Goal: Task Accomplishment & Management: Manage account settings

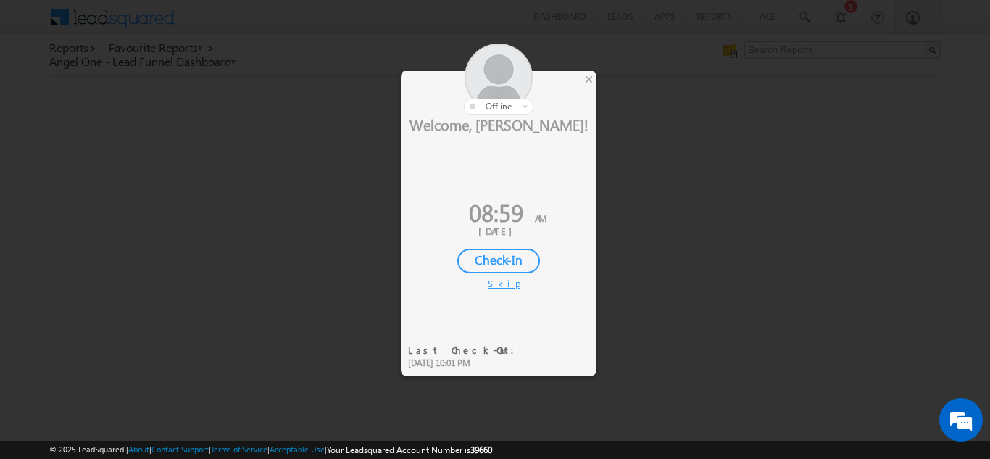
click at [508, 264] on div "Check-In" at bounding box center [498, 261] width 83 height 25
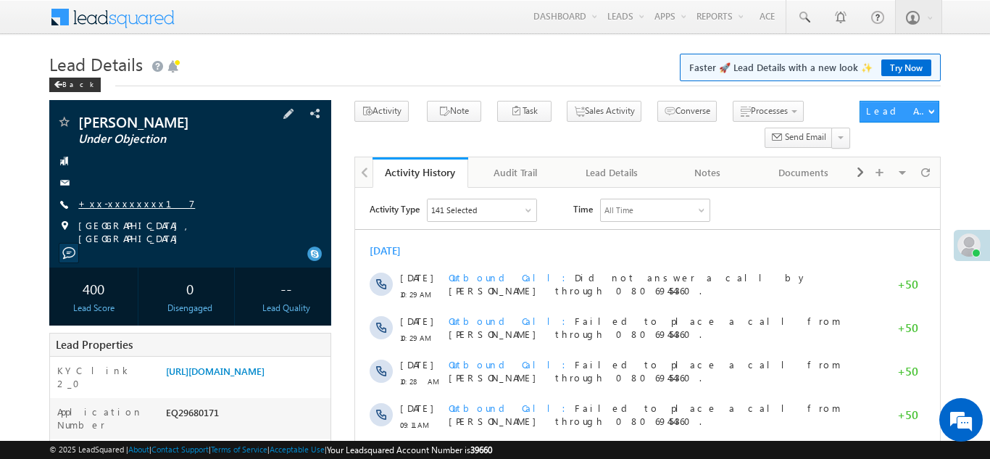
click at [126, 204] on link "+xx-xxxxxxxx17" at bounding box center [136, 203] width 117 height 12
click at [113, 203] on link "+xx-xxxxxxxx17" at bounding box center [136, 203] width 117 height 12
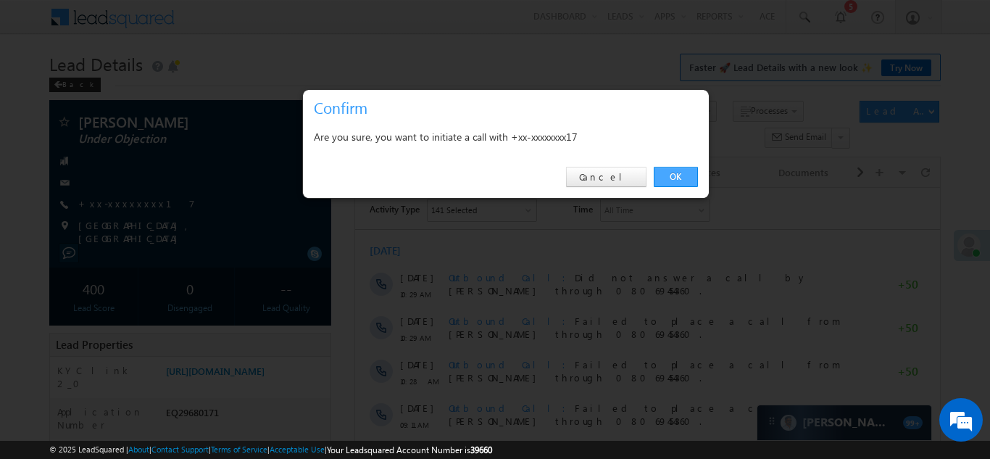
click at [670, 178] on link "OK" at bounding box center [676, 177] width 44 height 20
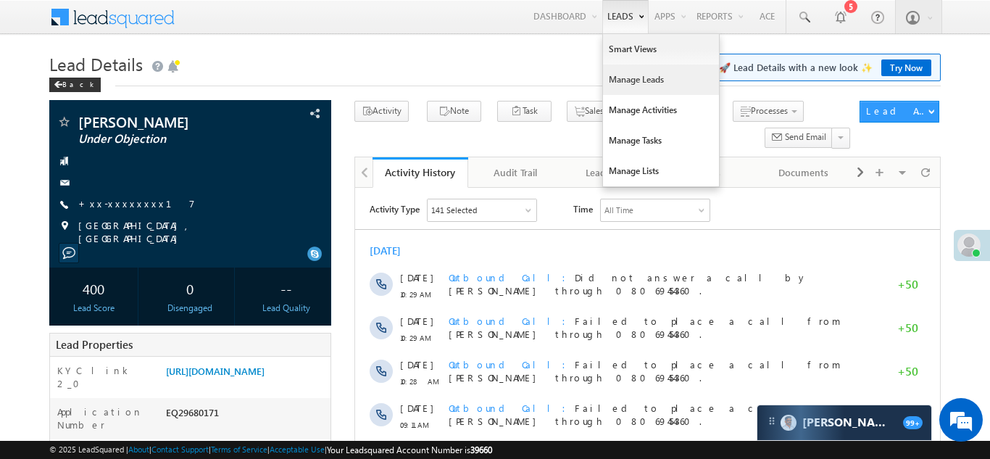
click at [614, 82] on link "Manage Leads" at bounding box center [661, 80] width 116 height 30
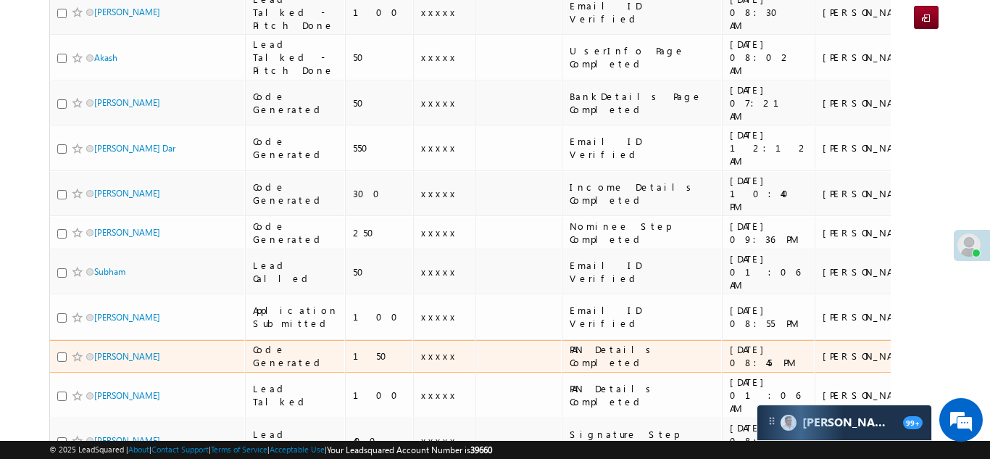
scroll to position [298, 0]
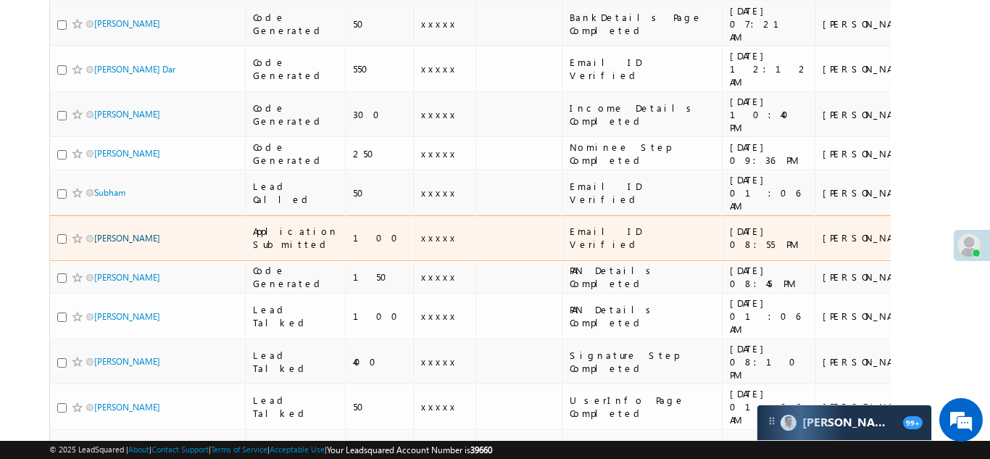
click at [117, 233] on link "[PERSON_NAME]" at bounding box center [127, 238] width 66 height 11
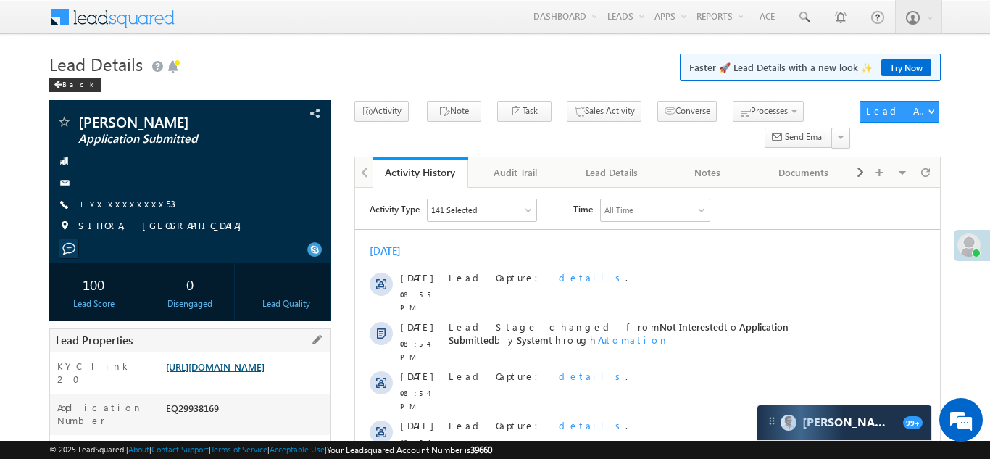
scroll to position [120, 0]
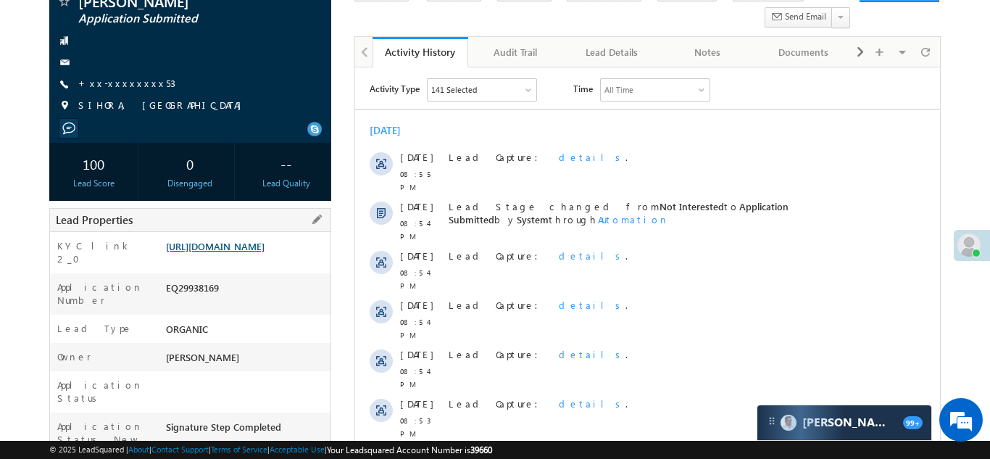
click at [225, 252] on link "https://angelbroking1-pk3em7sa.customui-test.leadsquared.com?leadId=335bd187-5d…" at bounding box center [215, 246] width 99 height 12
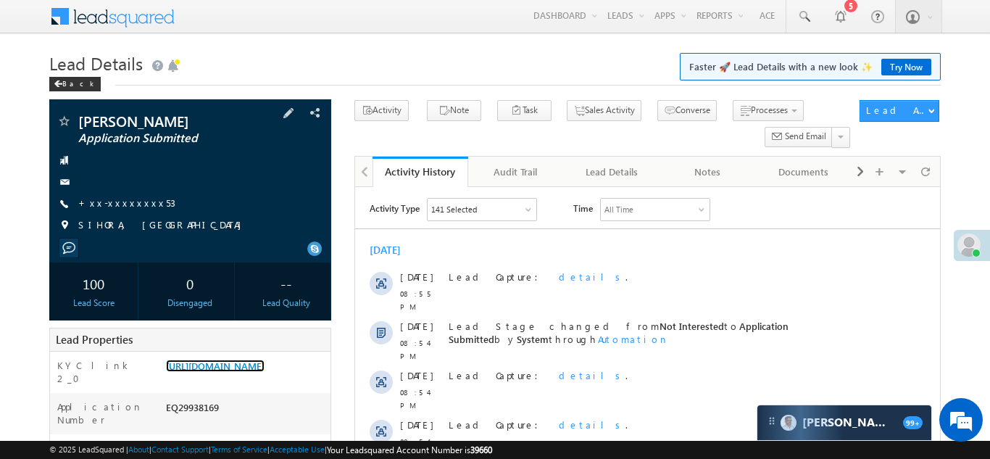
scroll to position [0, 0]
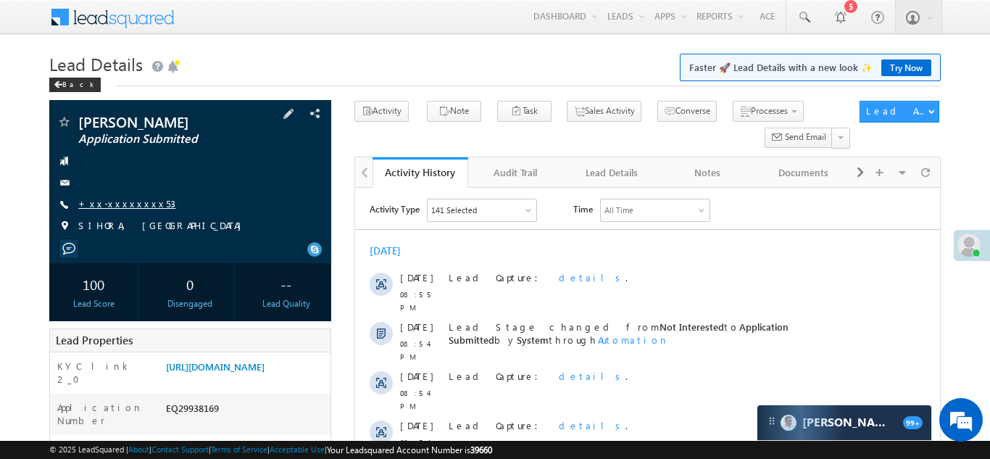
click at [125, 204] on link "+xx-xxxxxxxx53" at bounding box center [126, 203] width 97 height 12
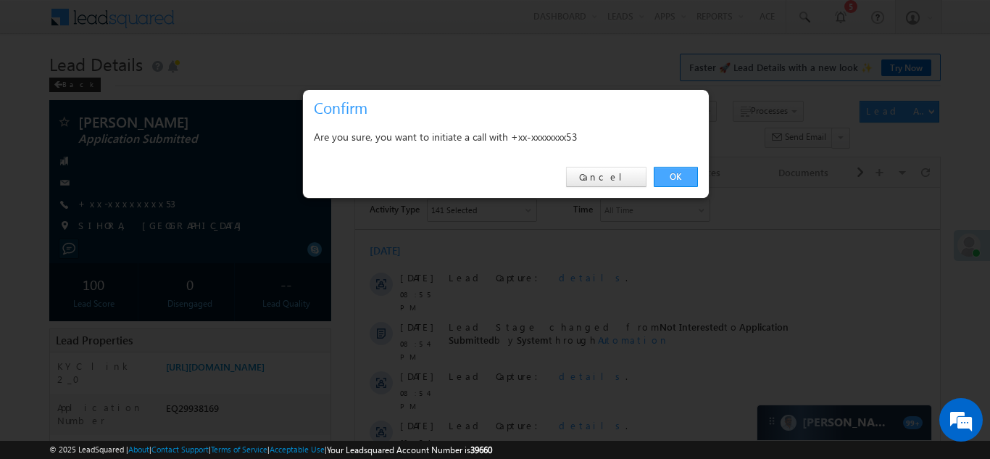
click at [667, 173] on link "OK" at bounding box center [676, 177] width 44 height 20
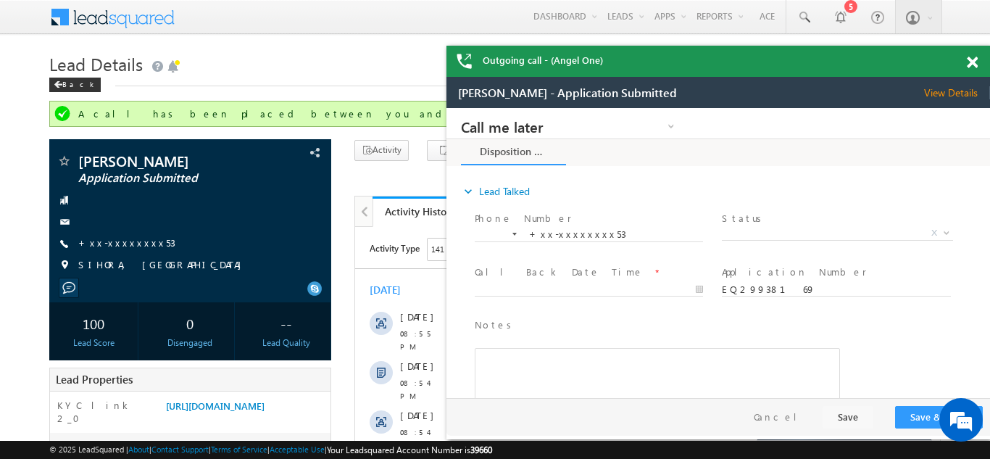
click at [971, 59] on span at bounding box center [972, 63] width 11 height 12
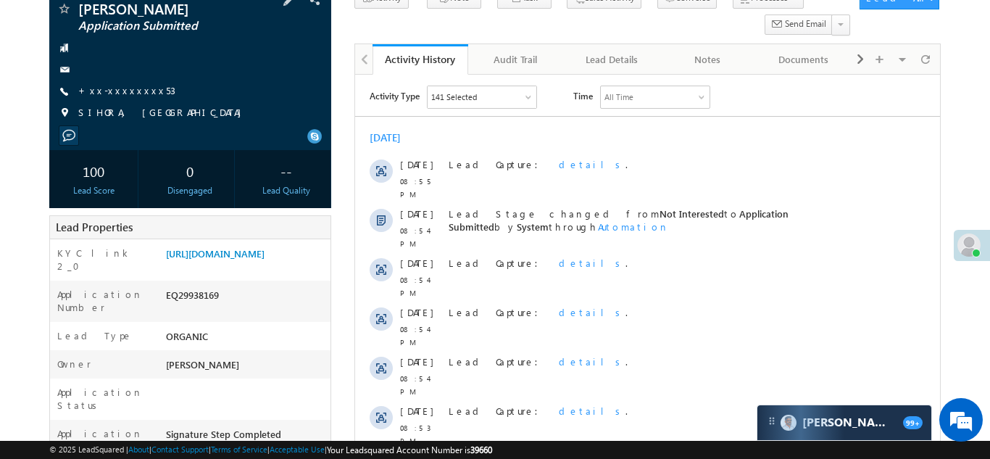
scroll to position [154, 0]
click at [242, 258] on link "https://angelbroking1-pk3em7sa.customui-test.leadsquared.com?leadId=335bd187-5d…" at bounding box center [215, 252] width 99 height 12
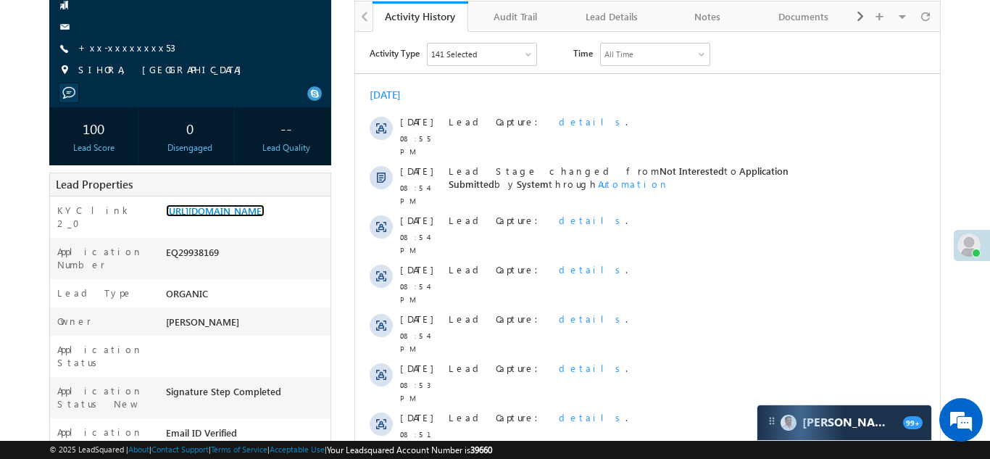
scroll to position [187, 0]
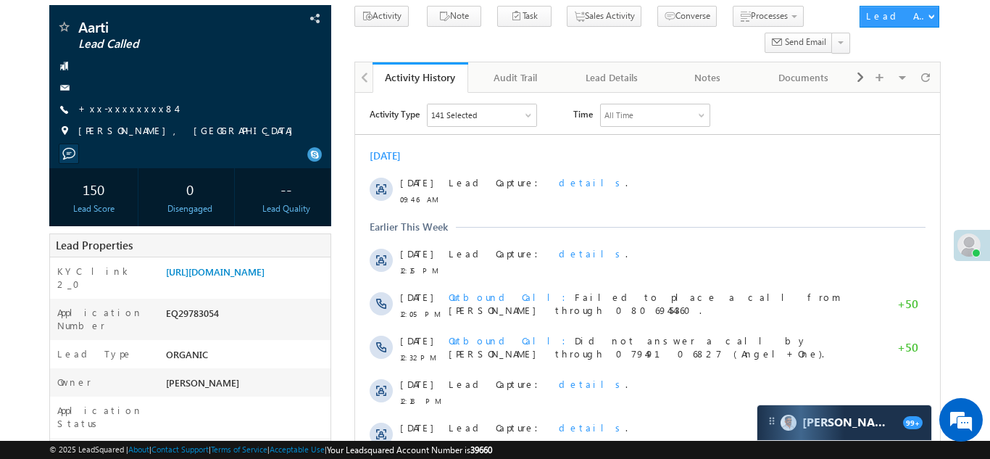
scroll to position [95, 0]
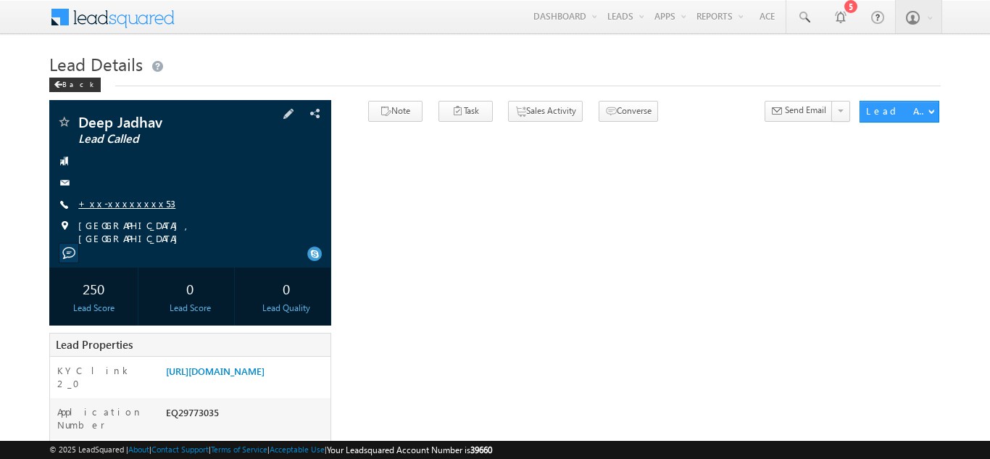
click at [111, 207] on link "+xx-xxxxxxxx53" at bounding box center [126, 203] width 97 height 12
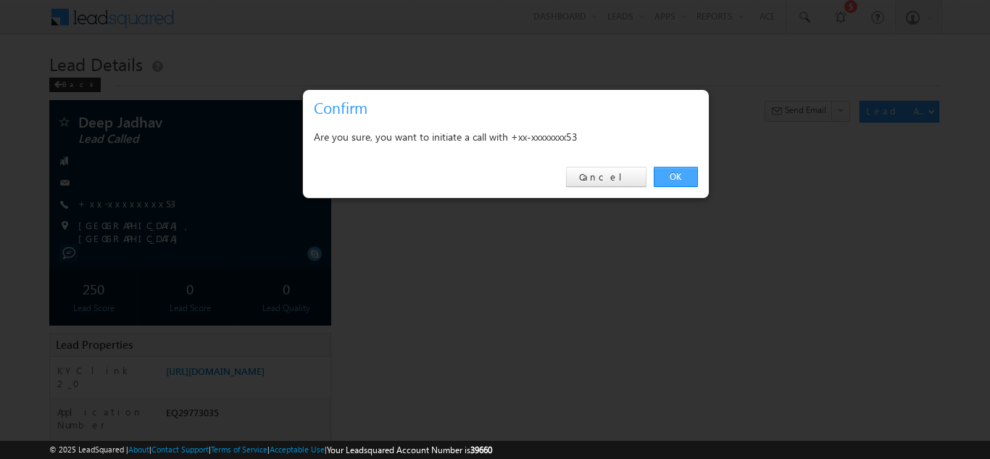
click at [676, 173] on link "OK" at bounding box center [676, 177] width 44 height 20
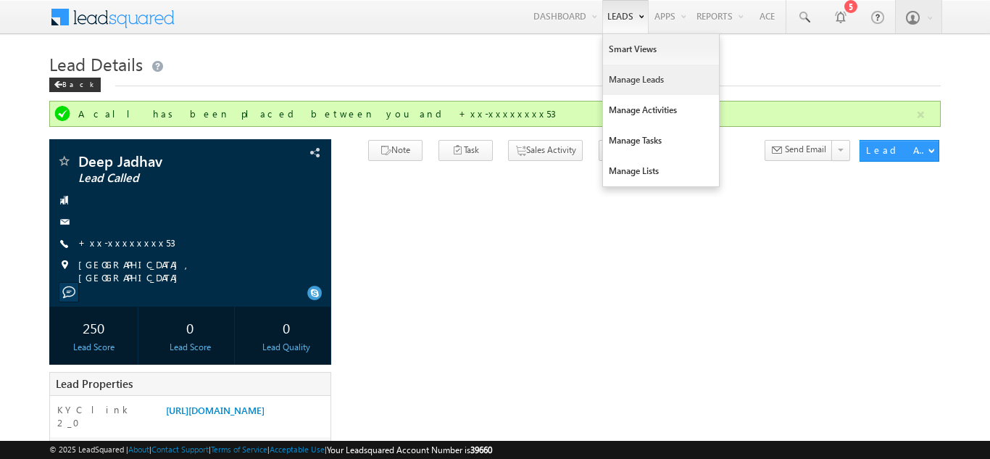
click at [619, 80] on link "Manage Leads" at bounding box center [661, 80] width 116 height 30
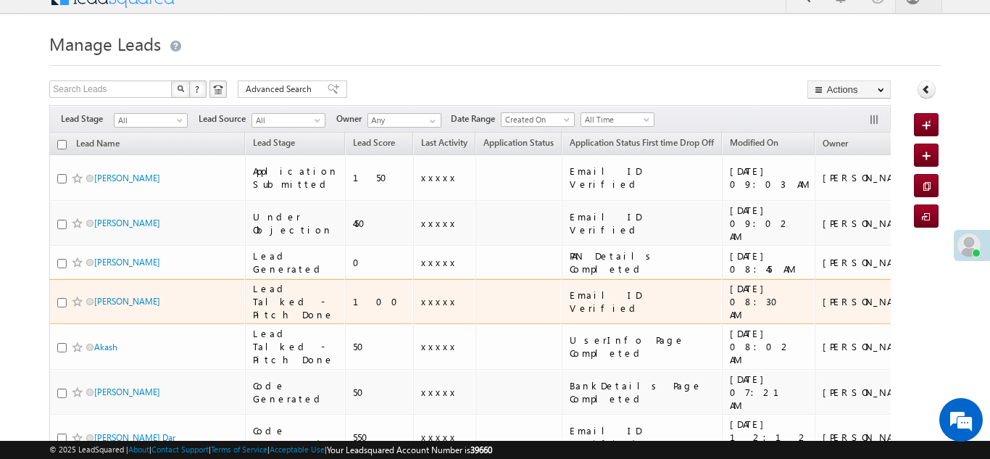
scroll to position [22, 0]
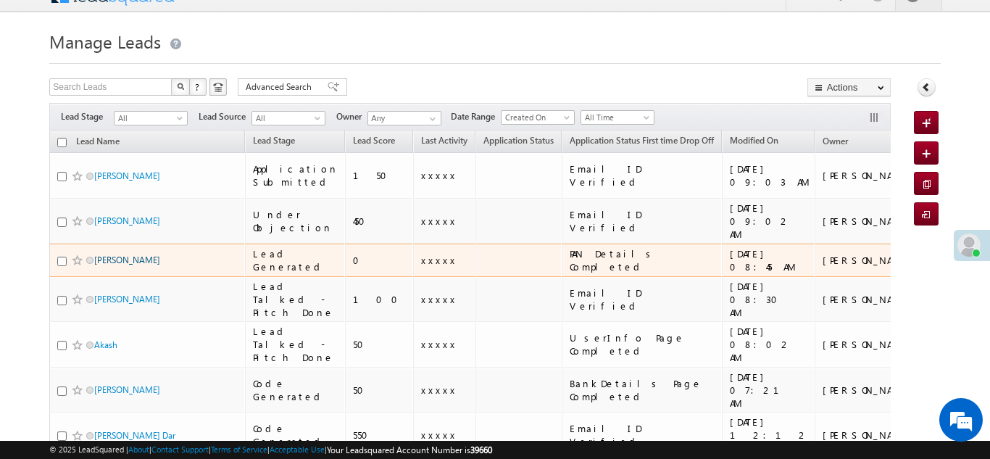
click at [108, 254] on link "[PERSON_NAME]" at bounding box center [127, 259] width 66 height 11
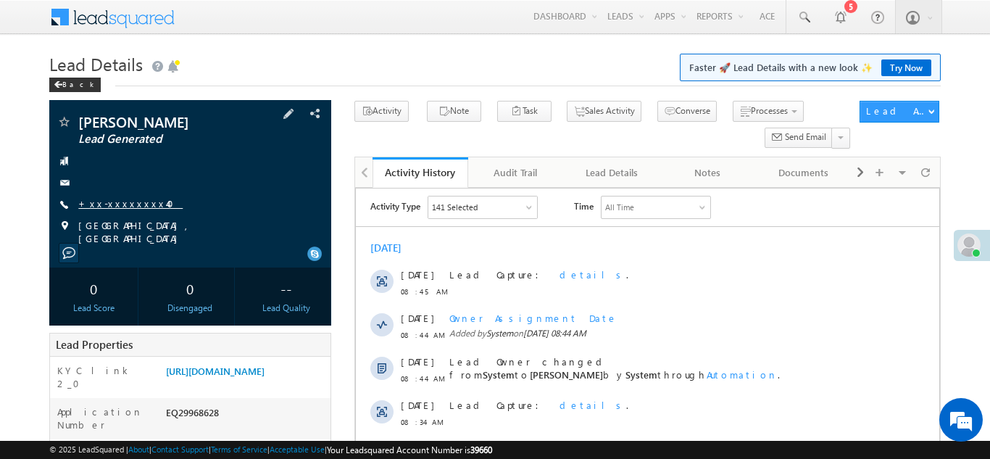
click at [116, 202] on link "+xx-xxxxxxxx40" at bounding box center [130, 203] width 104 height 12
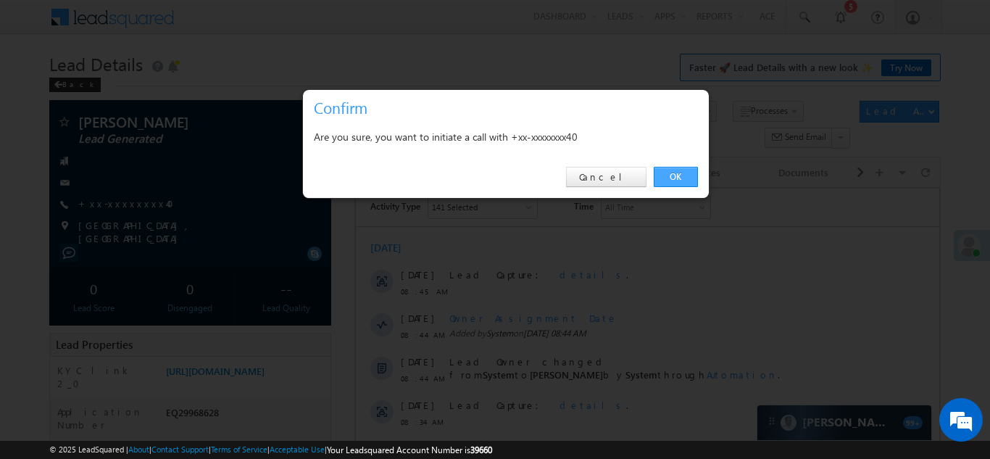
click at [678, 175] on link "OK" at bounding box center [676, 177] width 44 height 20
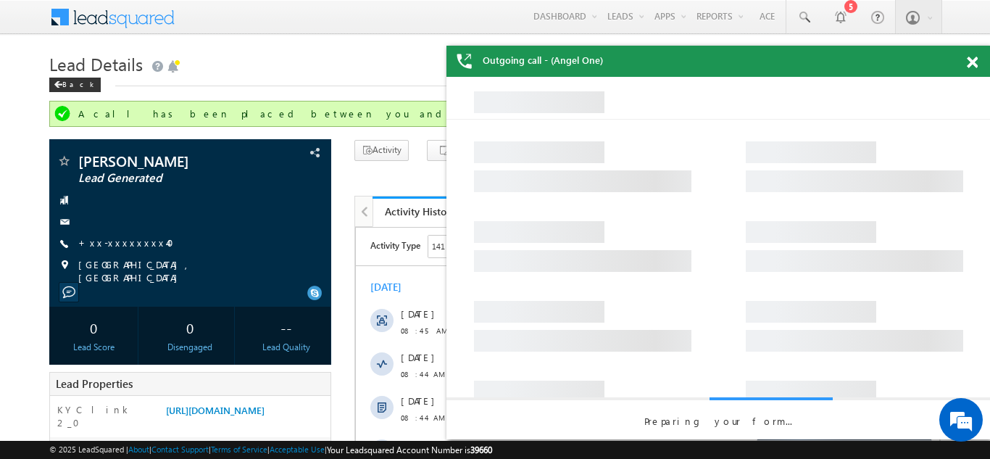
click at [977, 59] on span at bounding box center [972, 63] width 11 height 12
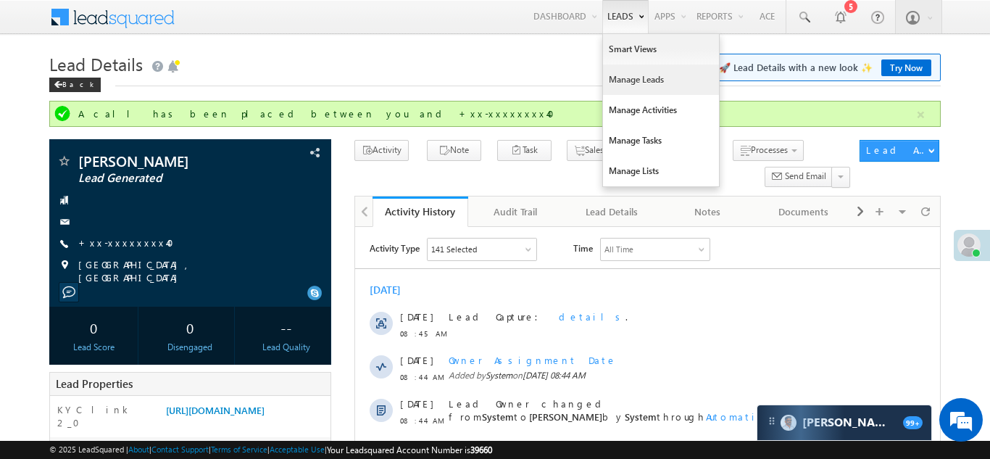
click at [610, 78] on link "Manage Leads" at bounding box center [661, 80] width 116 height 30
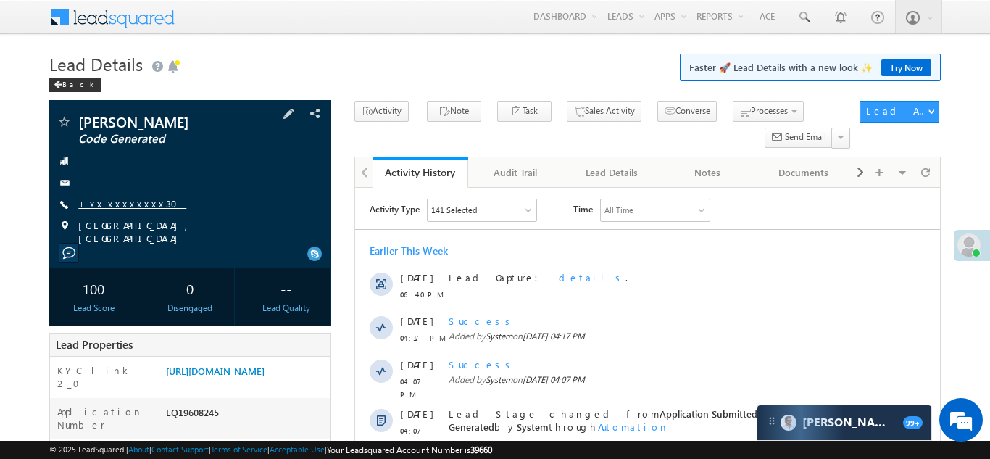
click at [115, 199] on link "+xx-xxxxxxxx30" at bounding box center [132, 203] width 108 height 12
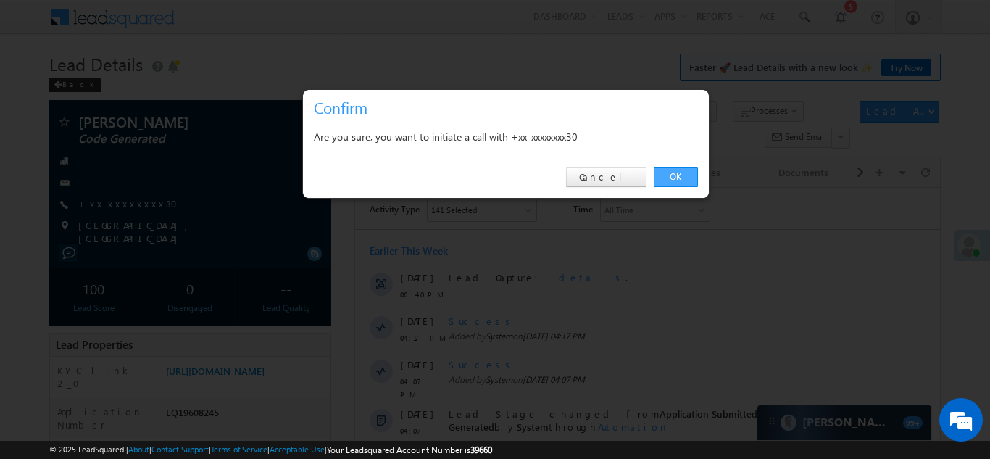
click at [672, 173] on link "OK" at bounding box center [676, 177] width 44 height 20
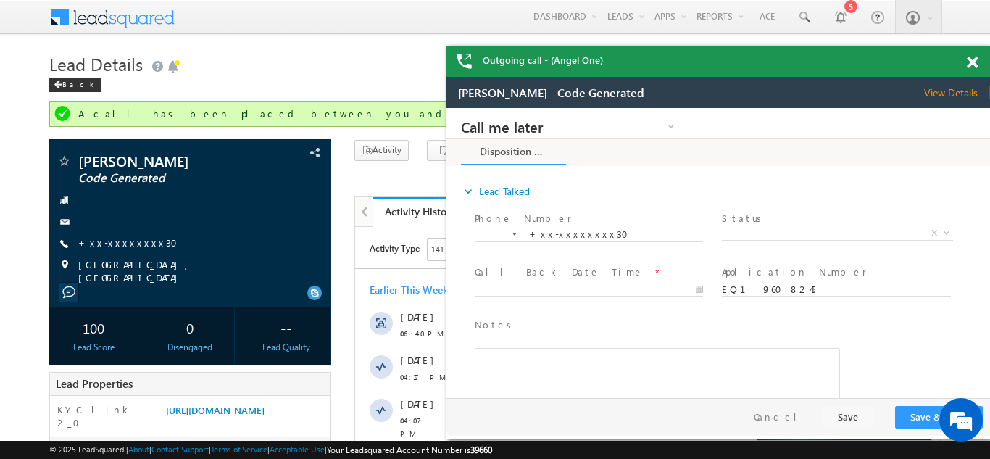
click at [969, 61] on span at bounding box center [972, 63] width 11 height 12
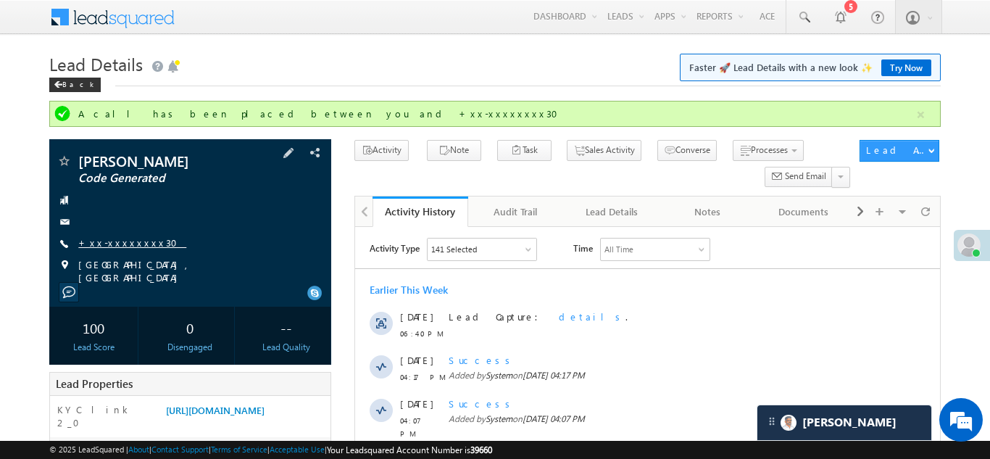
click at [116, 242] on link "+xx-xxxxxxxx30" at bounding box center [132, 242] width 108 height 12
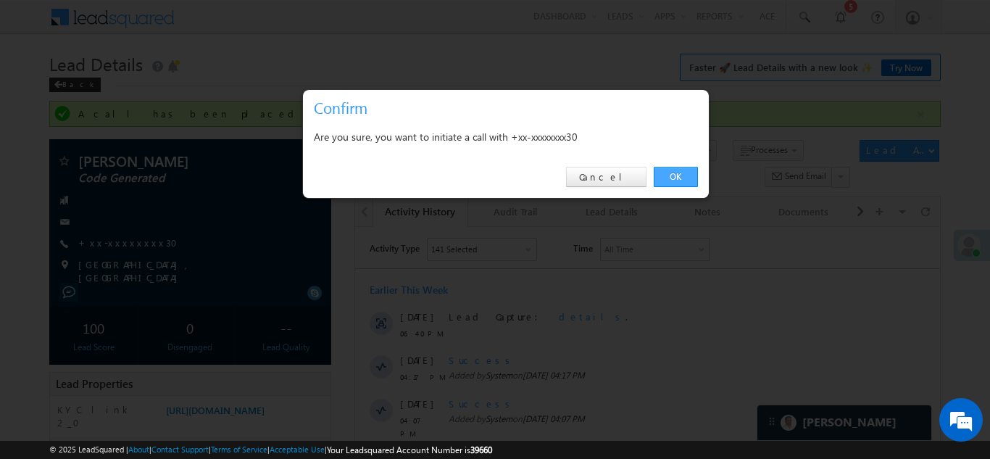
click at [673, 174] on link "OK" at bounding box center [676, 177] width 44 height 20
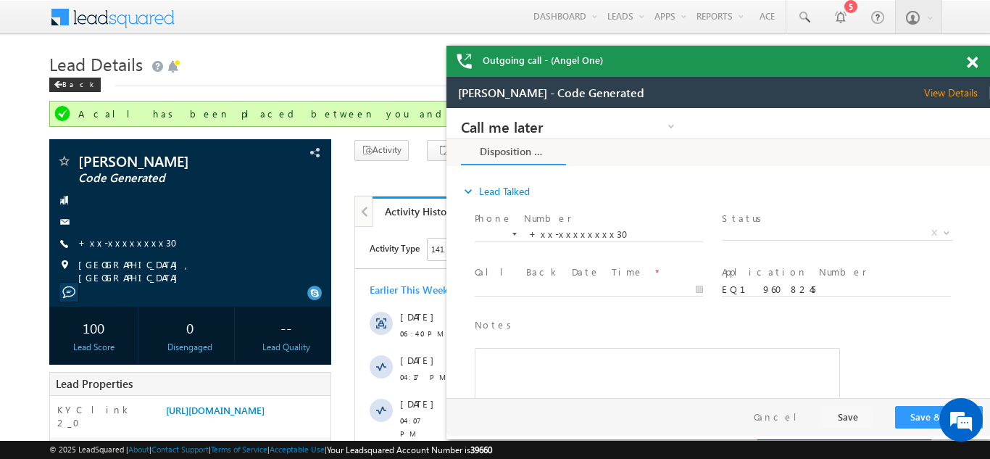
click at [974, 63] on span at bounding box center [972, 63] width 11 height 12
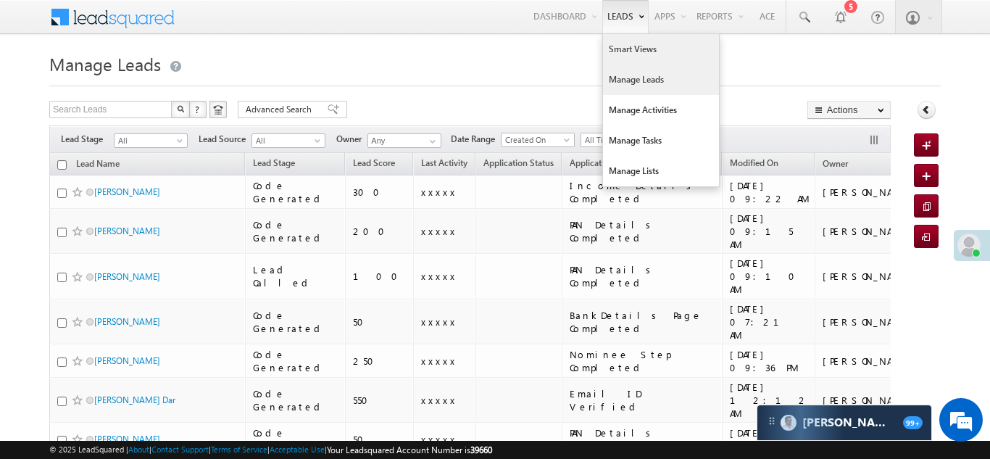
click at [618, 49] on link "Smart Views" at bounding box center [661, 49] width 116 height 30
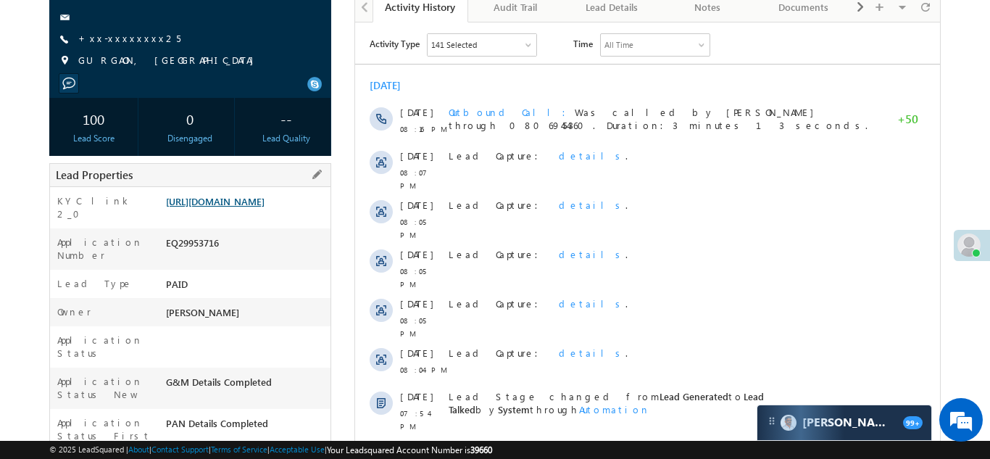
click at [238, 207] on link "https://angelbroking1-pk3em7sa.customui-test.leadsquared.com?leadId=1b7cd81b-64…" at bounding box center [215, 201] width 99 height 12
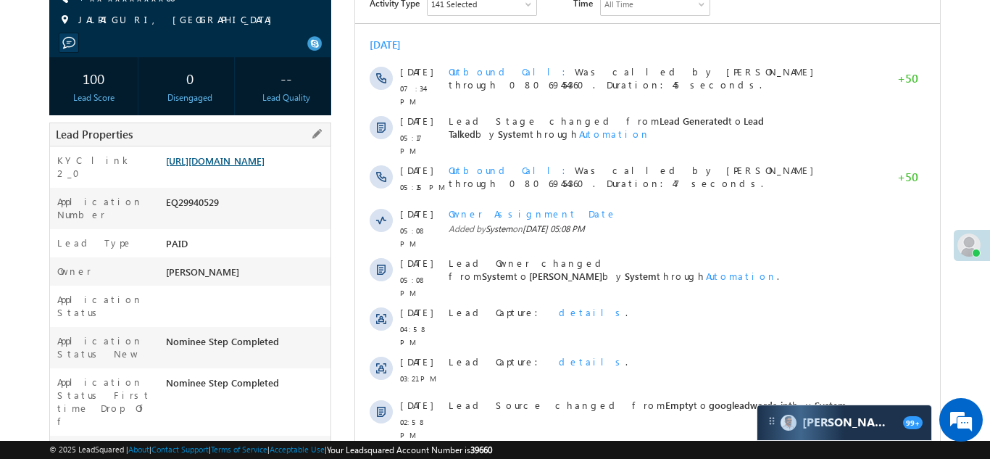
click at [233, 165] on link "[URL][DOMAIN_NAME]" at bounding box center [215, 160] width 99 height 12
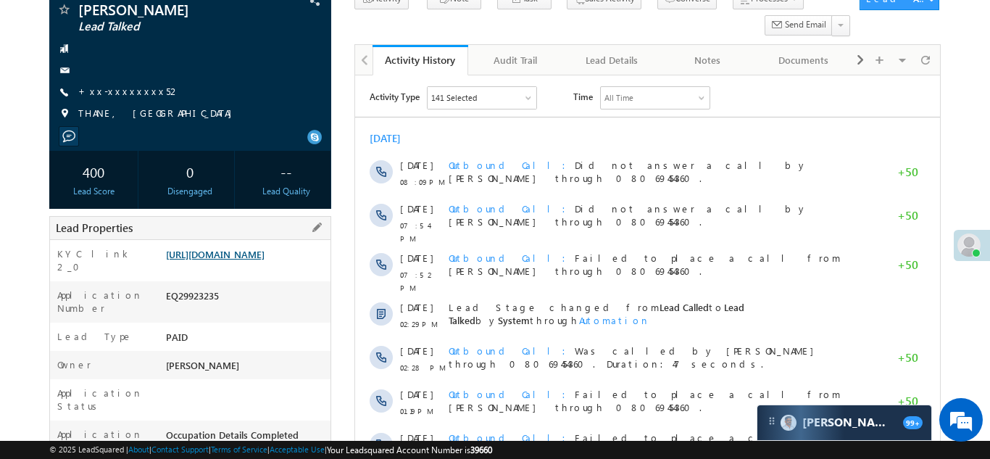
click at [249, 260] on link "https://angelbroking1-pk3em7sa.customui-test.leadsquared.com?leadId=085aa606-43…" at bounding box center [215, 254] width 99 height 12
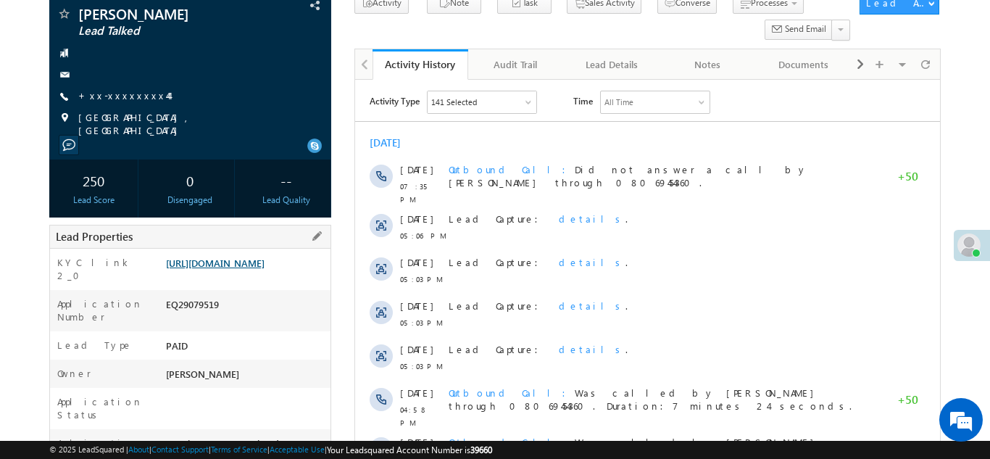
click at [239, 265] on link "[URL][DOMAIN_NAME]" at bounding box center [215, 263] width 99 height 12
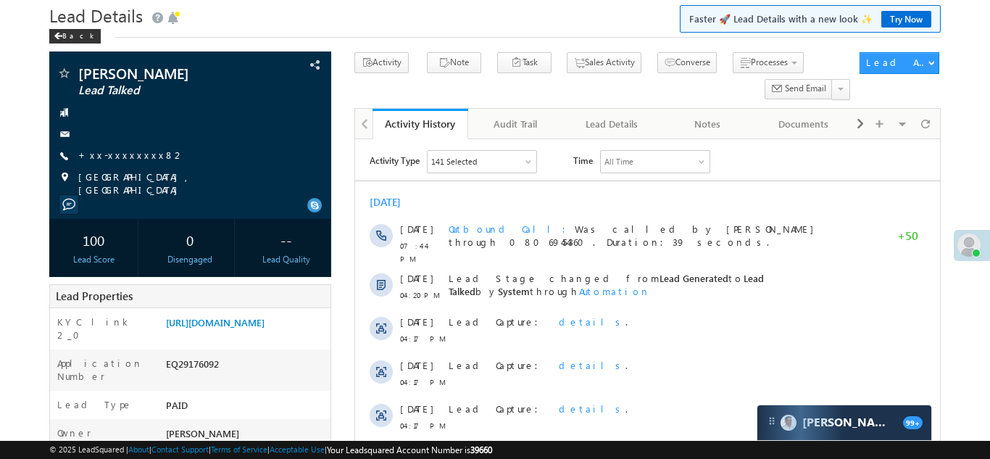
scroll to position [141, 0]
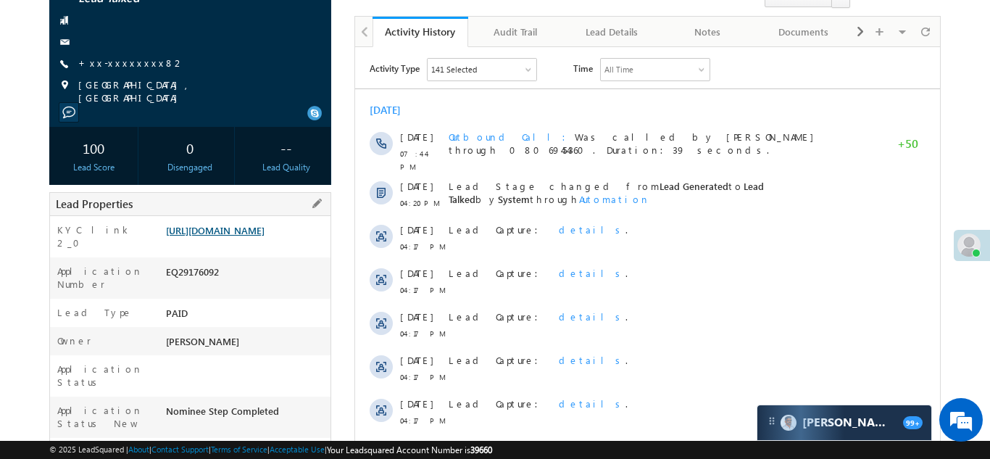
click at [246, 227] on link "[URL][DOMAIN_NAME]" at bounding box center [215, 230] width 99 height 12
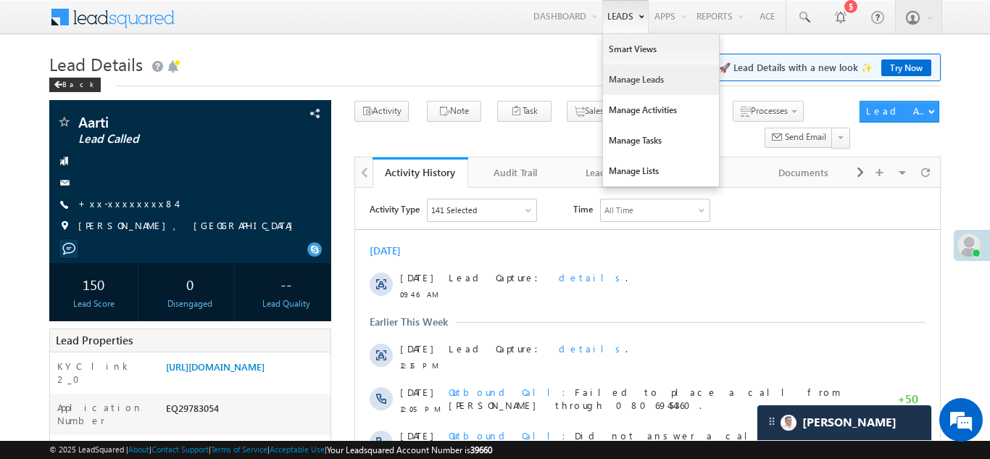
click at [624, 86] on link "Manage Leads" at bounding box center [661, 80] width 116 height 30
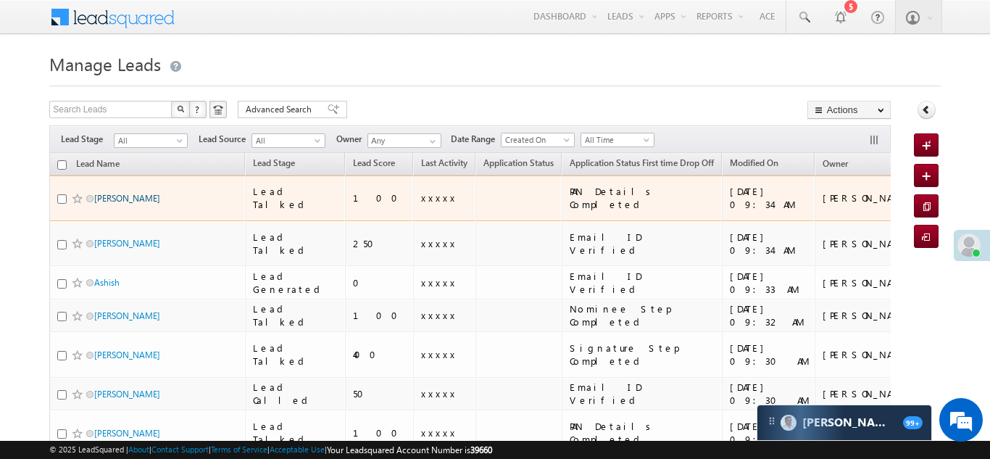
click at [105, 196] on link "[PERSON_NAME]" at bounding box center [127, 198] width 66 height 11
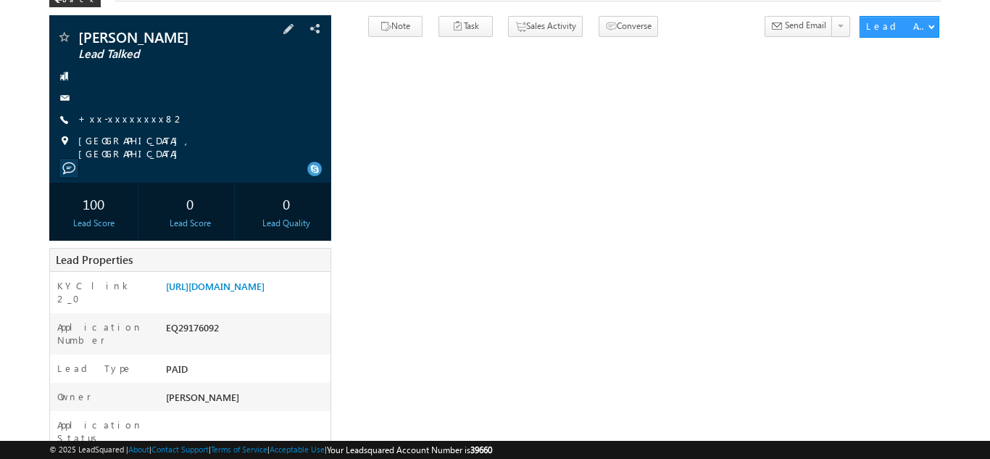
scroll to position [93, 0]
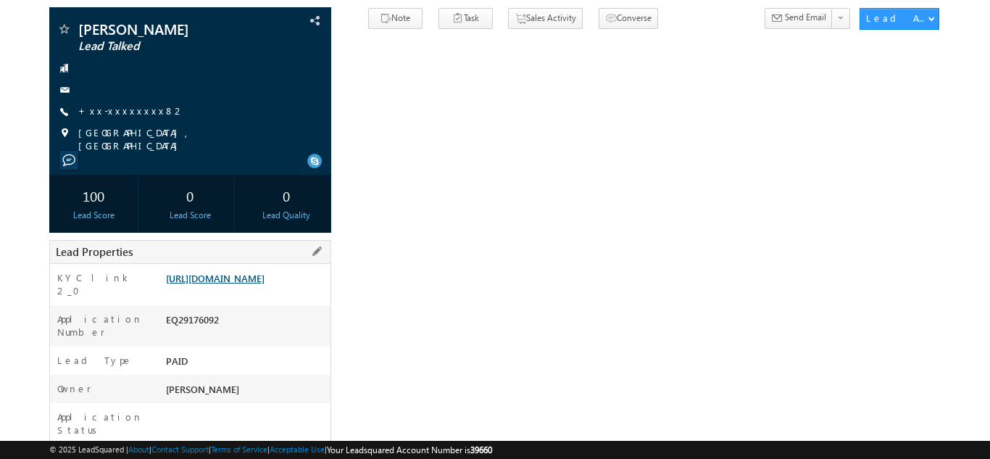
click at [238, 284] on link "[URL][DOMAIN_NAME]" at bounding box center [215, 278] width 99 height 12
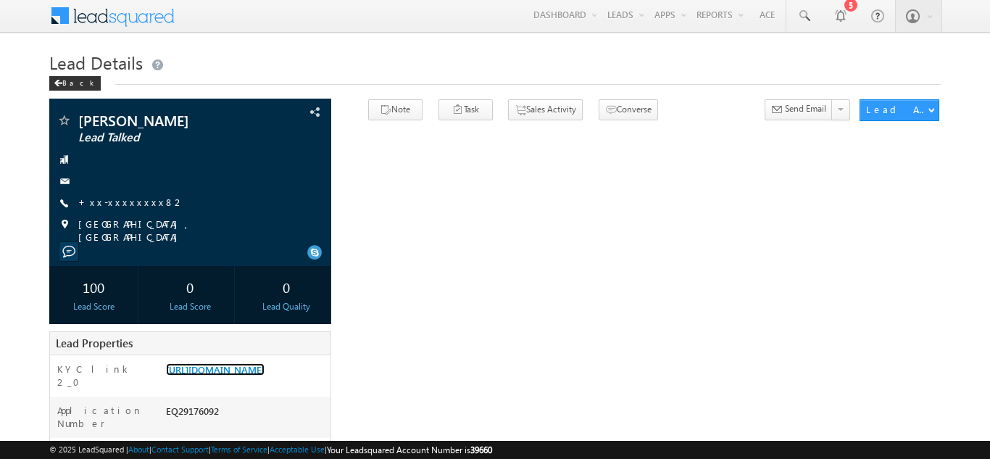
scroll to position [0, 0]
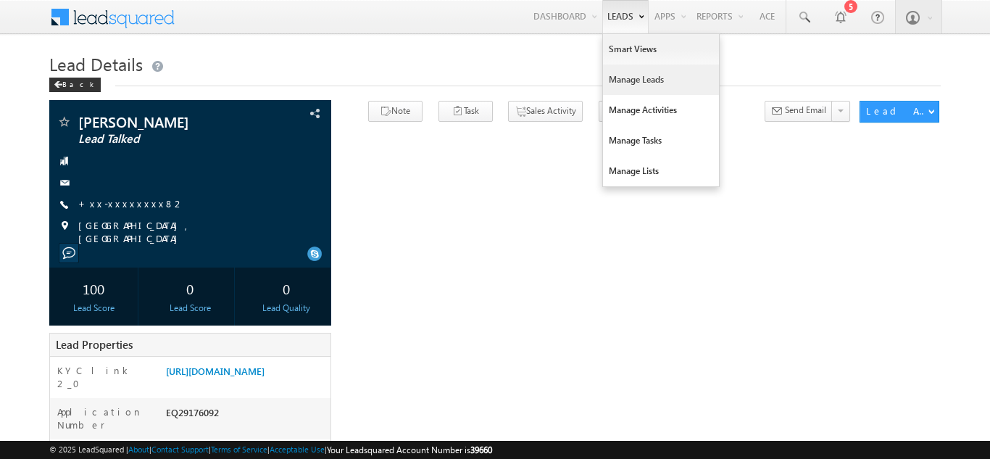
click at [624, 78] on link "Manage Leads" at bounding box center [661, 80] width 116 height 30
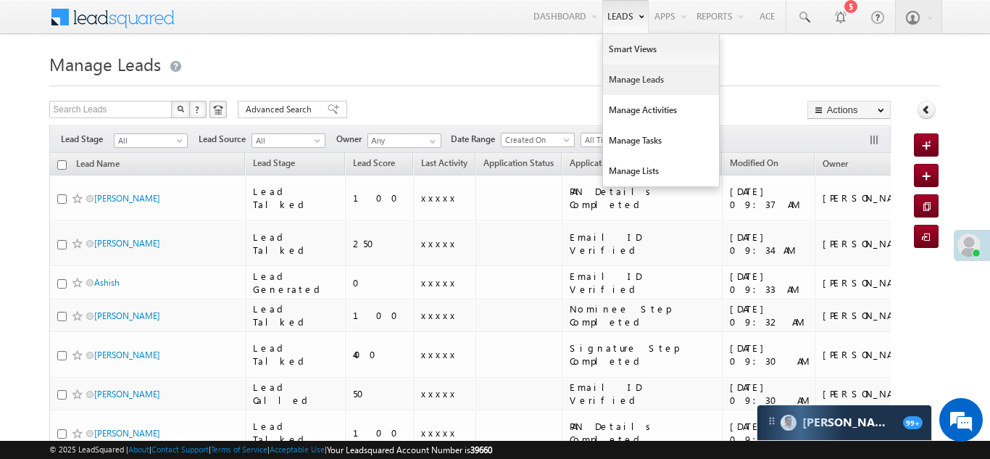
click at [621, 75] on link "Manage Leads" at bounding box center [661, 80] width 116 height 30
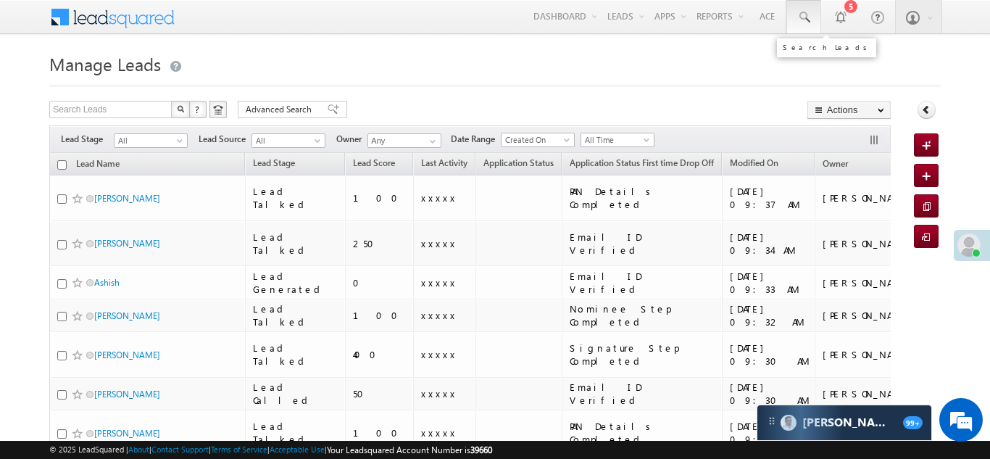
click at [801, 15] on span at bounding box center [804, 17] width 14 height 14
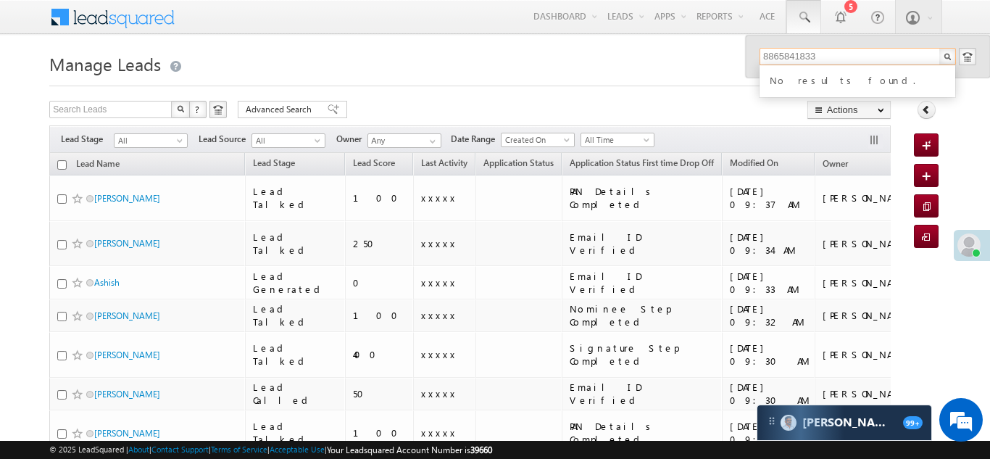
type input "8865841833"
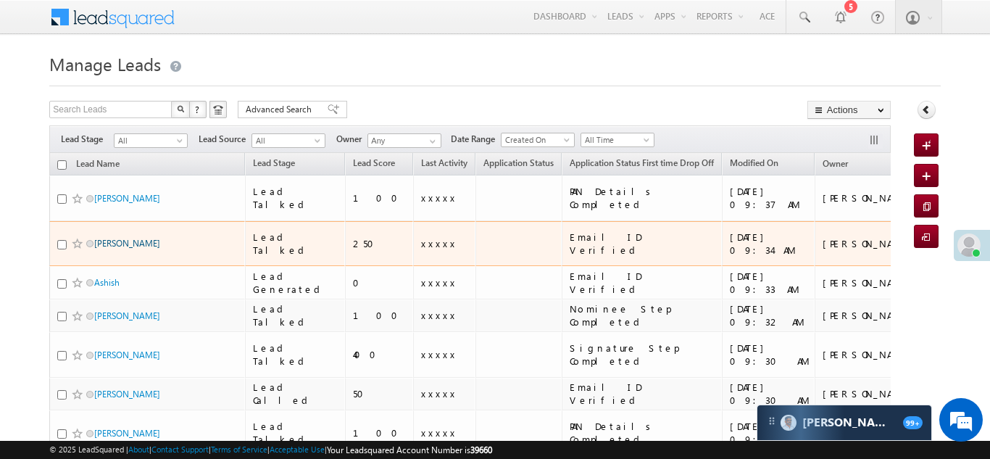
click at [115, 238] on link "[PERSON_NAME]" at bounding box center [127, 243] width 66 height 11
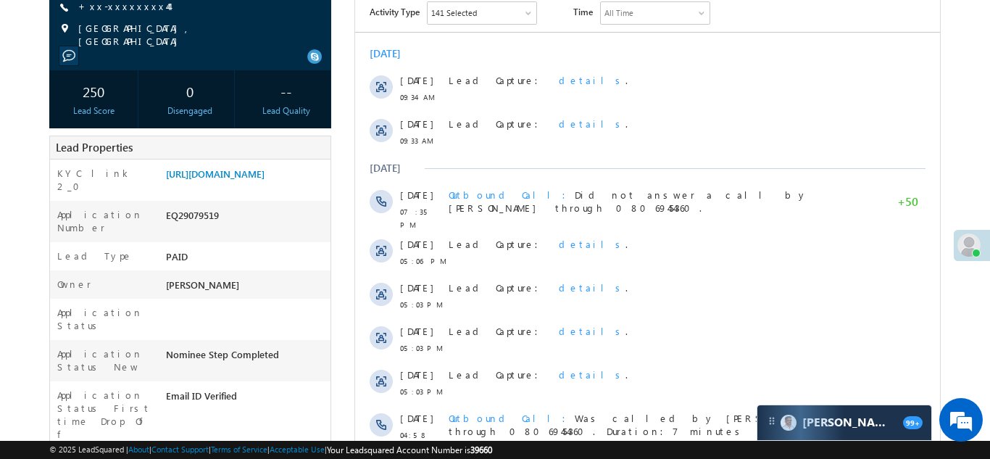
scroll to position [198, 0]
click at [223, 172] on link "https://angelbroking1-pk3em7sa.customui-test.leadsquared.com?leadId=f29aff43-3e…" at bounding box center [215, 173] width 99 height 12
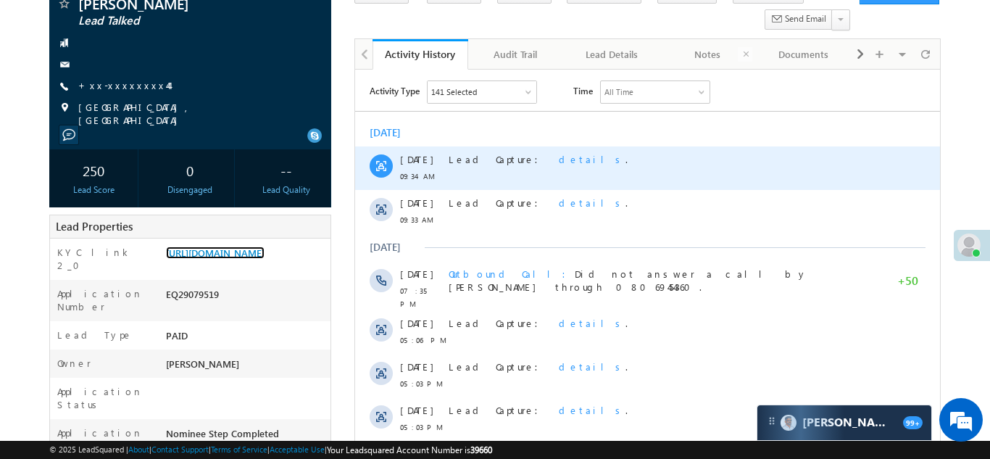
scroll to position [0, 0]
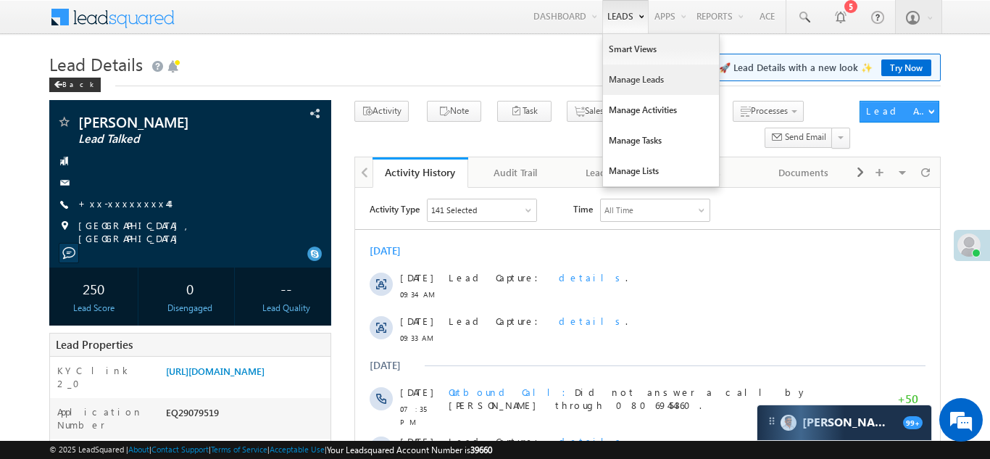
click at [614, 80] on link "Manage Leads" at bounding box center [661, 80] width 116 height 30
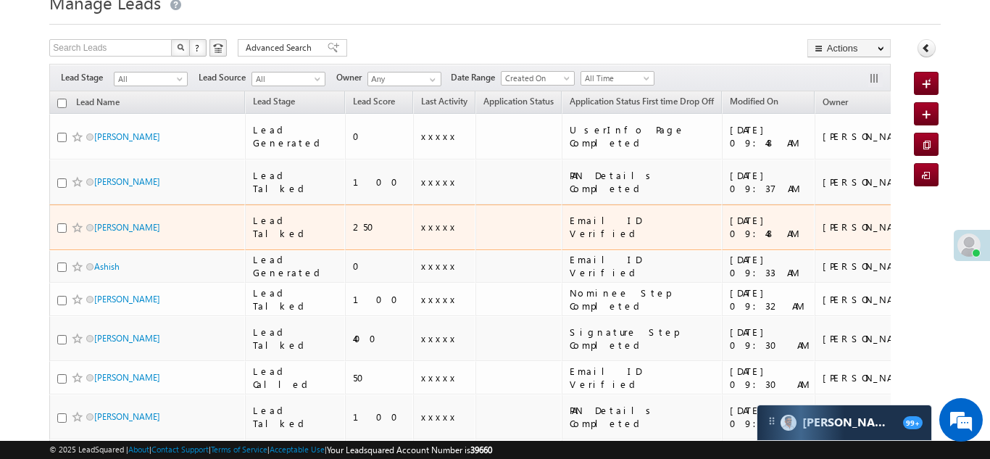
scroll to position [85, 0]
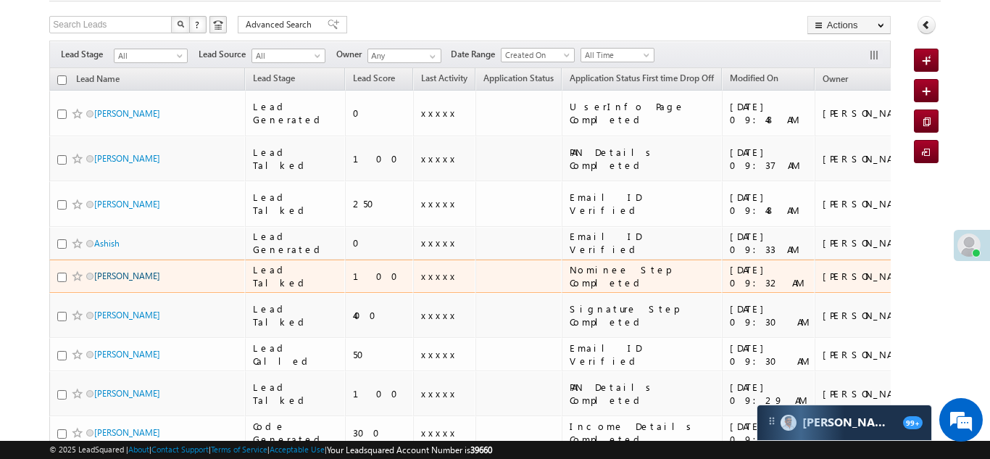
click at [118, 270] on link "[PERSON_NAME]" at bounding box center [127, 275] width 66 height 11
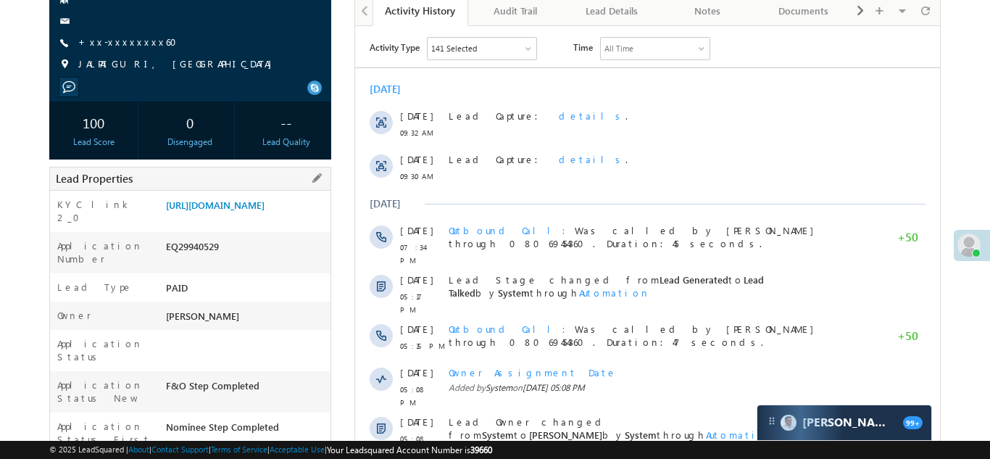
scroll to position [167, 0]
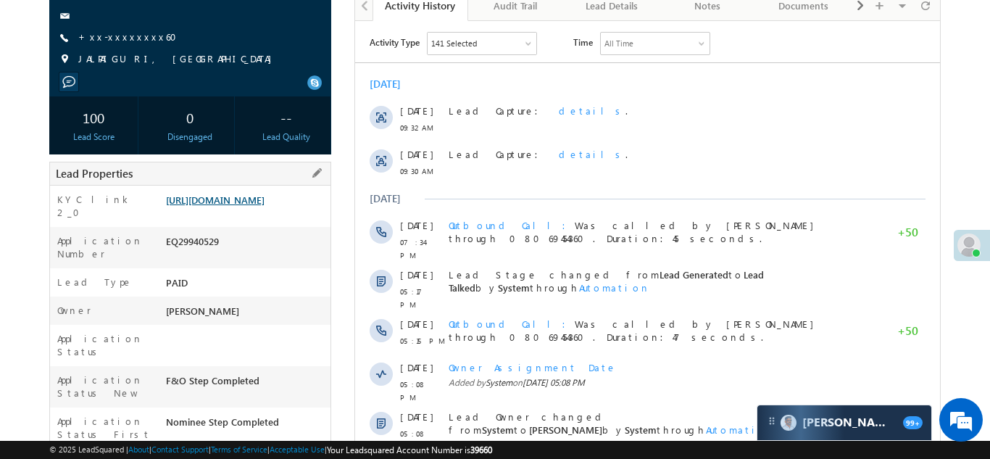
click at [243, 206] on link "https://angelbroking1-pk3em7sa.customui-test.leadsquared.com?leadId=97e5e09b-50…" at bounding box center [215, 200] width 99 height 12
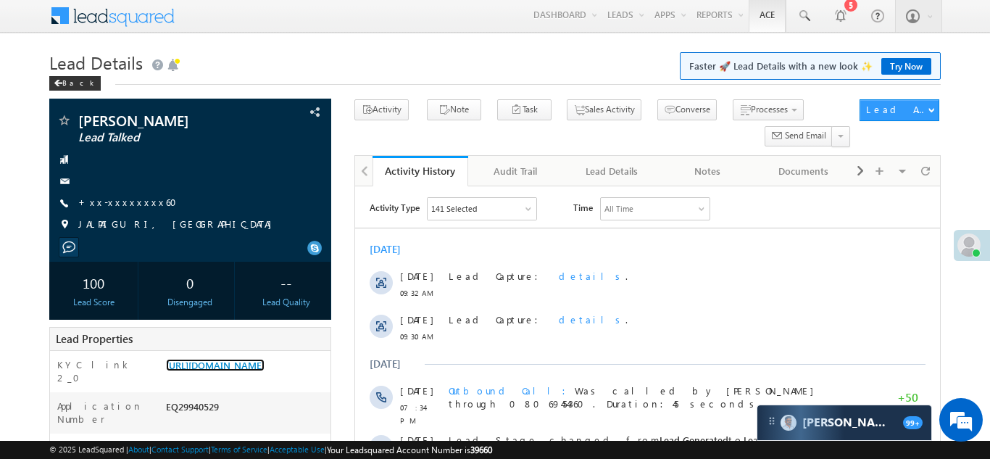
scroll to position [0, 0]
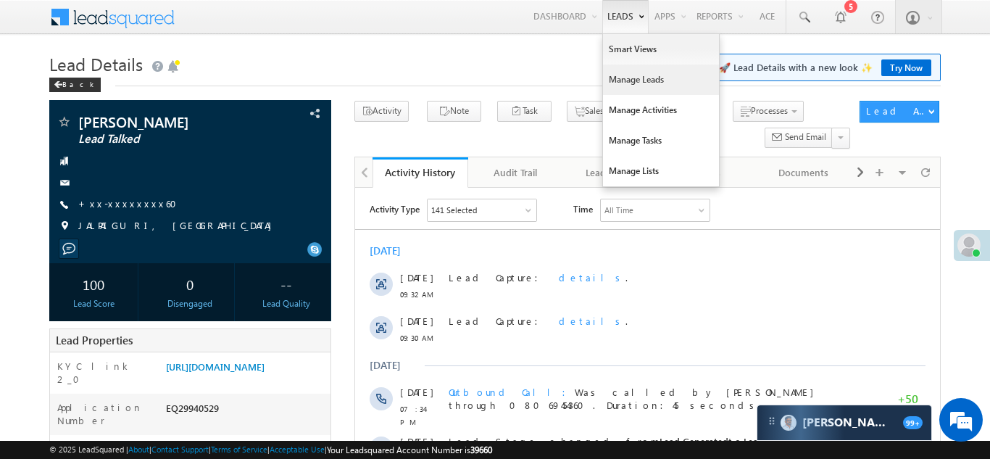
click at [626, 78] on link "Manage Leads" at bounding box center [661, 80] width 116 height 30
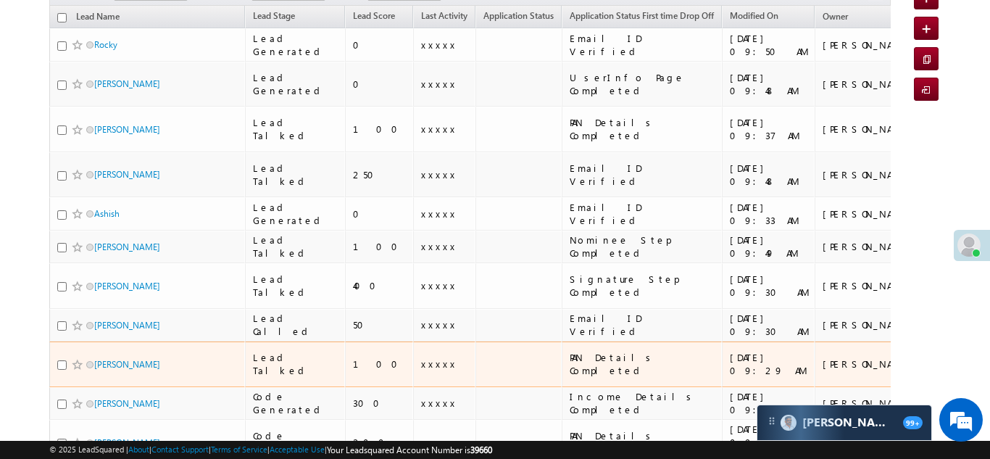
scroll to position [168, 0]
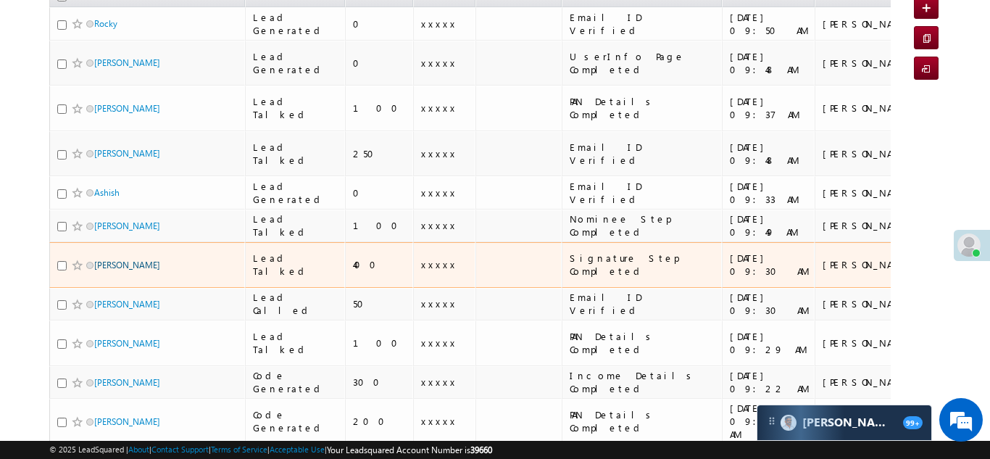
click at [106, 260] on link "Arbaz Khan" at bounding box center [127, 265] width 66 height 11
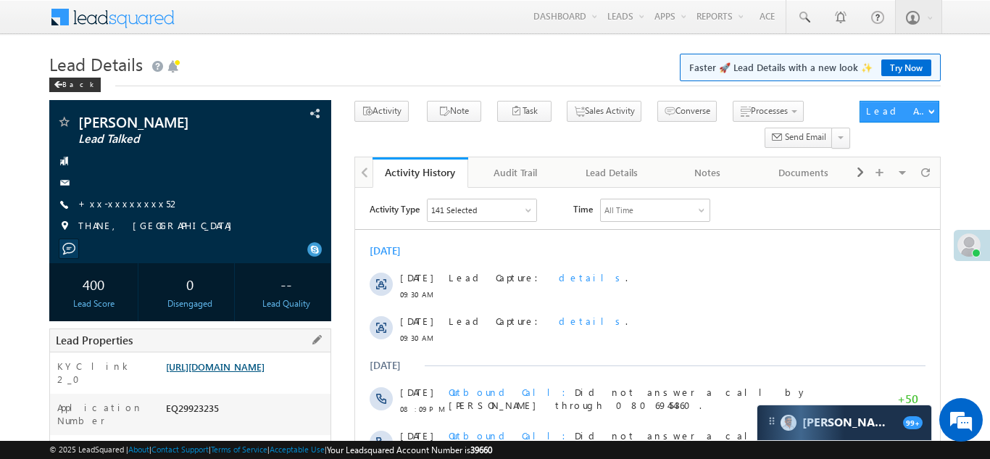
click at [254, 371] on link "[URL][DOMAIN_NAME]" at bounding box center [215, 366] width 99 height 12
click at [805, 17] on span at bounding box center [804, 17] width 14 height 14
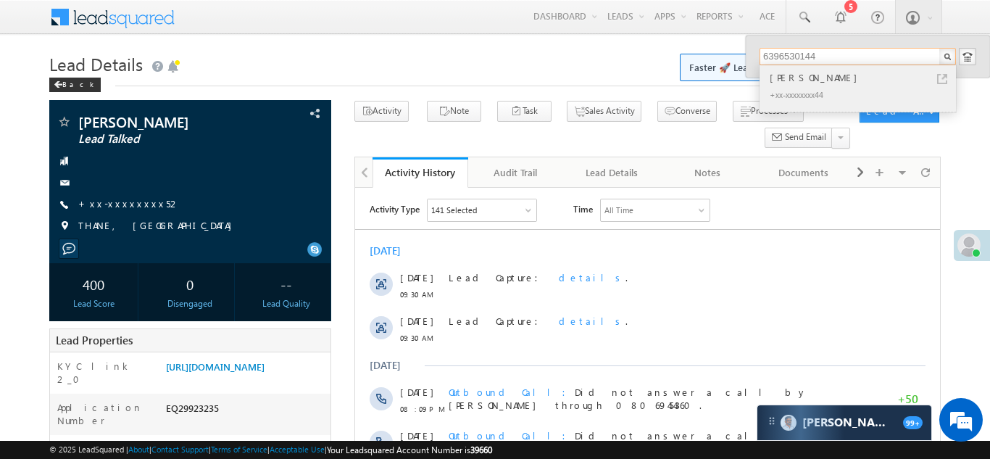
type input "6396530144"
click at [787, 86] on div "+xx-xxxxxxxx44" at bounding box center [864, 94] width 194 height 17
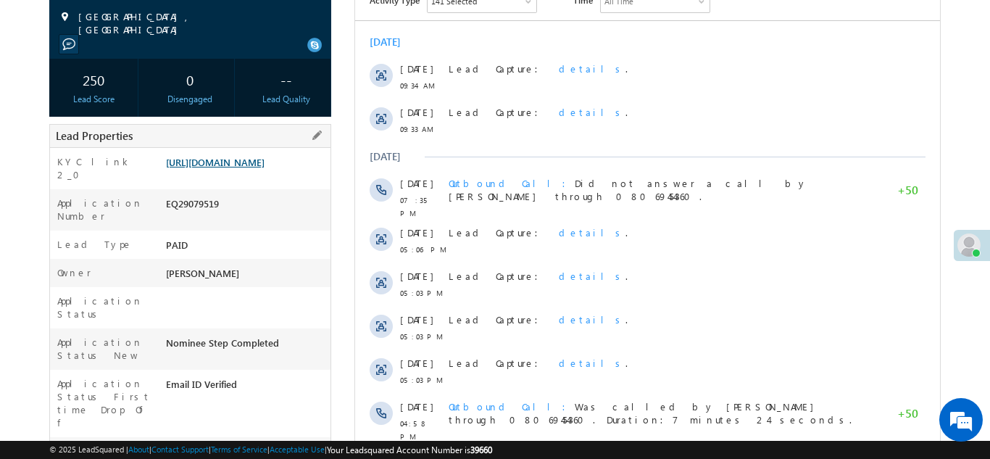
scroll to position [209, 0]
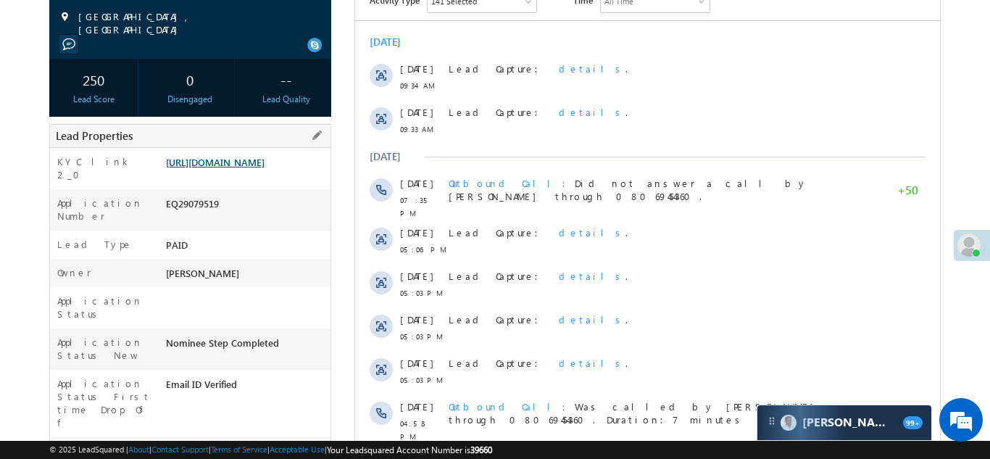
click at [244, 168] on link "https://angelbroking1-pk3em7sa.customui-test.leadsquared.com?leadId=f29aff43-3e…" at bounding box center [215, 162] width 99 height 12
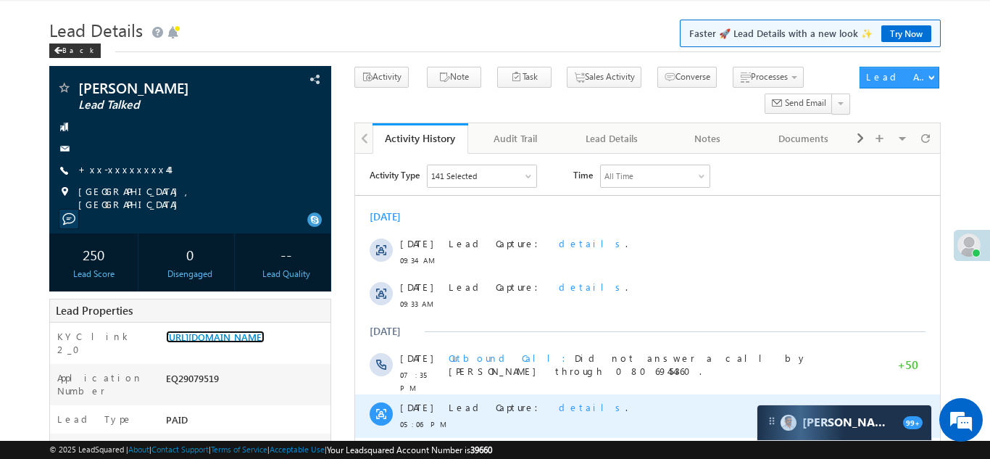
scroll to position [0, 0]
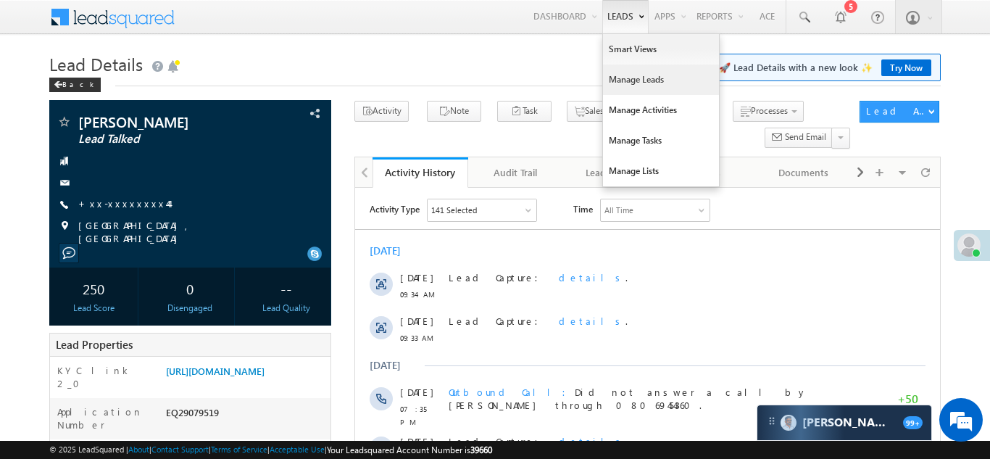
click at [620, 91] on link "Manage Leads" at bounding box center [661, 80] width 116 height 30
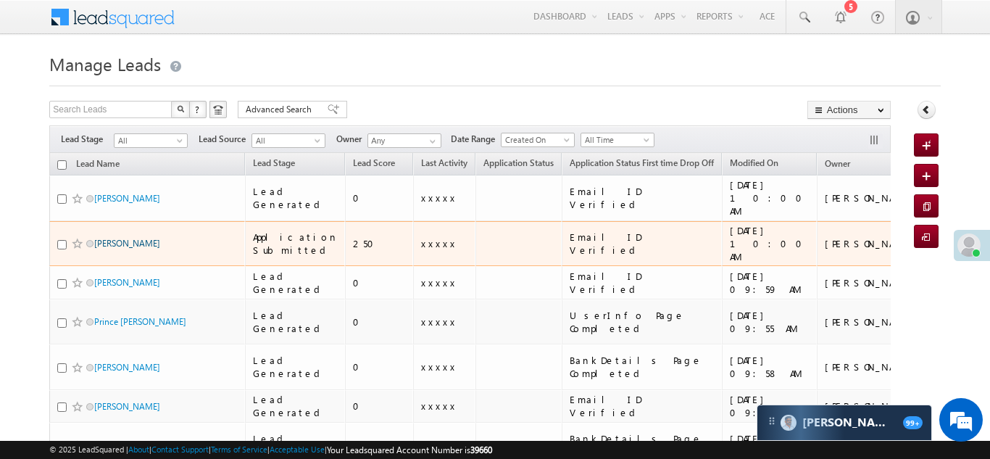
click at [104, 238] on link "Kamal Singh" at bounding box center [127, 243] width 66 height 11
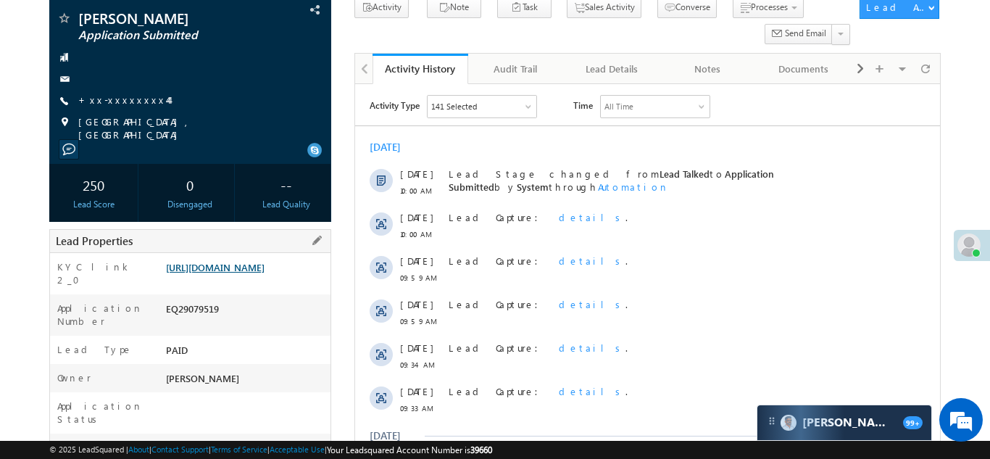
scroll to position [97, 0]
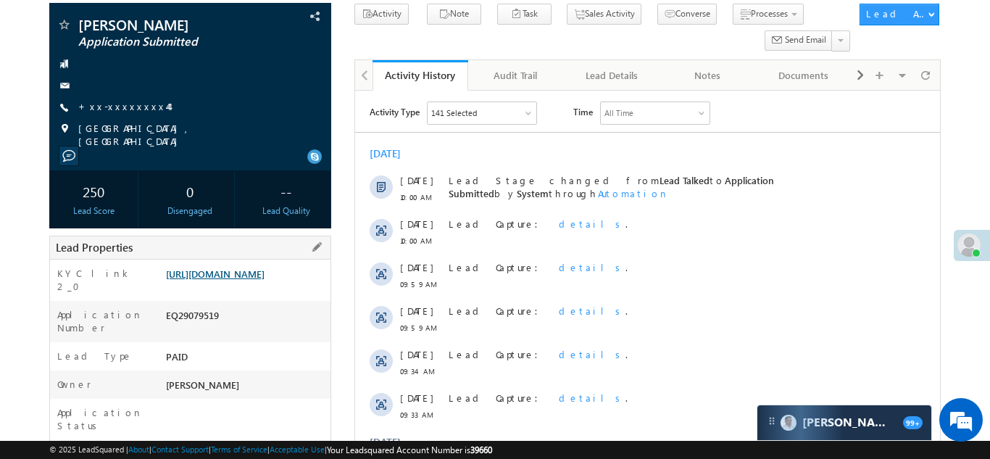
click at [239, 276] on link "https://angelbroking1-pk3em7sa.customui-test.leadsquared.com?leadId=f29aff43-3e…" at bounding box center [215, 273] width 99 height 12
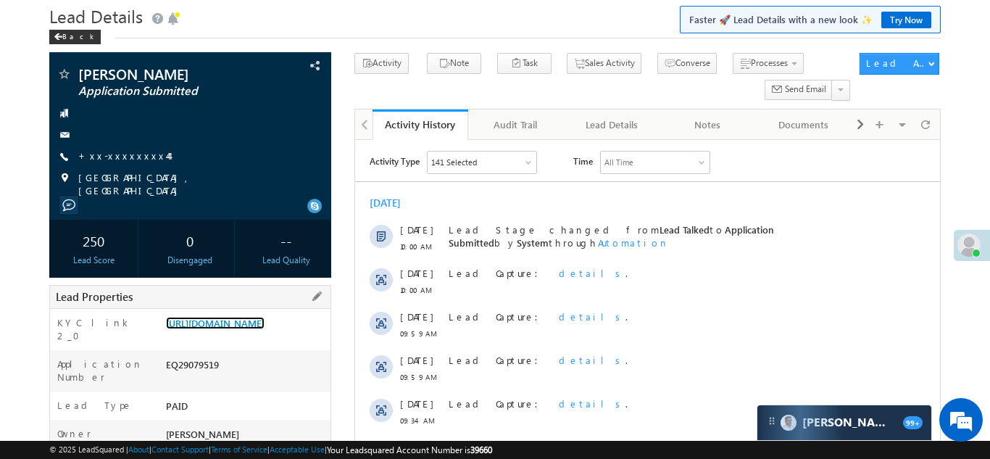
scroll to position [49, 0]
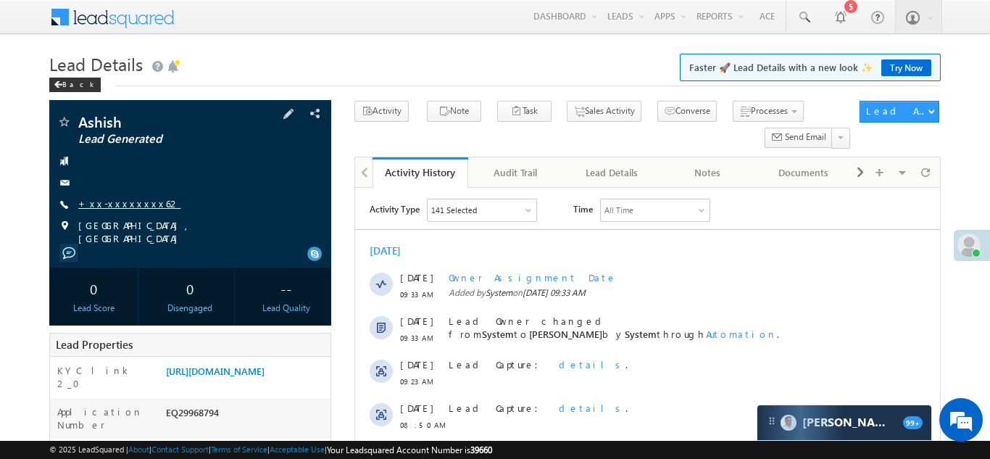
click at [116, 204] on link "+xx-xxxxxxxx62" at bounding box center [129, 203] width 102 height 12
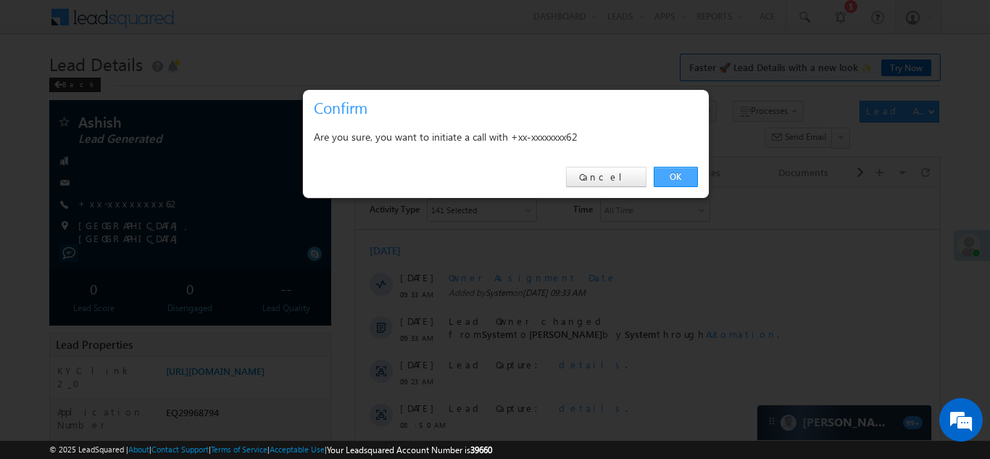
click at [671, 175] on link "OK" at bounding box center [676, 177] width 44 height 20
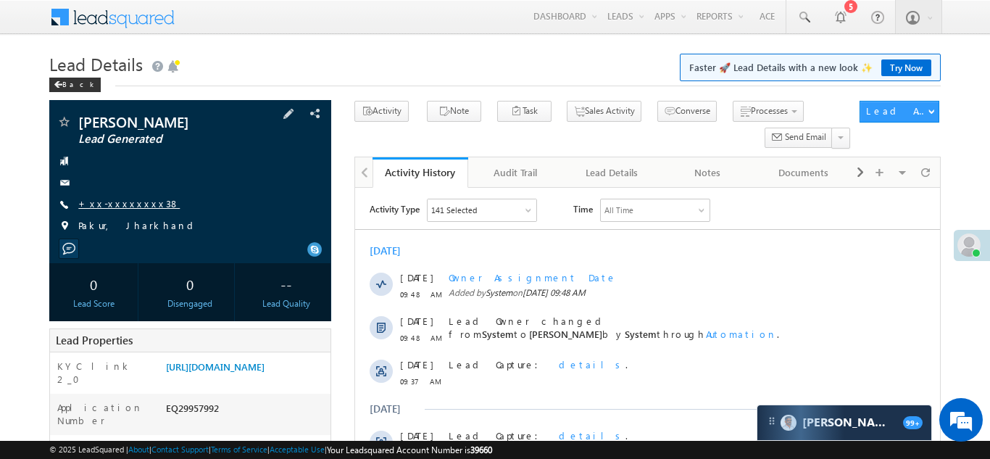
click at [110, 204] on link "+xx-xxxxxxxx38" at bounding box center [128, 203] width 101 height 12
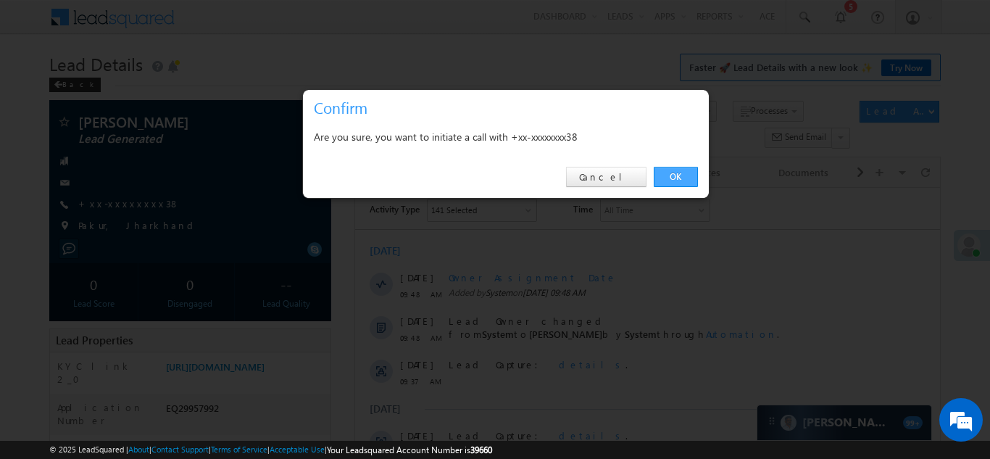
click at [674, 174] on link "OK" at bounding box center [676, 177] width 44 height 20
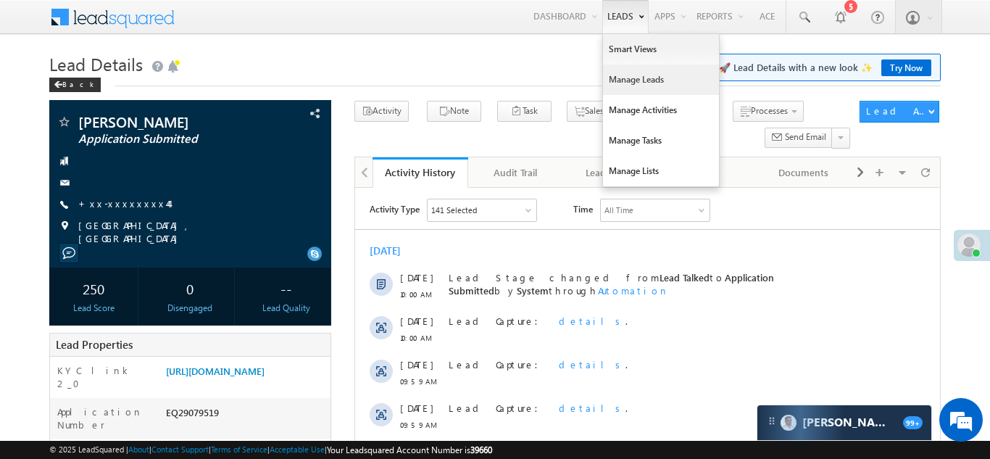
click at [617, 90] on link "Manage Leads" at bounding box center [661, 80] width 116 height 30
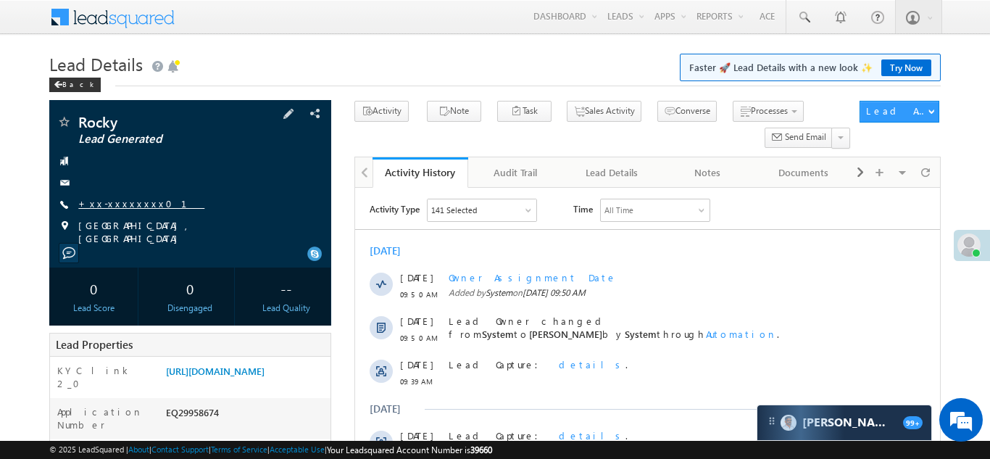
click at [115, 207] on link "+xx-xxxxxxxx01" at bounding box center [141, 203] width 126 height 12
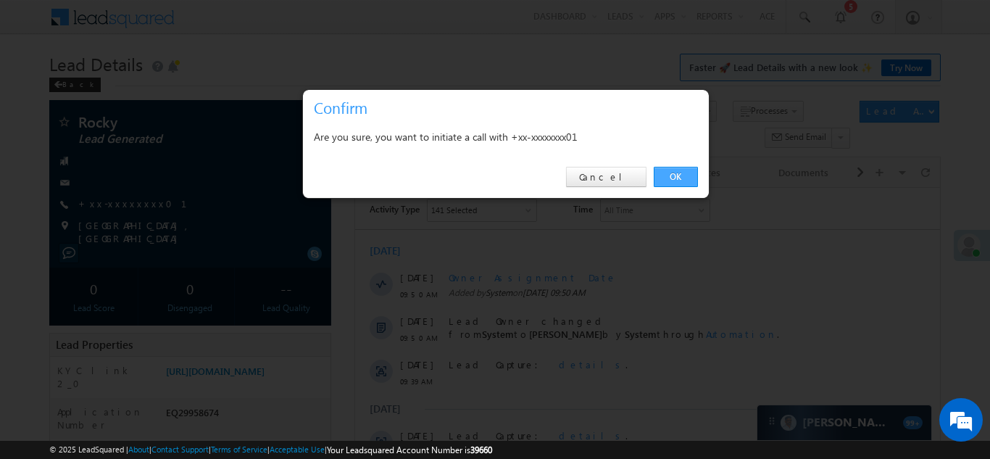
click at [668, 174] on link "OK" at bounding box center [676, 177] width 44 height 20
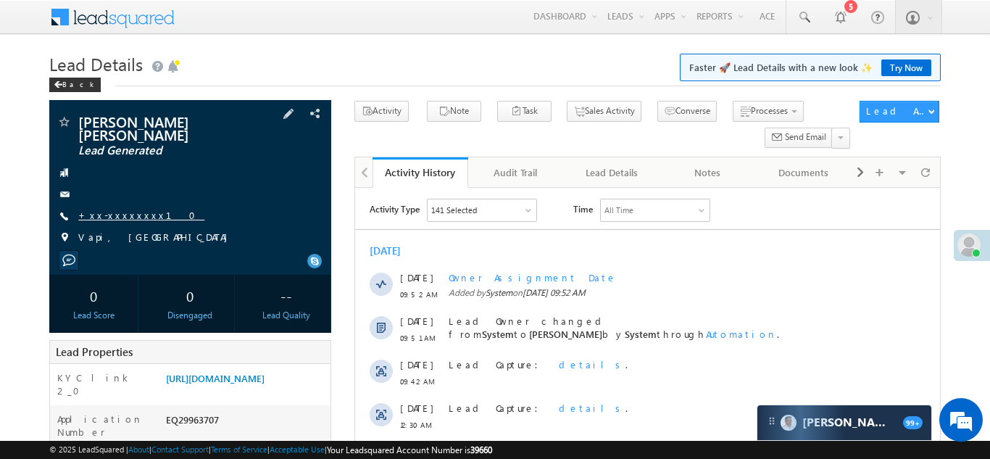
click at [123, 209] on link "+xx-xxxxxxxx10" at bounding box center [141, 215] width 126 height 12
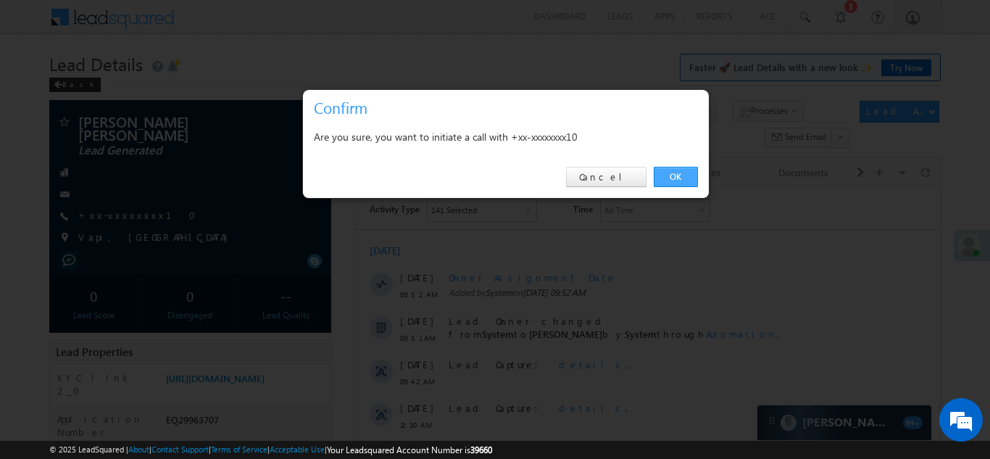
click at [677, 175] on link "OK" at bounding box center [676, 177] width 44 height 20
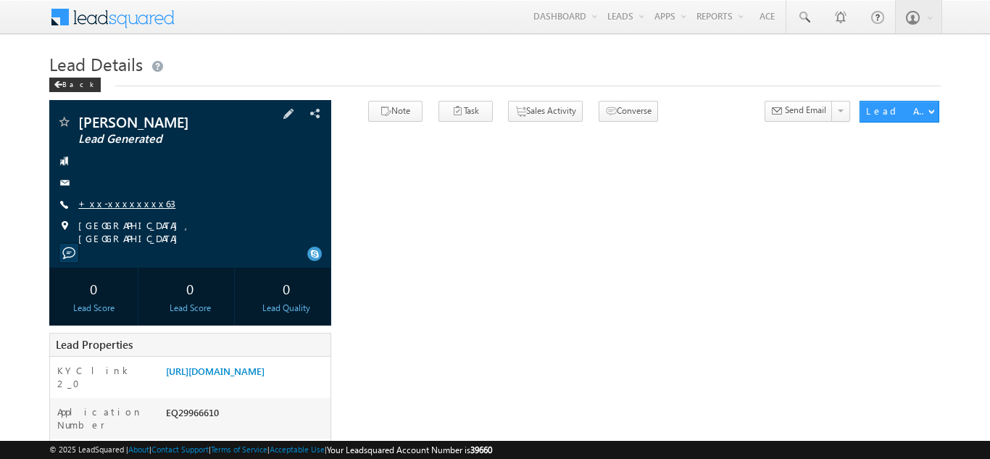
click at [120, 204] on link "+xx-xxxxxxxx63" at bounding box center [126, 203] width 97 height 12
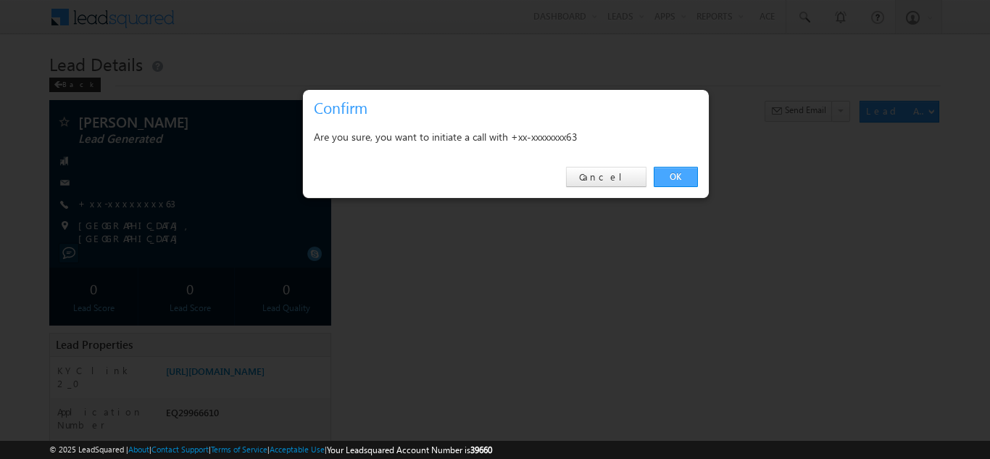
click at [676, 174] on link "OK" at bounding box center [676, 177] width 44 height 20
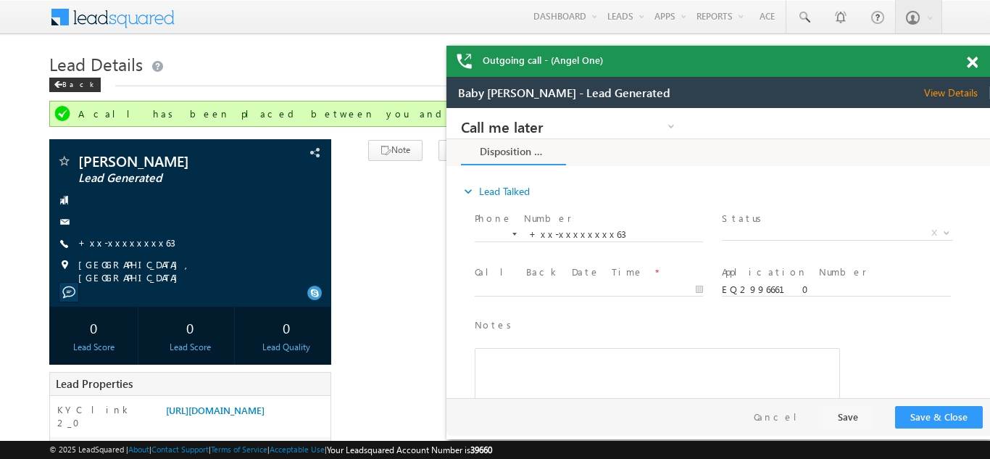
click at [974, 62] on span at bounding box center [972, 63] width 11 height 12
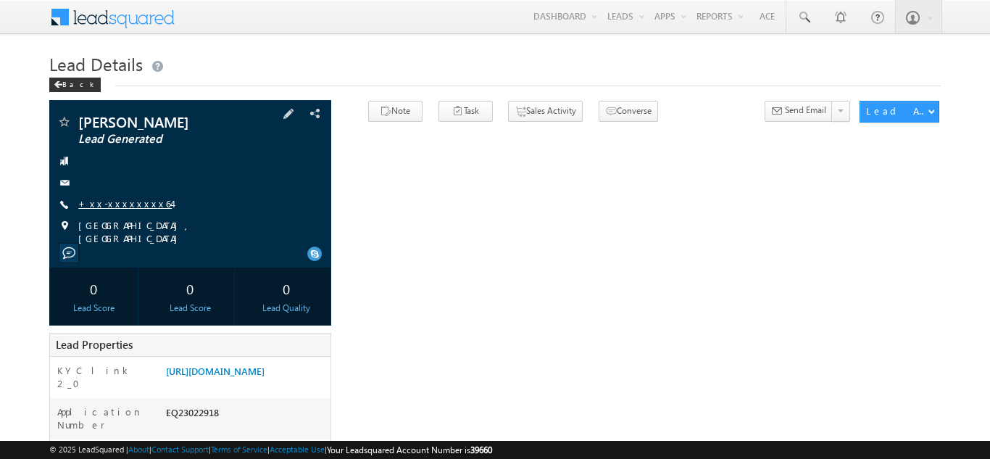
click at [115, 204] on link "+xx-xxxxxxxx64" at bounding box center [125, 203] width 94 height 12
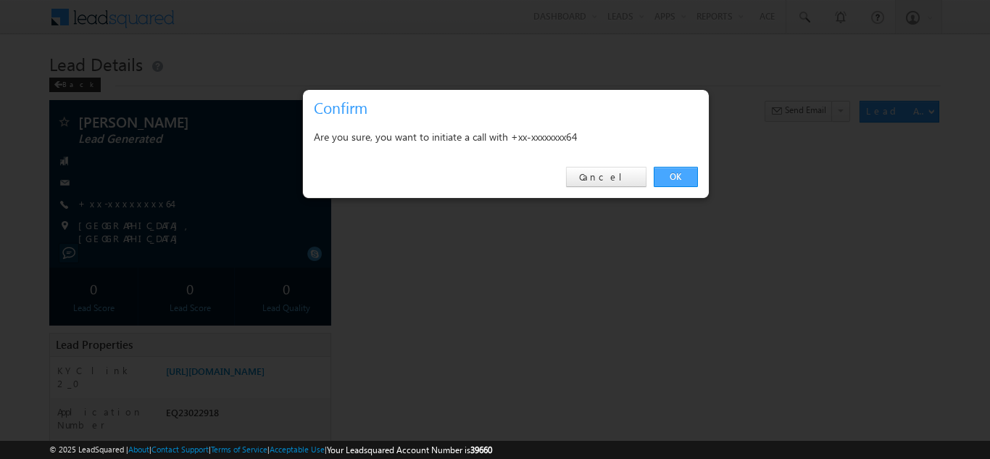
click at [673, 176] on link "OK" at bounding box center [676, 177] width 44 height 20
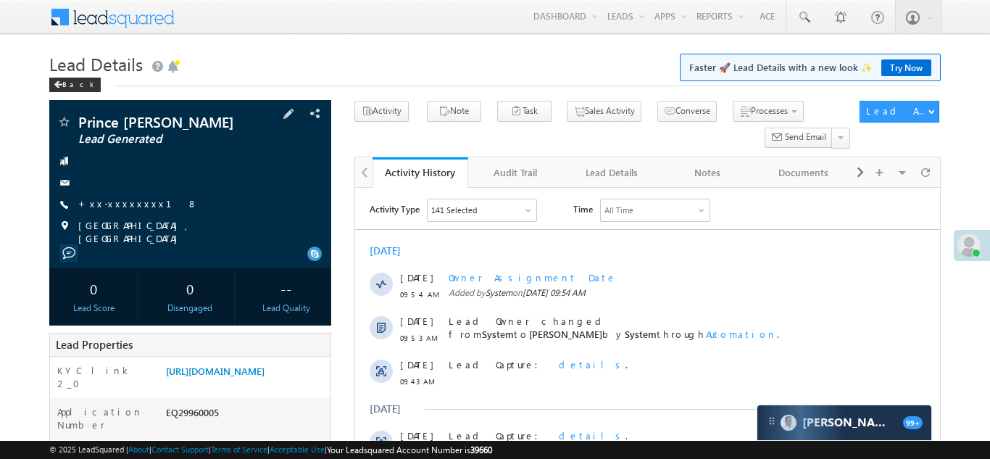
click at [115, 196] on div "Prince Tiwari Lead Generated +xx-xxxxxxxx18" at bounding box center [190, 180] width 267 height 130
click at [114, 202] on link "+xx-xxxxxxxx18" at bounding box center [138, 203] width 120 height 12
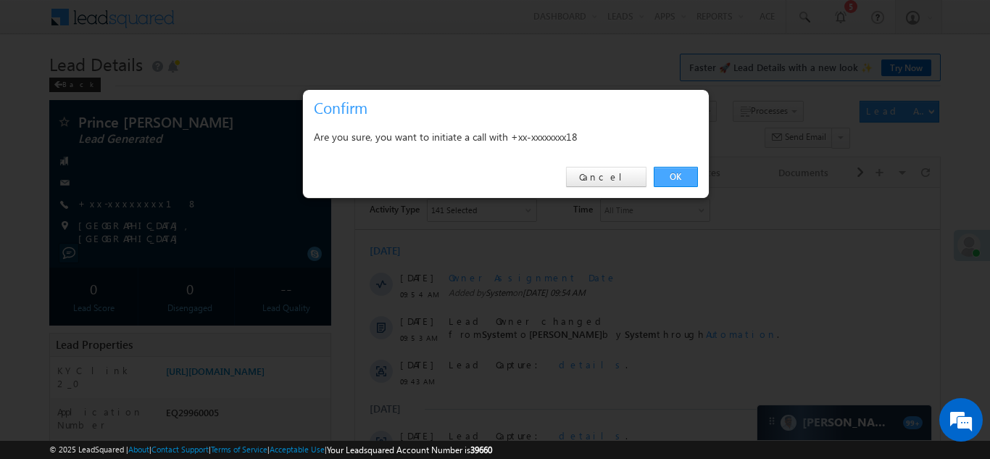
click at [672, 176] on link "OK" at bounding box center [676, 177] width 44 height 20
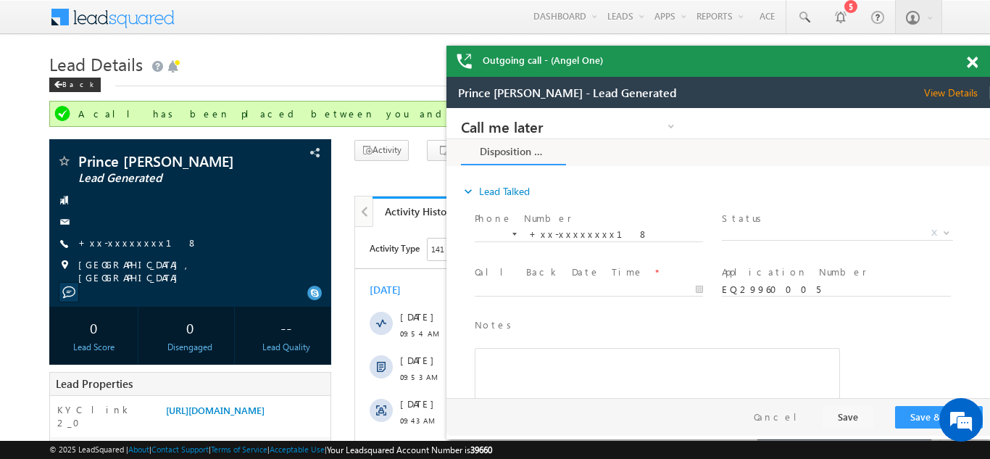
click at [976, 65] on span at bounding box center [972, 63] width 11 height 12
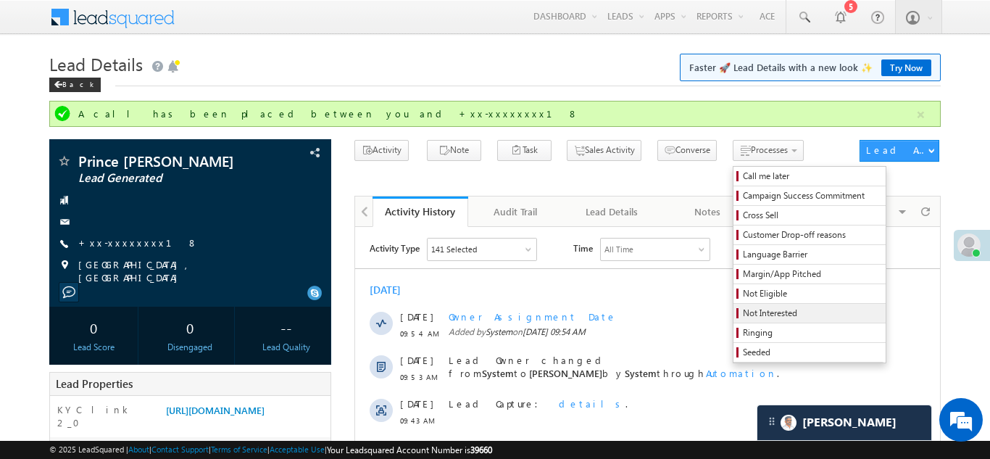
click at [743, 312] on span "Not Interested" at bounding box center [812, 313] width 138 height 13
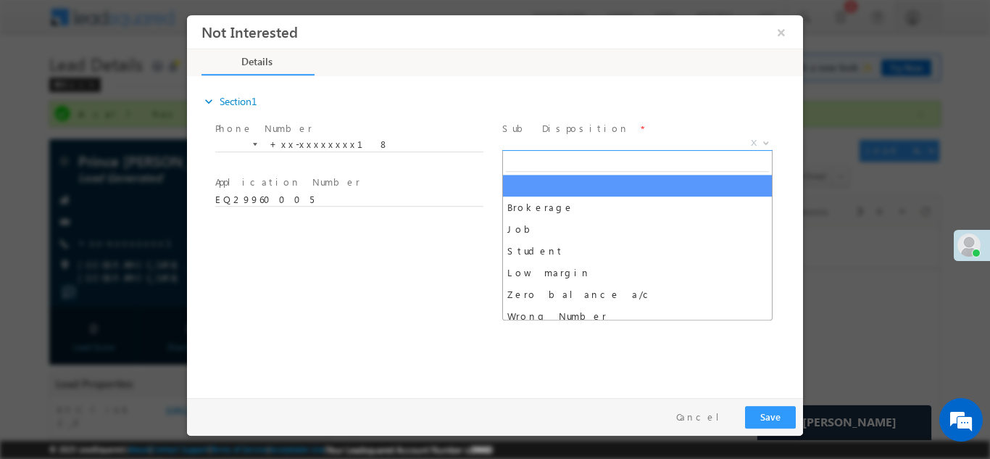
click at [587, 141] on span "X" at bounding box center [637, 143] width 270 height 14
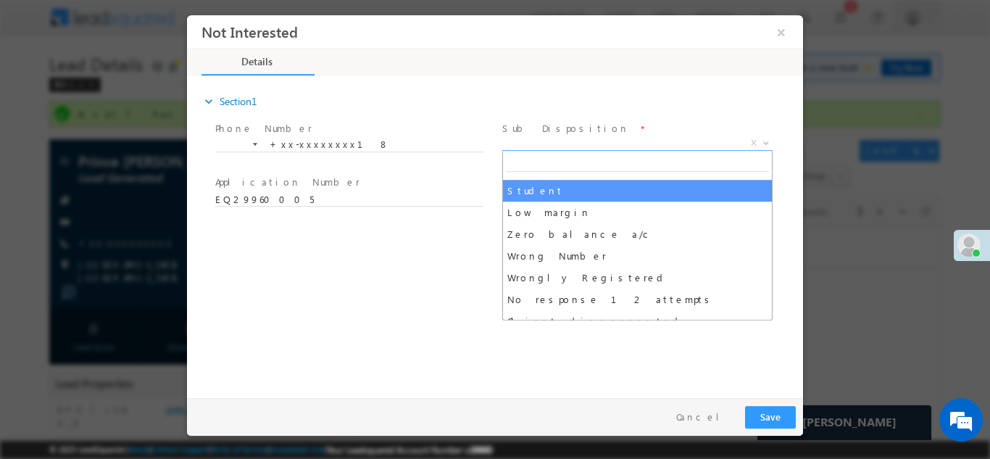
scroll to position [99, 0]
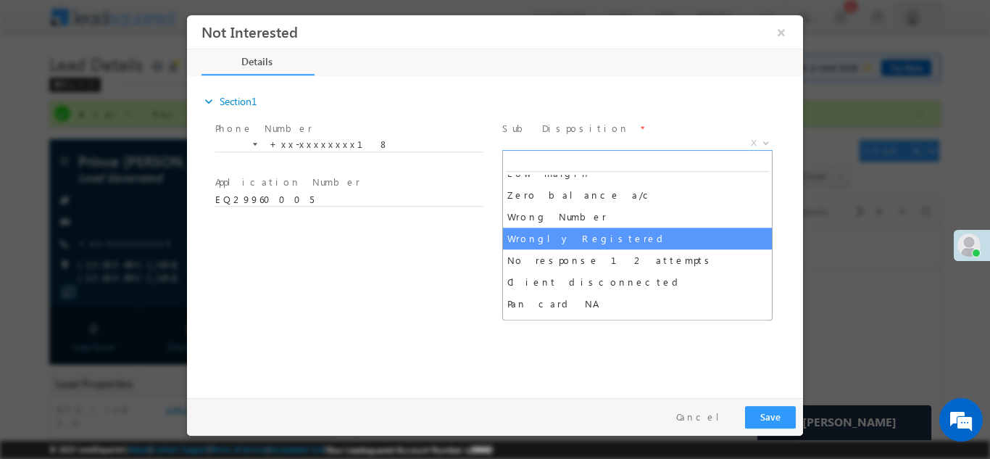
select select "Wrongly Registered"
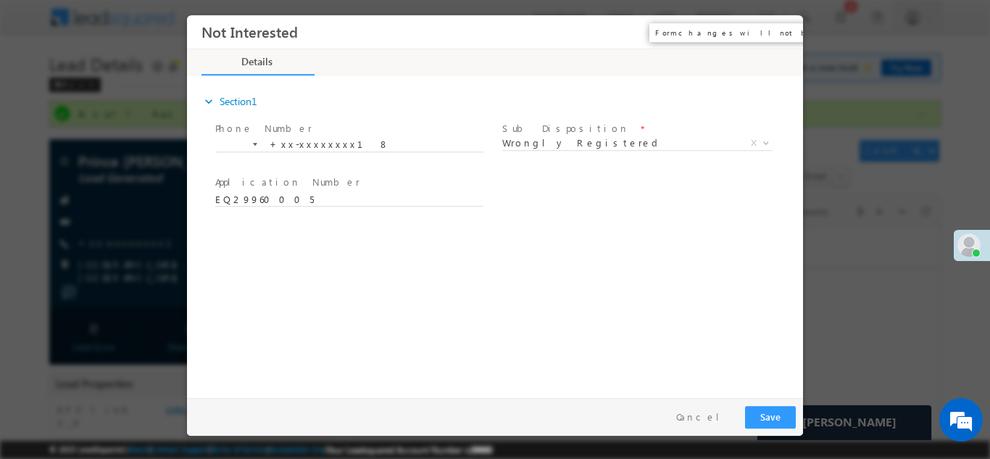
click at [782, 28] on button "×" at bounding box center [781, 31] width 25 height 27
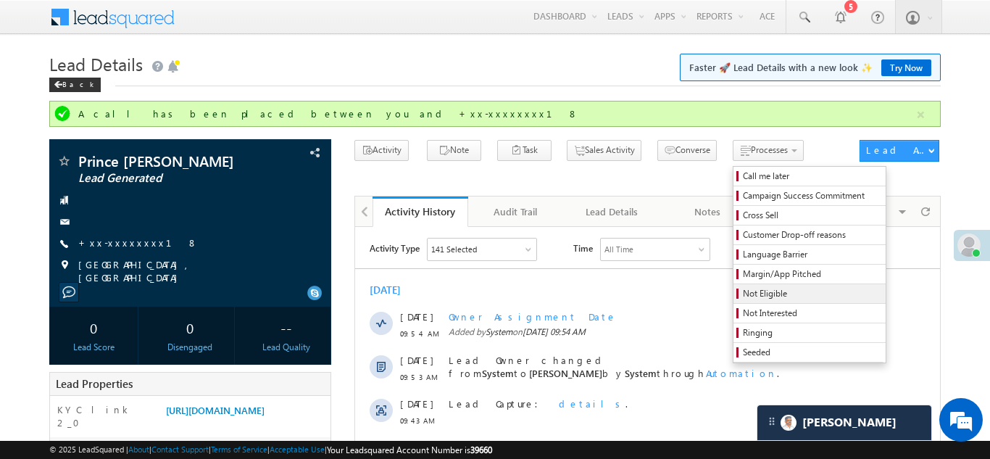
click at [743, 294] on span "Not Eligible" at bounding box center [812, 293] width 138 height 13
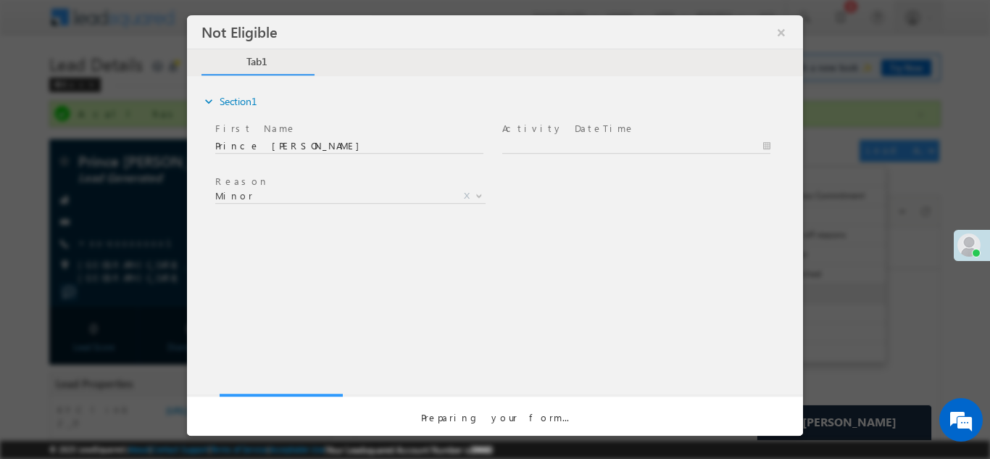
scroll to position [0, 0]
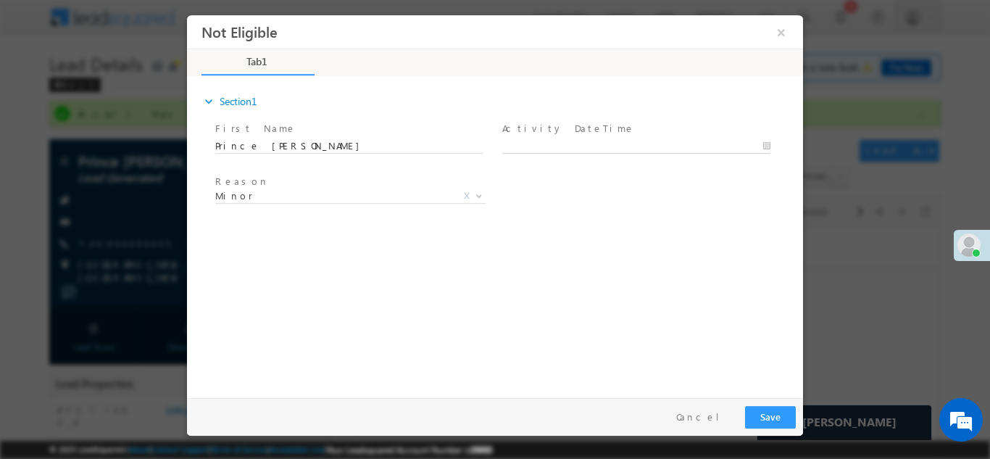
type input "10/04/25 10:15 AM"
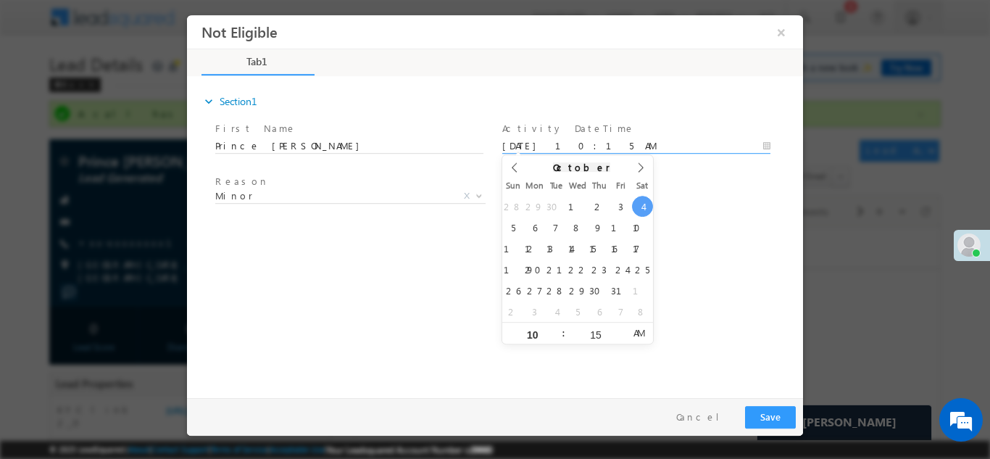
click at [548, 146] on body "Not Eligible ×" at bounding box center [495, 202] width 616 height 376
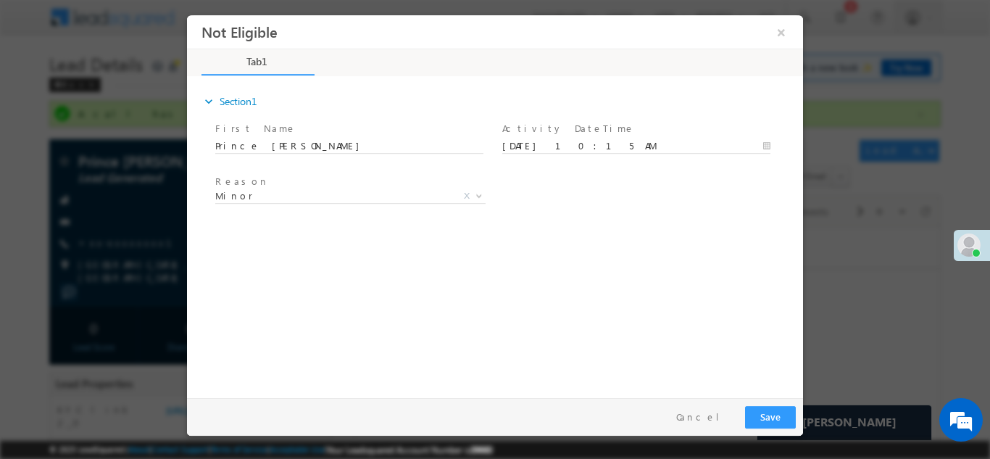
click at [703, 316] on div "expand_more Section1 First Name *" at bounding box center [498, 234] width 609 height 313
click at [766, 412] on button "Save" at bounding box center [770, 416] width 51 height 22
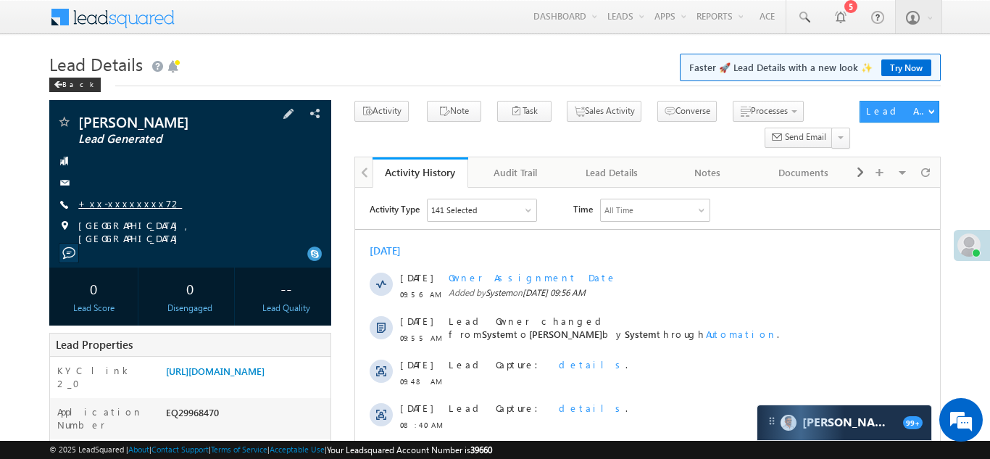
click at [112, 204] on link "+xx-xxxxxxxx72" at bounding box center [130, 203] width 104 height 12
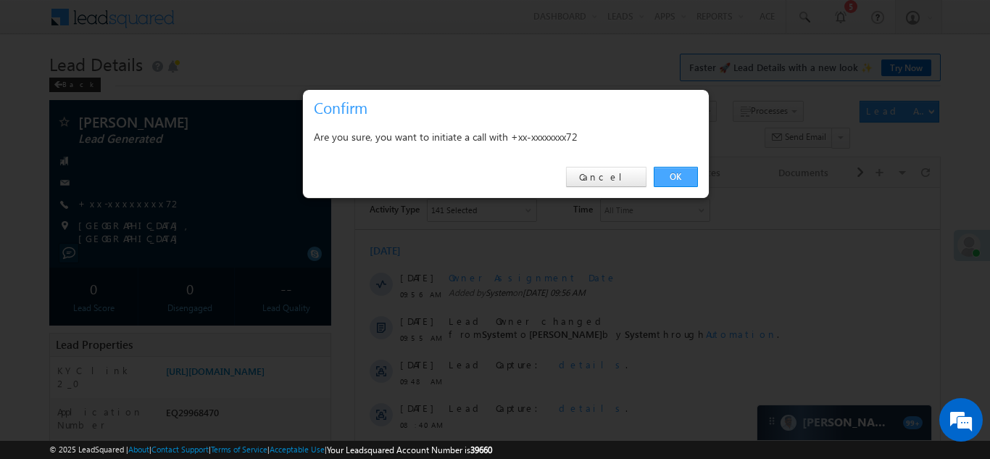
click at [670, 178] on link "OK" at bounding box center [676, 177] width 44 height 20
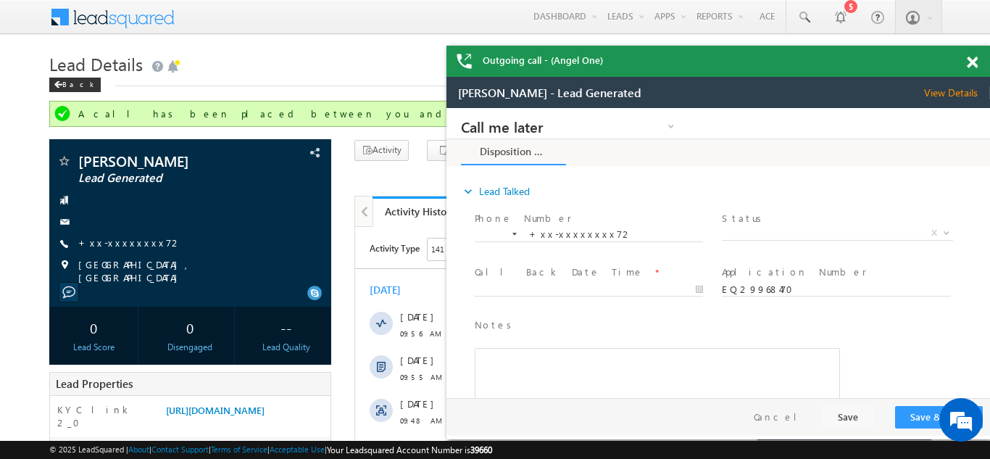
click at [970, 58] on span at bounding box center [972, 63] width 11 height 12
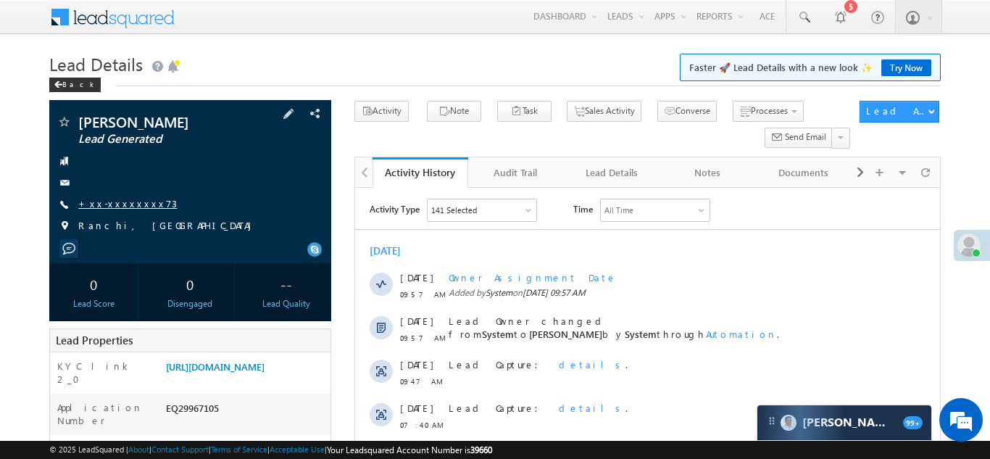
click at [116, 206] on link "+xx-xxxxxxxx73" at bounding box center [127, 203] width 99 height 12
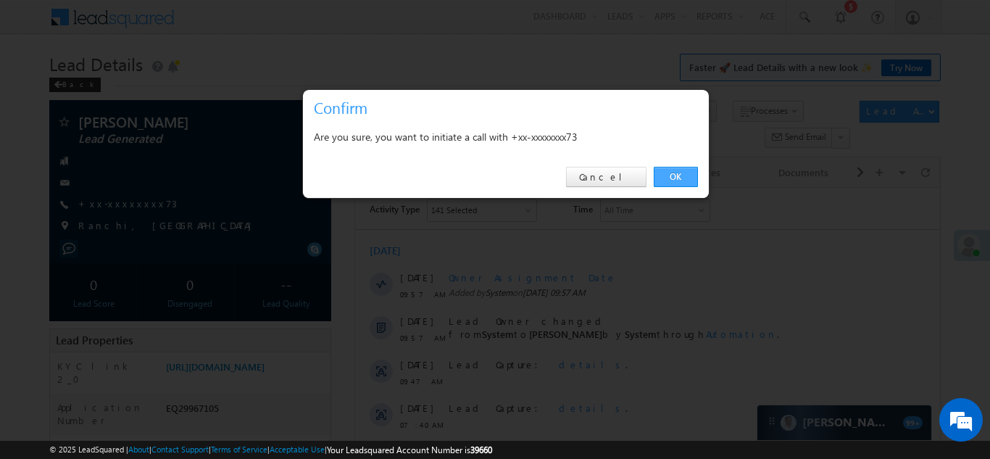
click at [671, 175] on link "OK" at bounding box center [676, 177] width 44 height 20
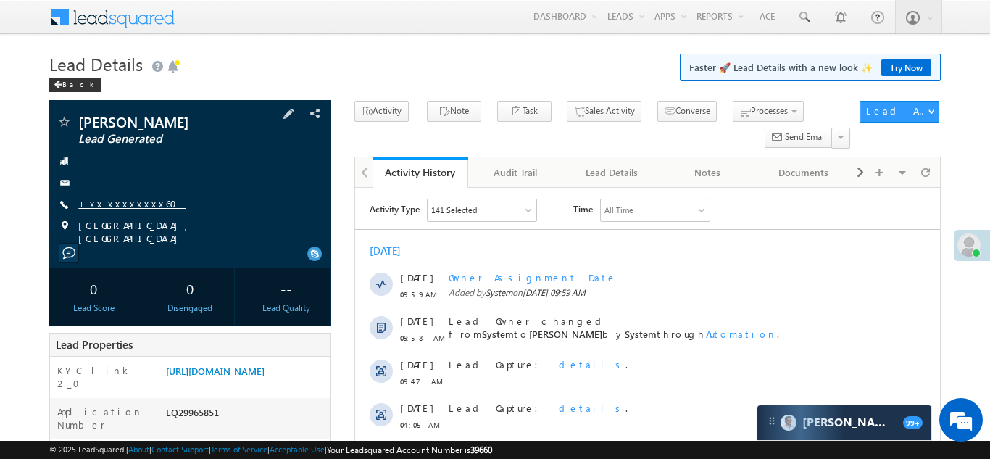
click at [124, 204] on link "+xx-xxxxxxxx60" at bounding box center [131, 203] width 107 height 12
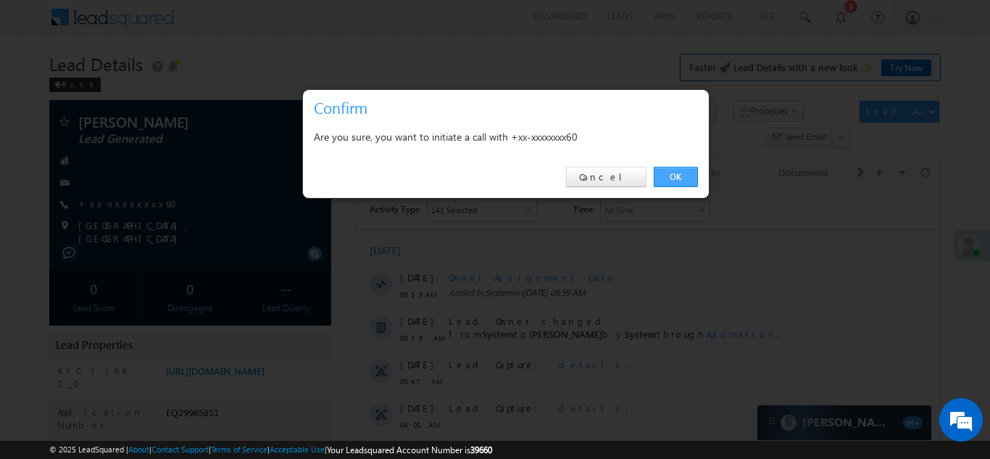
click at [672, 174] on link "OK" at bounding box center [676, 177] width 44 height 20
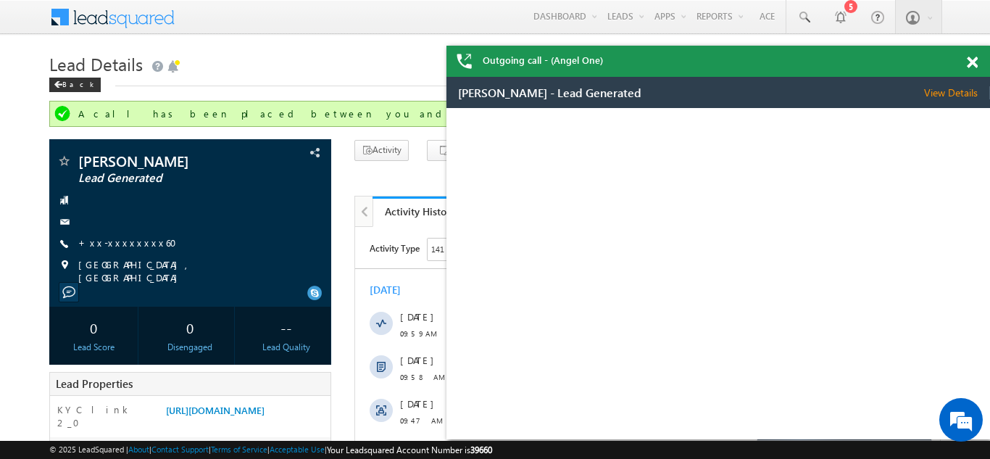
click at [972, 66] on span at bounding box center [972, 63] width 11 height 12
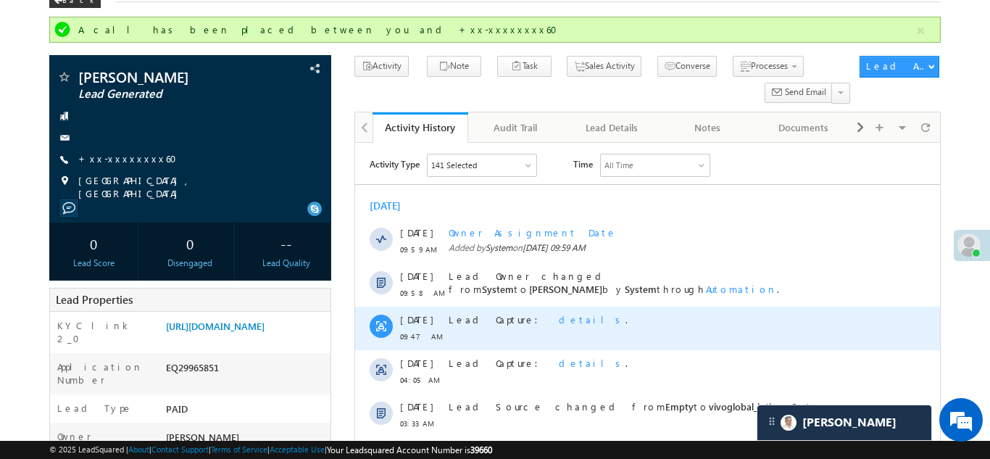
scroll to position [62, 0]
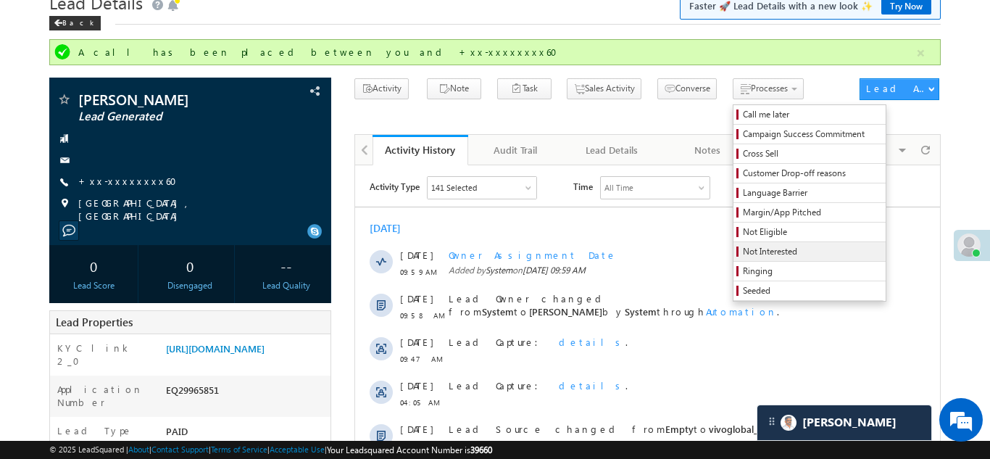
click at [743, 252] on span "Not Interested" at bounding box center [812, 251] width 138 height 13
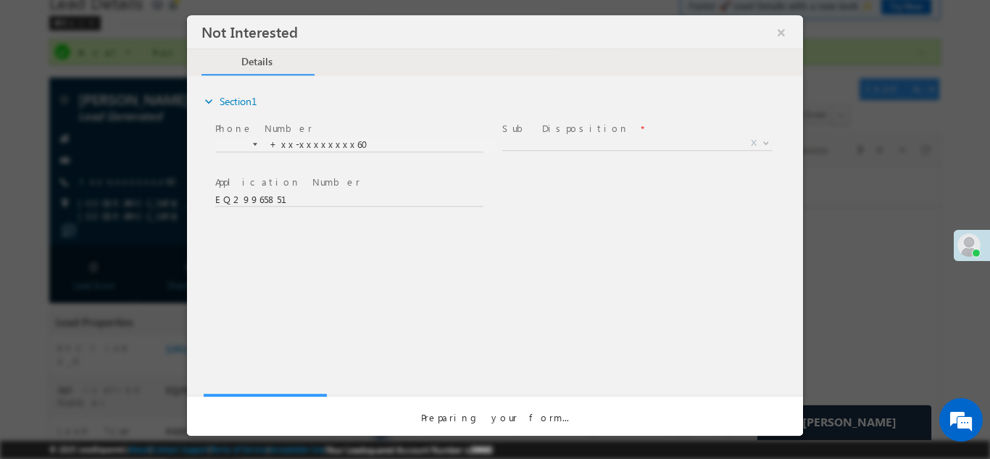
scroll to position [0, 0]
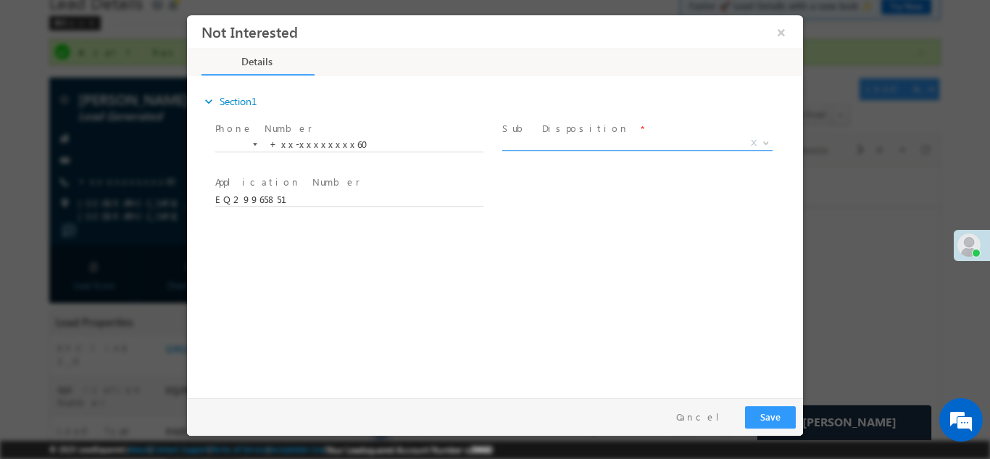
click at [546, 141] on span "X" at bounding box center [637, 143] width 270 height 14
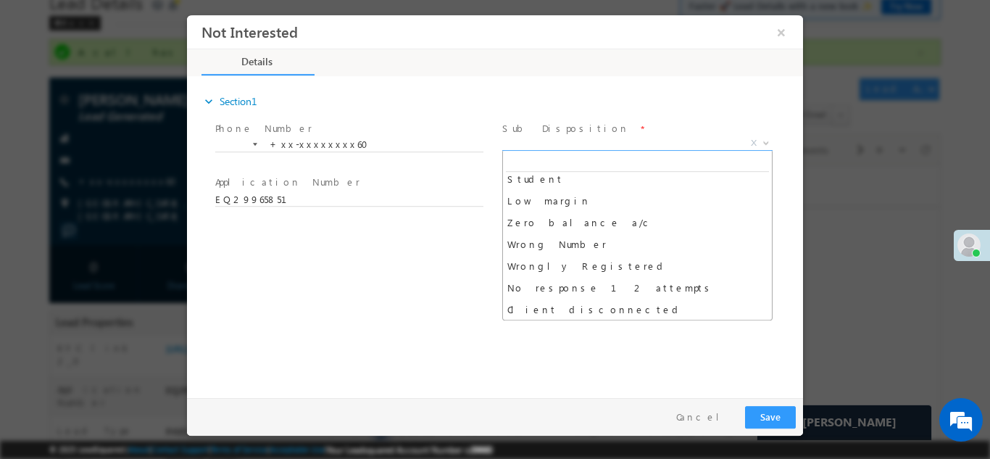
scroll to position [73, 0]
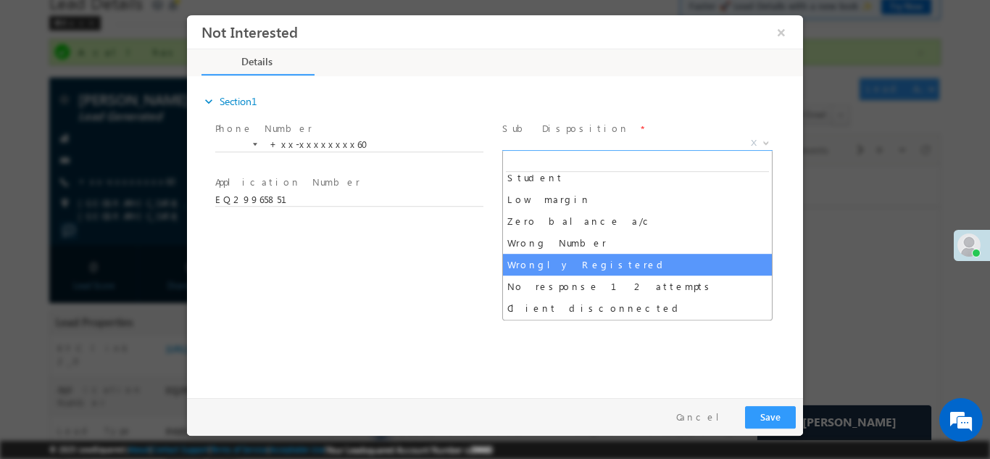
select select "Wrongly Registered"
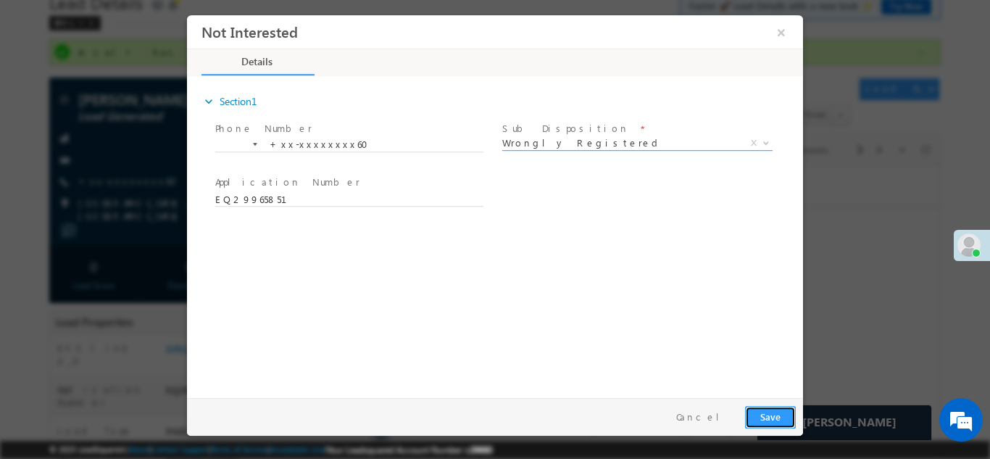
click at [762, 418] on button "Save" at bounding box center [770, 416] width 51 height 22
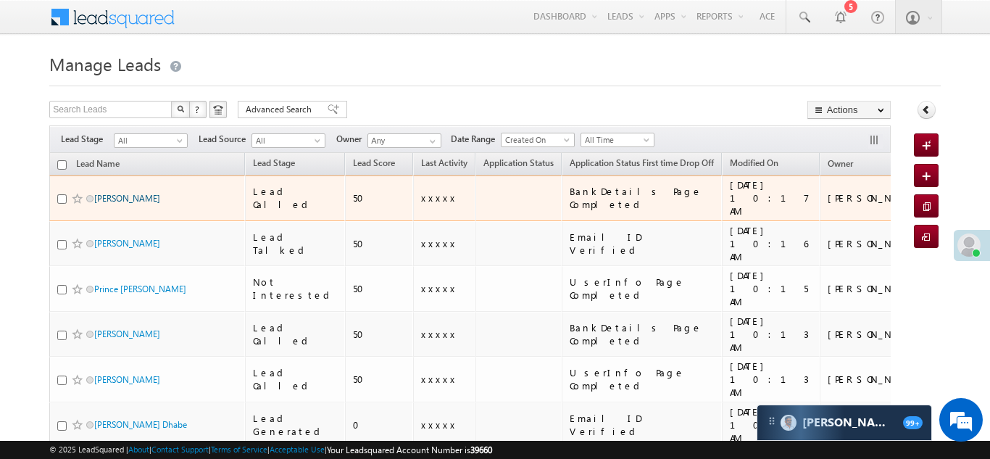
click at [123, 193] on link "[PERSON_NAME]" at bounding box center [127, 198] width 66 height 11
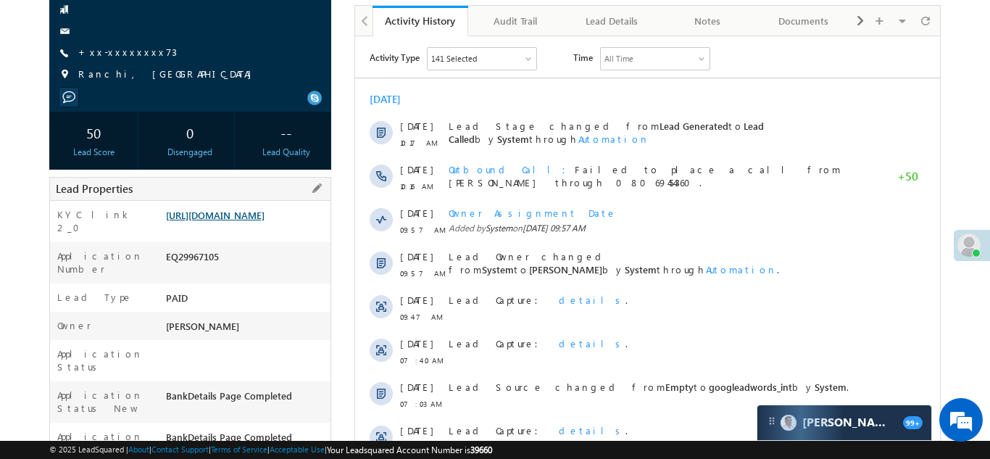
click at [229, 221] on link "https://angelbroking1-pk3em7sa.customui-test.leadsquared.com?leadId=075ce957-1e…" at bounding box center [215, 215] width 99 height 12
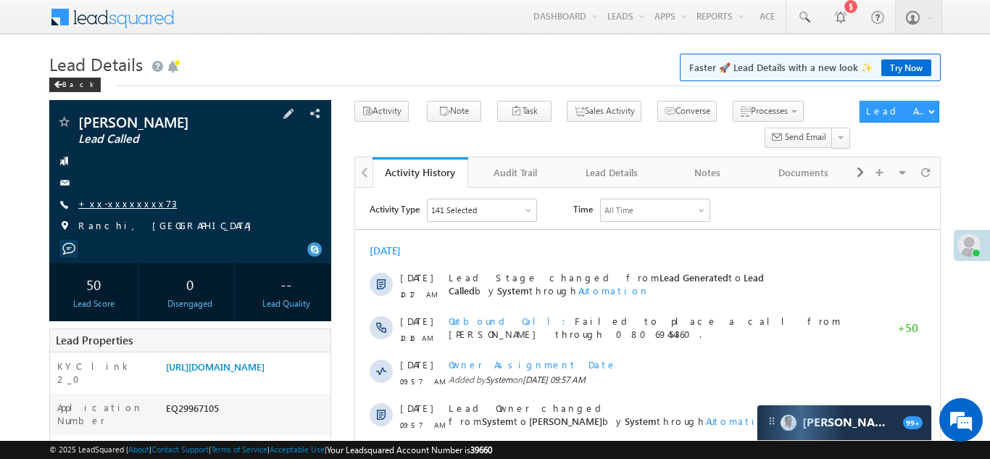
click at [125, 204] on link "+xx-xxxxxxxx73" at bounding box center [127, 203] width 99 height 12
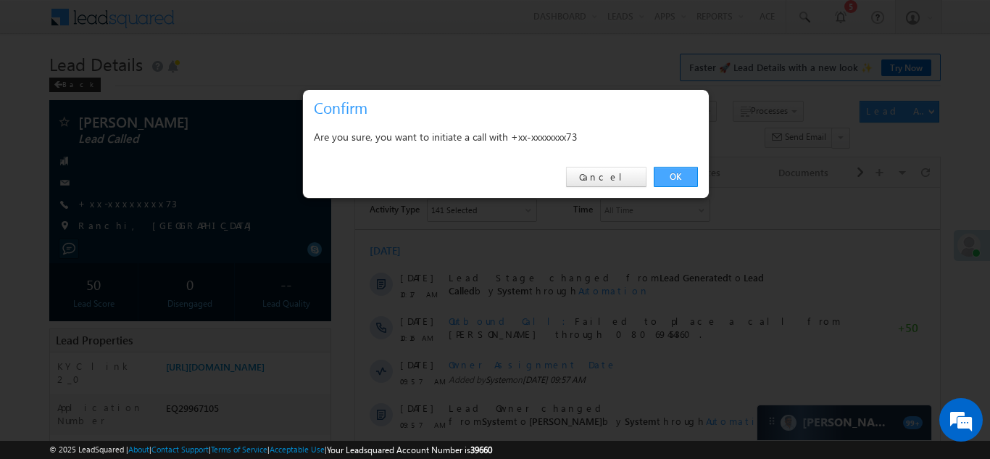
click at [671, 174] on link "OK" at bounding box center [676, 177] width 44 height 20
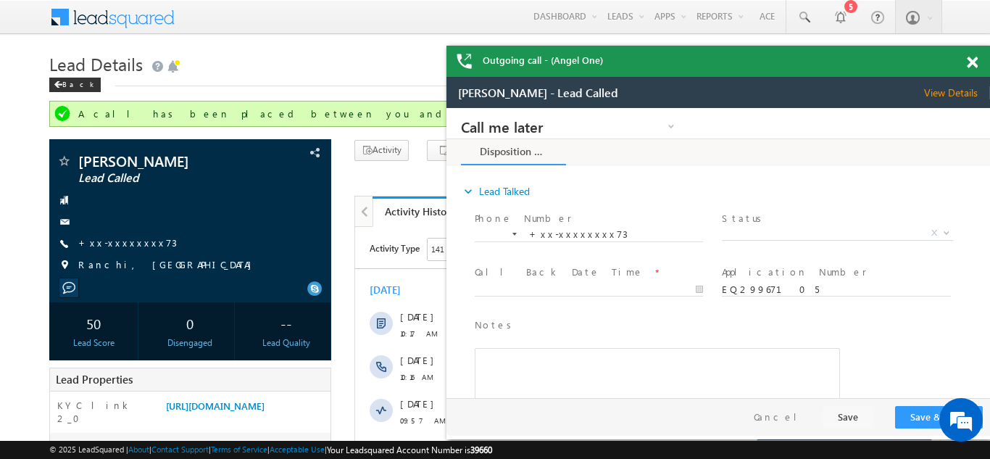
click at [974, 62] on span at bounding box center [972, 63] width 11 height 12
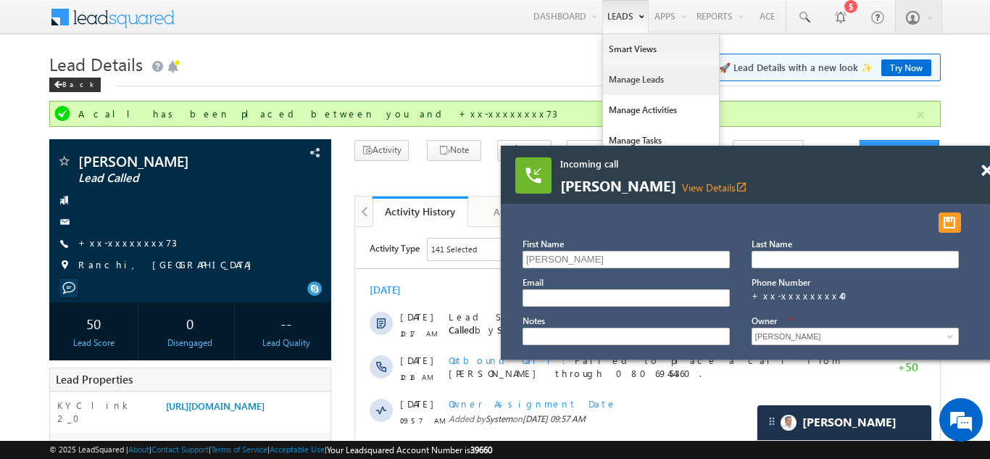
click at [619, 75] on link "Manage Leads" at bounding box center [661, 80] width 116 height 30
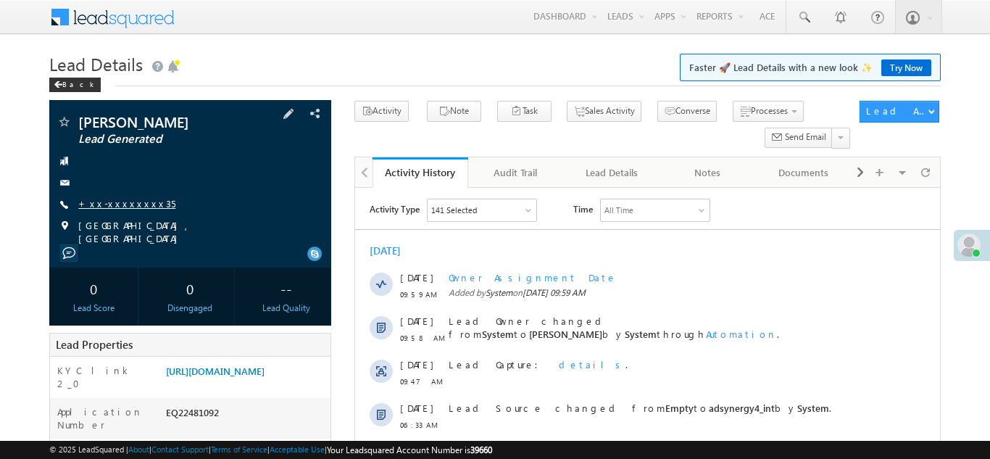
click at [100, 209] on link "+xx-xxxxxxxx35" at bounding box center [126, 203] width 97 height 12
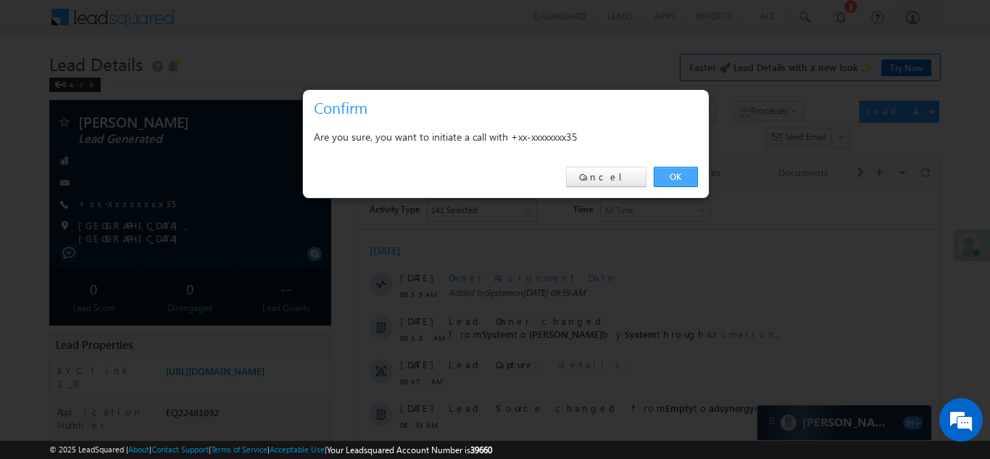
click at [679, 173] on link "OK" at bounding box center [676, 177] width 44 height 20
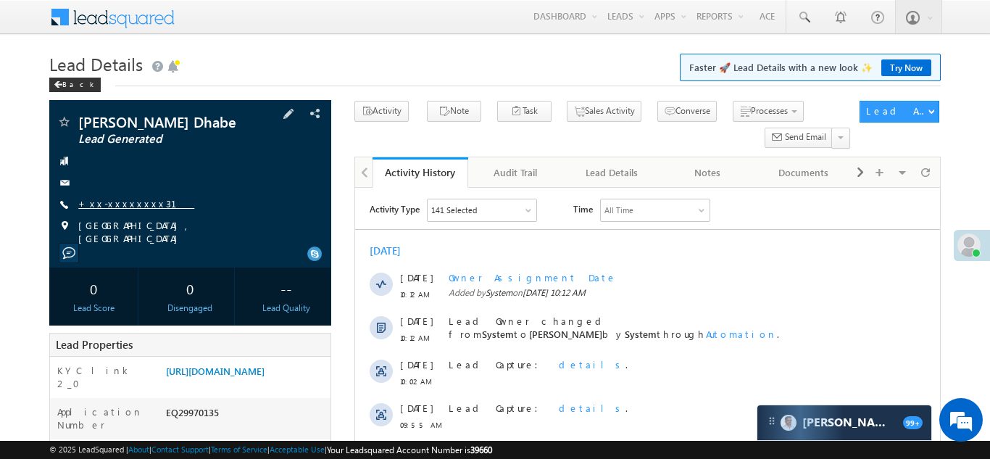
click at [117, 207] on link "+xx-xxxxxxxx31" at bounding box center [136, 203] width 116 height 12
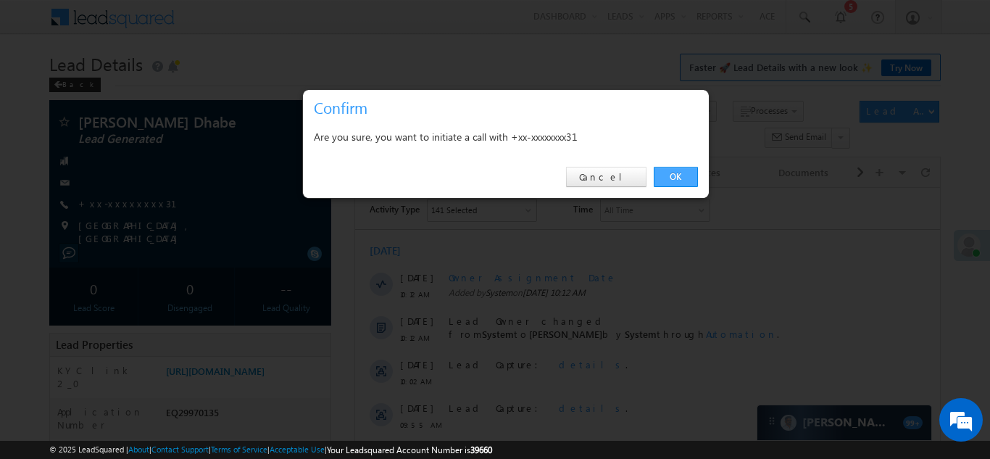
click at [673, 175] on link "OK" at bounding box center [676, 177] width 44 height 20
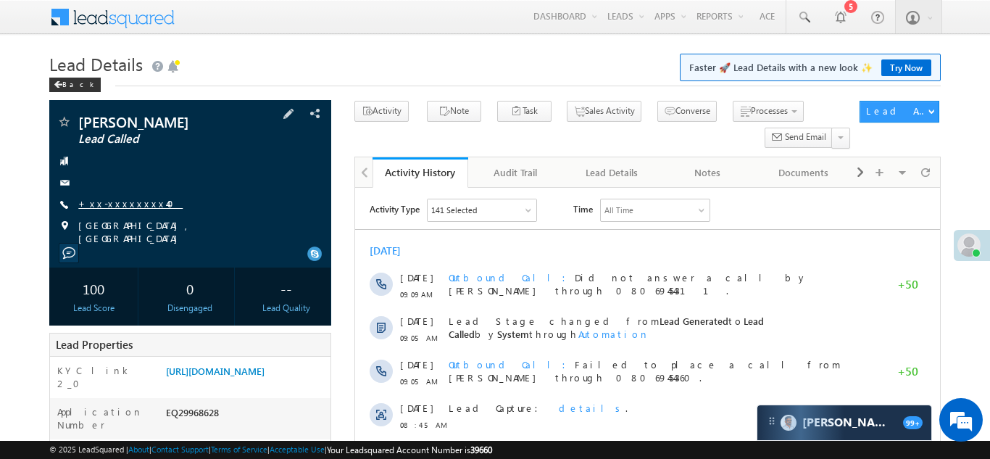
click at [110, 202] on link "+xx-xxxxxxxx40" at bounding box center [130, 203] width 104 height 12
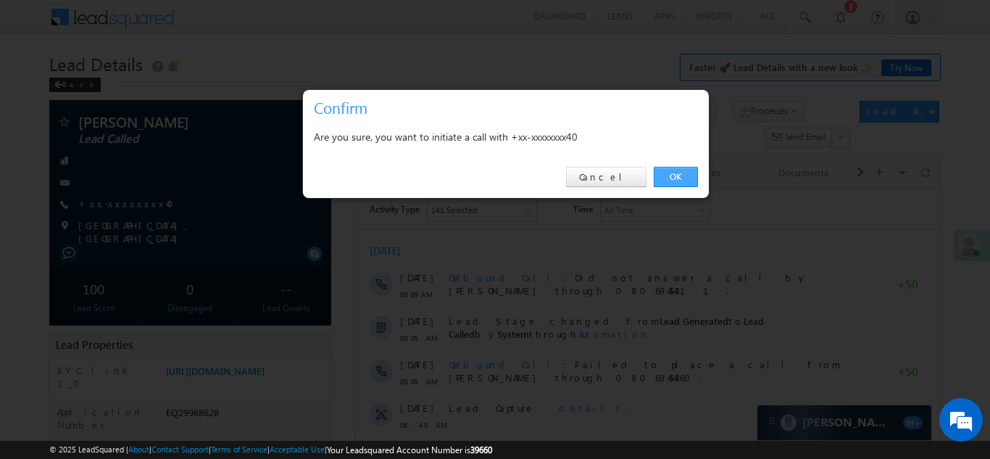
click at [673, 176] on link "OK" at bounding box center [676, 177] width 44 height 20
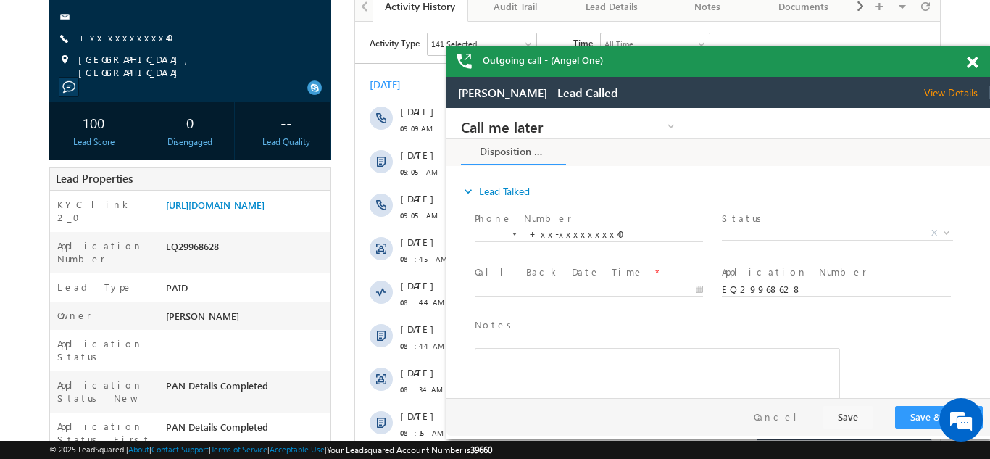
scroll to position [250, 0]
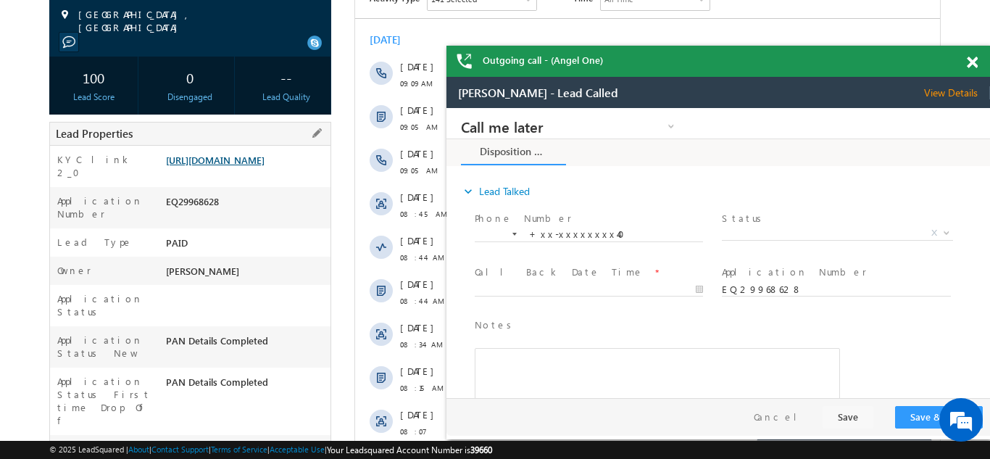
click at [229, 163] on link "https://angelbroking1-pk3em7sa.customui-test.leadsquared.com?leadId=4dcc94e4-f9…" at bounding box center [215, 160] width 99 height 12
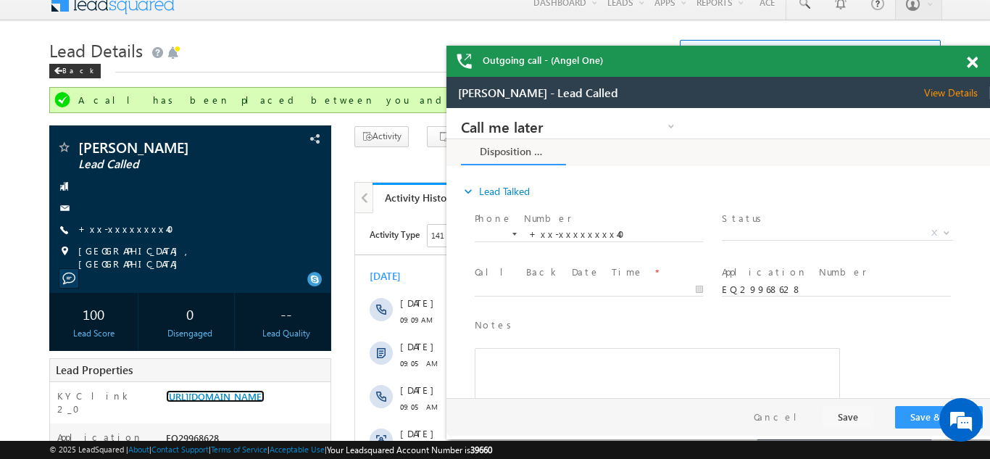
scroll to position [0, 0]
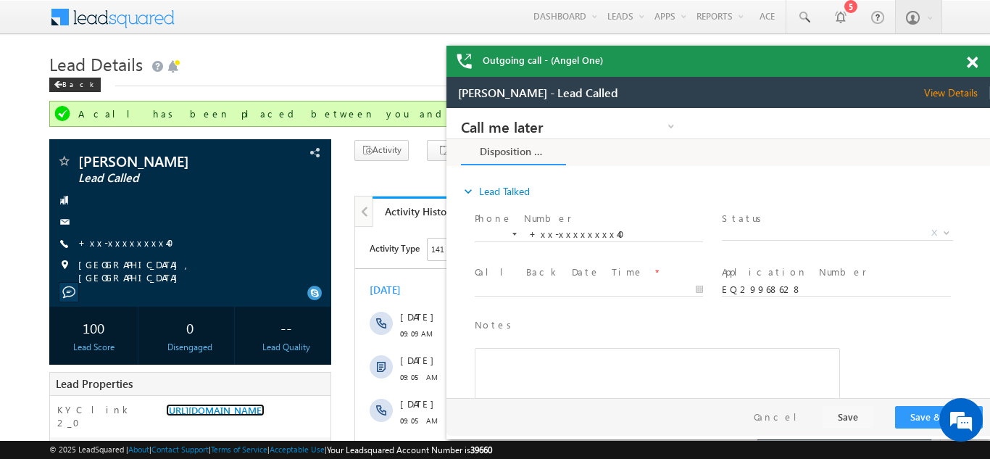
click at [972, 59] on span at bounding box center [972, 63] width 11 height 12
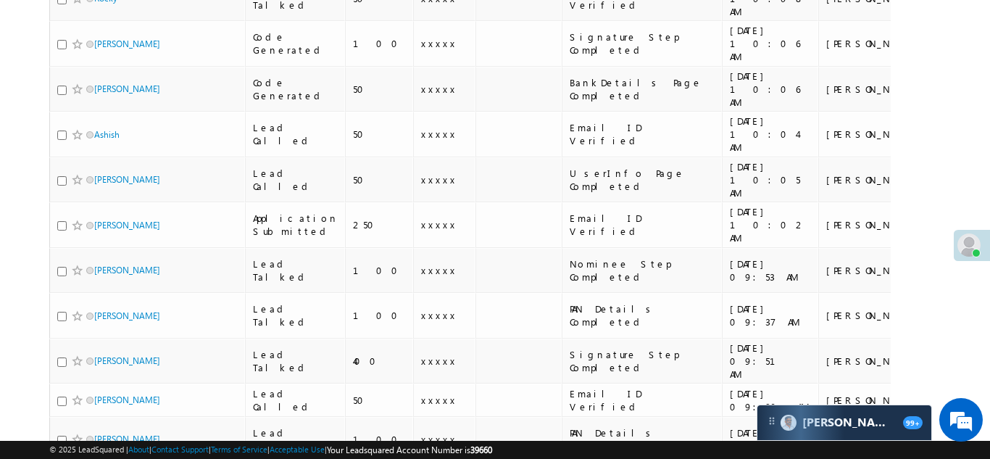
scroll to position [608, 0]
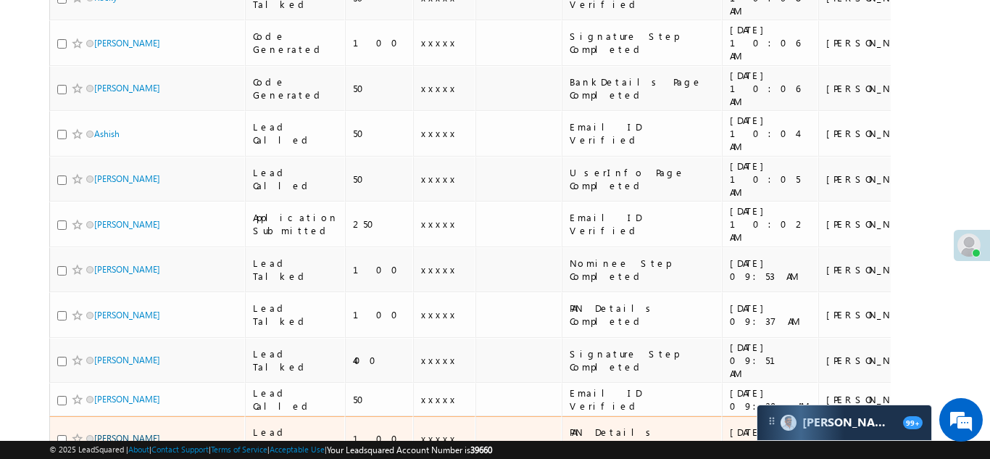
click at [128, 433] on link "[PERSON_NAME]" at bounding box center [127, 438] width 66 height 11
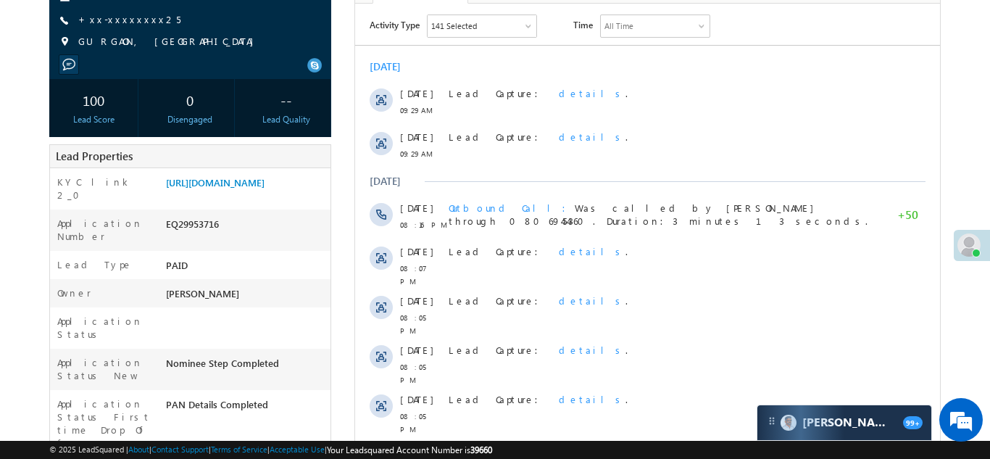
scroll to position [195, 0]
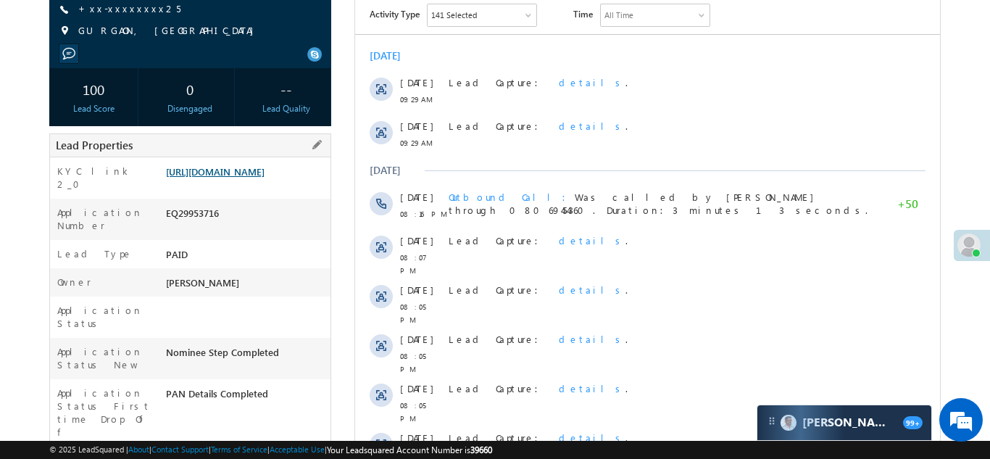
click at [240, 173] on link "[URL][DOMAIN_NAME]" at bounding box center [215, 171] width 99 height 12
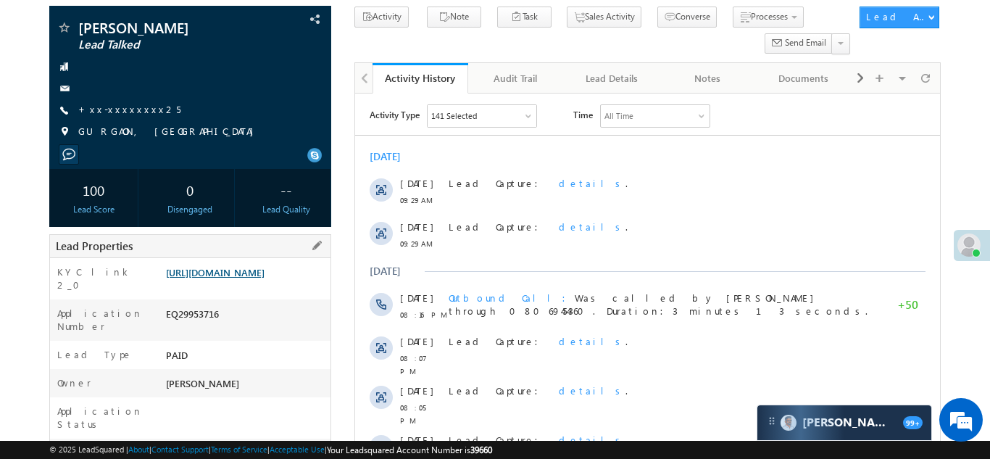
scroll to position [109, 0]
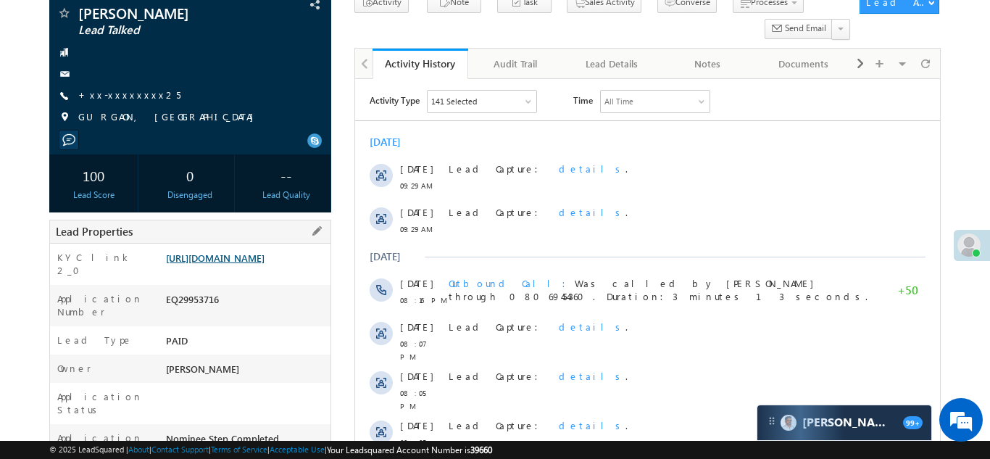
click at [249, 264] on link "https://angelbroking1-pk3em7sa.customui-test.leadsquared.com?leadId=1b7cd81b-64…" at bounding box center [215, 258] width 99 height 12
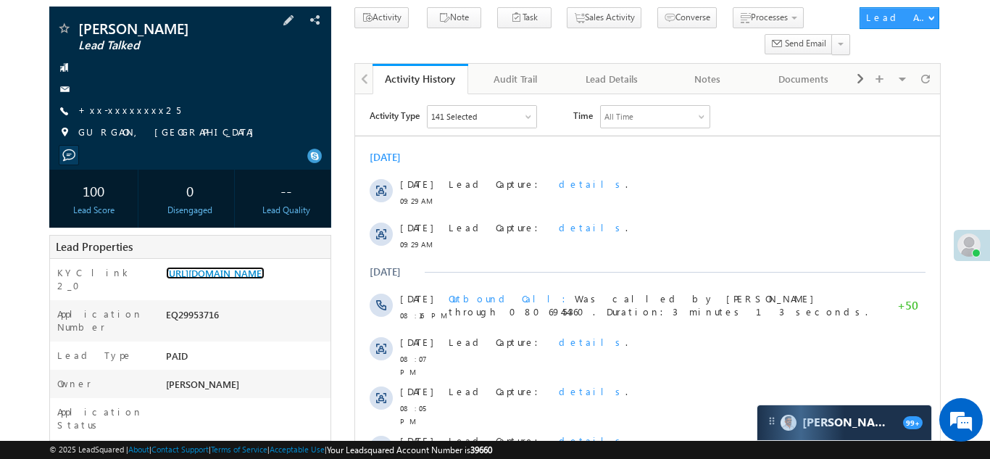
scroll to position [138, 0]
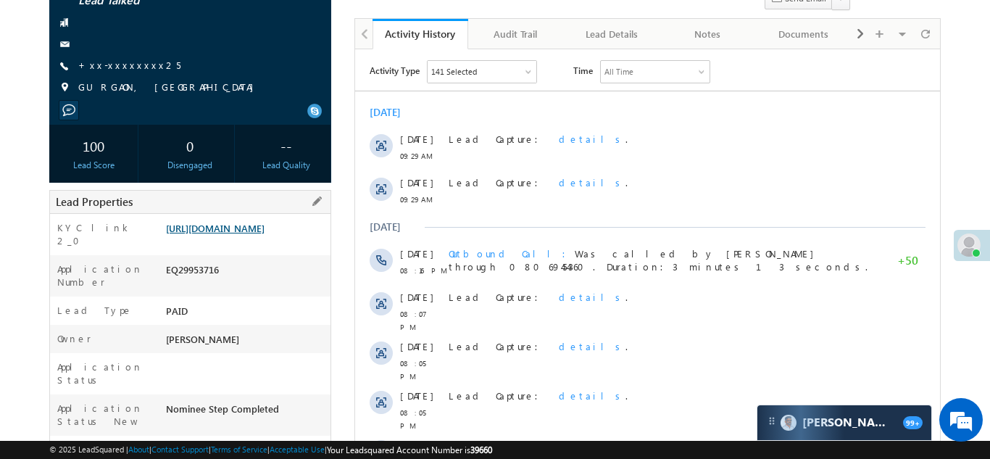
click at [238, 234] on link "https://angelbroking1-pk3em7sa.customui-test.leadsquared.com?leadId=1b7cd81b-64…" at bounding box center [215, 228] width 99 height 12
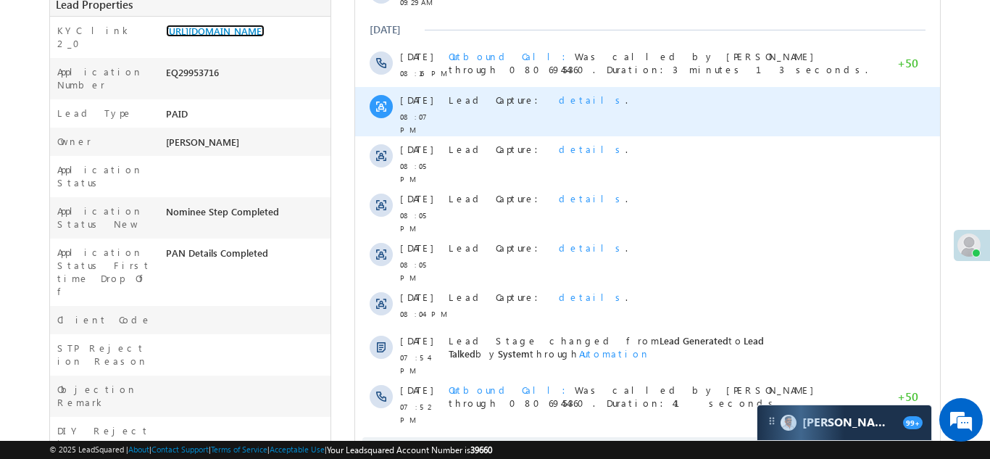
scroll to position [370, 0]
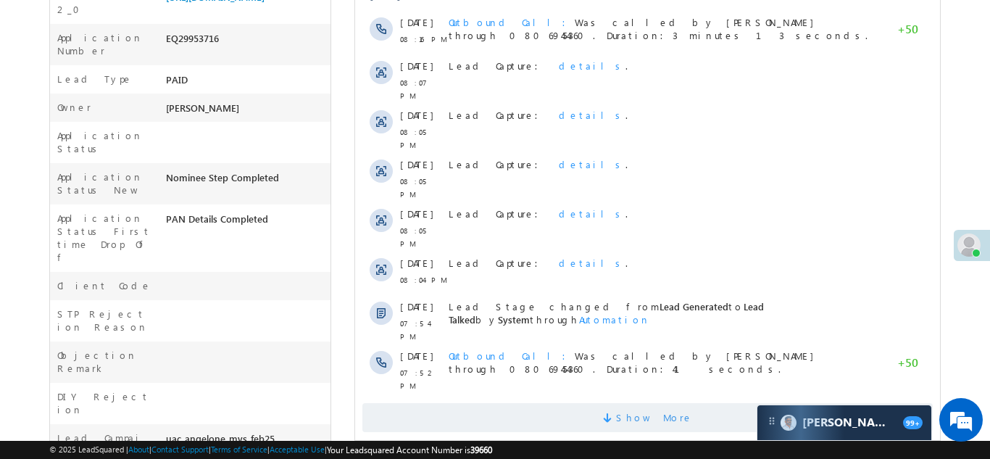
click at [582, 403] on span "Show More" at bounding box center [647, 417] width 571 height 29
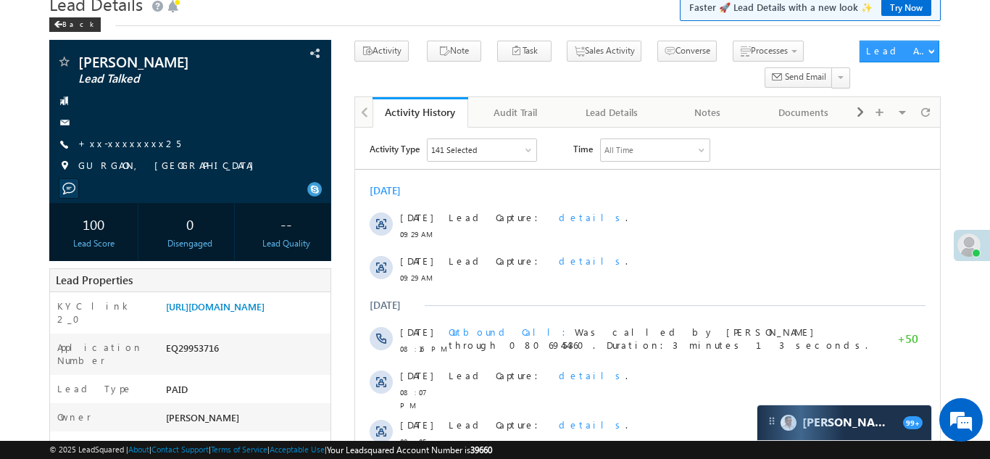
scroll to position [0, 0]
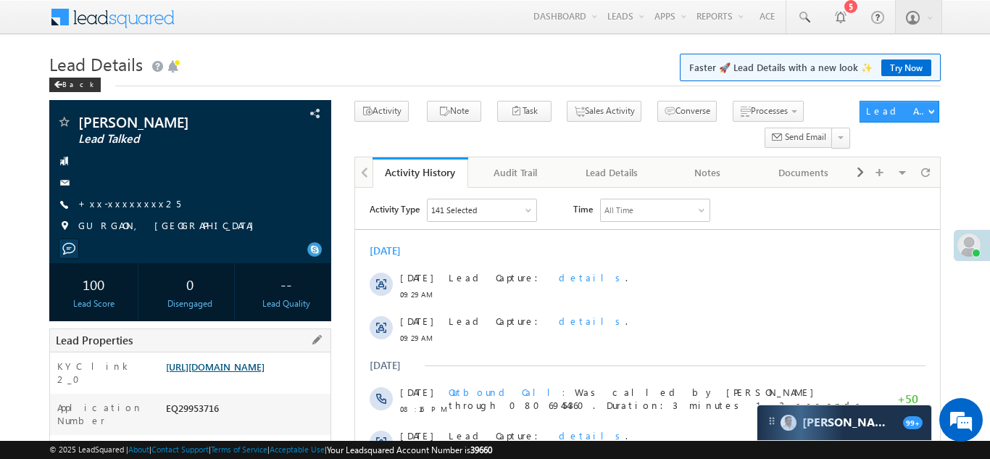
click at [241, 373] on link "https://angelbroking1-pk3em7sa.customui-test.leadsquared.com?leadId=1b7cd81b-64…" at bounding box center [215, 366] width 99 height 12
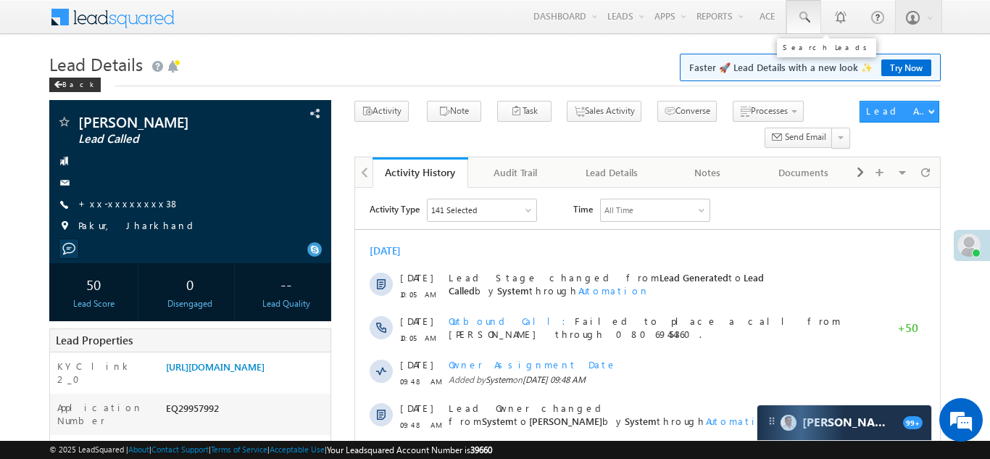
click at [802, 14] on span at bounding box center [804, 17] width 14 height 14
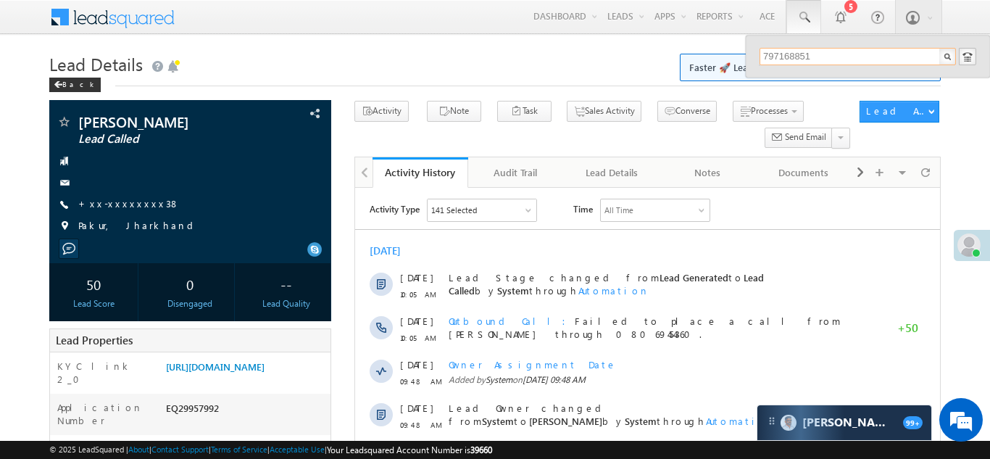
type input "7971688511"
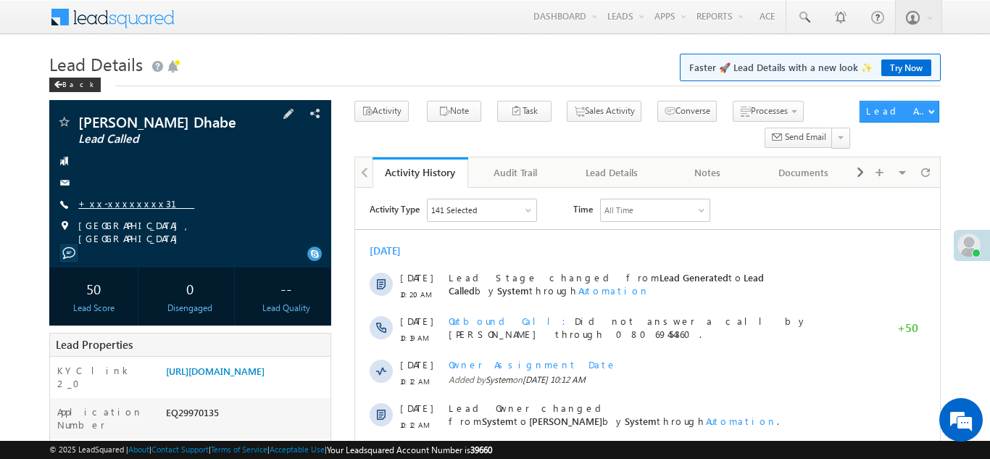
click at [107, 208] on link "+xx-xxxxxxxx31" at bounding box center [136, 203] width 116 height 12
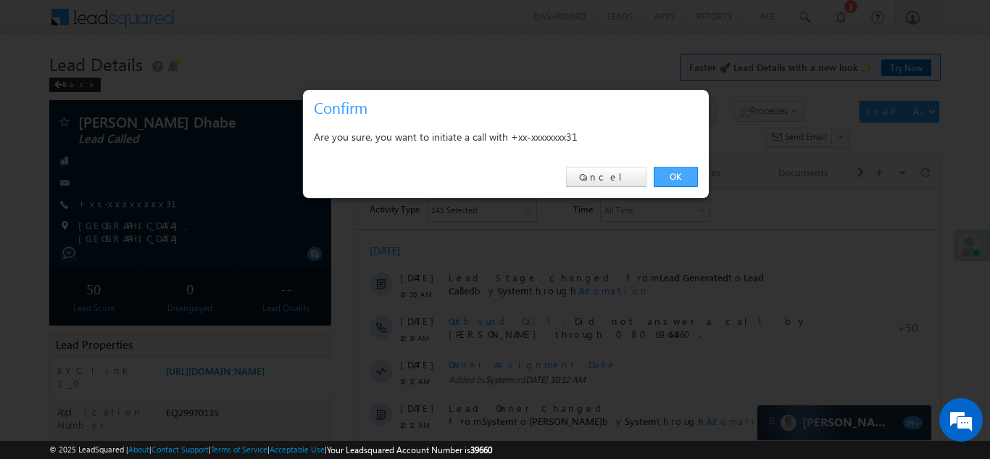
click at [676, 173] on link "OK" at bounding box center [676, 177] width 44 height 20
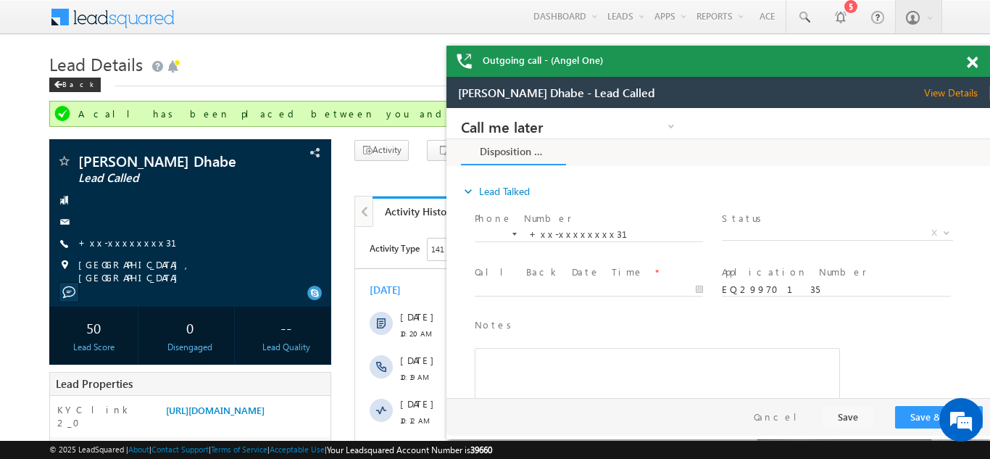
click at [975, 61] on div "Outgoing call - (Angel One)" at bounding box center [719, 61] width 544 height 31
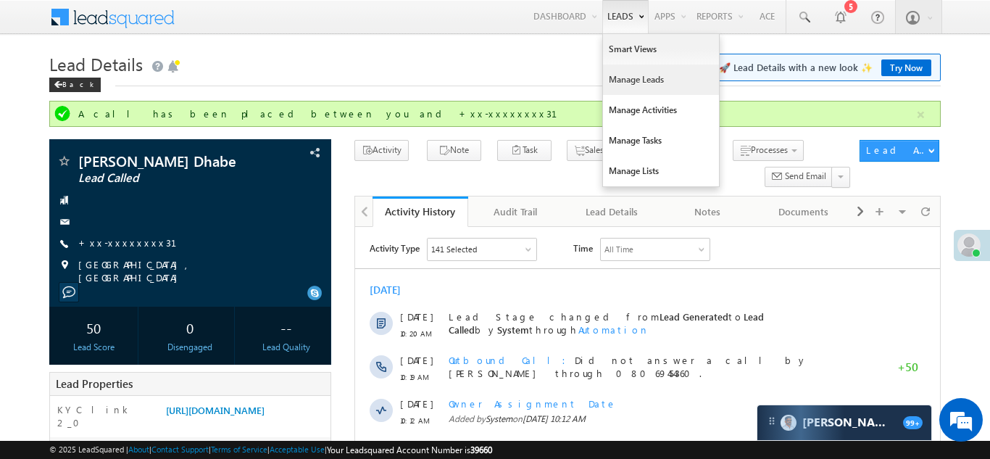
click at [619, 79] on link "Manage Leads" at bounding box center [661, 80] width 116 height 30
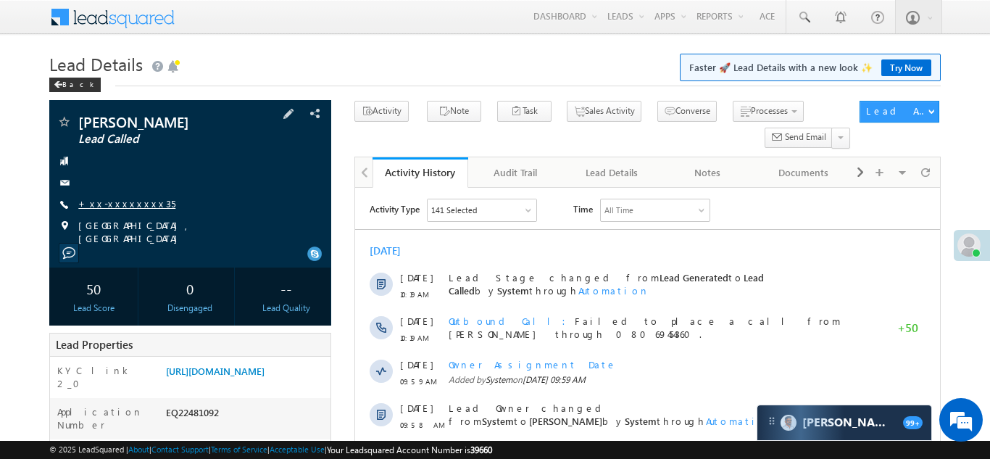
click at [116, 209] on link "+xx-xxxxxxxx35" at bounding box center [126, 203] width 97 height 12
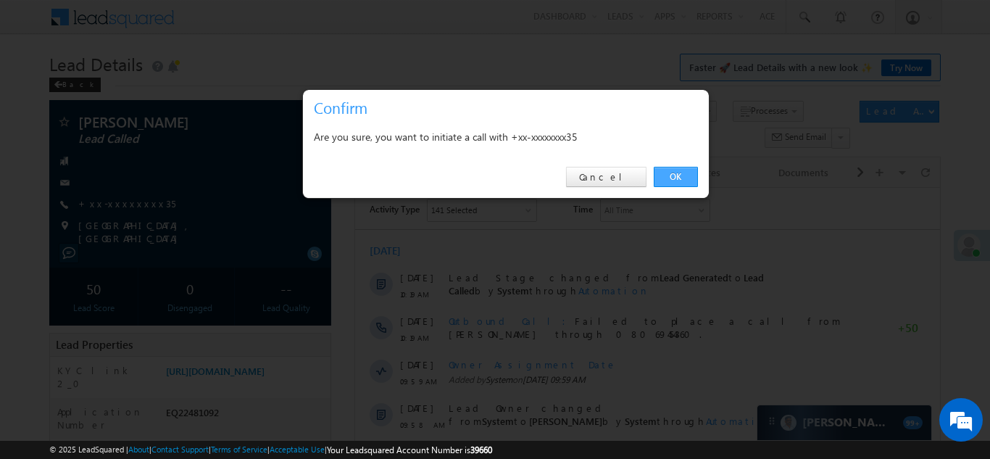
click at [676, 174] on link "OK" at bounding box center [676, 177] width 44 height 20
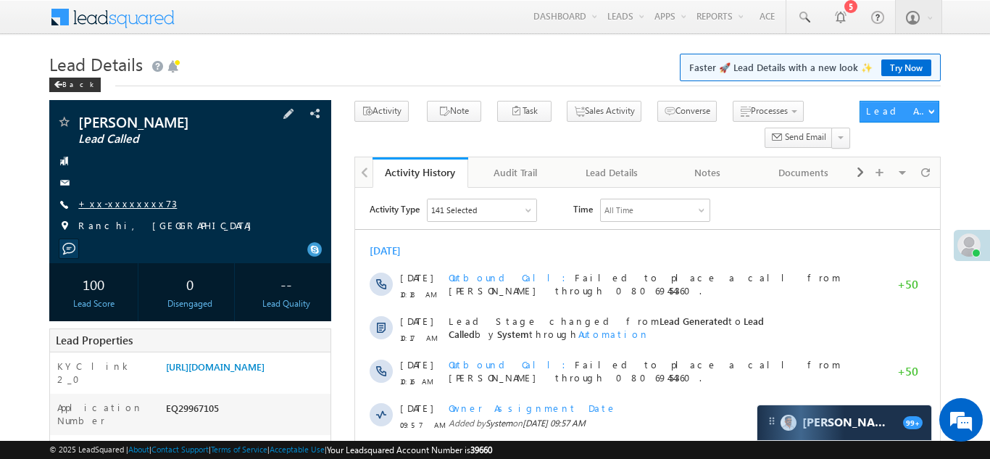
click at [115, 204] on link "+xx-xxxxxxxx73" at bounding box center [127, 203] width 99 height 12
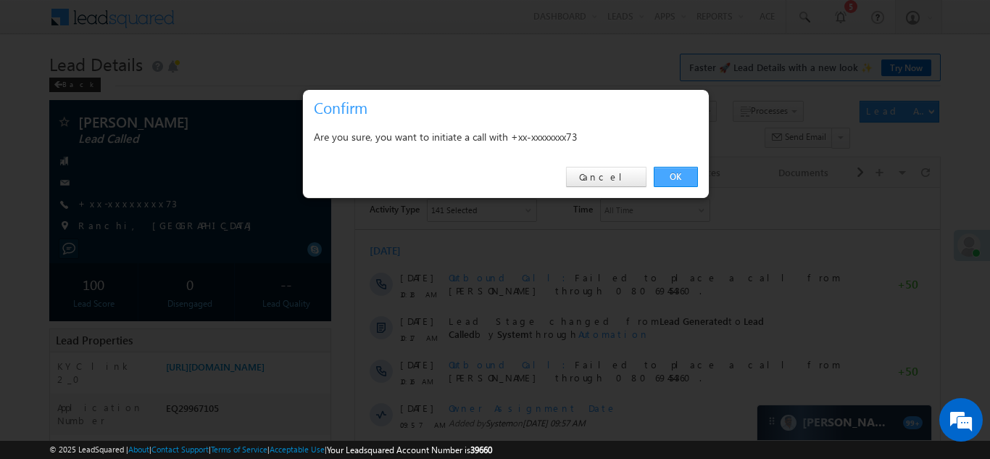
click at [676, 176] on link "OK" at bounding box center [676, 177] width 44 height 20
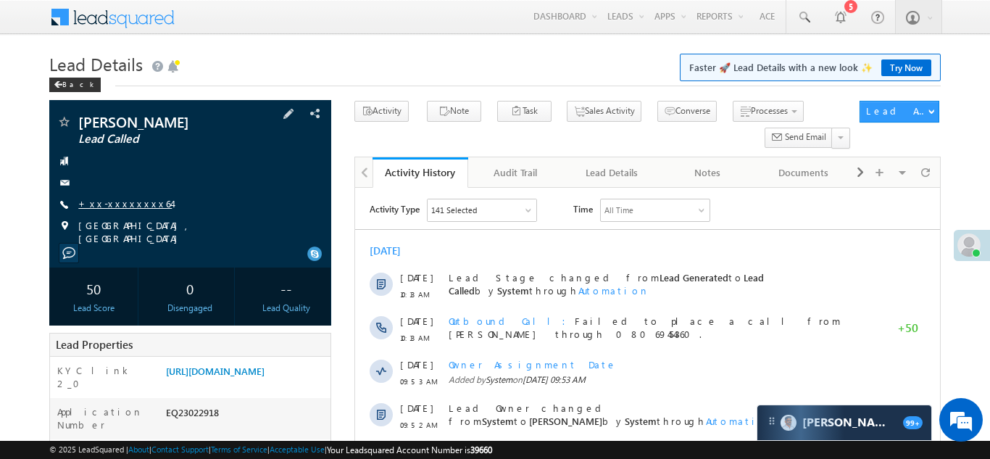
click at [114, 205] on link "+xx-xxxxxxxx64" at bounding box center [125, 203] width 94 height 12
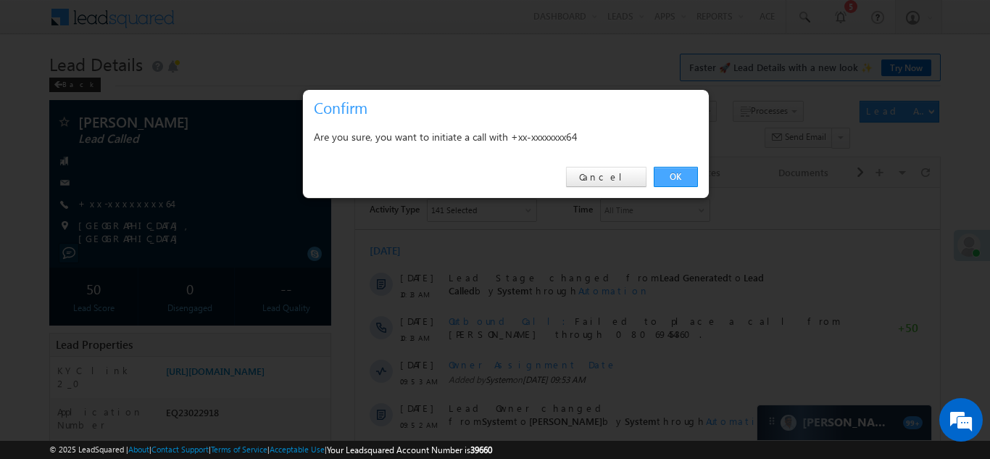
click at [671, 174] on link "OK" at bounding box center [676, 177] width 44 height 20
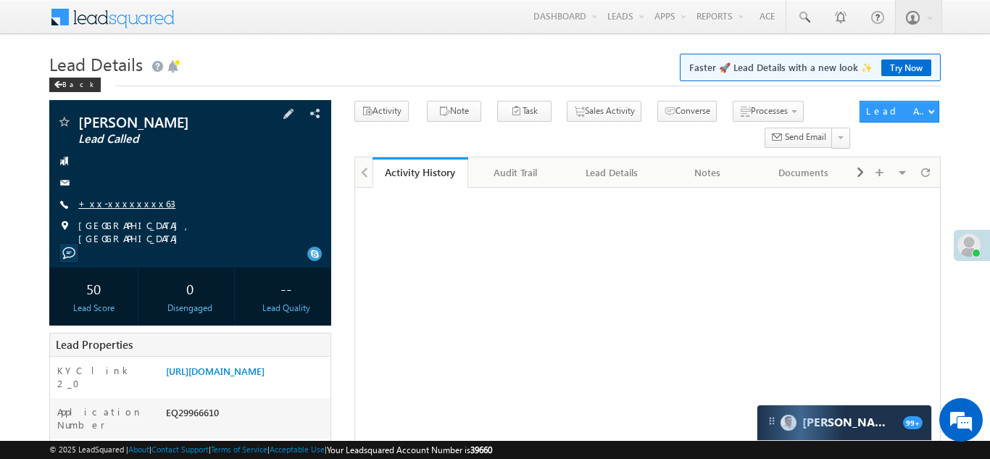
click at [109, 204] on link "+xx-xxxxxxxx63" at bounding box center [126, 203] width 97 height 12
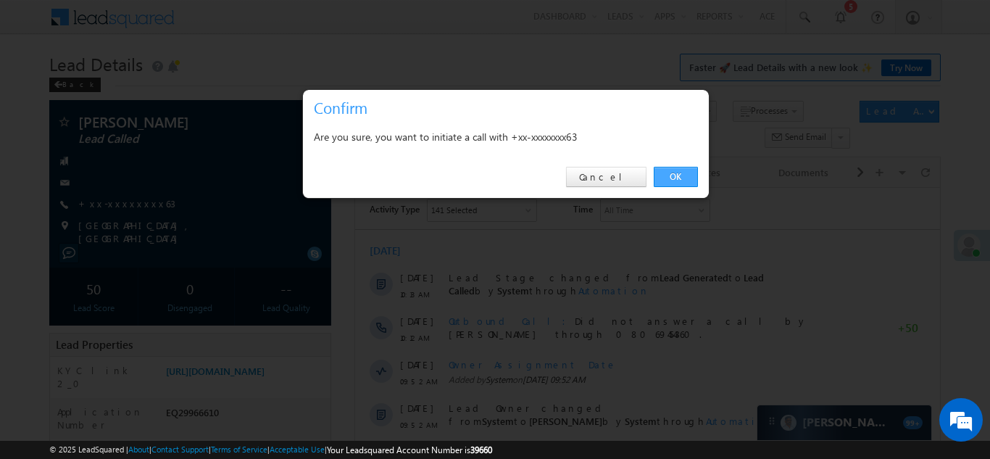
click at [676, 176] on link "OK" at bounding box center [676, 177] width 44 height 20
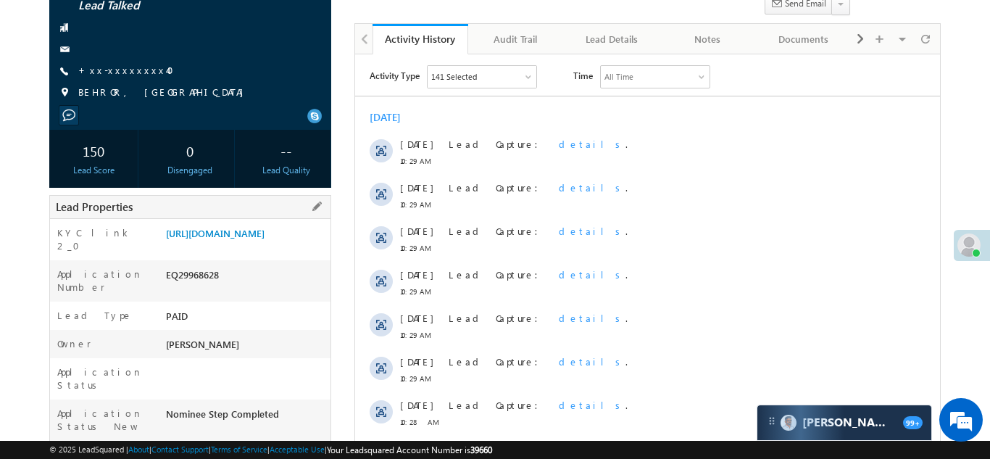
scroll to position [131, 0]
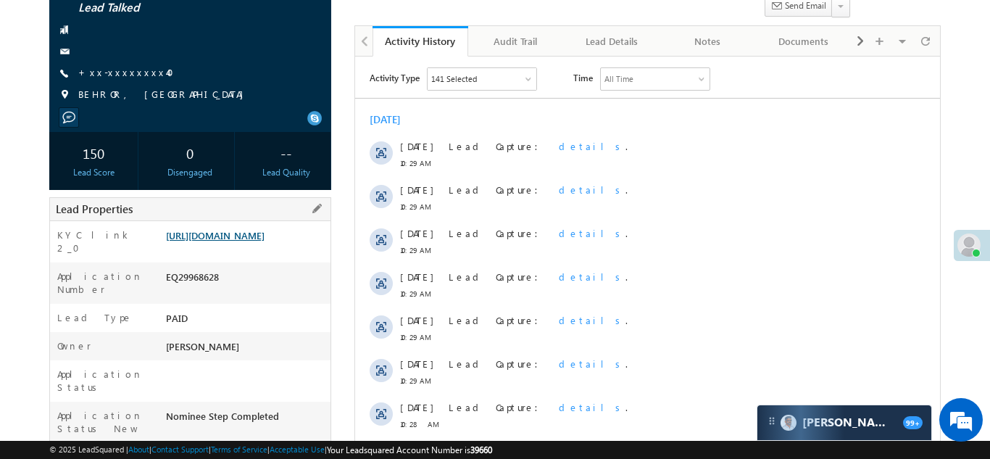
click at [244, 241] on link "https://angelbroking1-pk3em7sa.customui-test.leadsquared.com?leadId=4dcc94e4-f9…" at bounding box center [215, 235] width 99 height 12
click at [128, 73] on link "+xx-xxxxxxxx40" at bounding box center [130, 72] width 104 height 12
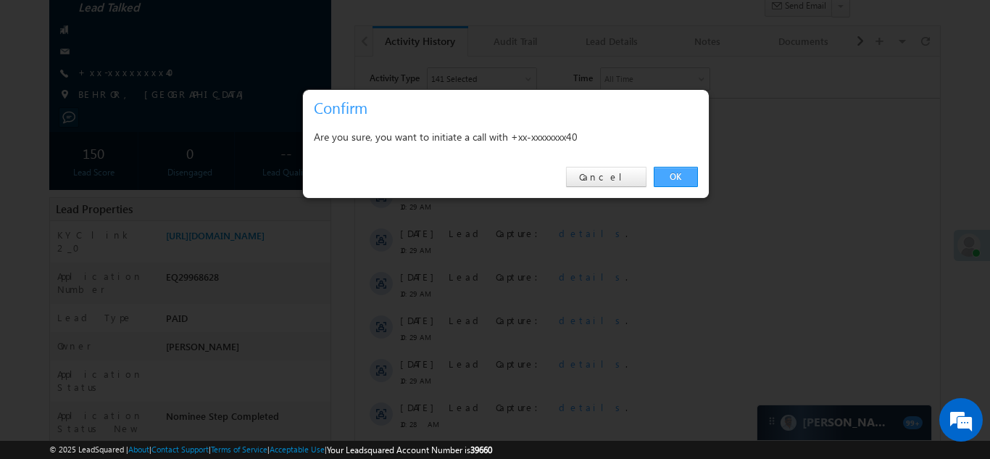
click at [676, 176] on link "OK" at bounding box center [676, 177] width 44 height 20
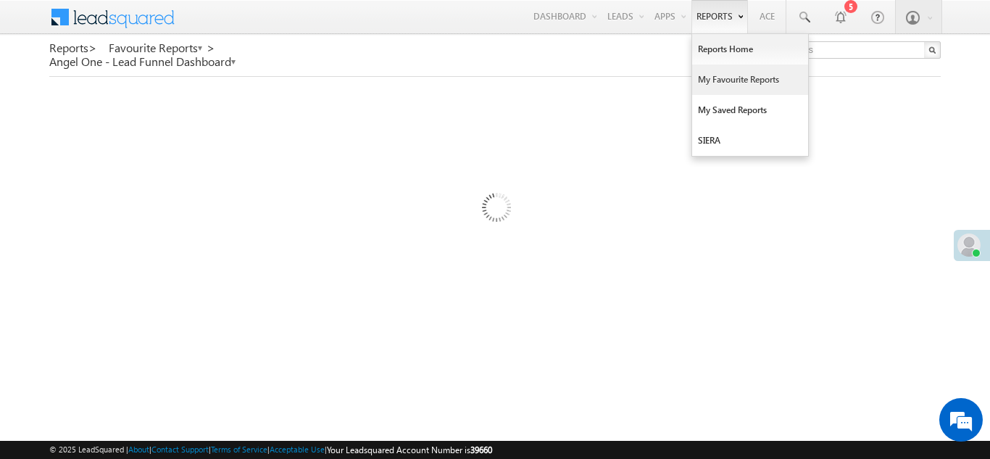
click at [725, 86] on link "My Favourite Reports" at bounding box center [750, 80] width 116 height 30
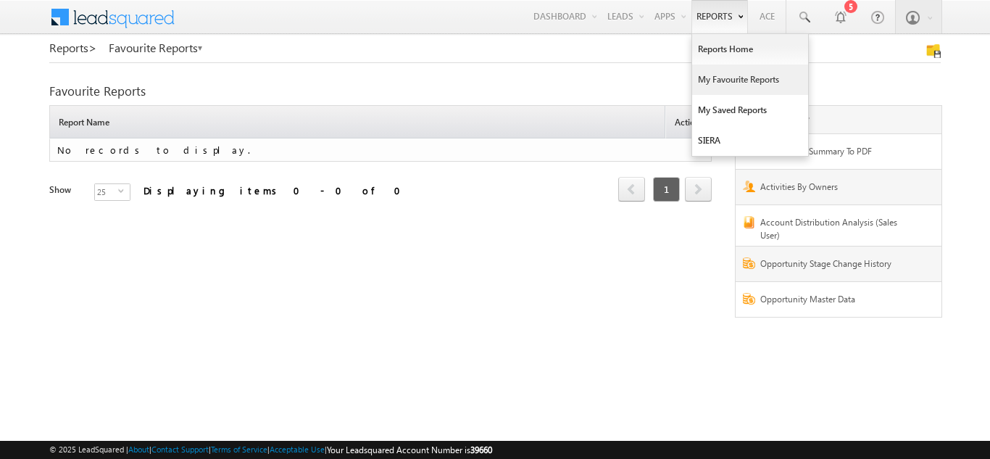
click at [715, 72] on link "My Favourite Reports" at bounding box center [750, 80] width 116 height 30
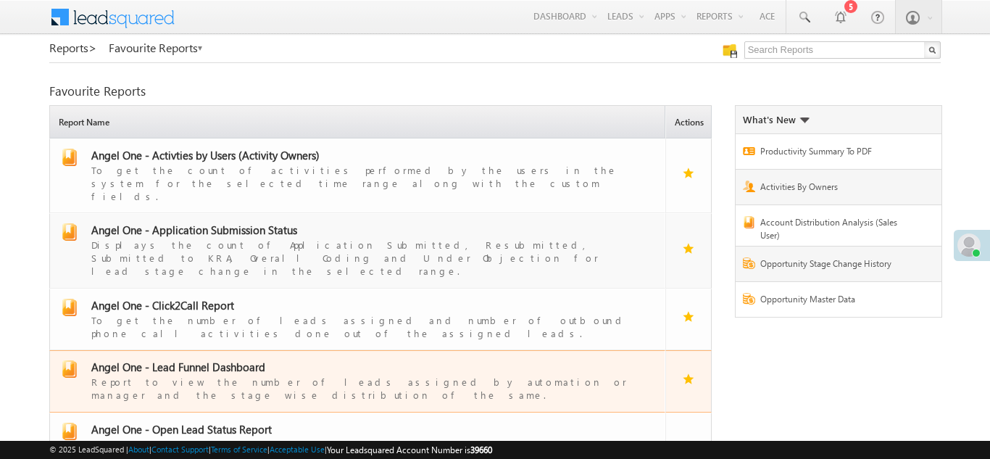
click at [206, 360] on span "Angel One - Lead Funnel Dashboard" at bounding box center [178, 367] width 174 height 14
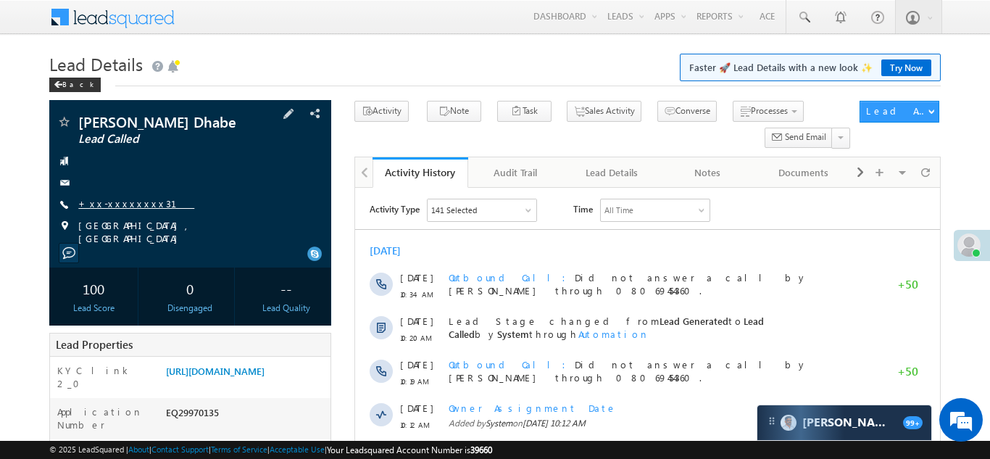
click at [113, 205] on link "+xx-xxxxxxxx31" at bounding box center [136, 203] width 116 height 12
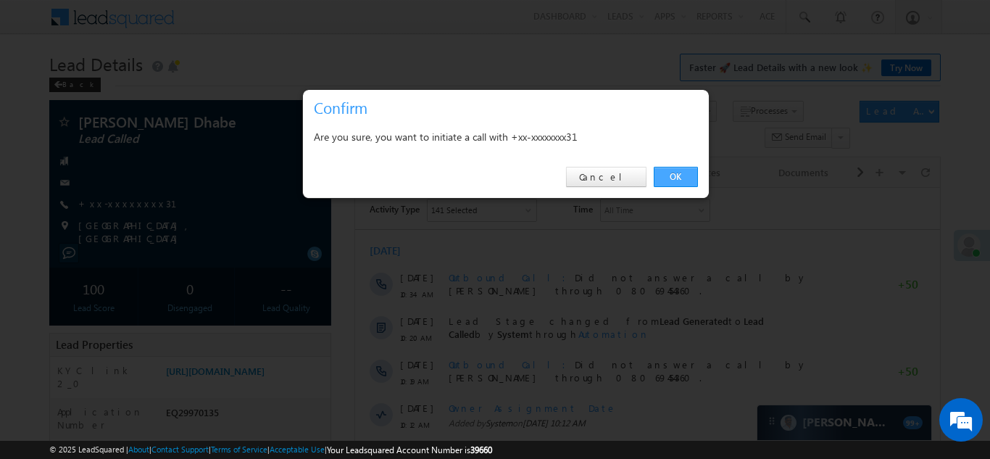
click at [671, 179] on link "OK" at bounding box center [676, 177] width 44 height 20
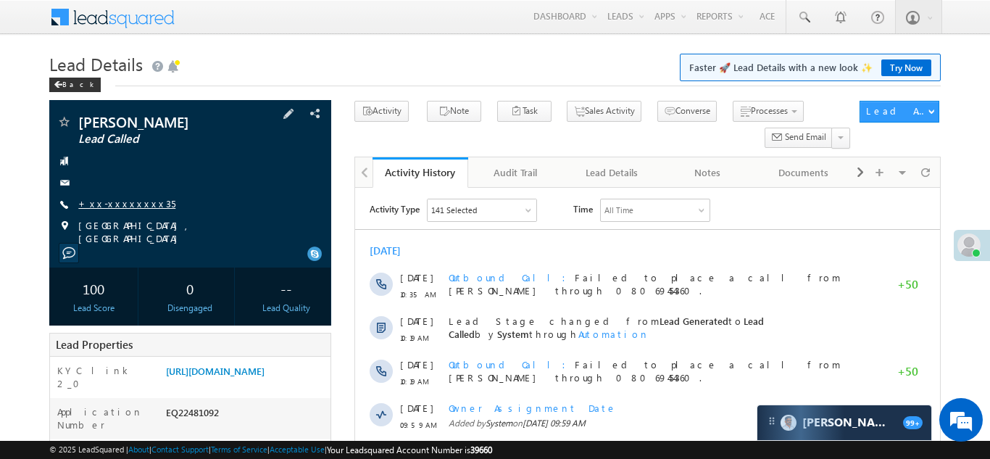
click at [117, 209] on link "+xx-xxxxxxxx35" at bounding box center [126, 203] width 97 height 12
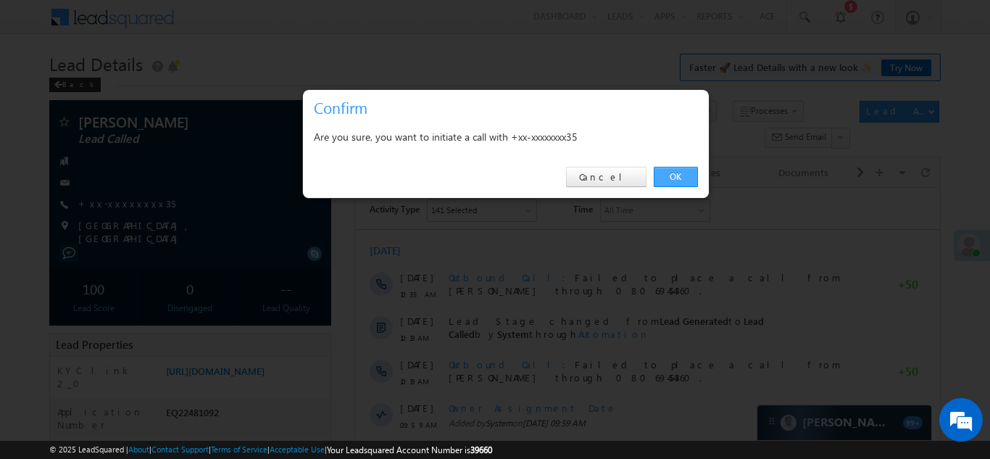
click at [669, 172] on link "OK" at bounding box center [676, 177] width 44 height 20
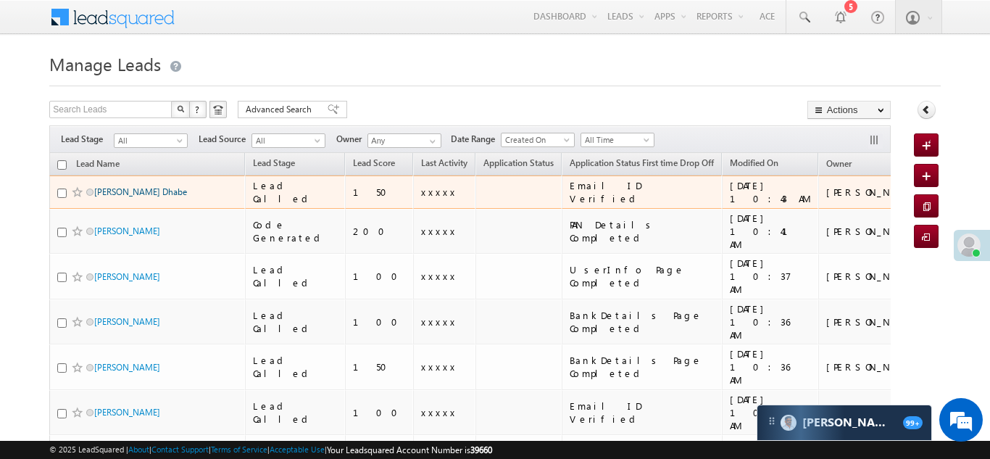
click at [147, 187] on link "[PERSON_NAME] Dhabe" at bounding box center [140, 191] width 93 height 11
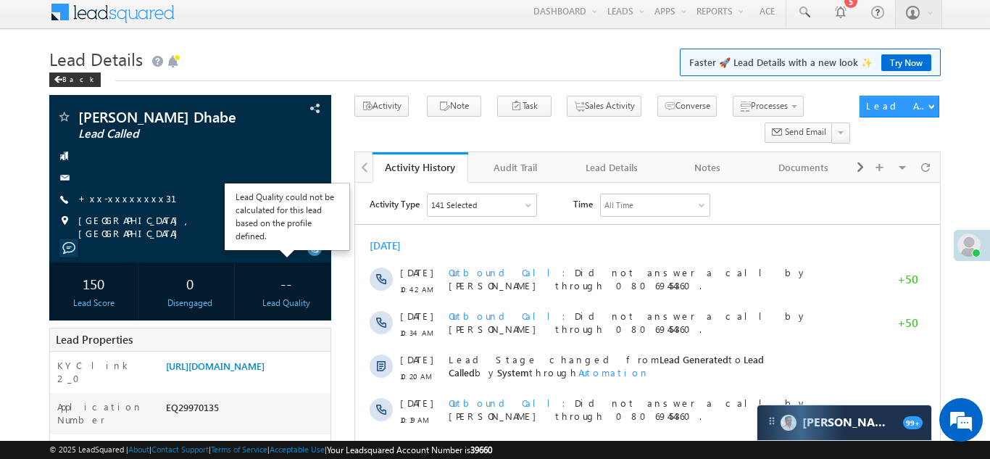
scroll to position [7, 0]
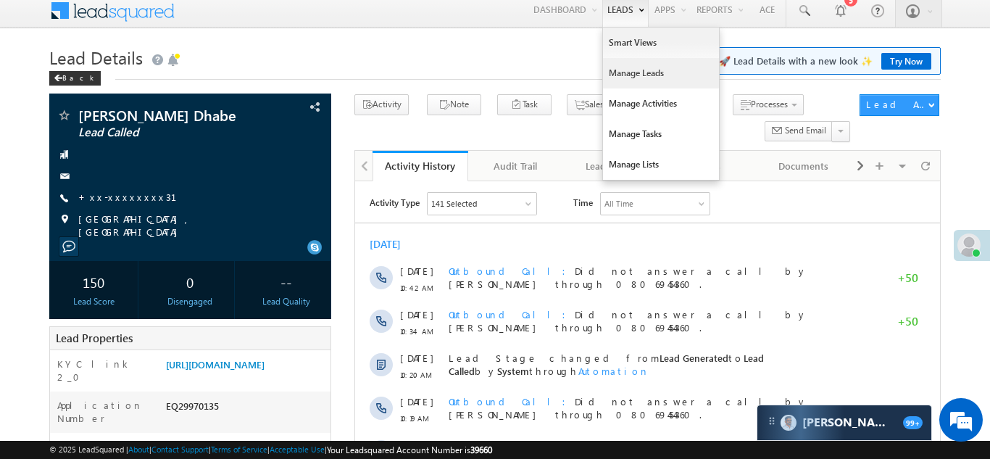
click at [610, 70] on link "Manage Leads" at bounding box center [661, 73] width 116 height 30
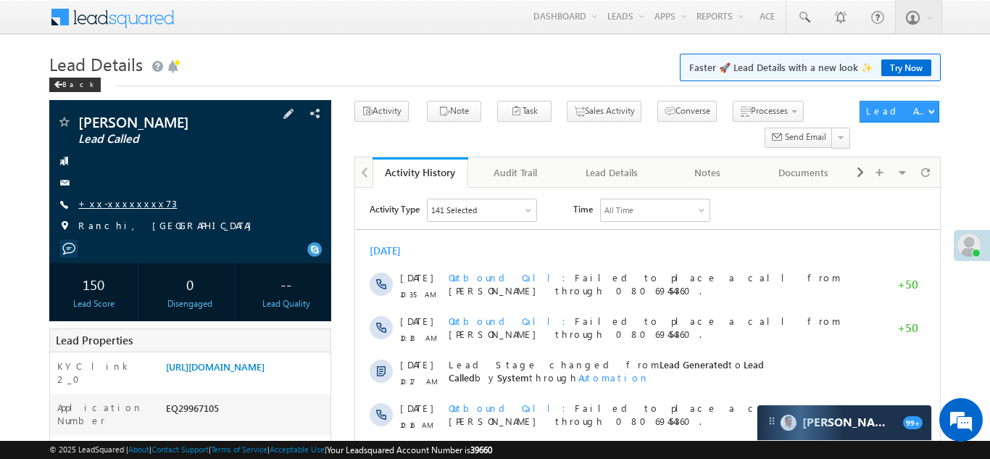
click at [117, 207] on link "+xx-xxxxxxxx73" at bounding box center [127, 203] width 99 height 12
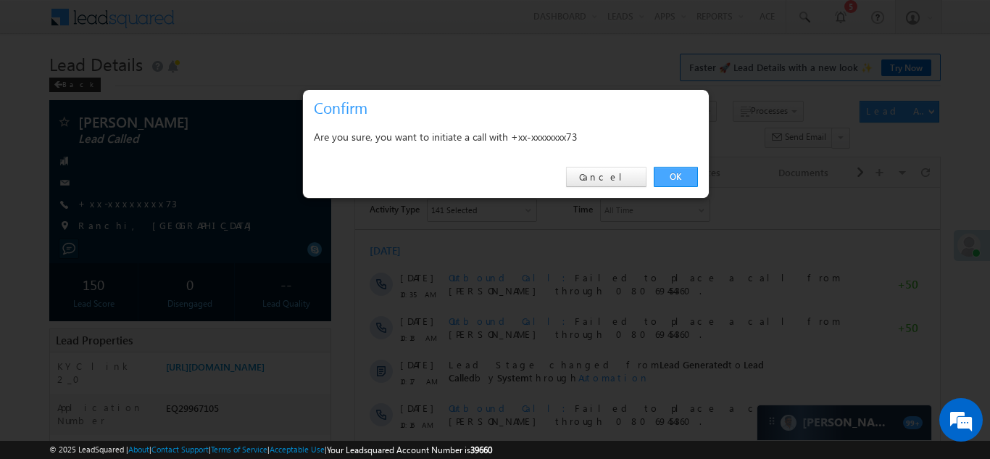
click at [670, 175] on link "OK" at bounding box center [676, 177] width 44 height 20
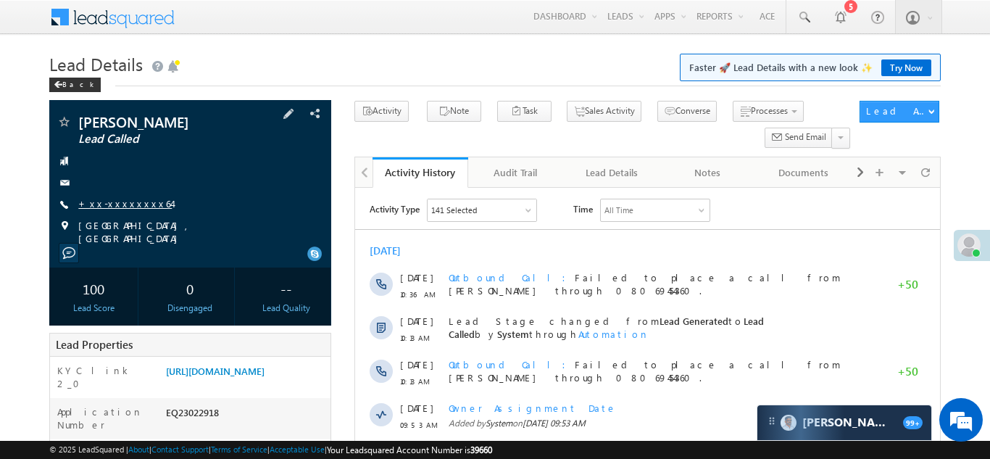
click at [119, 204] on link "+xx-xxxxxxxx64" at bounding box center [125, 203] width 94 height 12
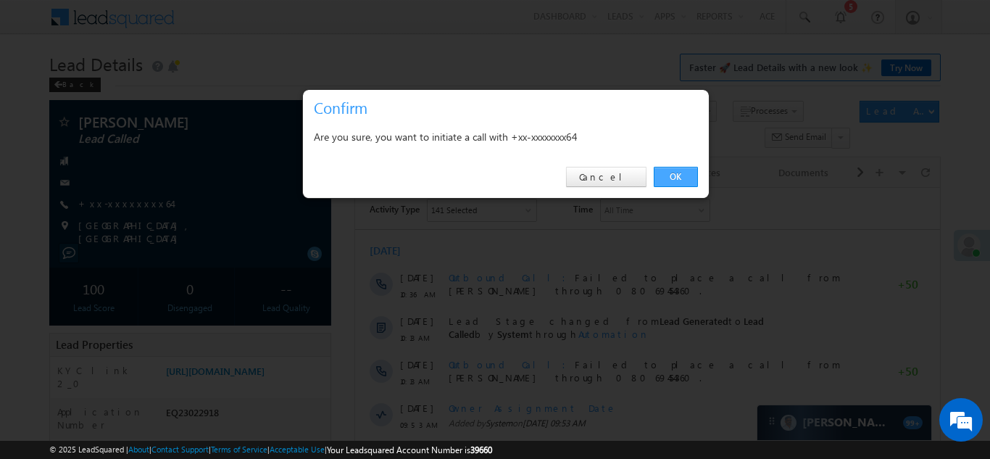
click at [673, 172] on link "OK" at bounding box center [676, 177] width 44 height 20
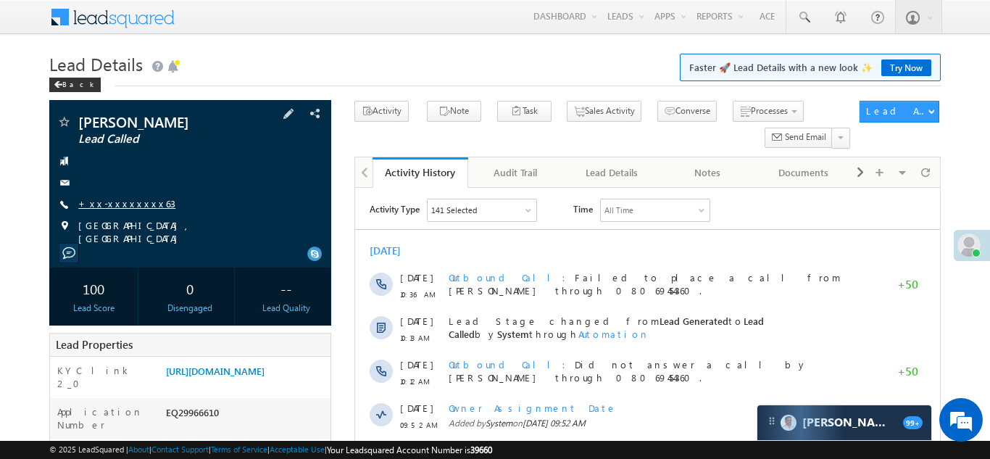
click at [126, 203] on link "+xx-xxxxxxxx63" at bounding box center [126, 203] width 97 height 12
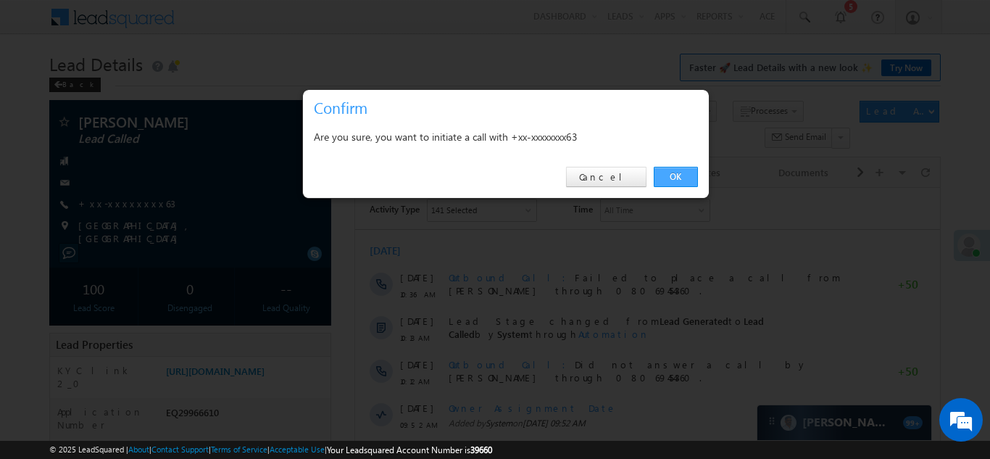
click at [669, 177] on link "OK" at bounding box center [676, 177] width 44 height 20
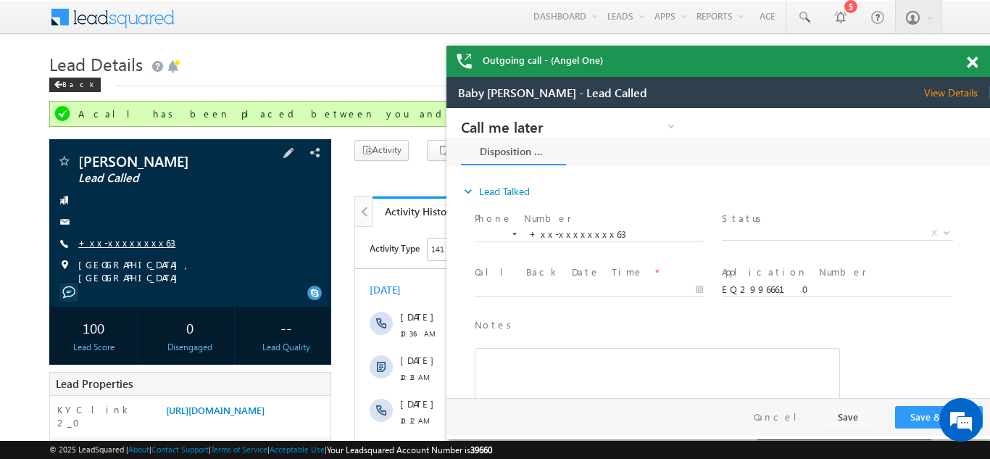
click at [114, 241] on link "+xx-xxxxxxxx63" at bounding box center [126, 242] width 97 height 12
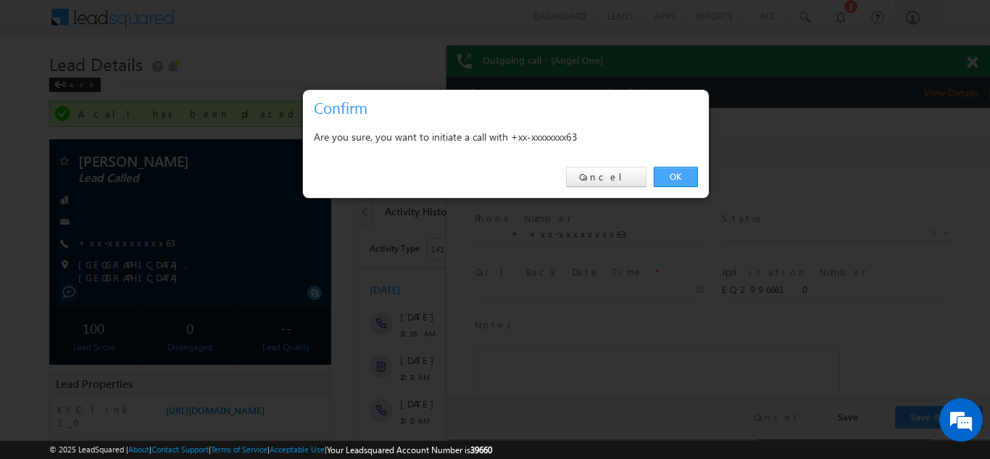
click at [679, 174] on link "OK" at bounding box center [676, 177] width 44 height 20
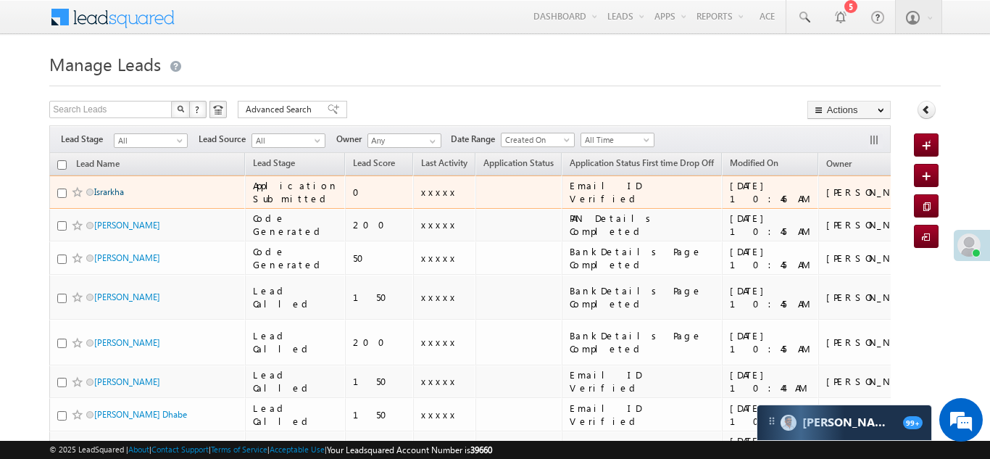
click at [112, 192] on link "Israrkha" at bounding box center [109, 191] width 30 height 11
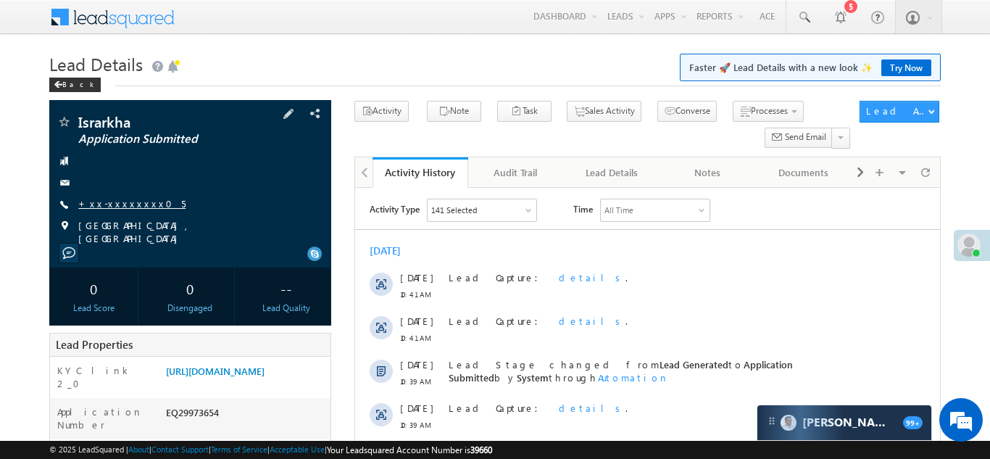
click at [120, 199] on link "+xx-xxxxxxxx05" at bounding box center [131, 203] width 107 height 12
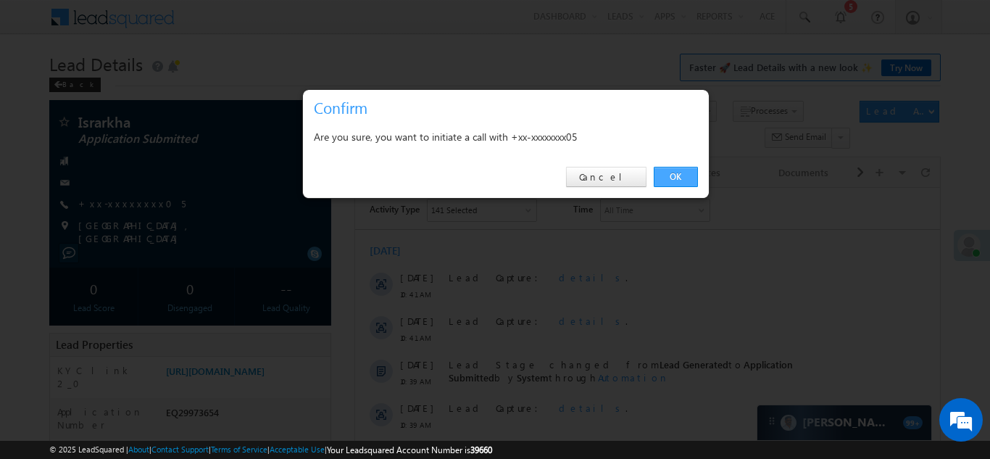
click at [674, 177] on link "OK" at bounding box center [676, 177] width 44 height 20
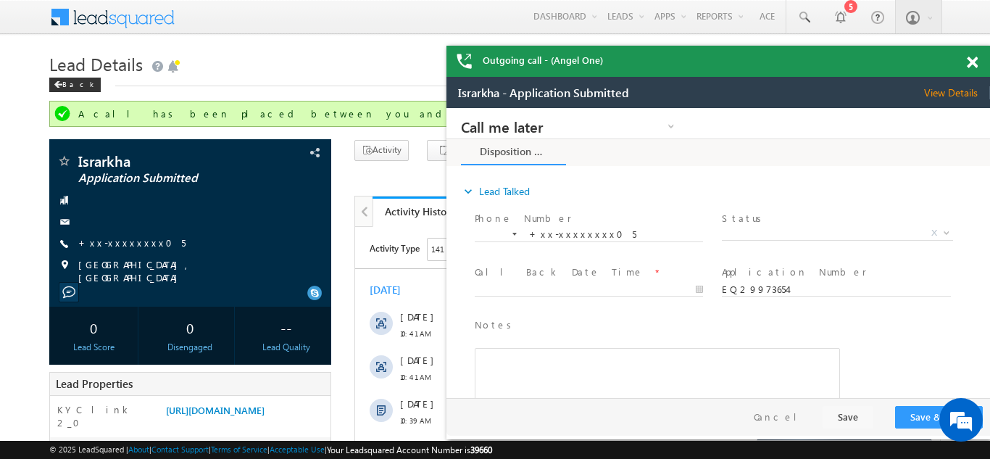
click at [970, 59] on span at bounding box center [972, 63] width 11 height 12
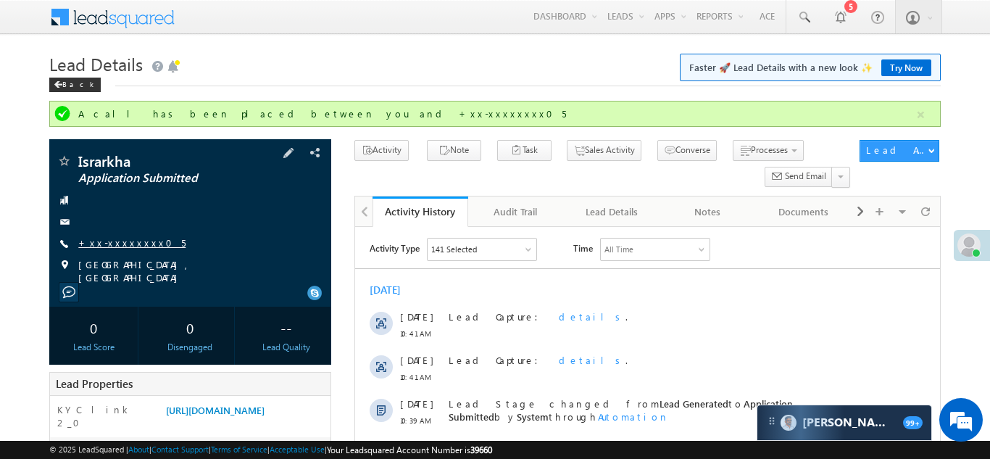
click at [133, 236] on link "+xx-xxxxxxxx05" at bounding box center [131, 242] width 107 height 12
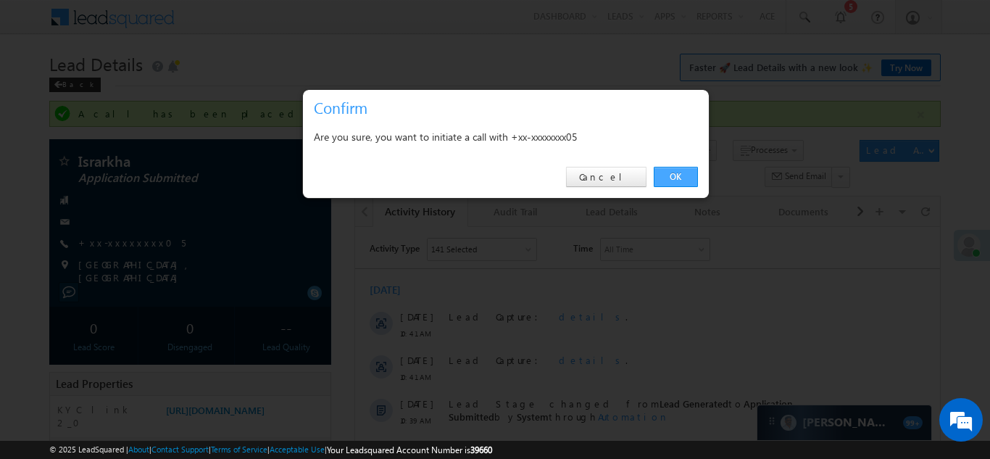
click at [668, 173] on link "OK" at bounding box center [676, 177] width 44 height 20
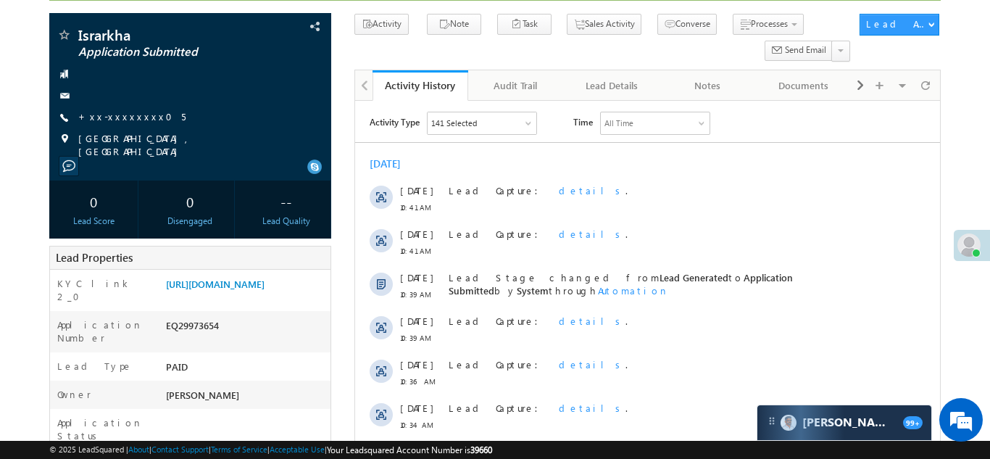
scroll to position [169, 0]
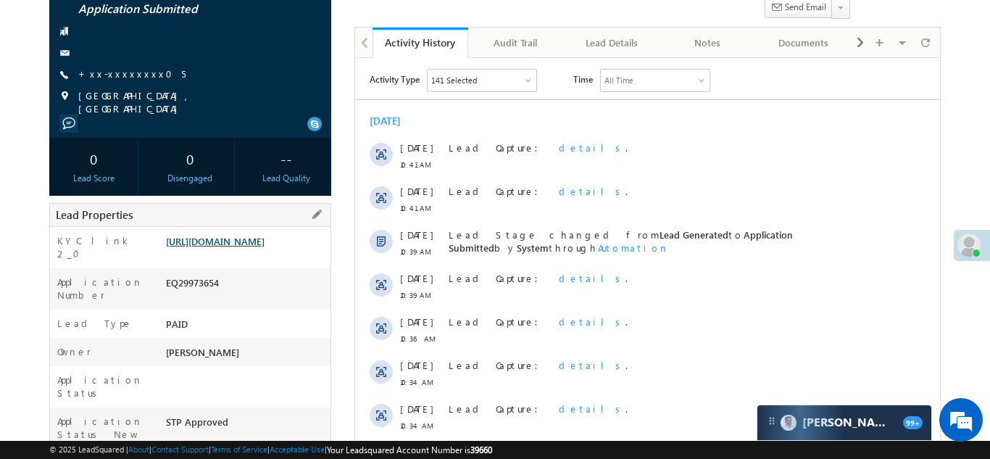
click at [252, 235] on link "[URL][DOMAIN_NAME]" at bounding box center [215, 241] width 99 height 12
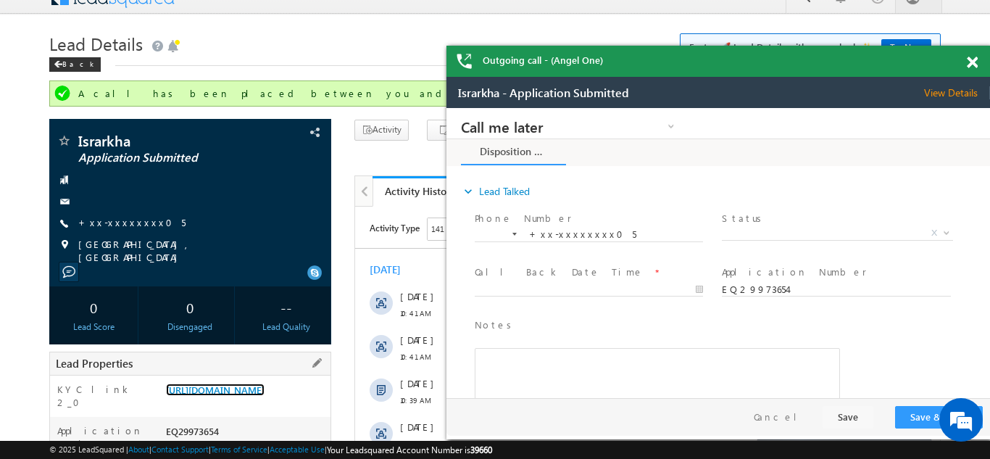
scroll to position [0, 0]
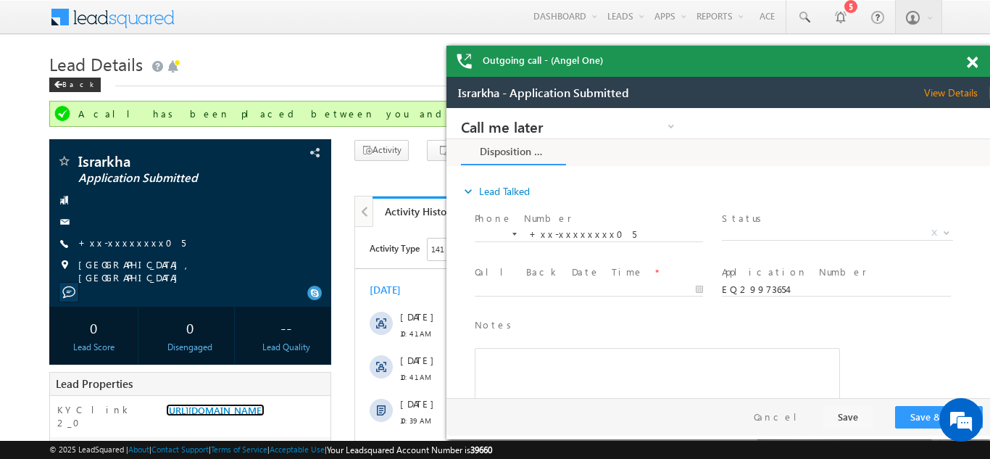
click at [970, 61] on span at bounding box center [972, 63] width 11 height 12
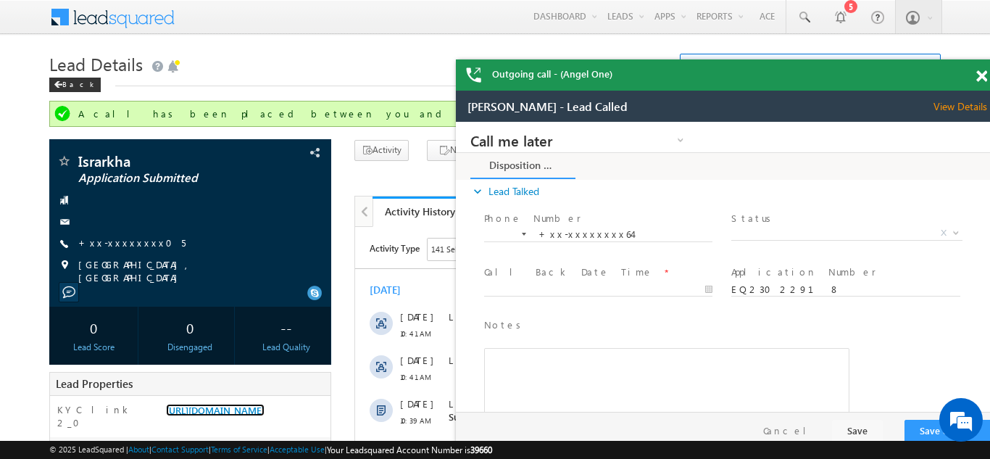
scroll to position [54, 0]
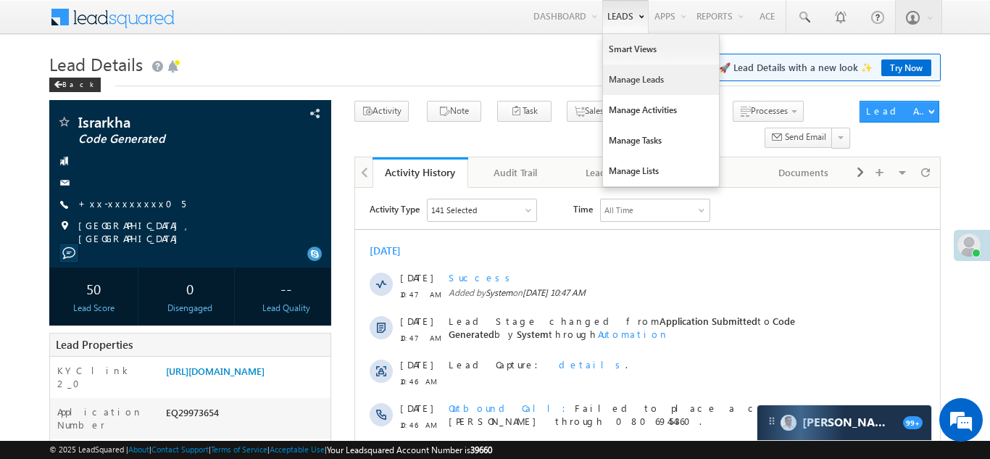
click at [618, 75] on link "Manage Leads" at bounding box center [661, 80] width 116 height 30
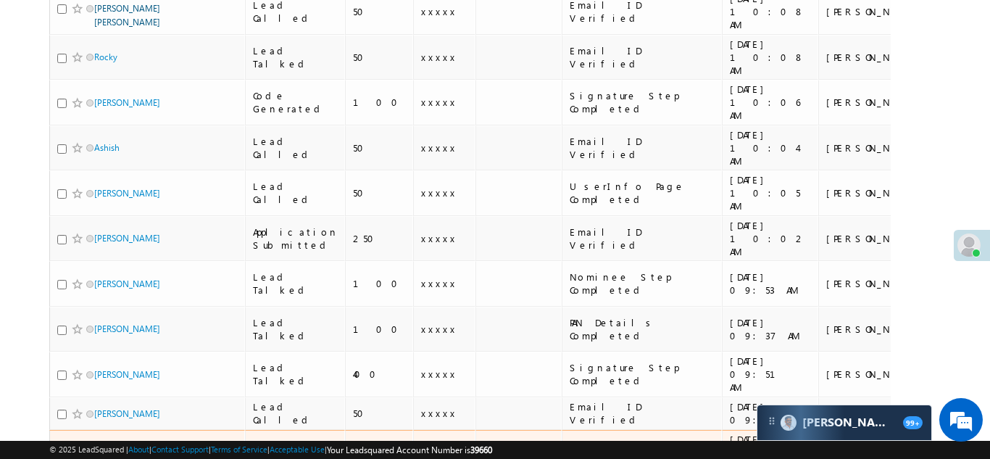
scroll to position [696, 0]
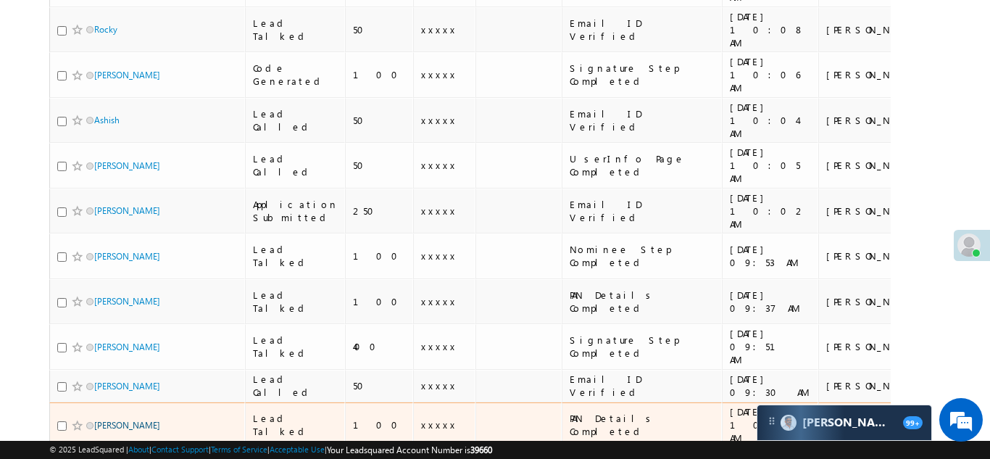
click at [123, 420] on link "[PERSON_NAME]" at bounding box center [127, 425] width 66 height 11
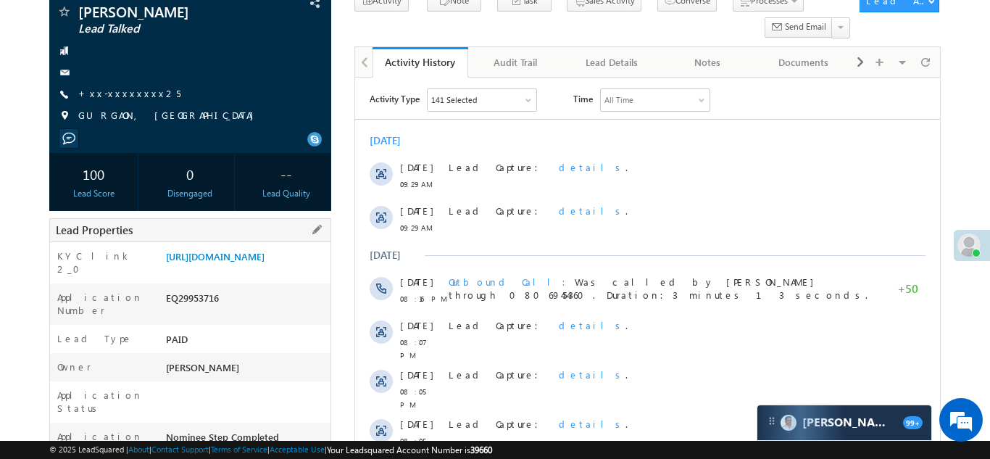
scroll to position [143, 0]
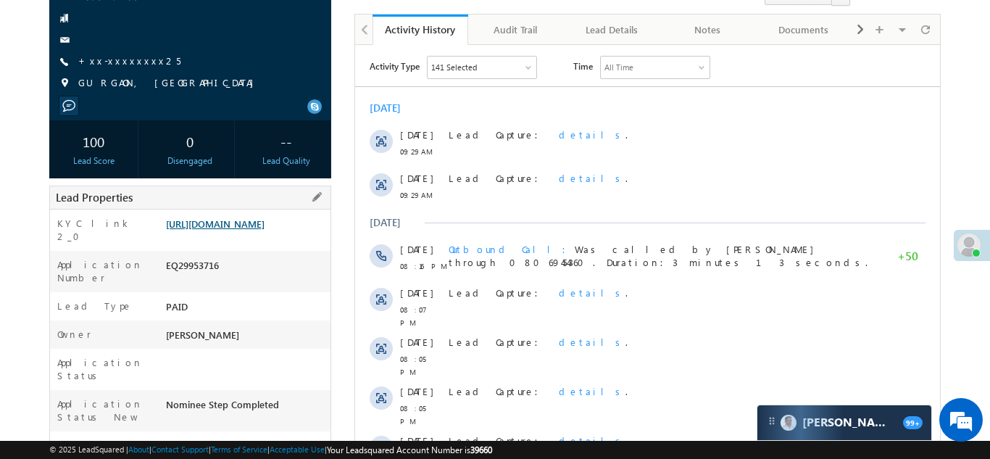
click at [239, 230] on link "https://angelbroking1-pk3em7sa.customui-test.leadsquared.com?leadId=1b7cd81b-64…" at bounding box center [215, 223] width 99 height 12
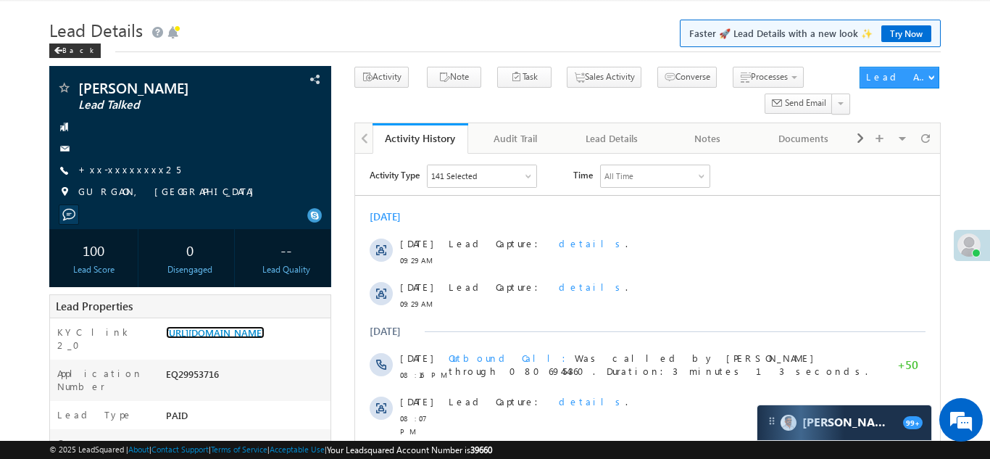
scroll to position [0, 0]
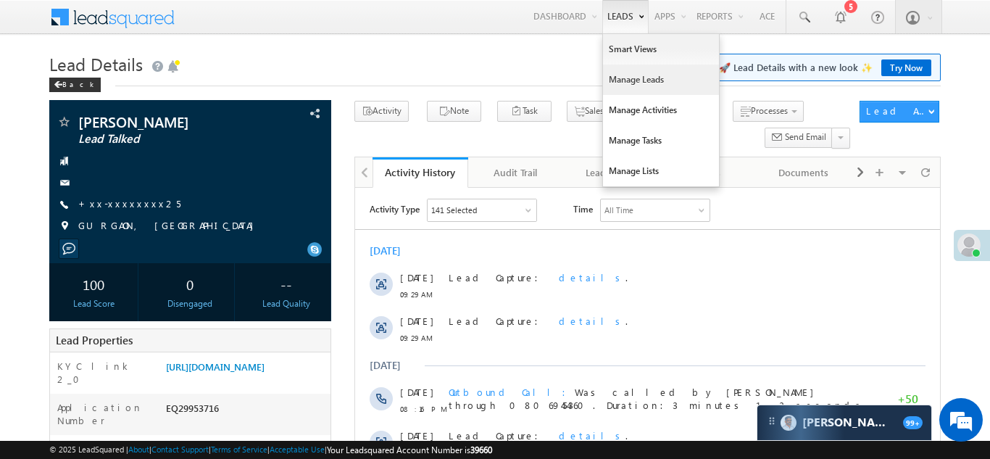
click at [611, 82] on link "Manage Leads" at bounding box center [661, 80] width 116 height 30
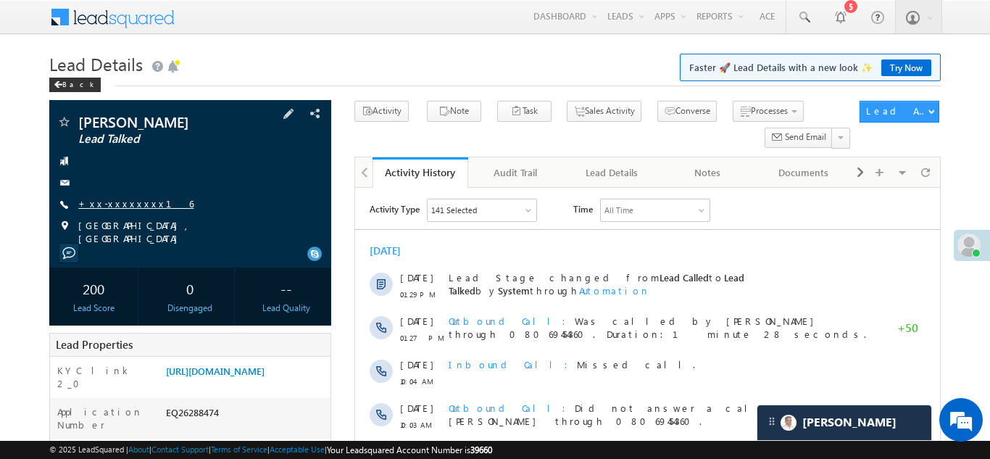
click at [116, 209] on link "+xx-xxxxxxxx16" at bounding box center [135, 203] width 115 height 12
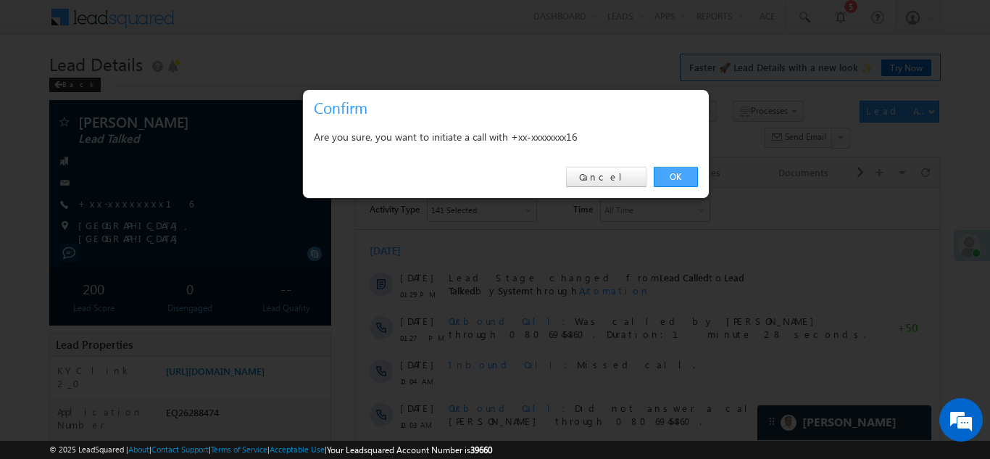
click at [662, 177] on link "OK" at bounding box center [676, 177] width 44 height 20
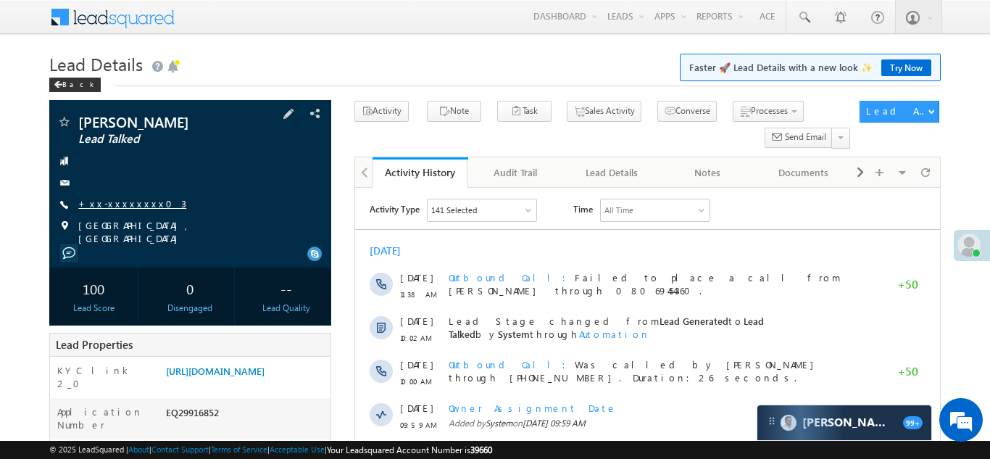
click at [121, 202] on link "+xx-xxxxxxxx03" at bounding box center [132, 203] width 108 height 12
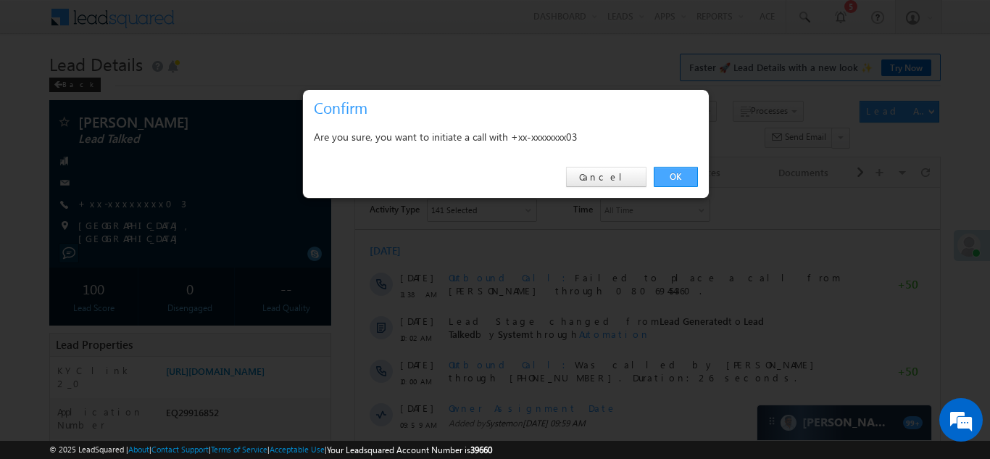
click at [669, 178] on link "OK" at bounding box center [676, 177] width 44 height 20
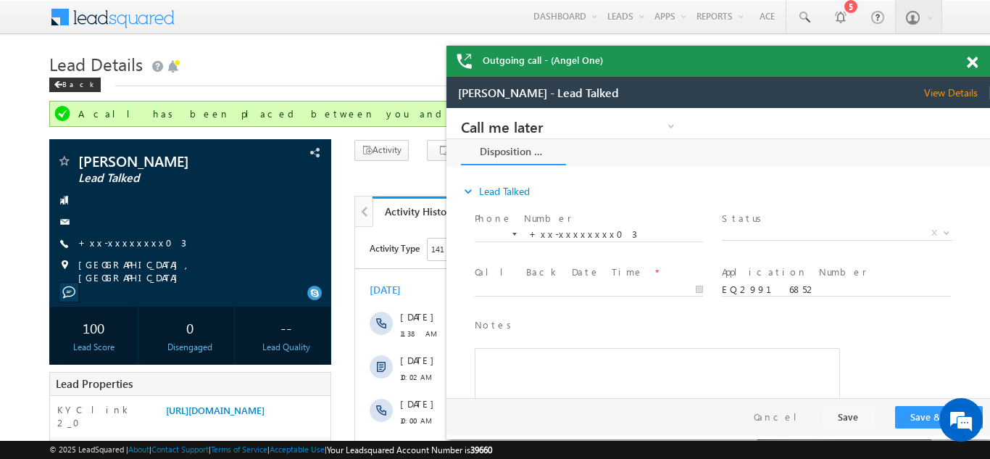
click at [972, 62] on span at bounding box center [972, 63] width 11 height 12
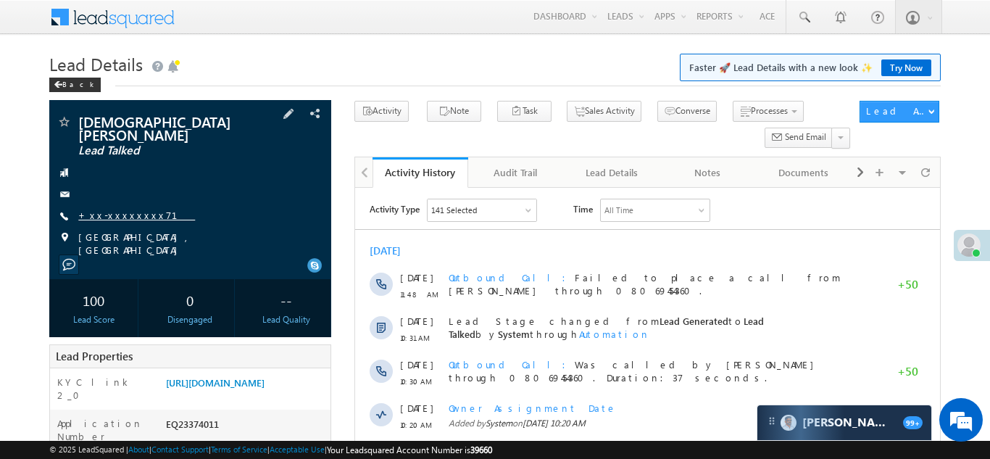
click at [129, 209] on link "+xx-xxxxxxxx71" at bounding box center [136, 215] width 117 height 12
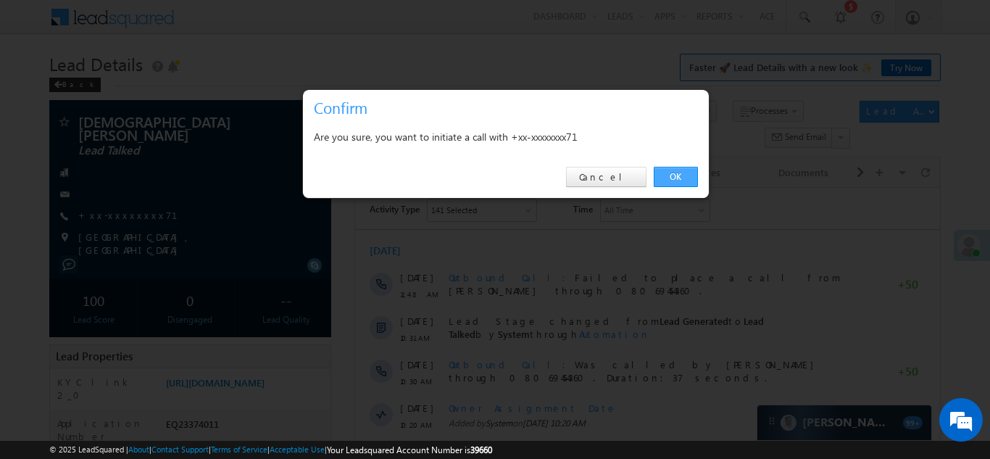
click at [676, 176] on link "OK" at bounding box center [676, 177] width 44 height 20
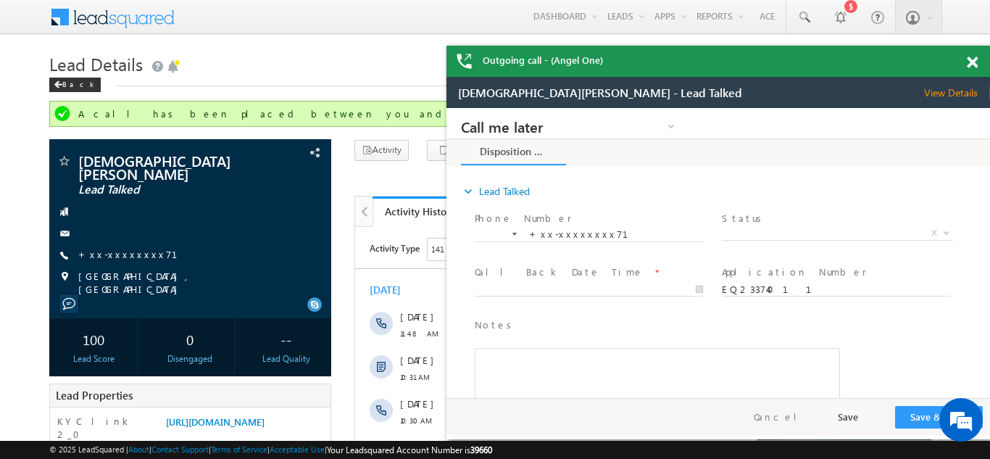
click at [974, 59] on span at bounding box center [972, 63] width 11 height 12
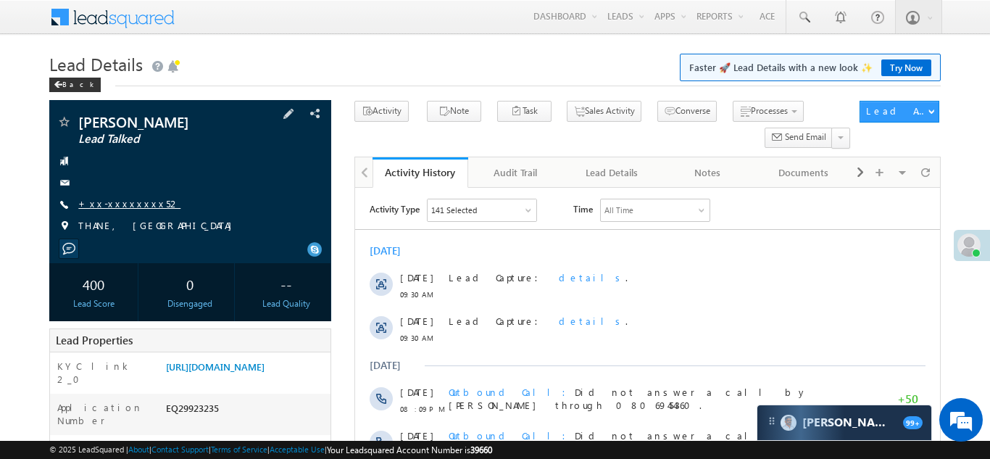
click at [122, 208] on link "+xx-xxxxxxxx52" at bounding box center [129, 203] width 102 height 12
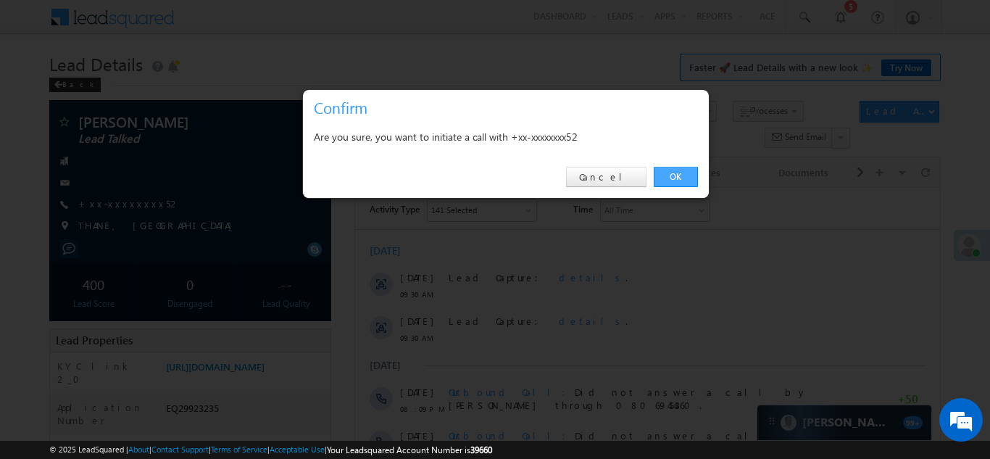
click at [672, 173] on link "OK" at bounding box center [676, 177] width 44 height 20
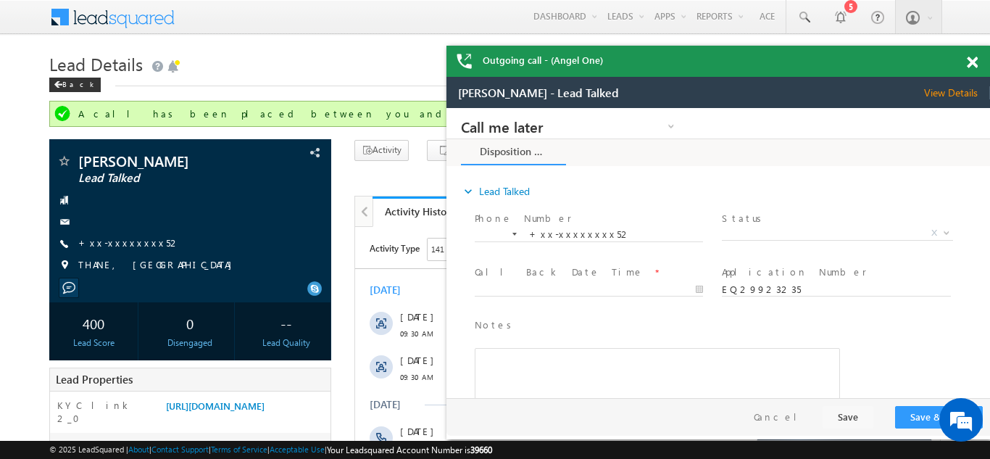
click at [970, 61] on span at bounding box center [972, 63] width 11 height 12
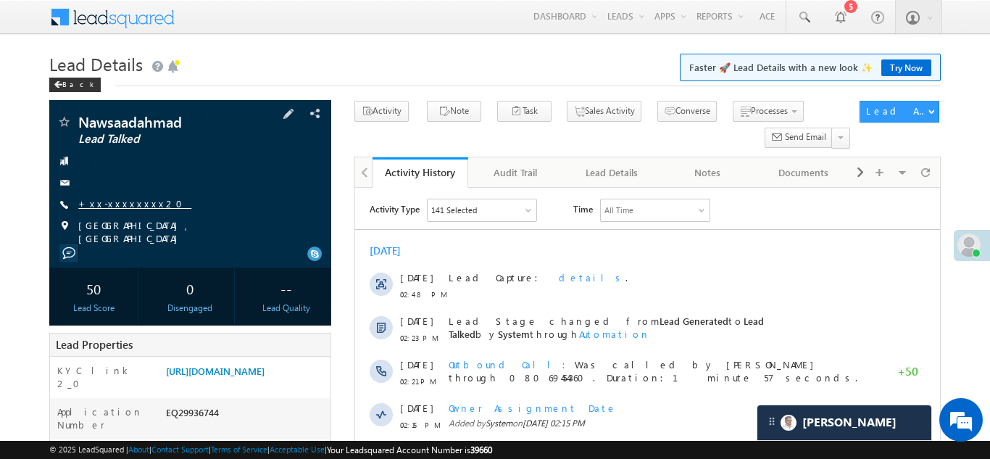
click at [112, 200] on link "+xx-xxxxxxxx20" at bounding box center [134, 203] width 113 height 12
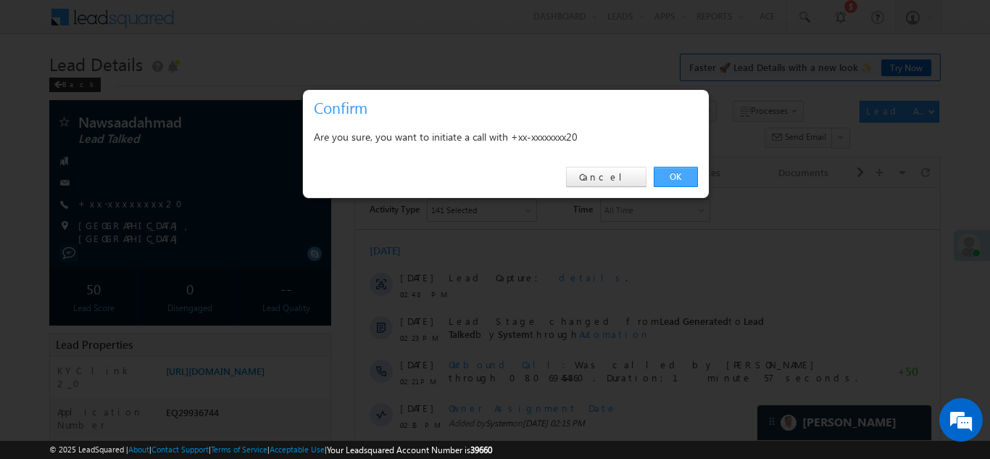
click at [668, 173] on link "OK" at bounding box center [676, 177] width 44 height 20
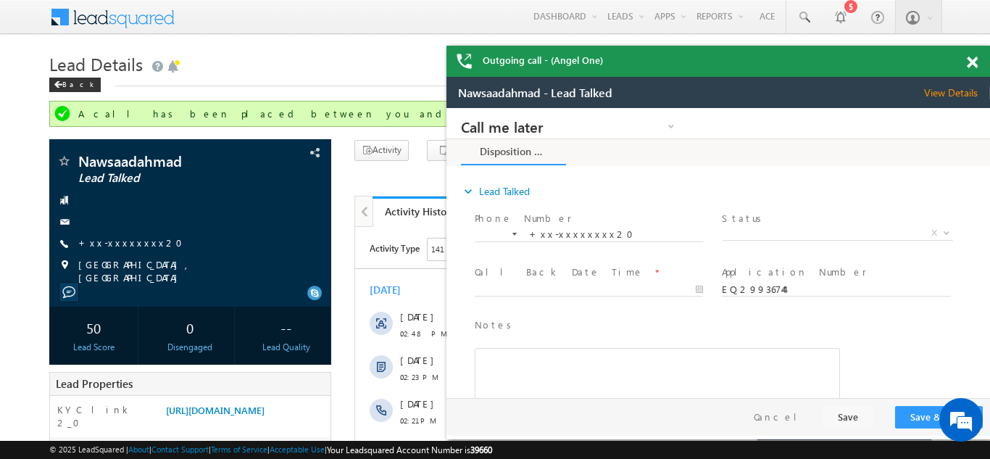
click at [971, 63] on span at bounding box center [972, 63] width 11 height 12
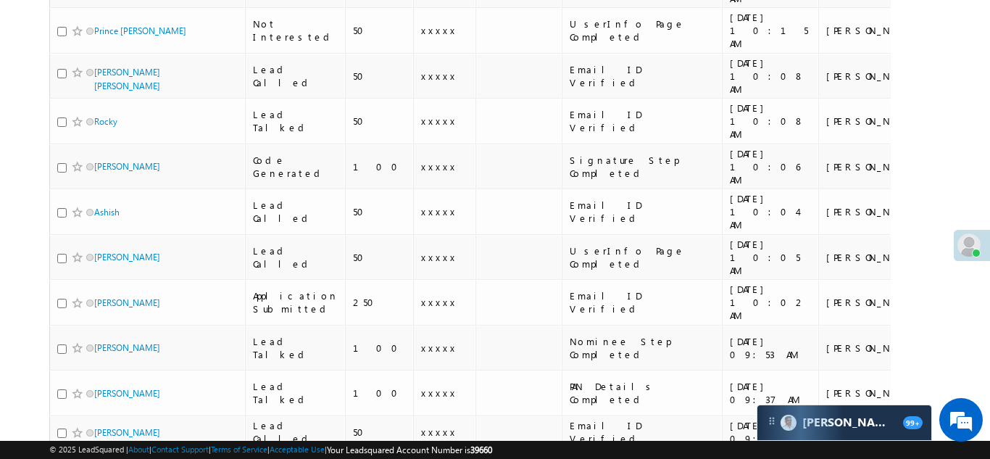
scroll to position [826, 0]
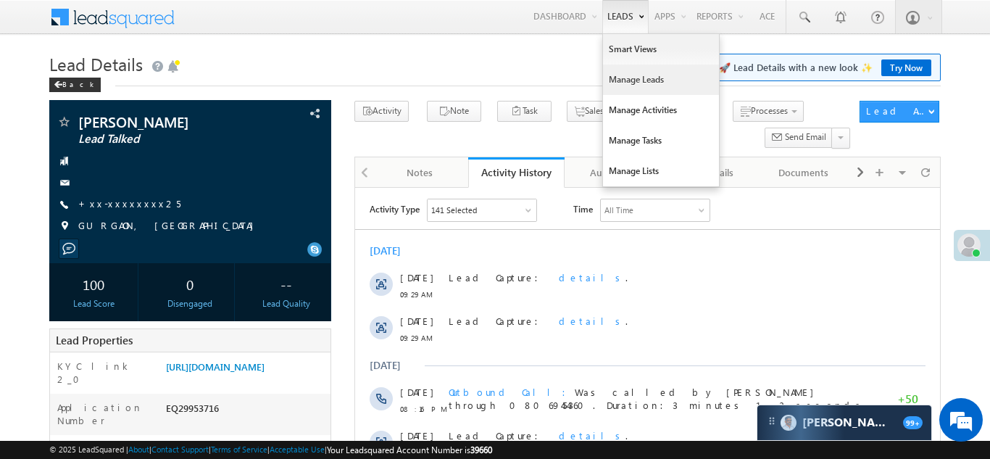
click at [620, 83] on link "Manage Leads" at bounding box center [661, 80] width 116 height 30
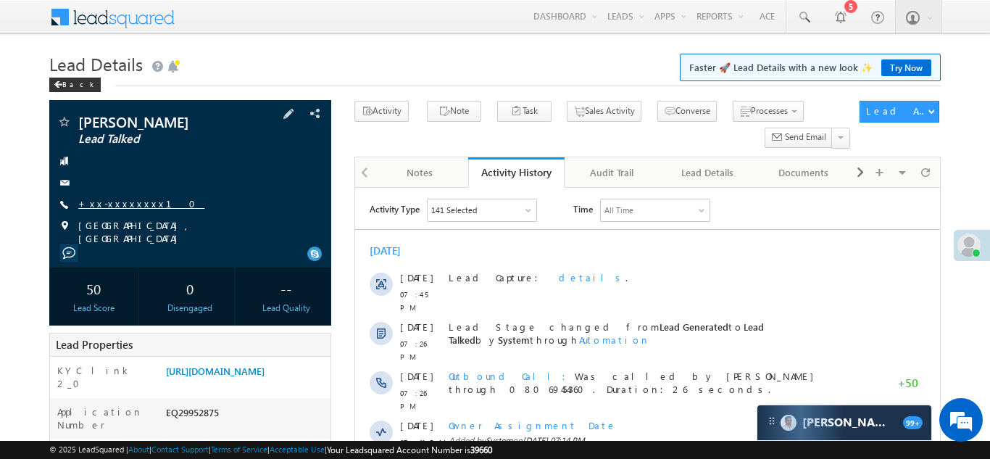
click at [120, 203] on link "+xx-xxxxxxxx10" at bounding box center [141, 203] width 126 height 12
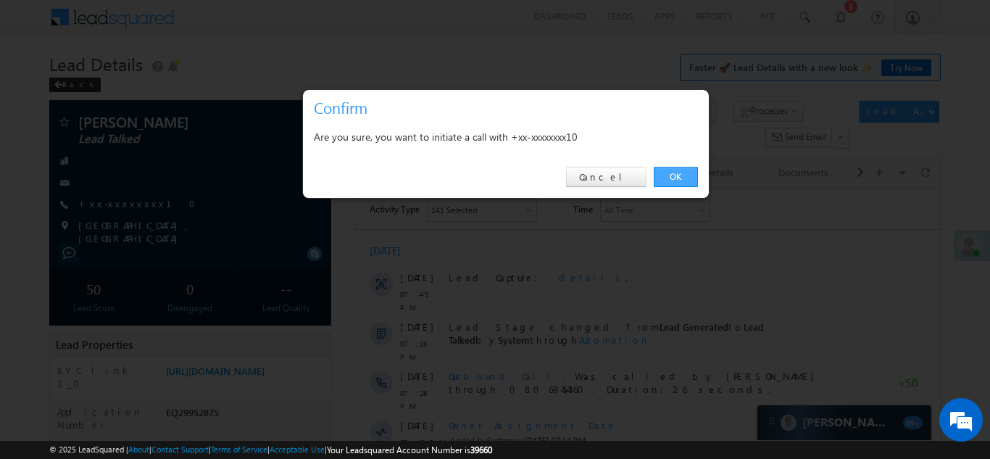
click at [678, 175] on link "OK" at bounding box center [676, 177] width 44 height 20
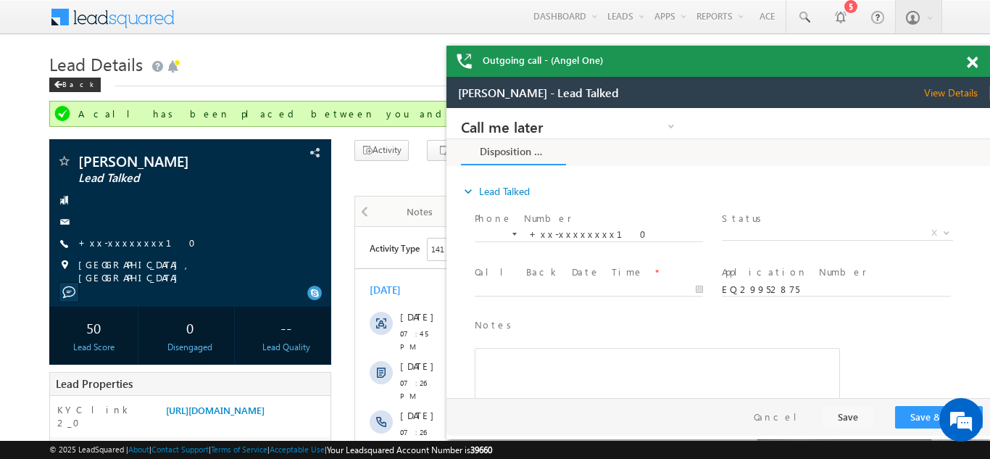
drag, startPoint x: 972, startPoint y: 60, endPoint x: 968, endPoint y: 67, distance: 7.5
click at [972, 61] on span at bounding box center [972, 63] width 11 height 12
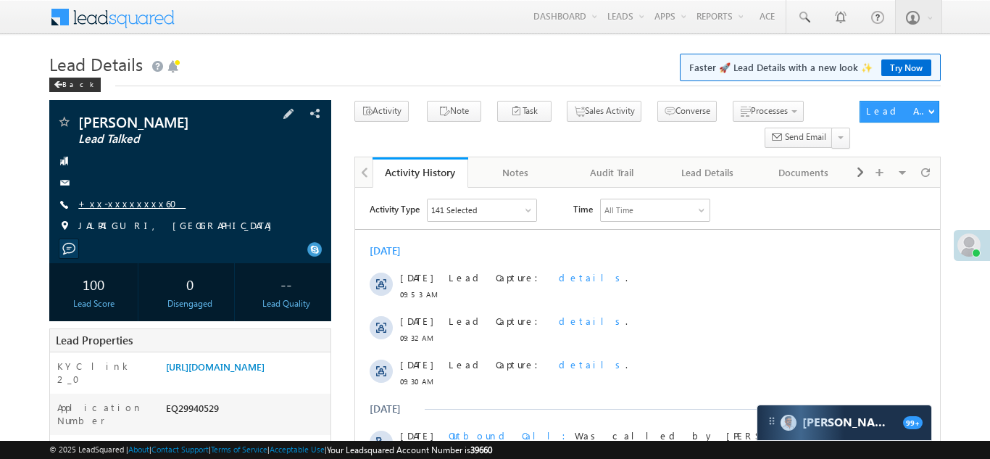
click at [120, 202] on link "+xx-xxxxxxxx60" at bounding box center [131, 203] width 107 height 12
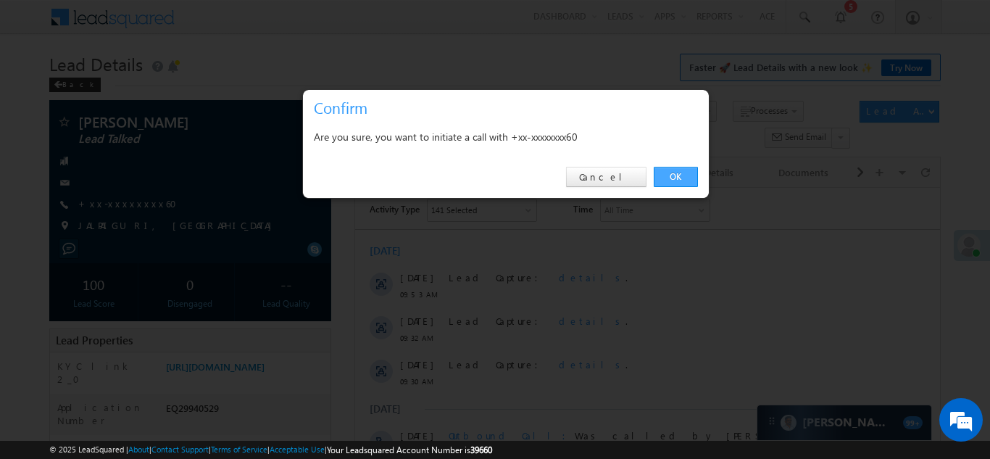
click at [673, 175] on link "OK" at bounding box center [676, 177] width 44 height 20
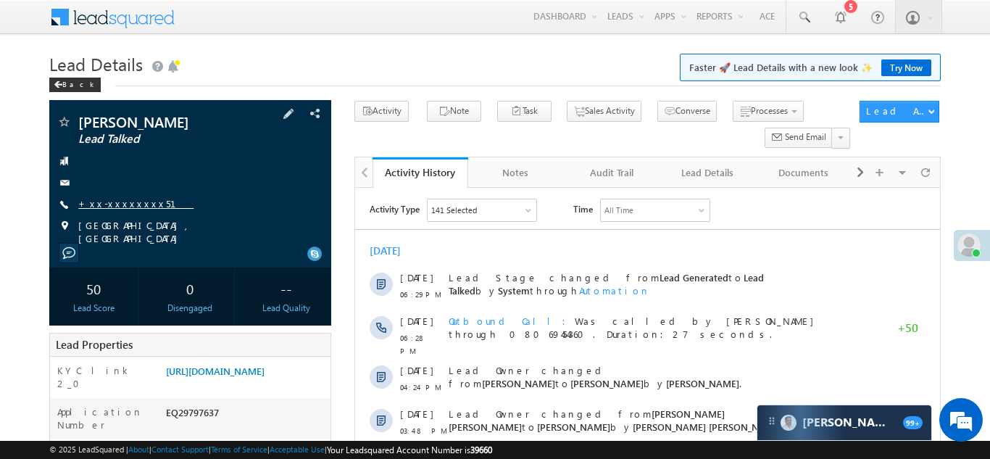
click at [115, 205] on link "+xx-xxxxxxxx51" at bounding box center [135, 203] width 115 height 12
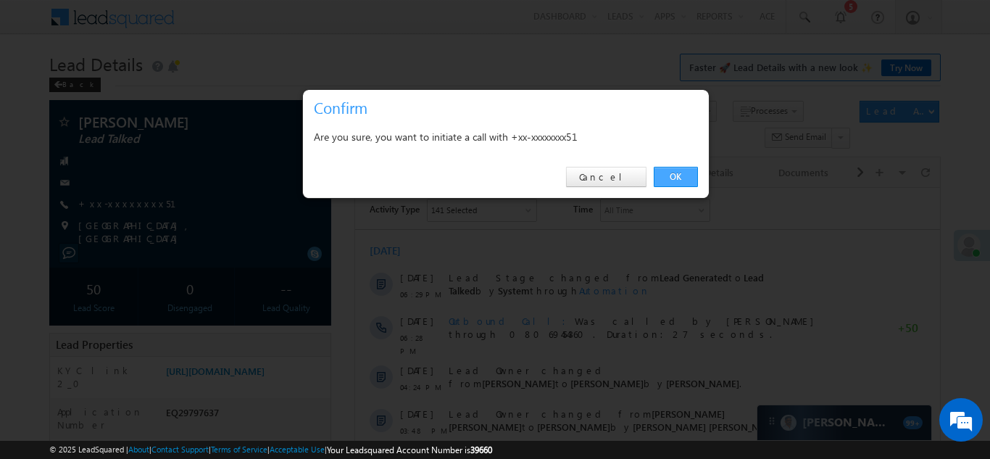
click at [674, 174] on link "OK" at bounding box center [676, 177] width 44 height 20
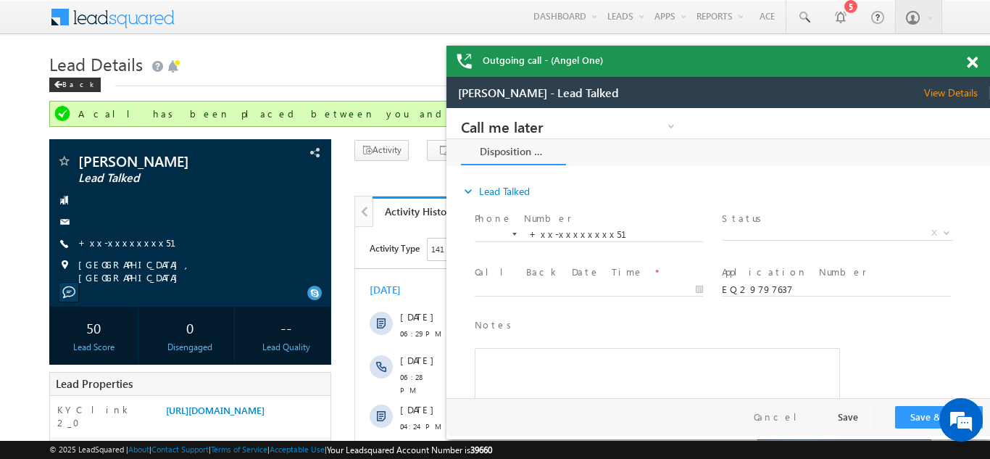
click at [974, 65] on span at bounding box center [972, 63] width 11 height 12
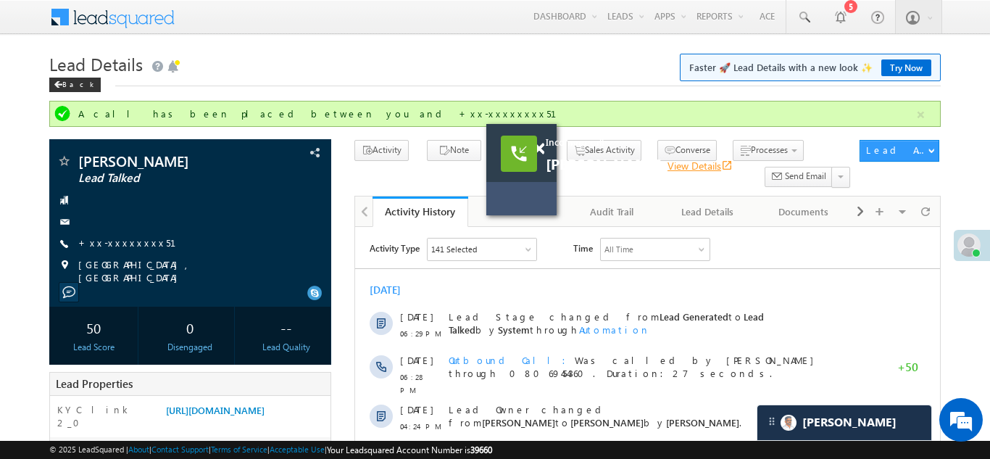
click at [733, 163] on link "View Details open_in_new" at bounding box center [700, 166] width 65 height 14
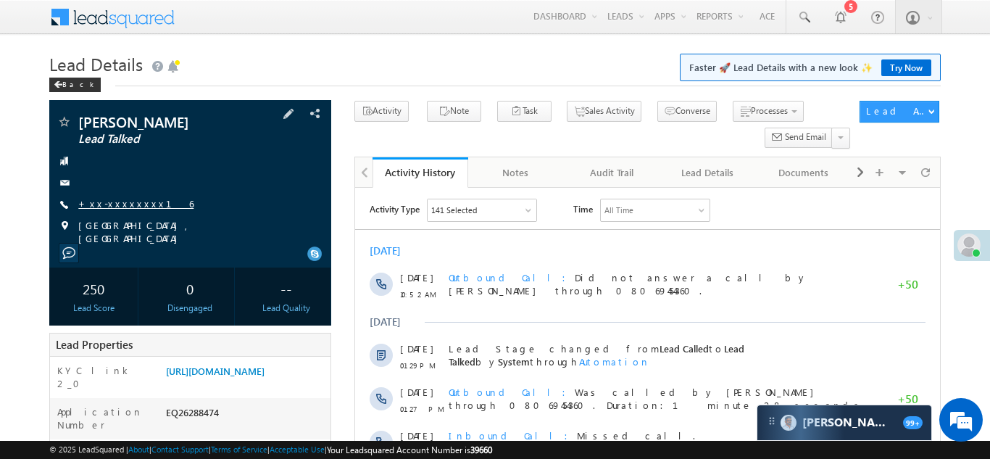
click at [125, 209] on link "+xx-xxxxxxxx16" at bounding box center [135, 203] width 115 height 12
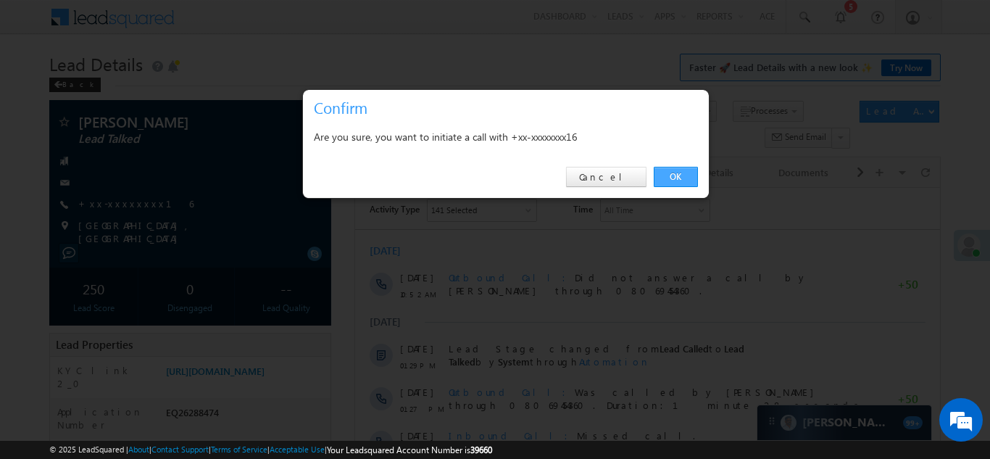
click at [671, 173] on link "OK" at bounding box center [676, 177] width 44 height 20
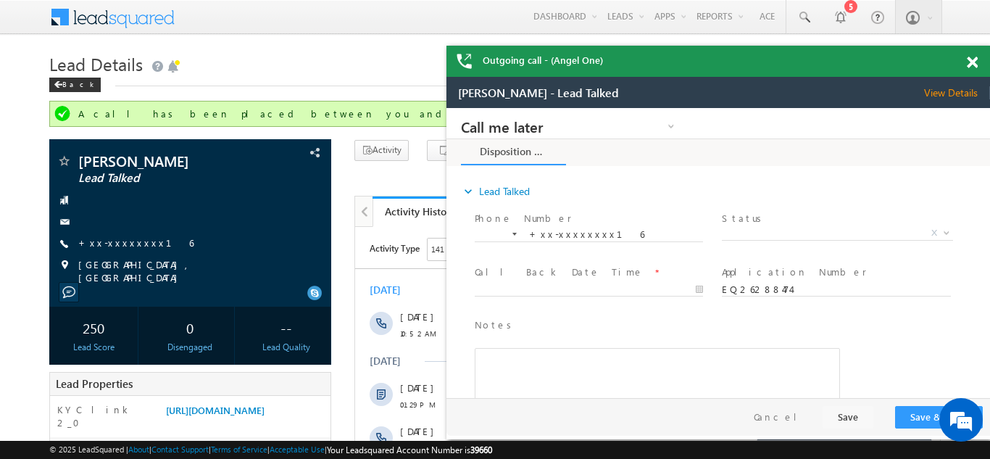
click at [974, 60] on span at bounding box center [972, 63] width 11 height 12
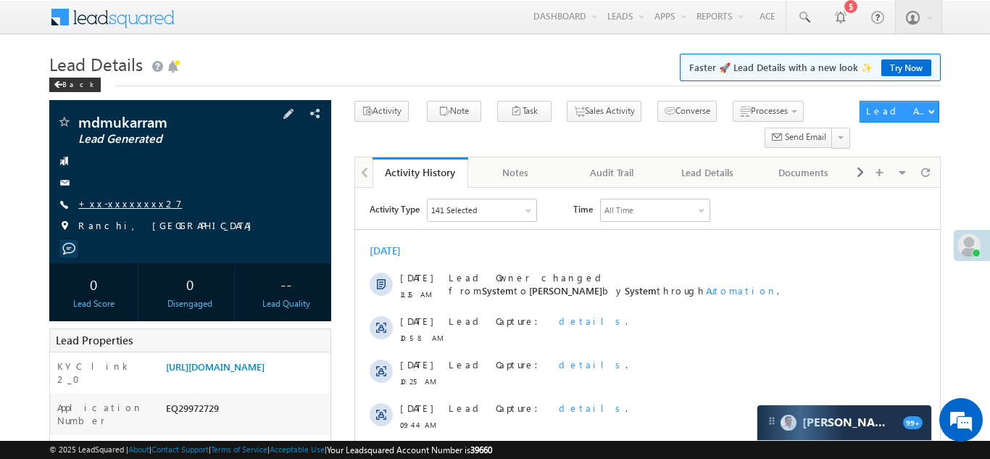
click at [117, 199] on link "+xx-xxxxxxxx27" at bounding box center [130, 203] width 104 height 12
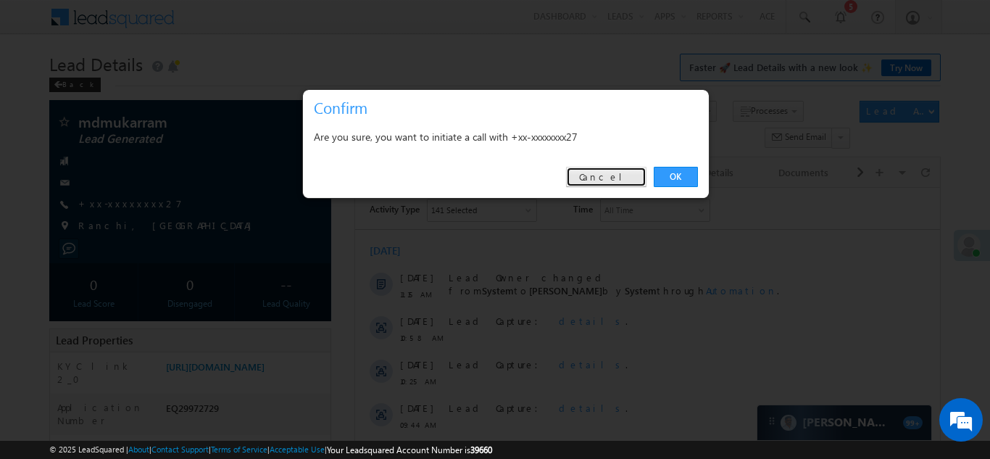
click at [619, 178] on link "Cancel" at bounding box center [606, 177] width 80 height 20
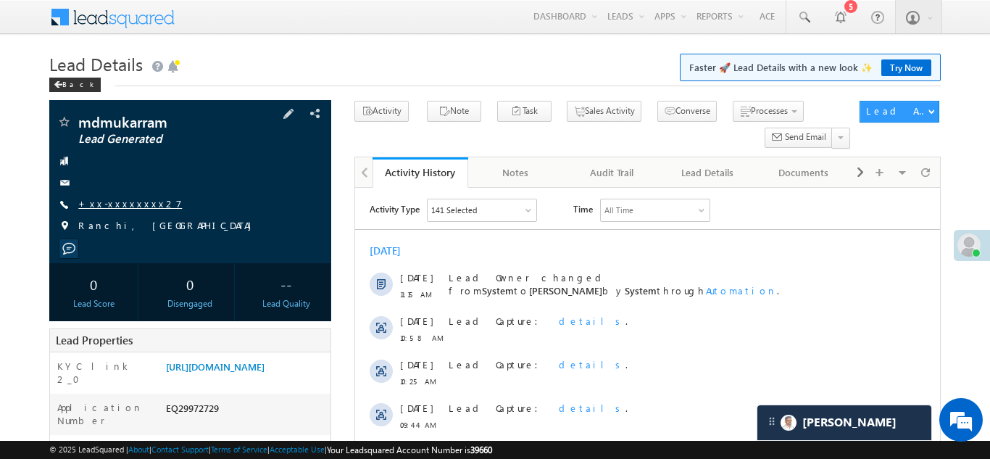
click at [114, 205] on link "+xx-xxxxxxxx27" at bounding box center [130, 203] width 104 height 12
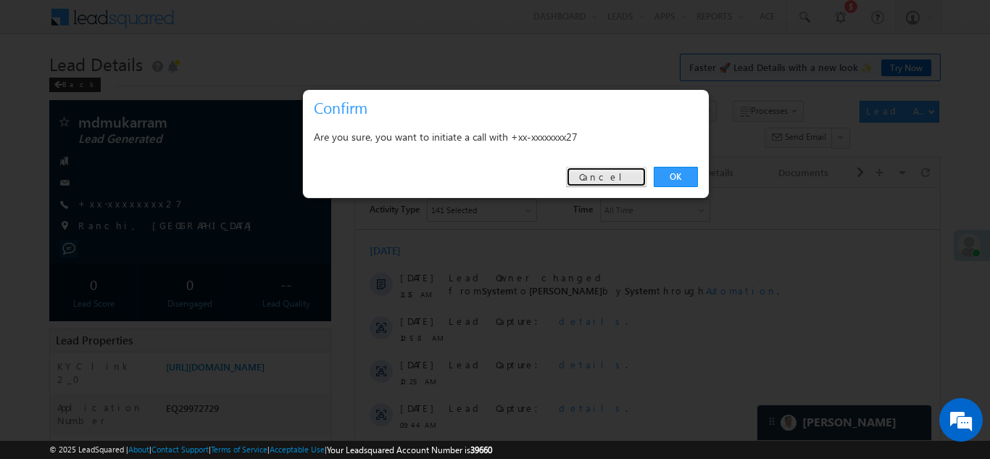
click at [618, 177] on link "Cancel" at bounding box center [606, 177] width 80 height 20
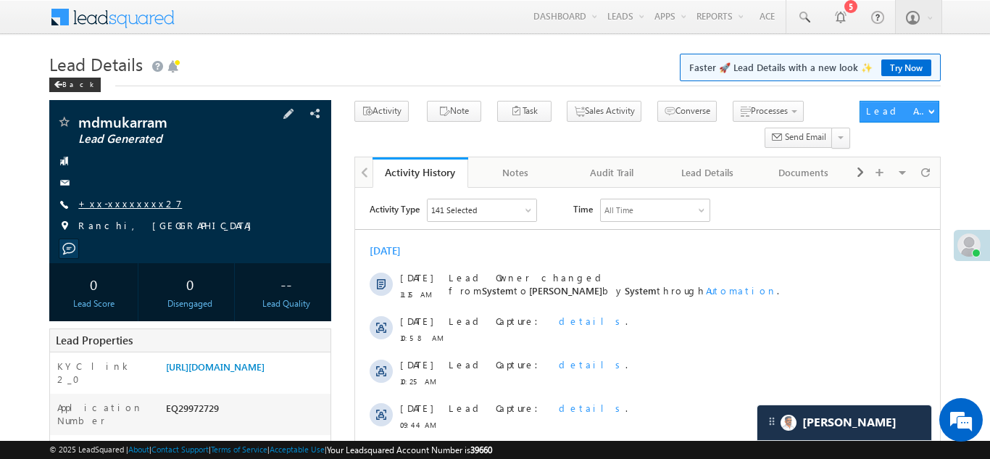
click at [113, 204] on link "+xx-xxxxxxxx27" at bounding box center [130, 203] width 104 height 12
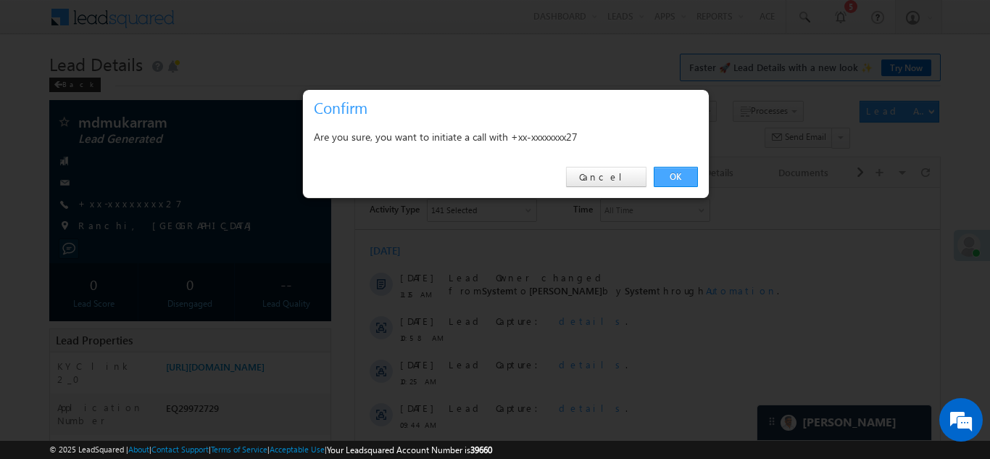
click at [672, 174] on link "OK" at bounding box center [676, 177] width 44 height 20
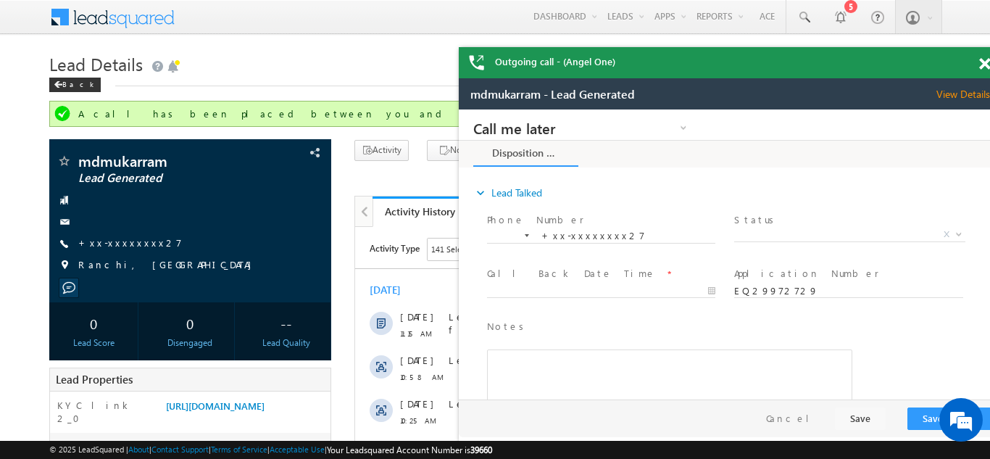
click at [972, 59] on div "Outgoing call - (Angel One)" at bounding box center [731, 62] width 544 height 31
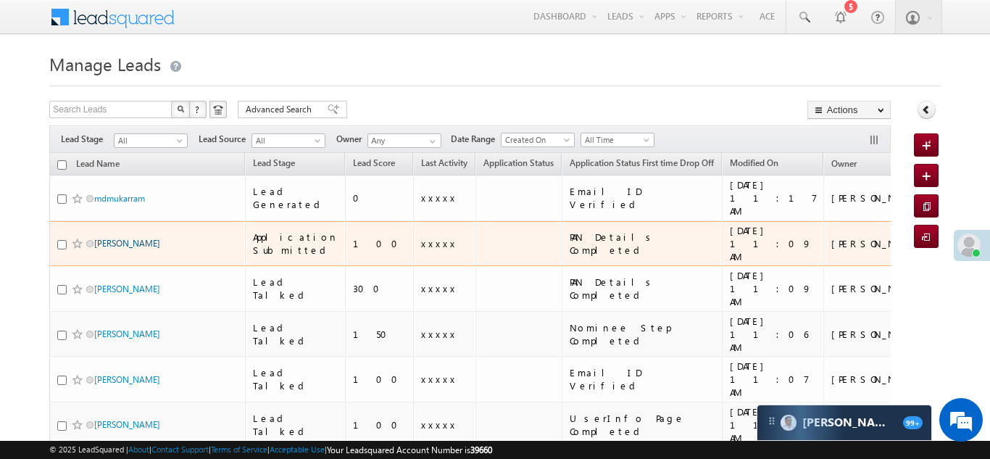
click at [128, 238] on link "[PERSON_NAME]" at bounding box center [127, 243] width 66 height 11
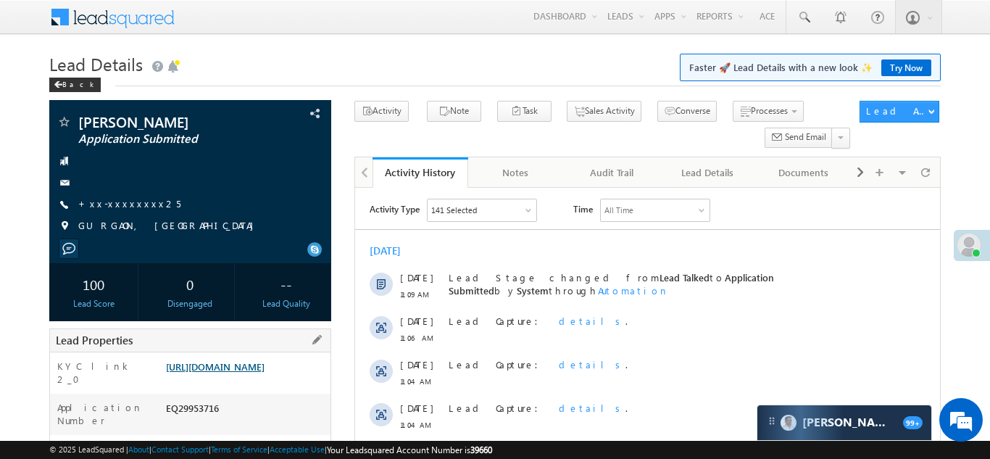
scroll to position [170, 0]
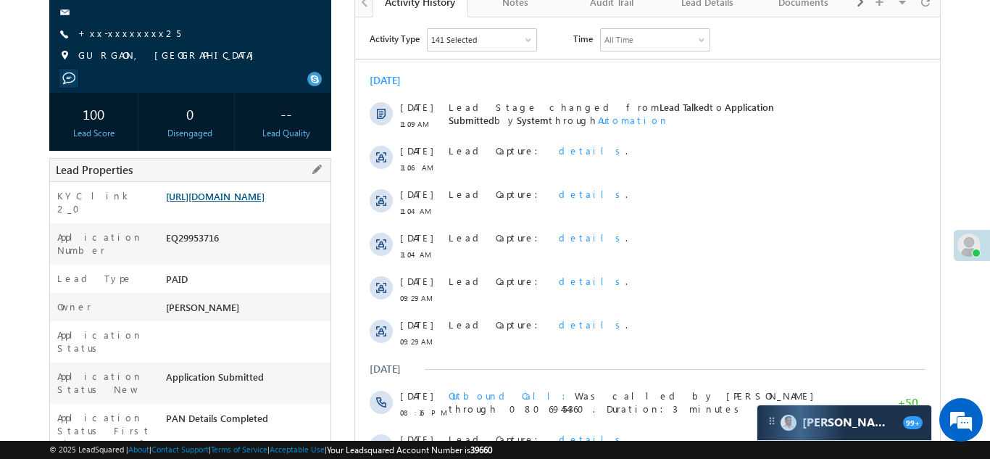
click at [247, 202] on link "https://angelbroking1-pk3em7sa.customui-test.leadsquared.com?leadId=1b7cd81b-64…" at bounding box center [215, 196] width 99 height 12
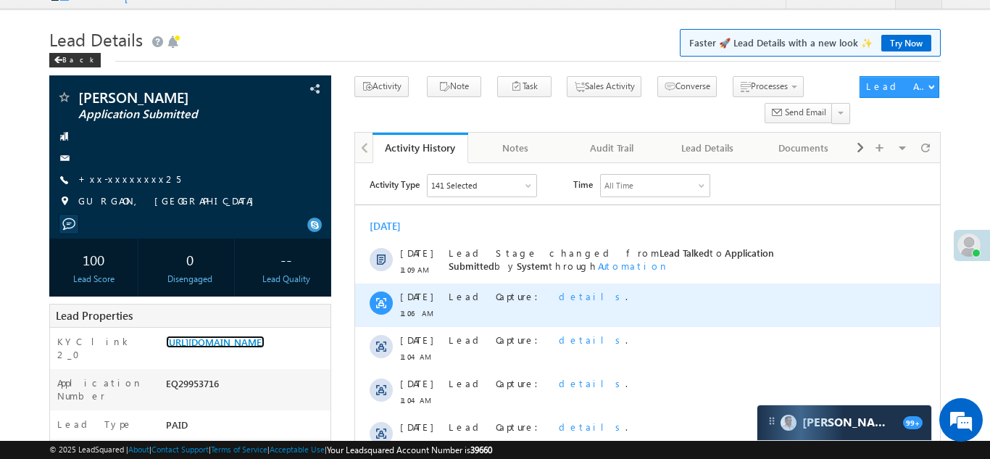
scroll to position [0, 0]
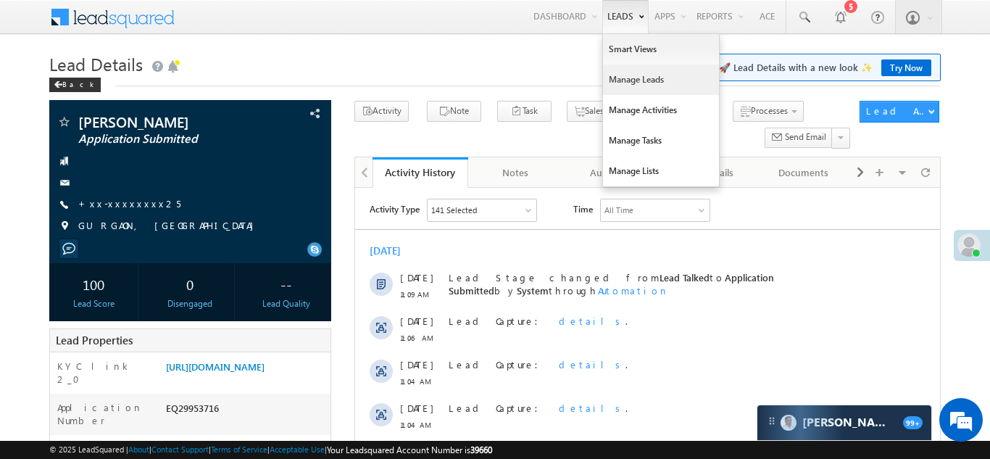
click at [620, 80] on link "Manage Leads" at bounding box center [661, 80] width 116 height 30
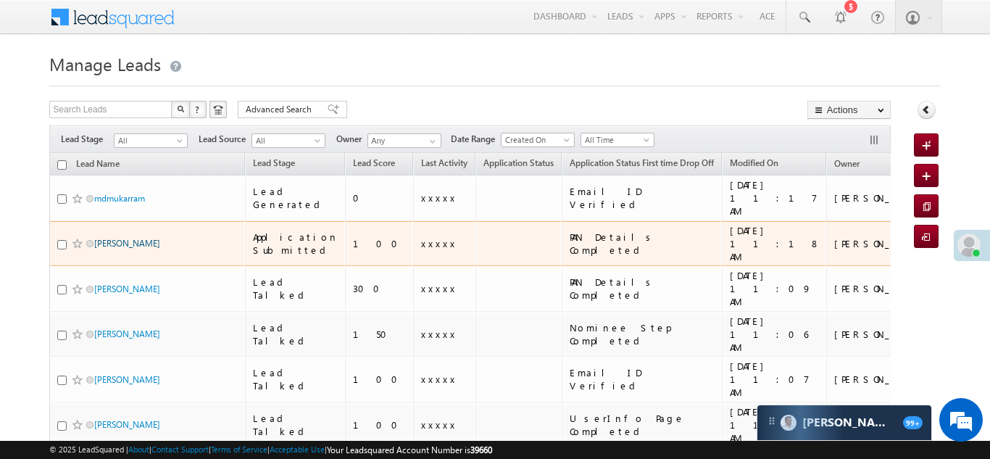
click at [104, 238] on link "[PERSON_NAME]" at bounding box center [127, 243] width 66 height 11
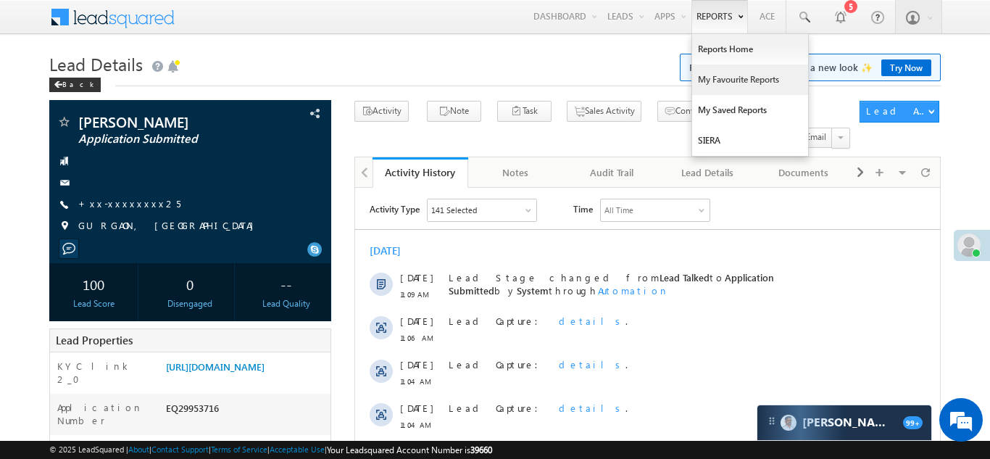
click at [732, 76] on link "My Favourite Reports" at bounding box center [750, 80] width 116 height 30
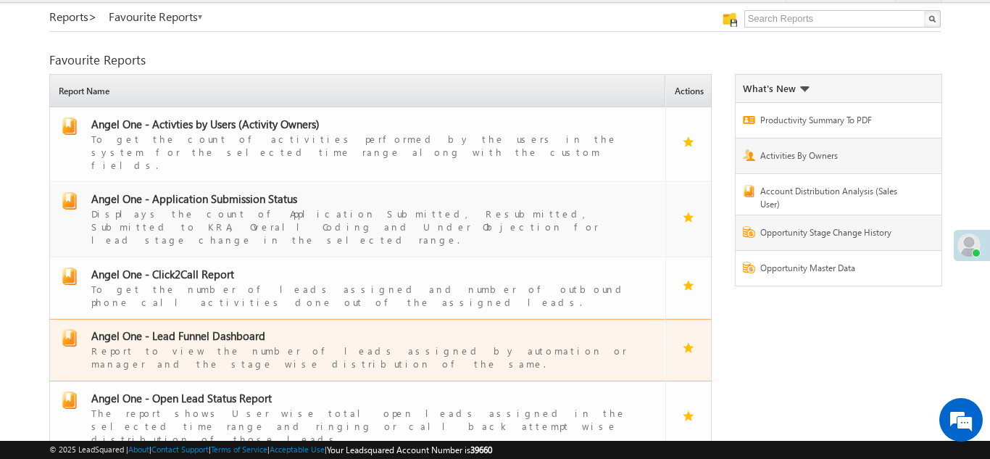
scroll to position [97, 0]
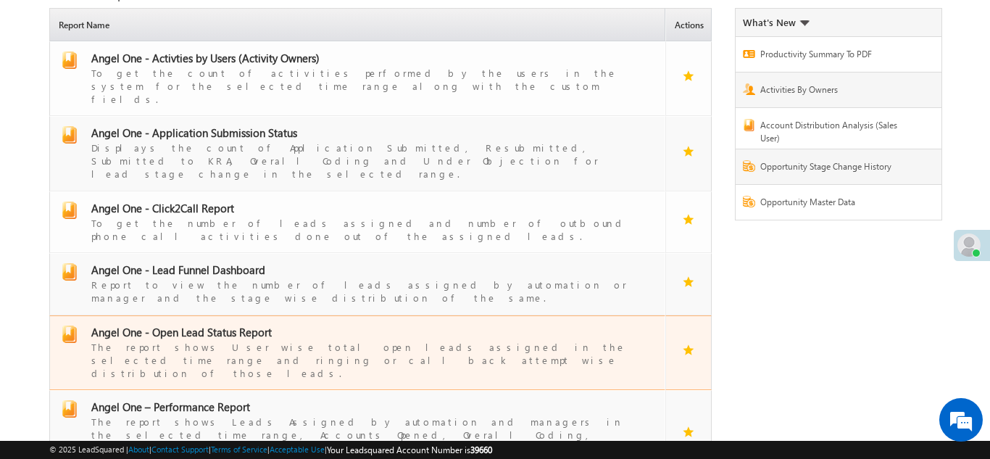
click at [207, 325] on span "Angel One - Open Lead Status Report" at bounding box center [181, 332] width 181 height 14
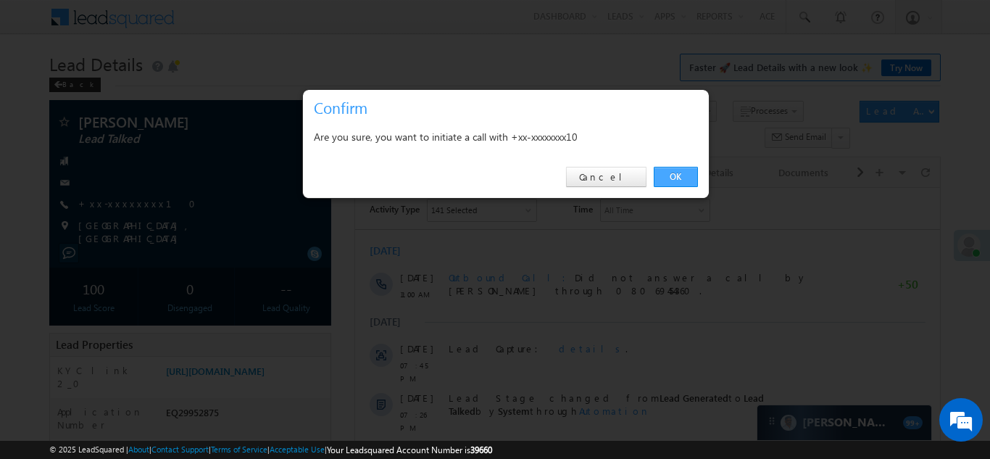
click at [675, 177] on link "OK" at bounding box center [676, 177] width 44 height 20
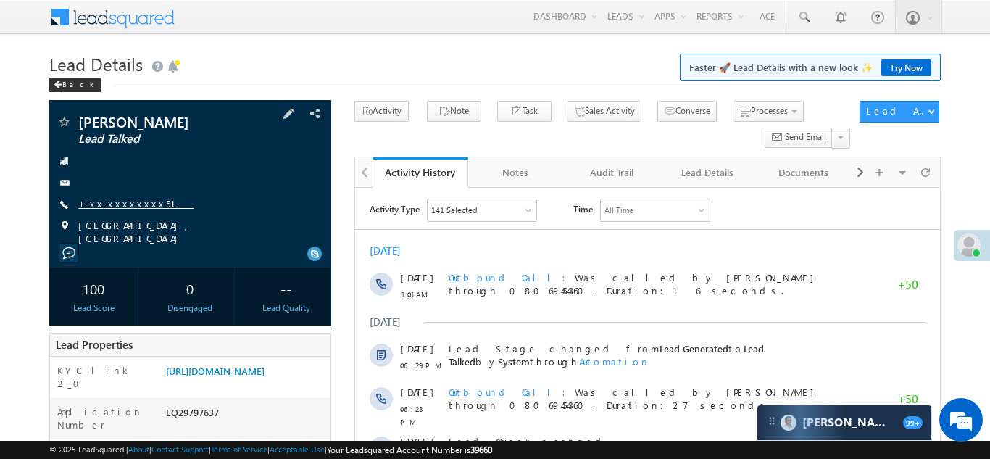
click at [120, 204] on link "+xx-xxxxxxxx51" at bounding box center [135, 203] width 115 height 12
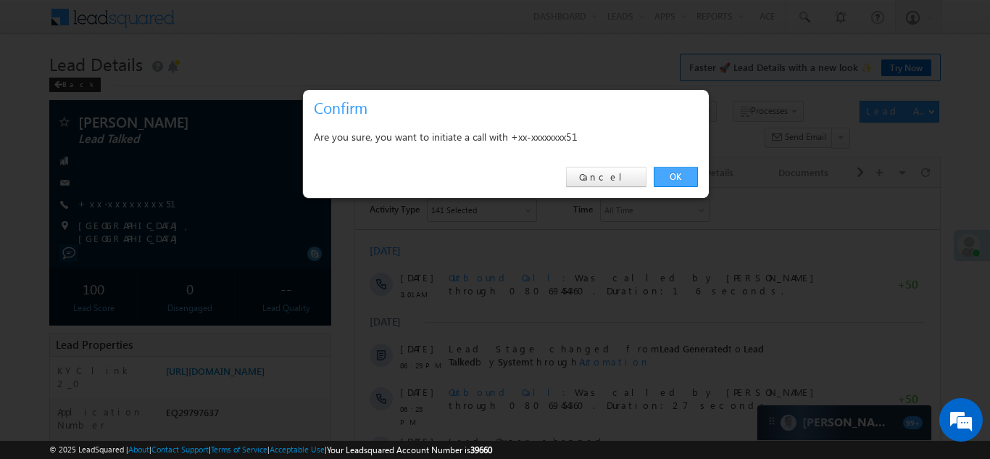
click at [673, 175] on link "OK" at bounding box center [676, 177] width 44 height 20
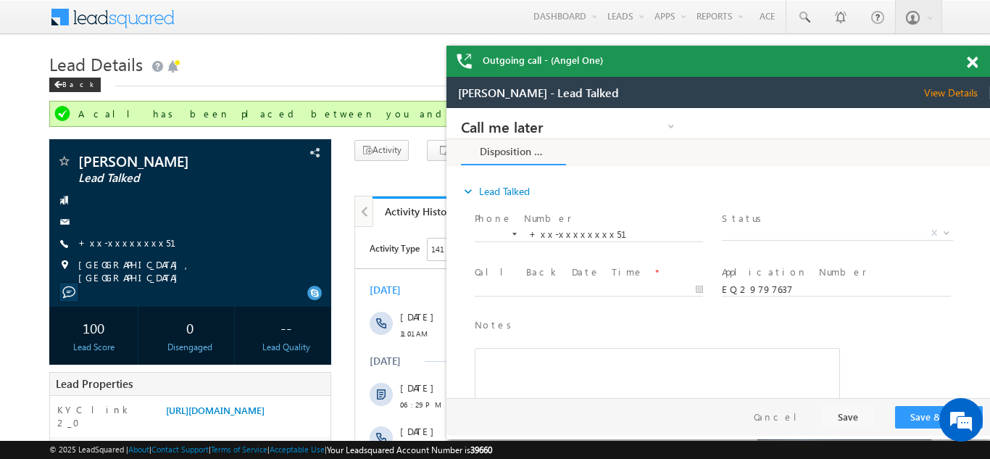
click at [971, 59] on div "Outgoing call - (Angel One)" at bounding box center [719, 61] width 544 height 31
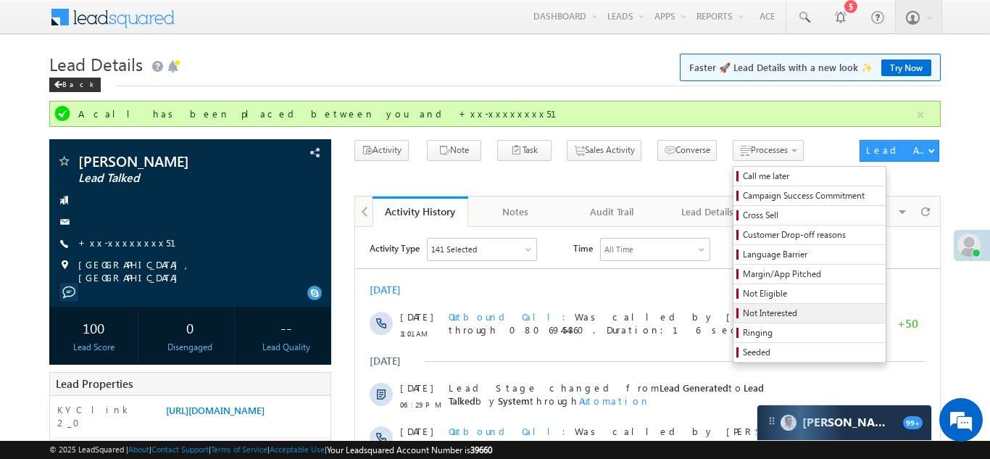
click at [743, 314] on span "Not Interested" at bounding box center [812, 313] width 138 height 13
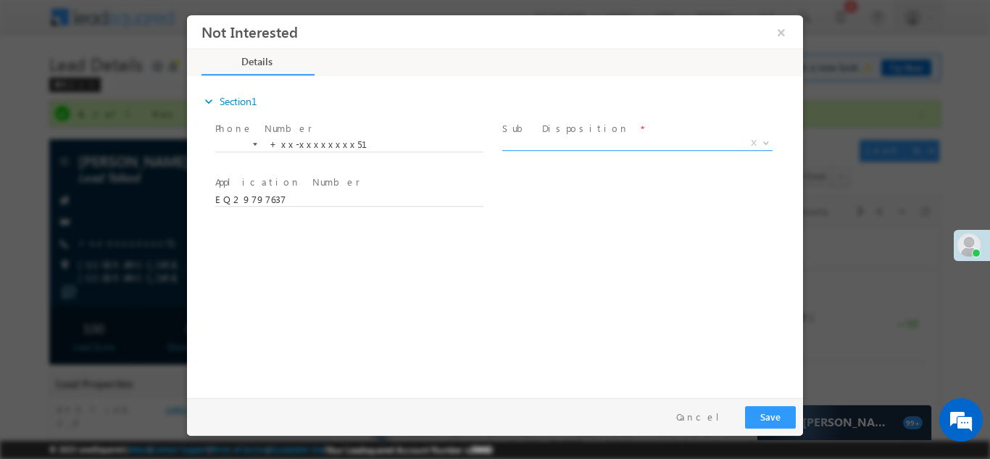
click at [597, 139] on span "X" at bounding box center [637, 143] width 270 height 14
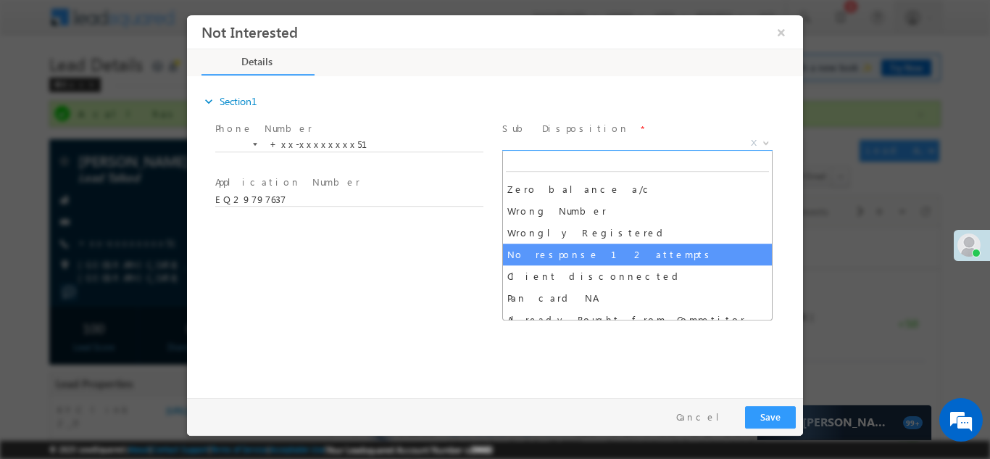
scroll to position [114, 0]
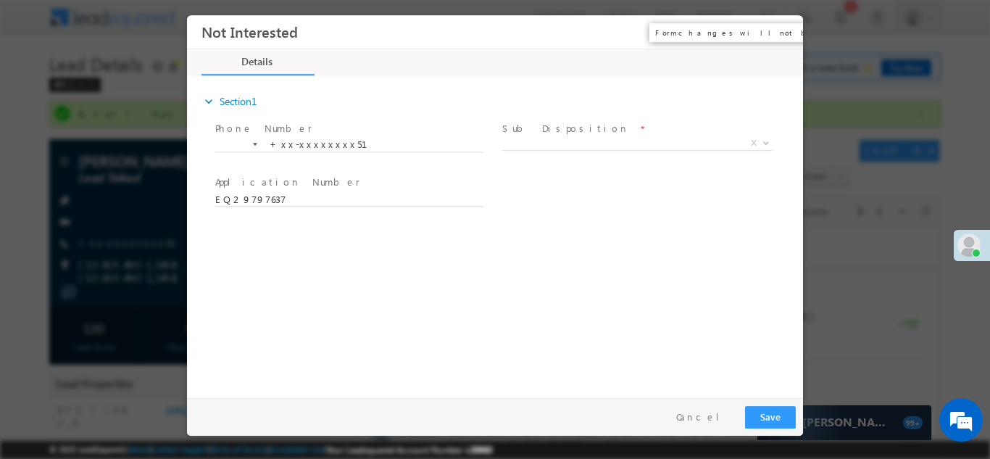
click at [784, 28] on button "×" at bounding box center [781, 31] width 25 height 27
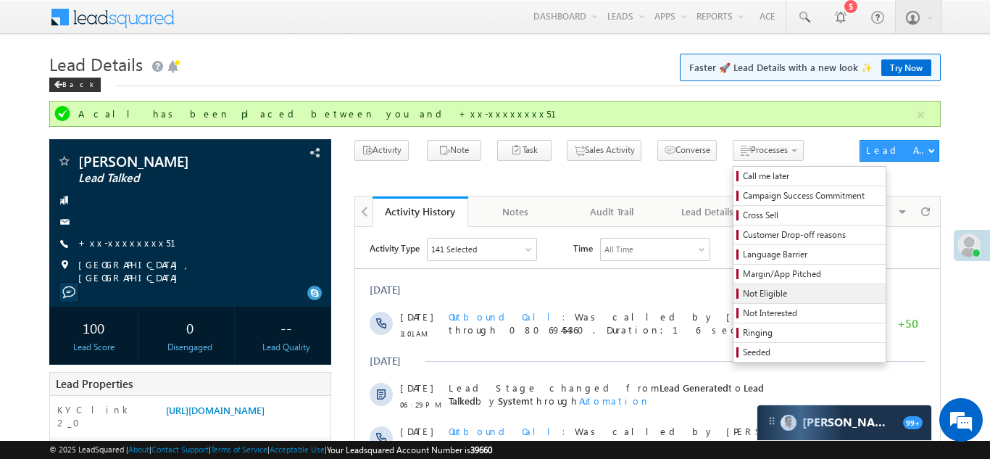
click at [743, 294] on span "Not Eligible" at bounding box center [812, 293] width 138 height 13
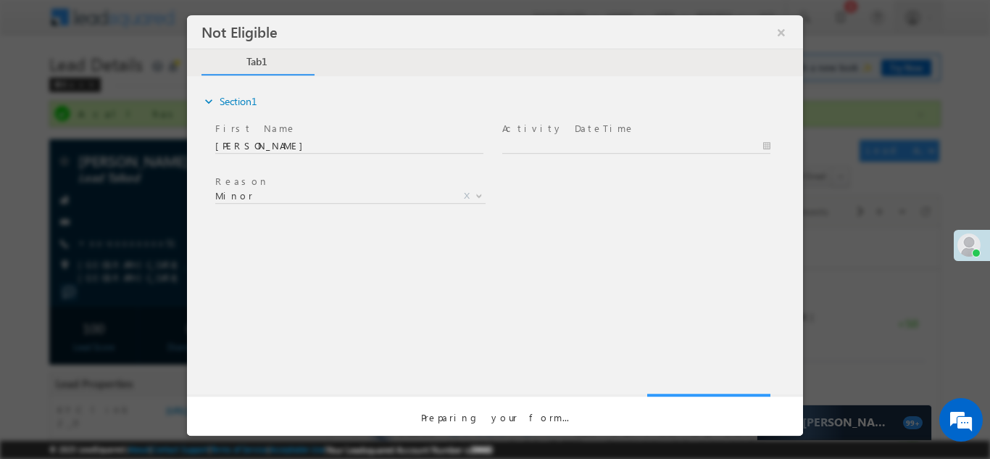
scroll to position [0, 0]
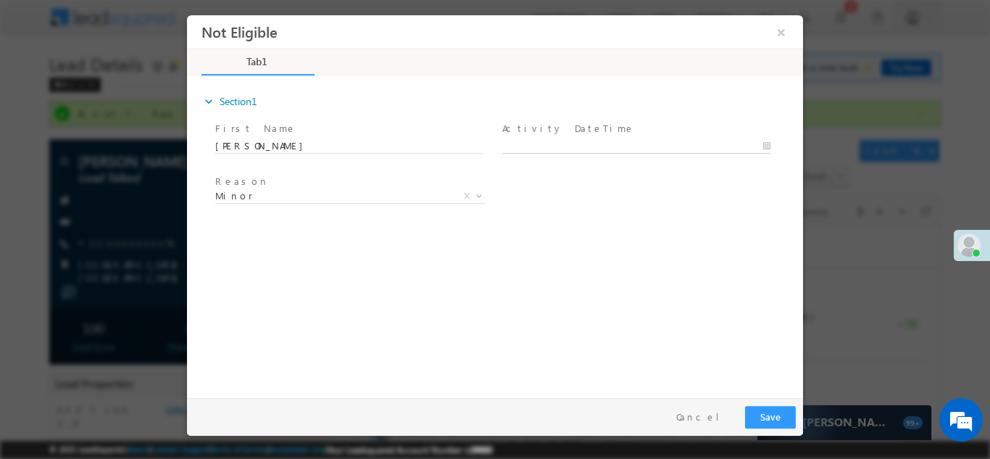
type input "10/04/25 11:22 AM"
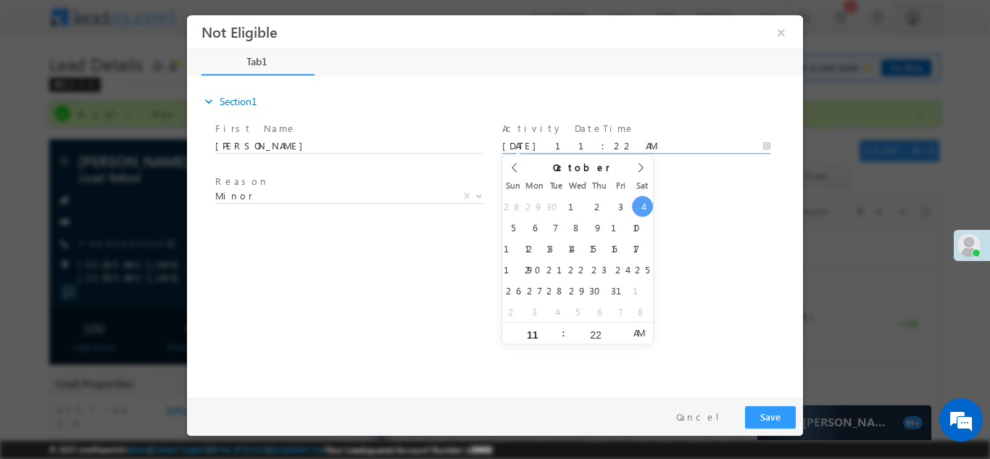
click at [584, 144] on input "10/04/25 11:22 AM" at bounding box center [636, 145] width 268 height 14
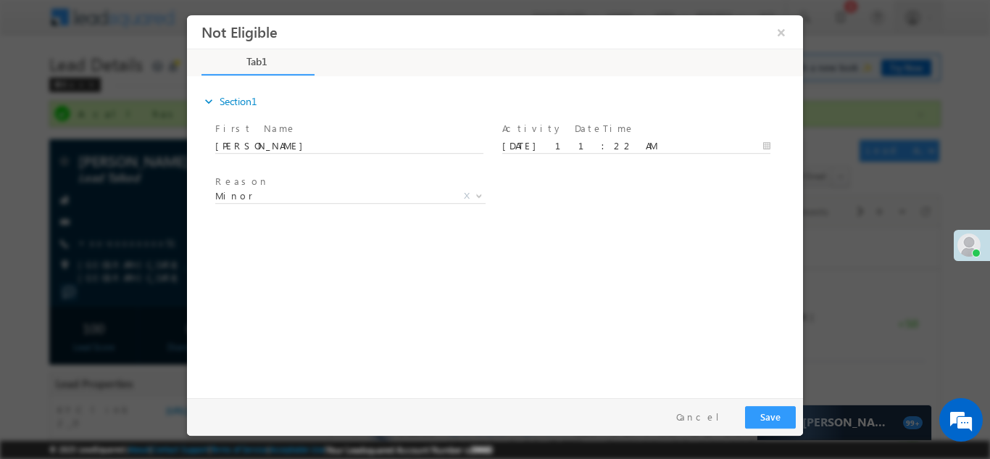
click at [701, 230] on div "expand_more Section1 First Name *" at bounding box center [498, 234] width 609 height 313
click at [767, 418] on button "Save" at bounding box center [770, 416] width 51 height 22
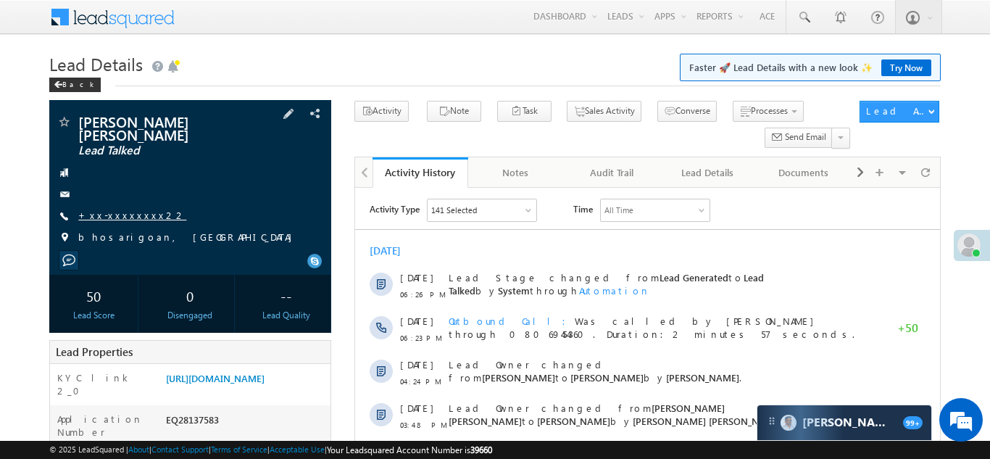
click at [124, 209] on link "+xx-xxxxxxxx22" at bounding box center [132, 215] width 108 height 12
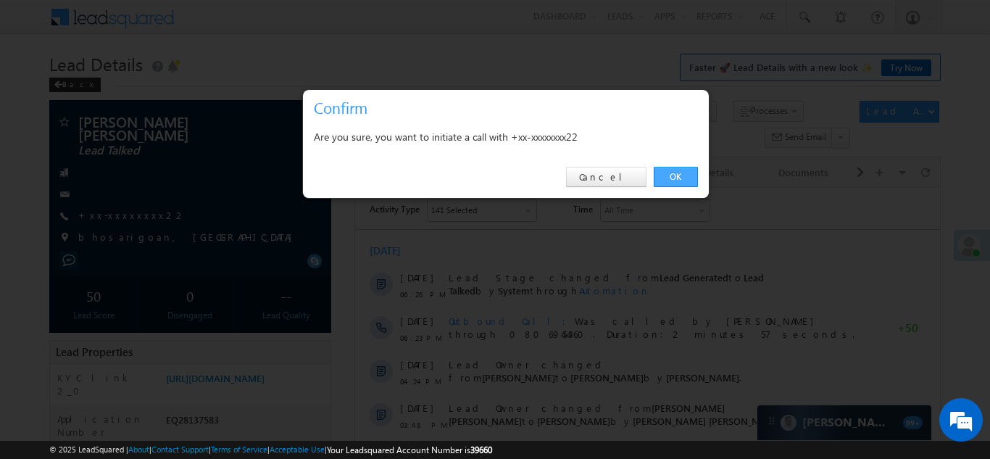
click at [668, 175] on link "OK" at bounding box center [676, 177] width 44 height 20
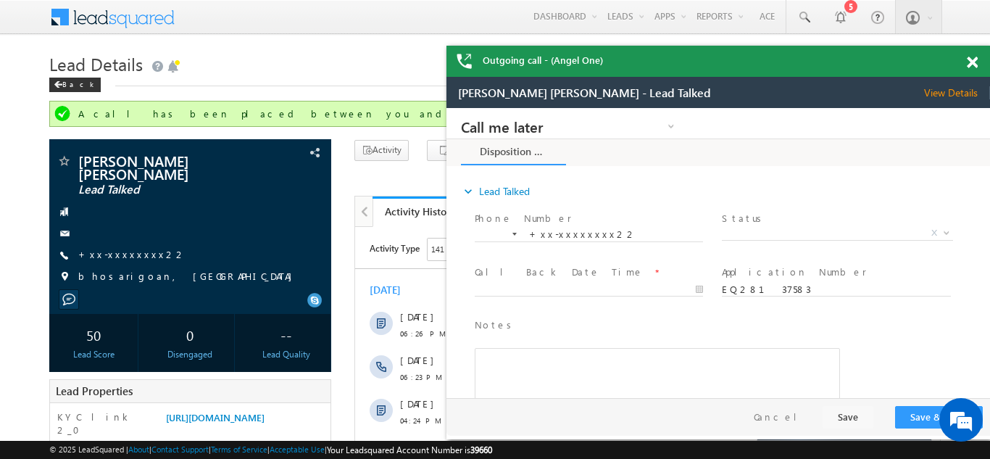
click at [974, 59] on span at bounding box center [972, 63] width 11 height 12
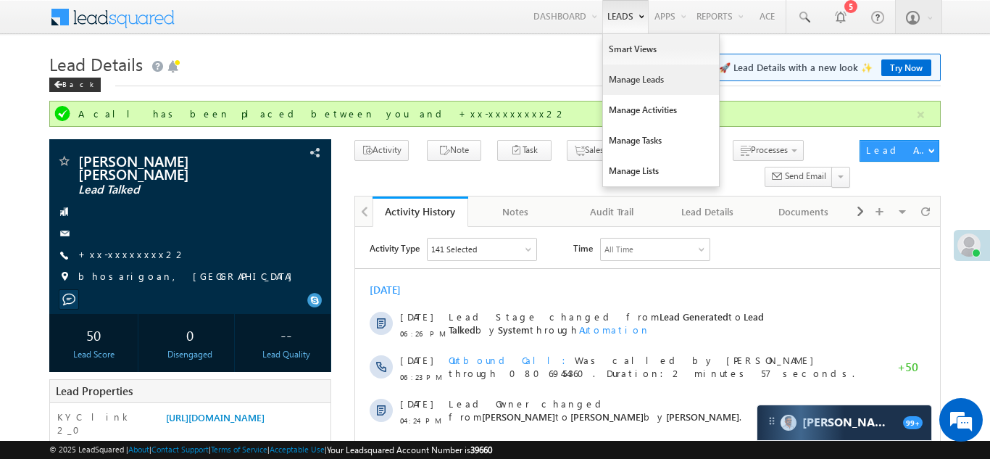
click at [624, 78] on link "Manage Leads" at bounding box center [661, 80] width 116 height 30
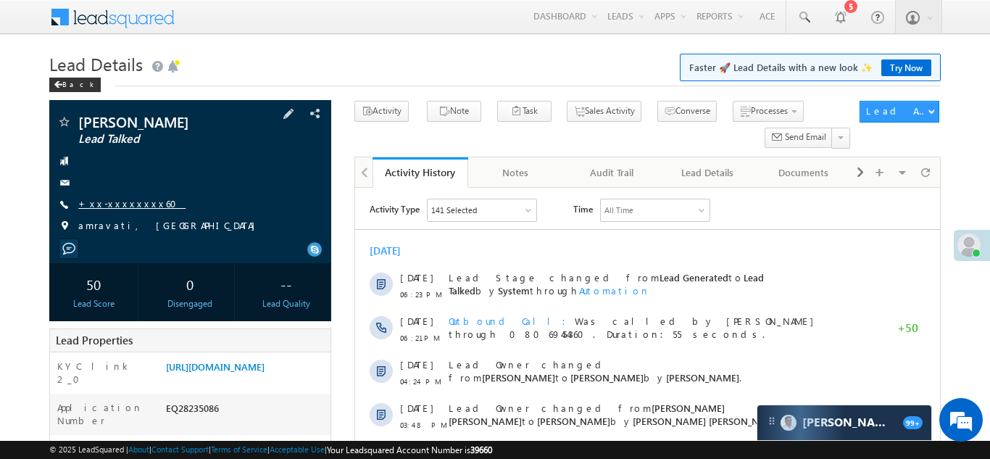
click at [113, 200] on link "+xx-xxxxxxxx60" at bounding box center [131, 203] width 107 height 12
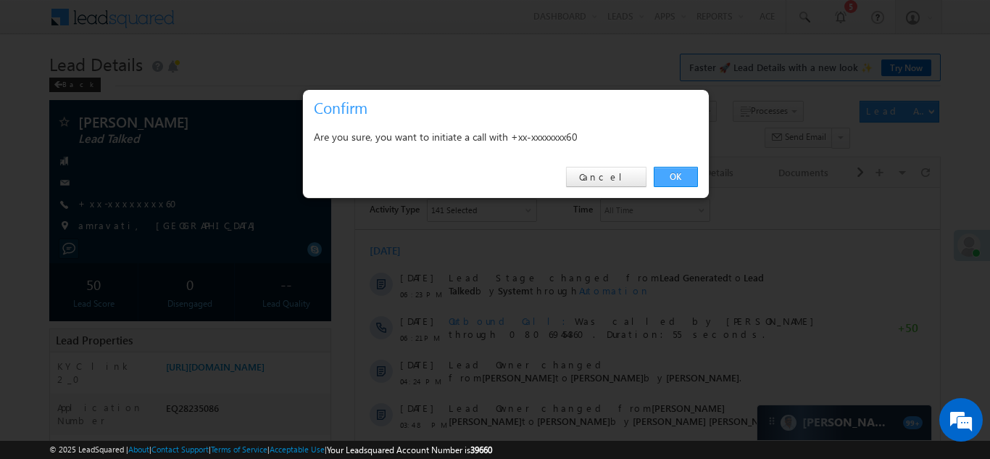
click at [673, 173] on link "OK" at bounding box center [676, 177] width 44 height 20
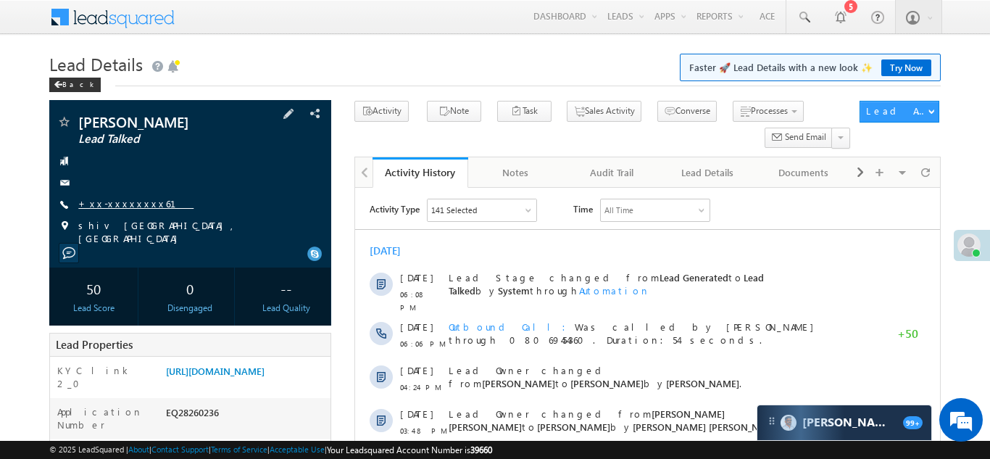
click at [123, 205] on link "+xx-xxxxxxxx61" at bounding box center [135, 203] width 115 height 12
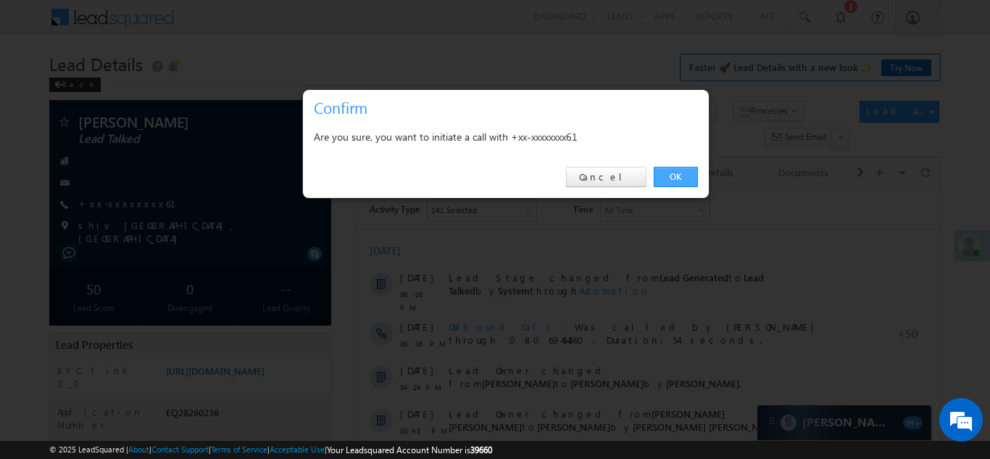
click at [676, 176] on link "OK" at bounding box center [676, 177] width 44 height 20
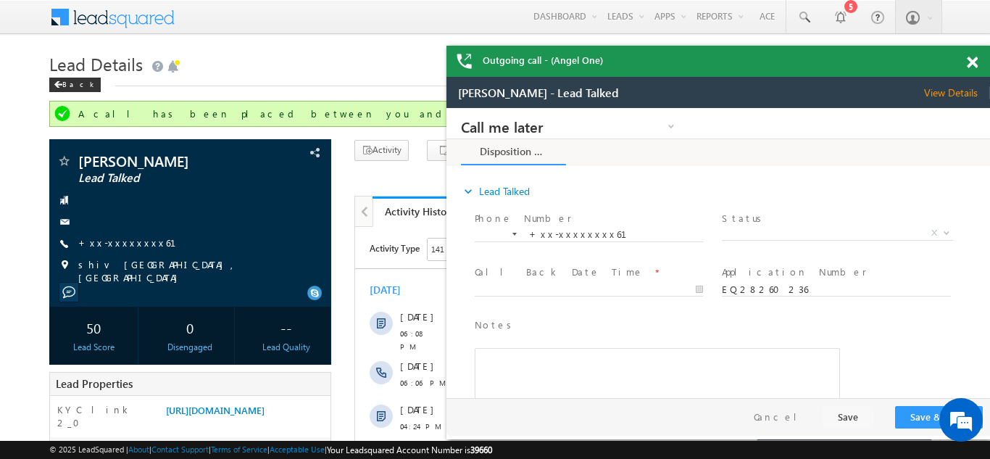
click at [974, 59] on span at bounding box center [972, 63] width 11 height 12
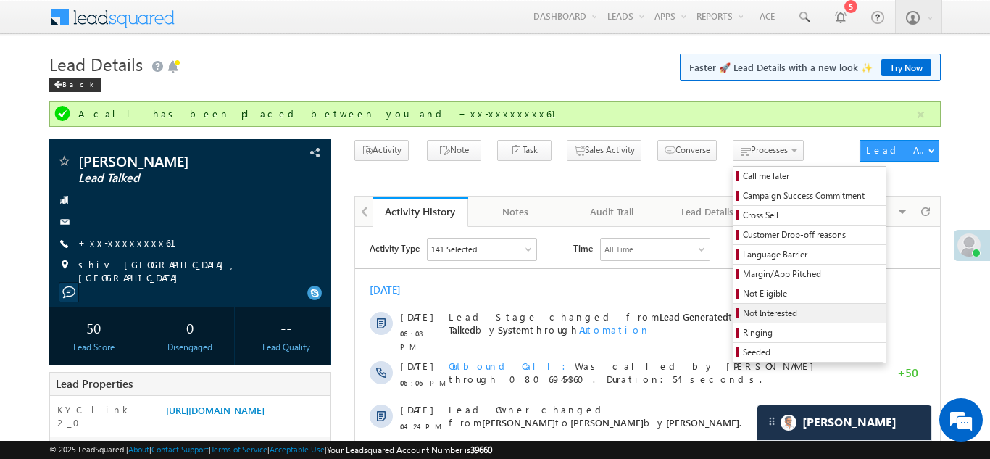
click at [762, 305] on link "Not Interested" at bounding box center [810, 313] width 152 height 19
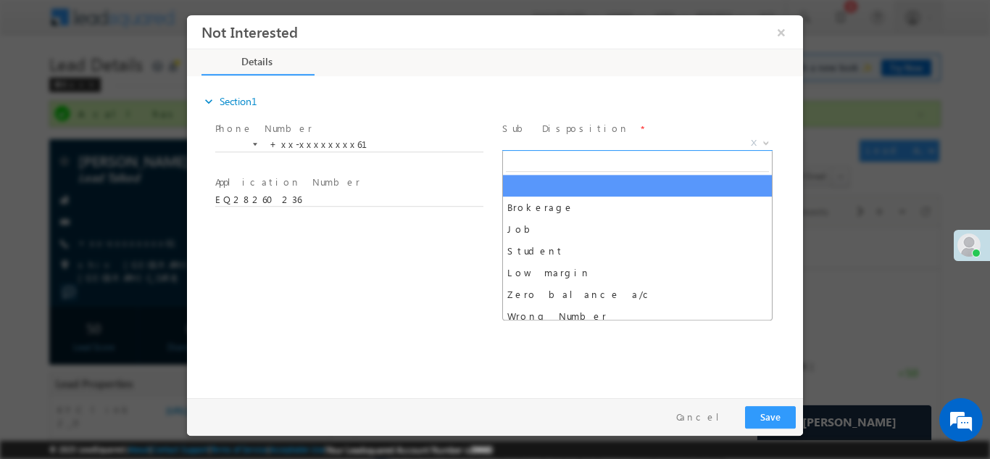
click at [576, 138] on span "X" at bounding box center [637, 143] width 270 height 14
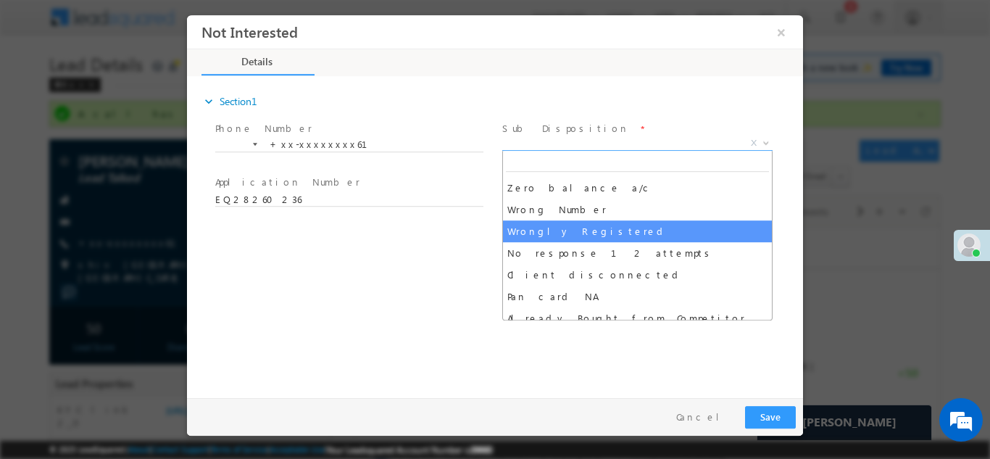
select select "Wrongly Registered"
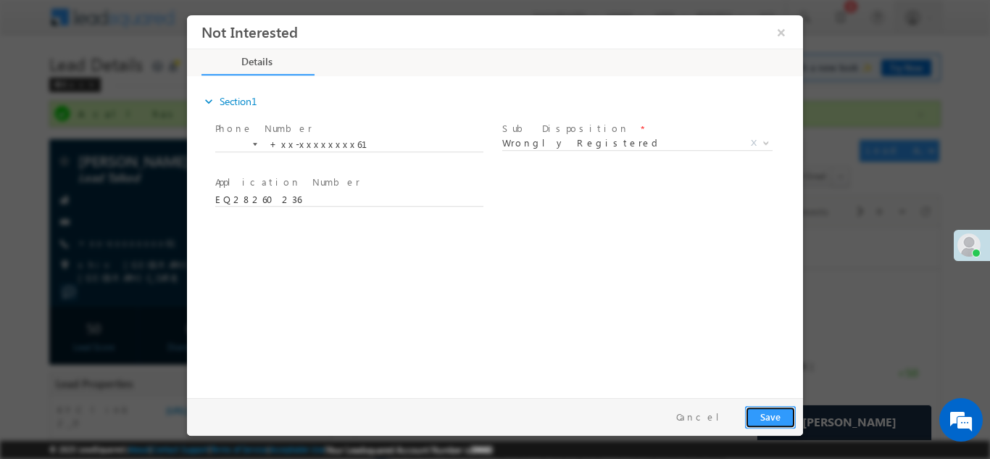
click at [785, 410] on button "Save" at bounding box center [770, 416] width 51 height 22
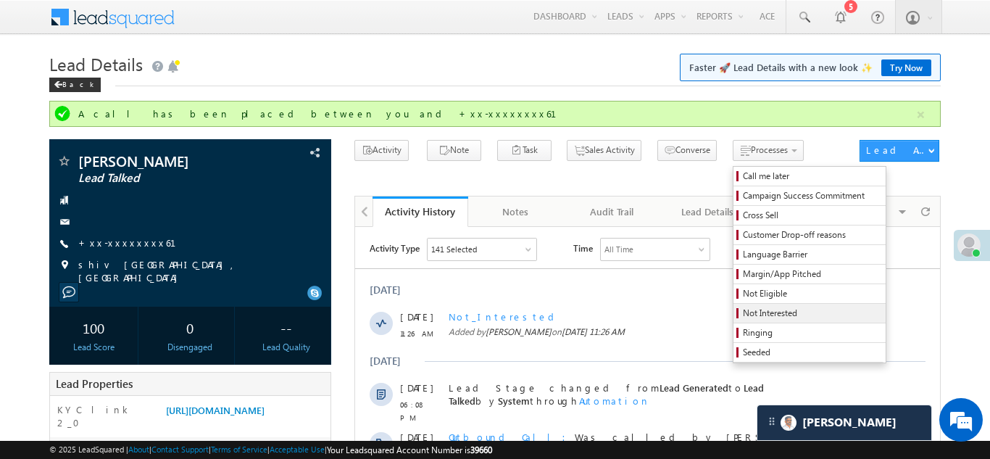
click at [743, 311] on span "Not Interested" at bounding box center [812, 313] width 138 height 13
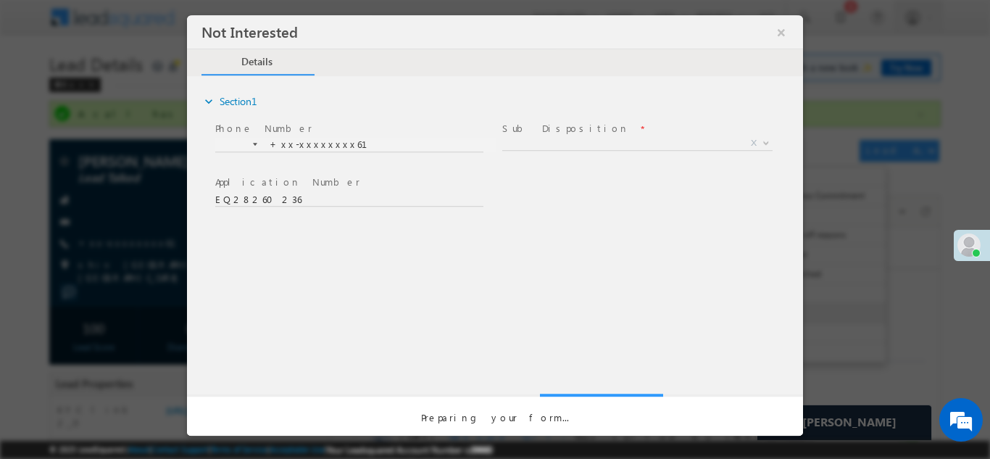
scroll to position [0, 0]
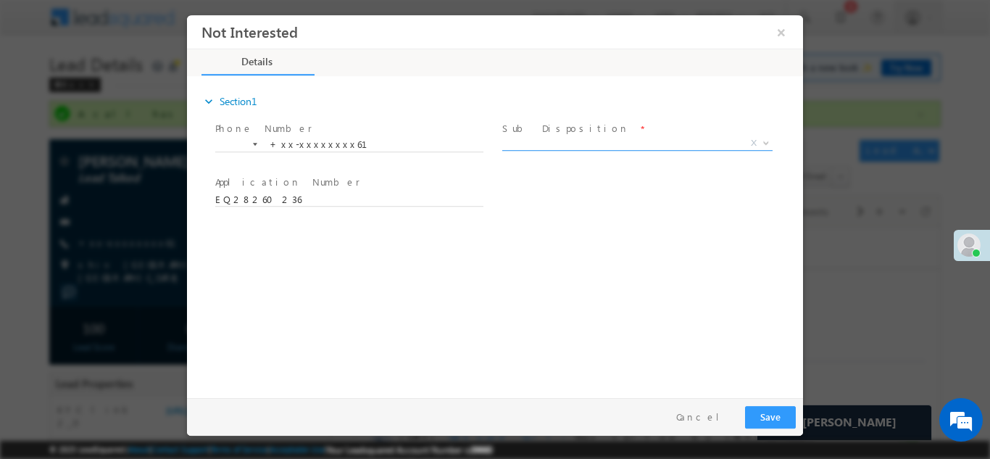
click at [536, 145] on span "X" at bounding box center [637, 143] width 270 height 14
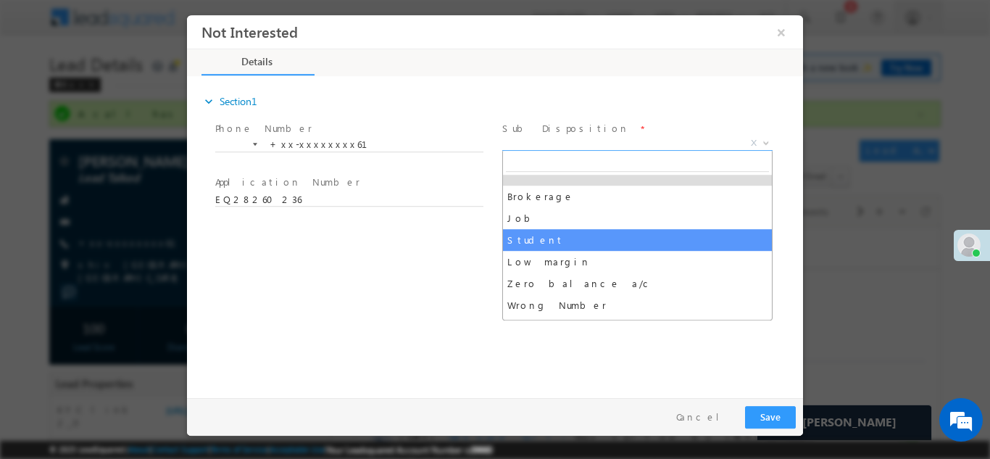
scroll to position [94, 0]
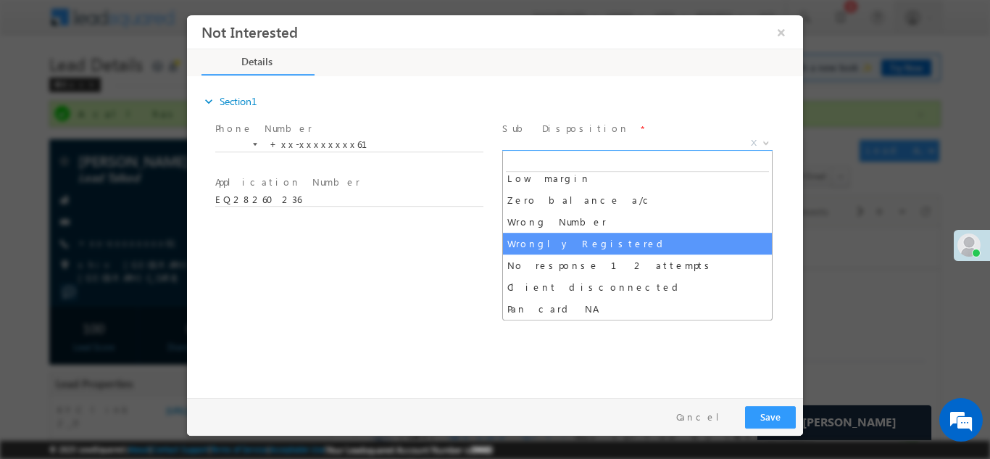
select select "Wrongly Registered"
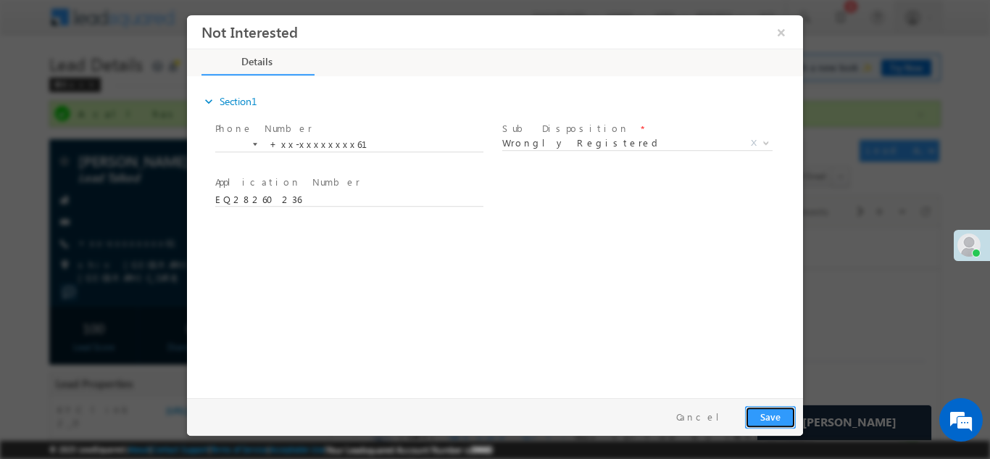
click at [777, 418] on button "Save" at bounding box center [770, 416] width 51 height 22
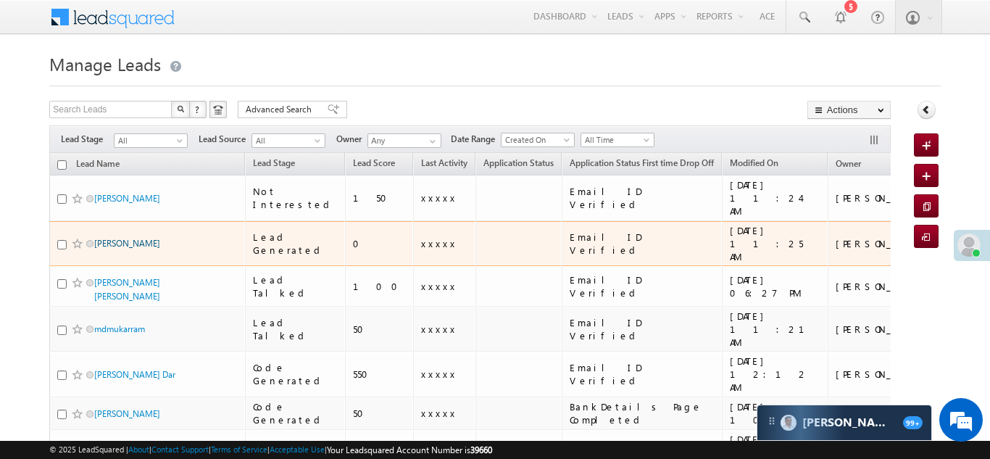
click at [117, 238] on link "[PERSON_NAME]" at bounding box center [127, 243] width 66 height 11
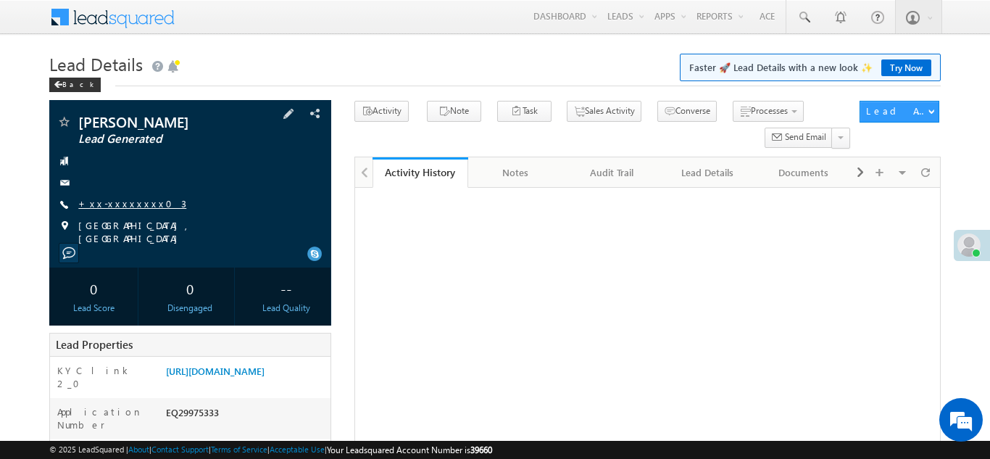
click at [115, 206] on link "+xx-xxxxxxxx03" at bounding box center [132, 203] width 108 height 12
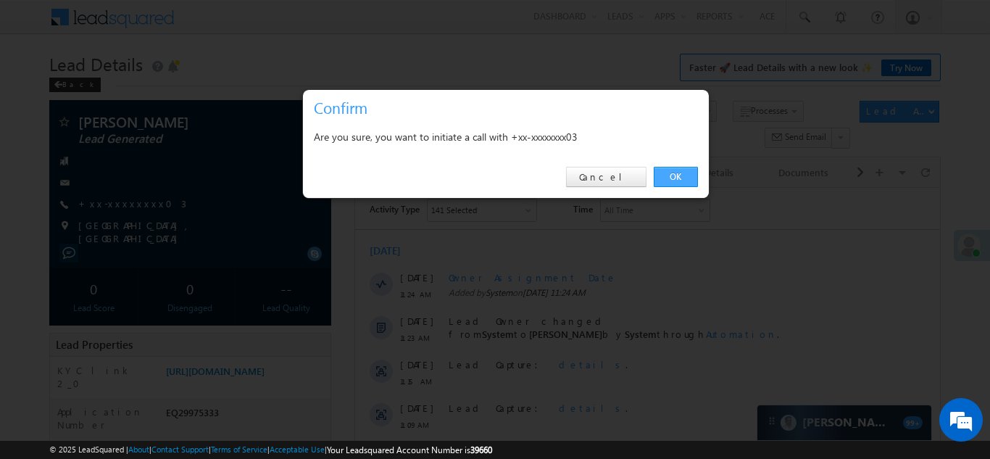
click at [669, 174] on link "OK" at bounding box center [676, 177] width 44 height 20
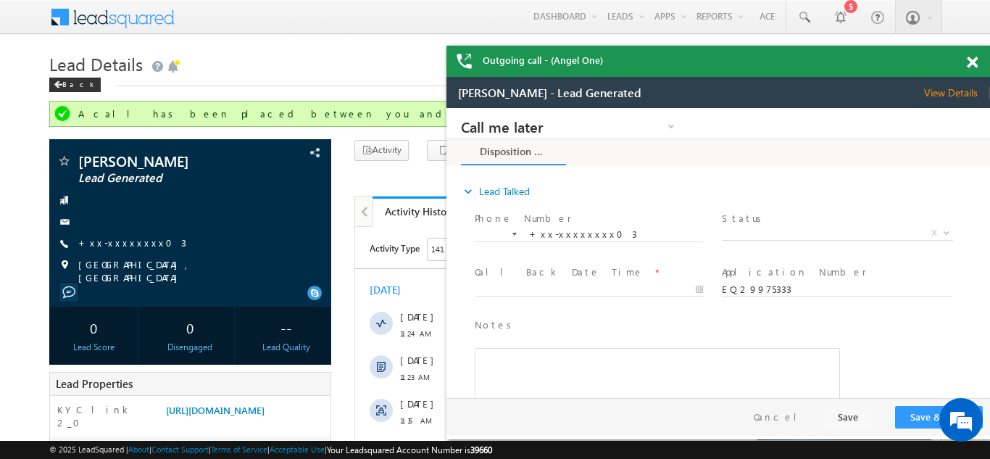
click at [974, 61] on span at bounding box center [972, 63] width 11 height 12
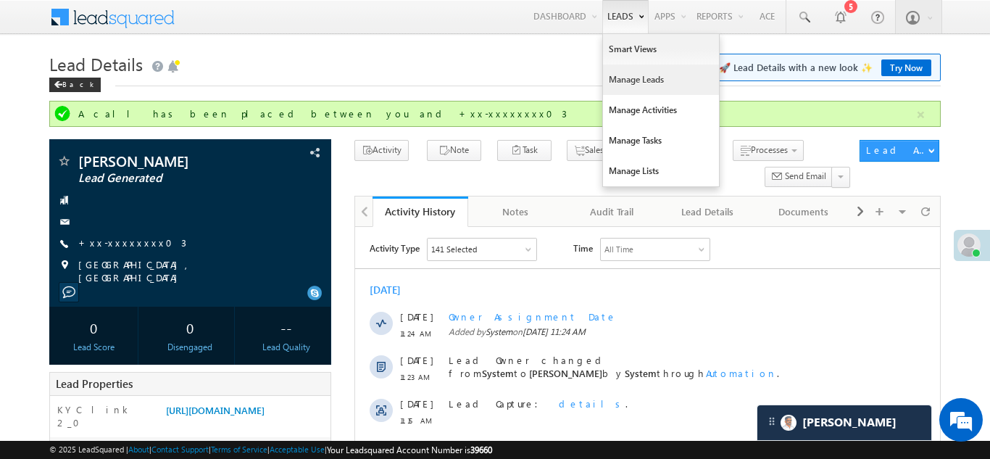
click at [623, 83] on link "Manage Leads" at bounding box center [661, 80] width 116 height 30
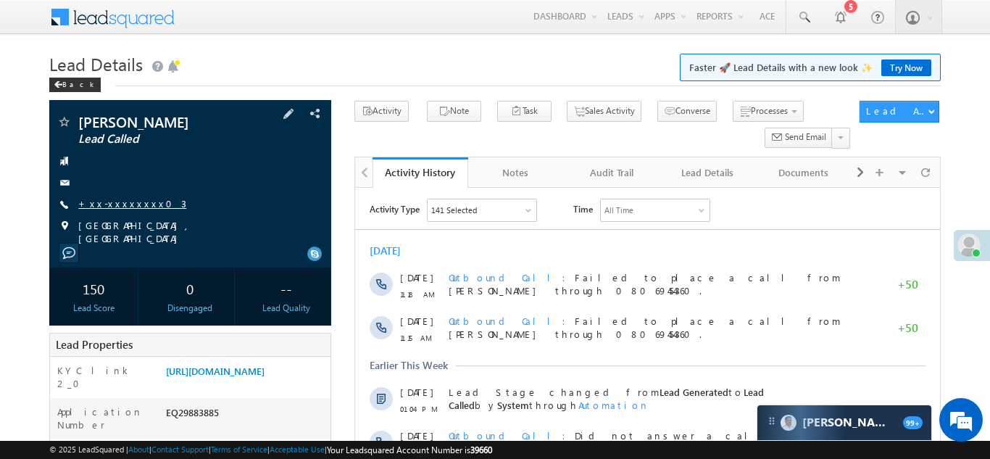
click at [120, 209] on link "+xx-xxxxxxxx03" at bounding box center [132, 203] width 108 height 12
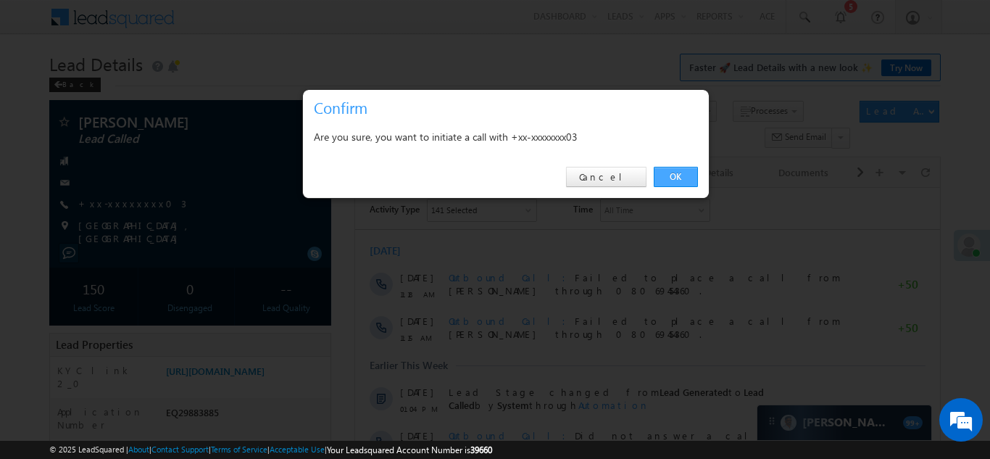
drag, startPoint x: 671, startPoint y: 173, endPoint x: 286, endPoint y: 19, distance: 413.8
click at [671, 173] on link "OK" at bounding box center [676, 177] width 44 height 20
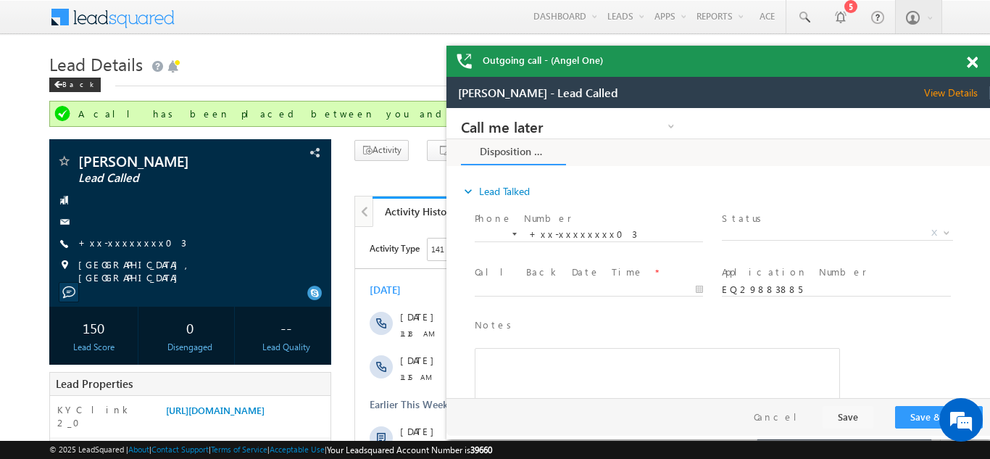
click at [974, 61] on div "Outgoing call - (Angel One)" at bounding box center [719, 61] width 544 height 31
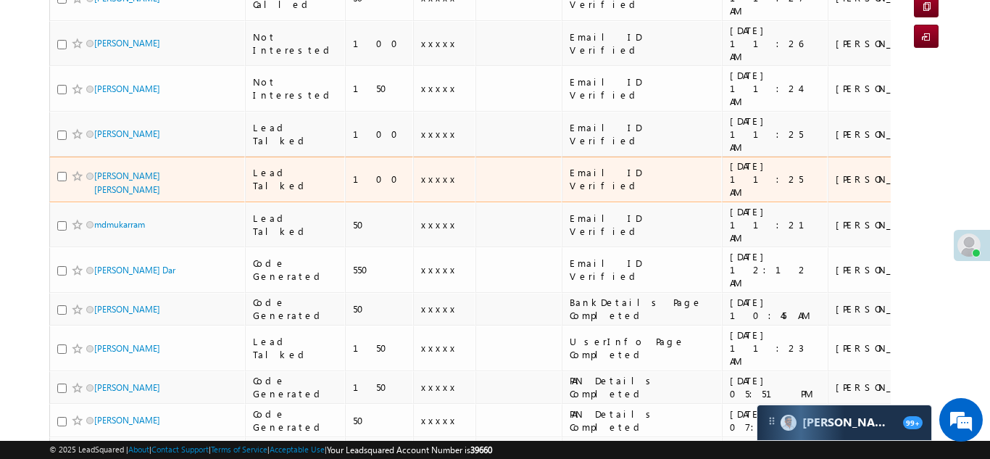
scroll to position [207, 0]
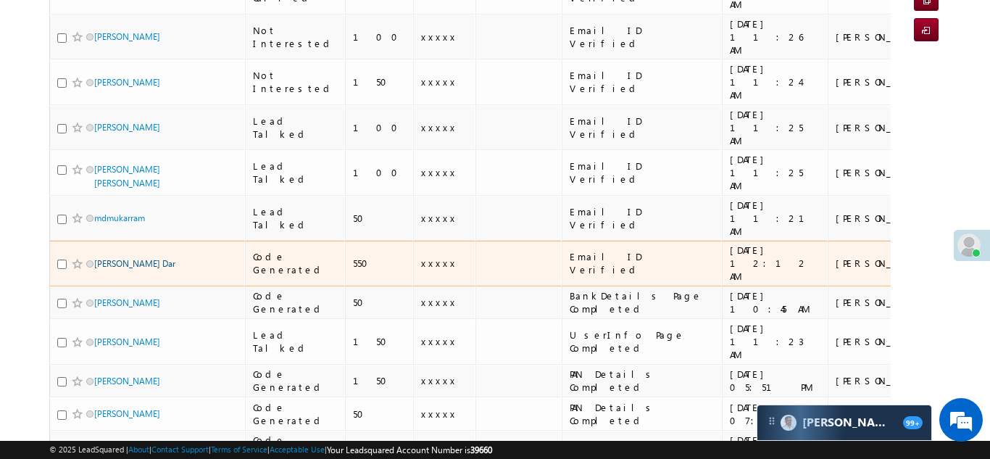
click at [136, 258] on link "[PERSON_NAME] Dar" at bounding box center [134, 263] width 81 height 11
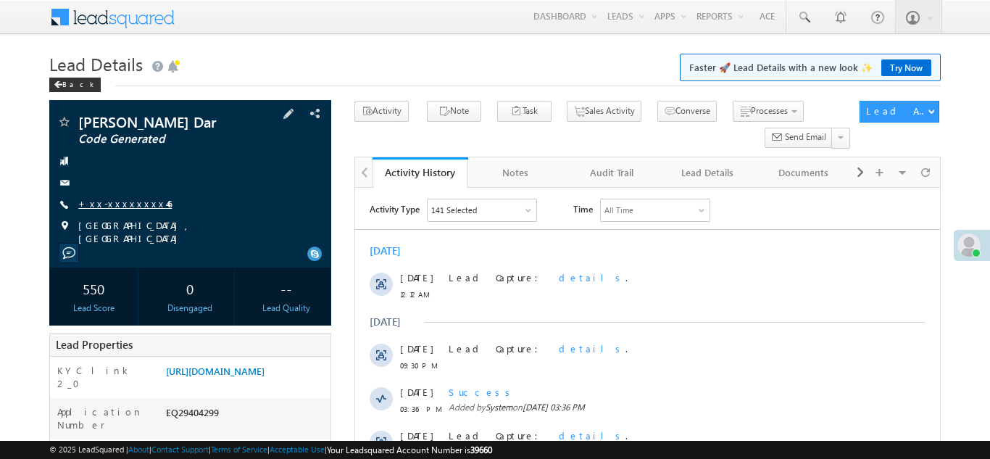
click at [128, 202] on link "+xx-xxxxxxxx46" at bounding box center [125, 203] width 94 height 12
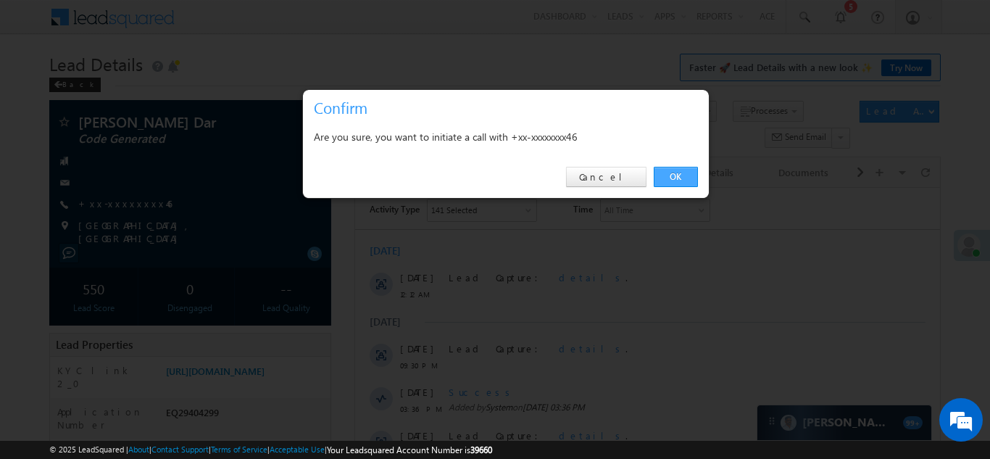
click at [674, 174] on link "OK" at bounding box center [676, 177] width 44 height 20
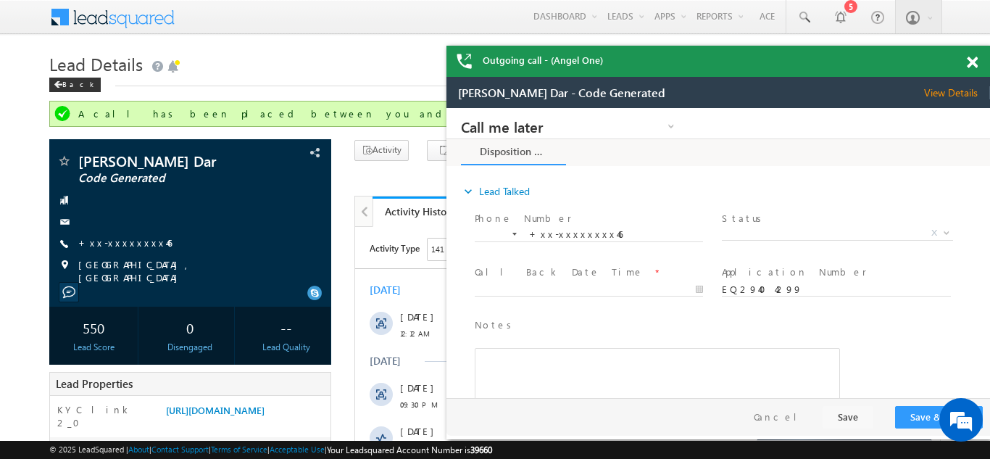
click at [971, 60] on span at bounding box center [972, 63] width 11 height 12
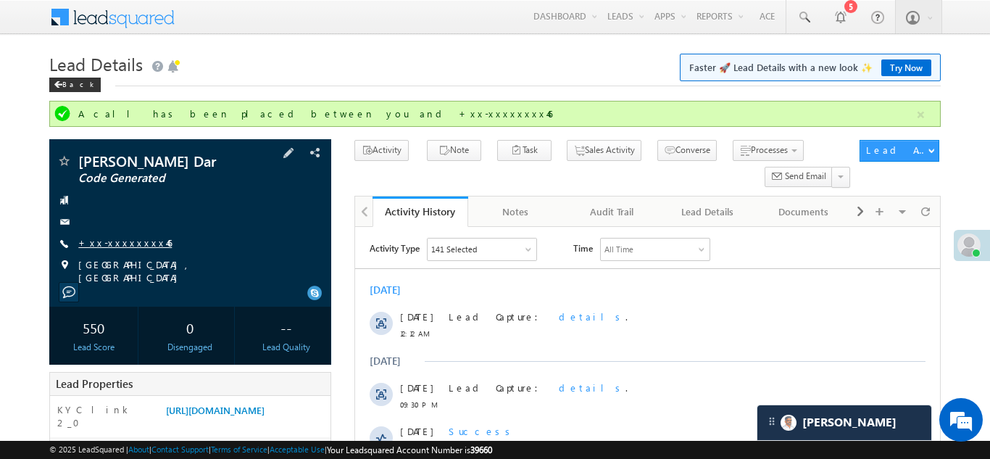
click at [115, 241] on link "+xx-xxxxxxxx46" at bounding box center [125, 242] width 94 height 12
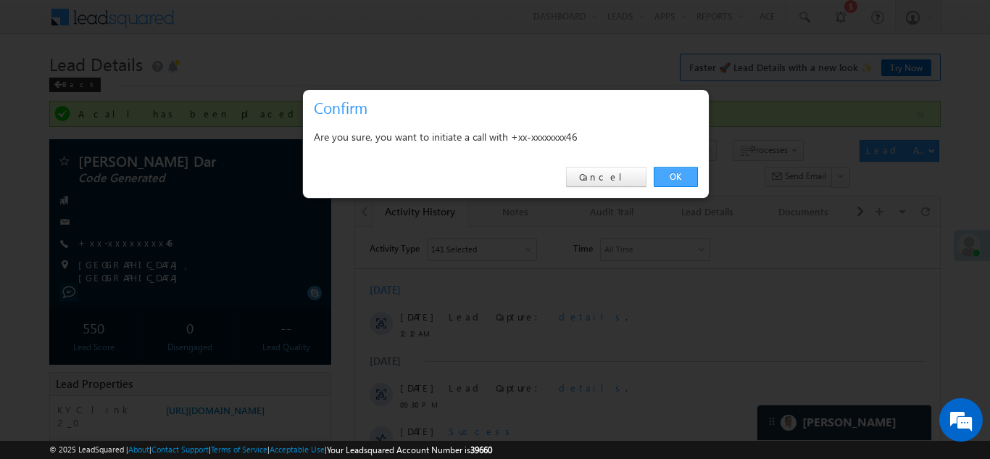
click at [675, 175] on link "OK" at bounding box center [676, 177] width 44 height 20
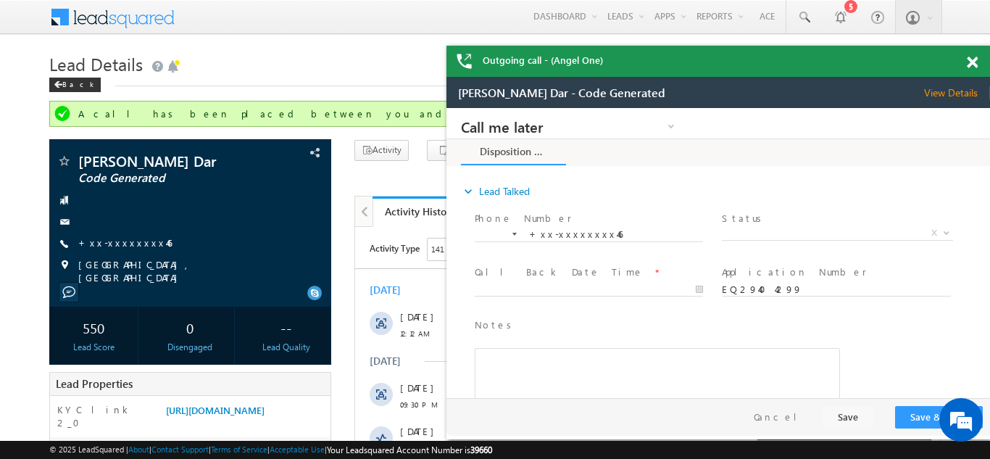
click at [973, 60] on span at bounding box center [972, 63] width 11 height 12
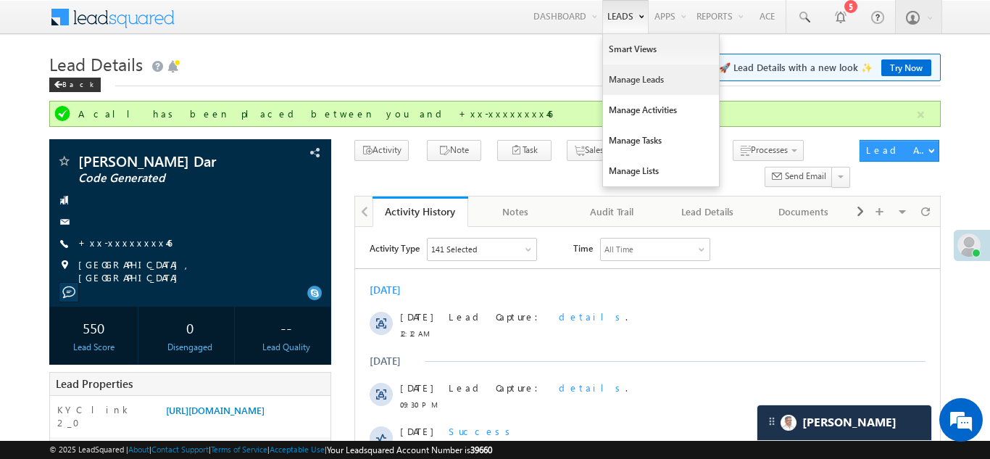
click at [623, 79] on link "Manage Leads" at bounding box center [661, 80] width 116 height 30
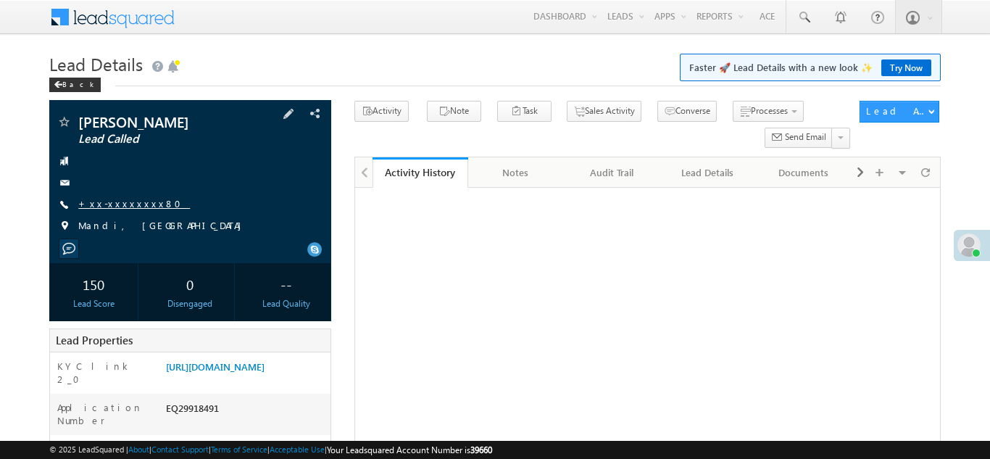
click at [115, 204] on link "+xx-xxxxxxxx80" at bounding box center [134, 203] width 112 height 12
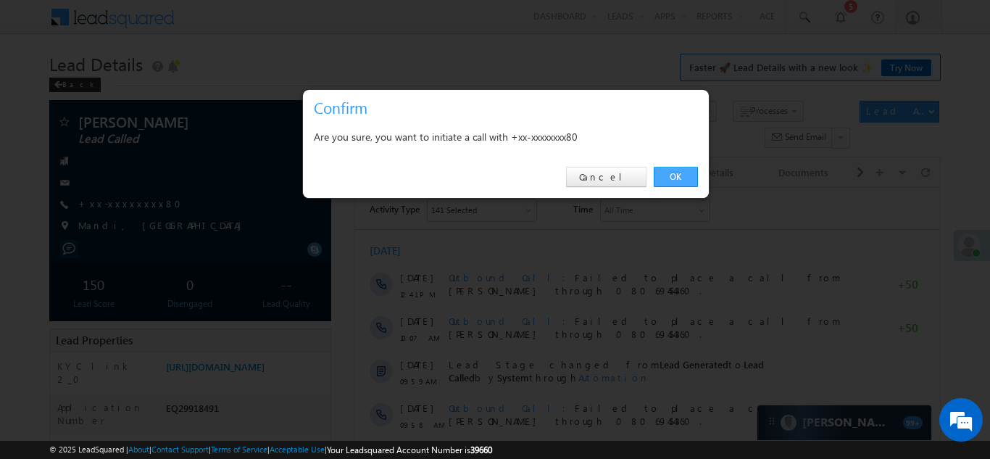
click at [672, 175] on link "OK" at bounding box center [676, 177] width 44 height 20
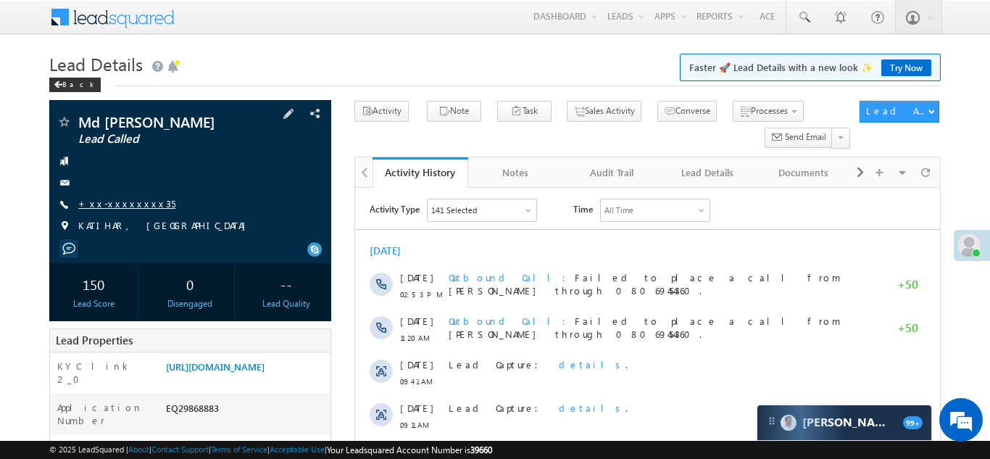
click at [120, 205] on link "+xx-xxxxxxxx35" at bounding box center [126, 203] width 97 height 12
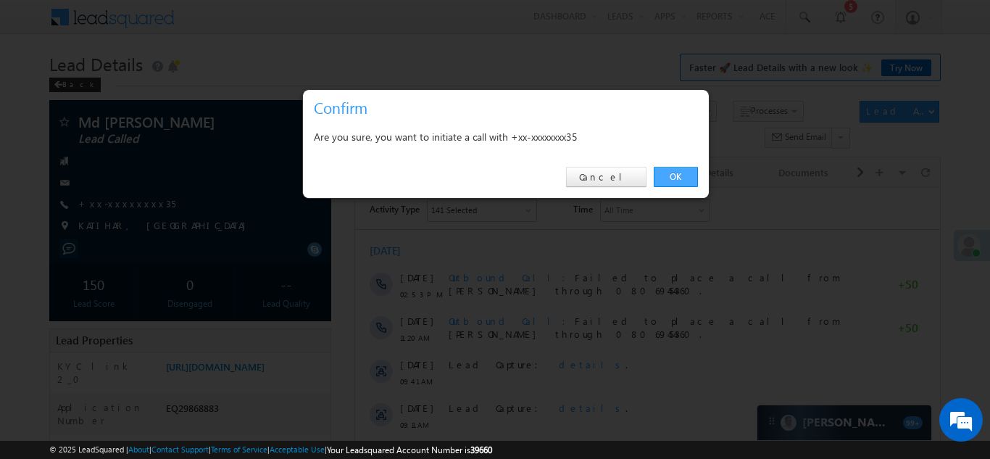
click at [672, 175] on link "OK" at bounding box center [676, 177] width 44 height 20
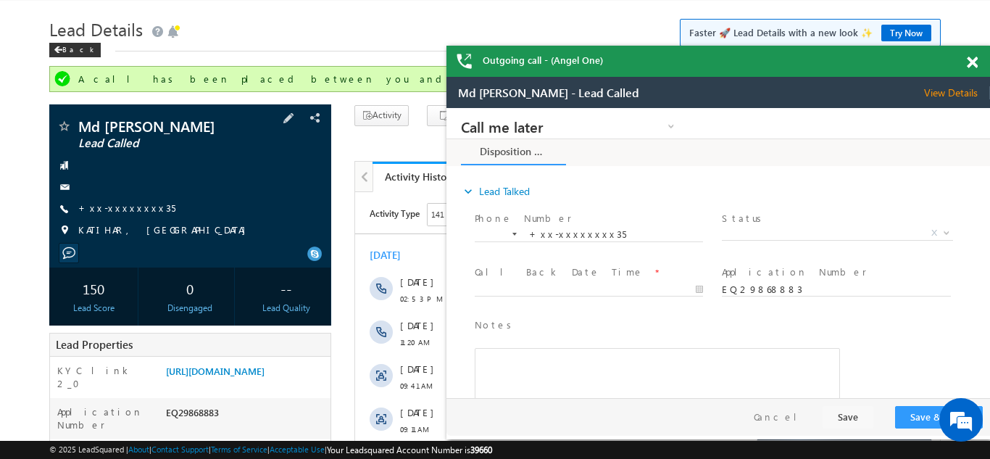
scroll to position [62, 0]
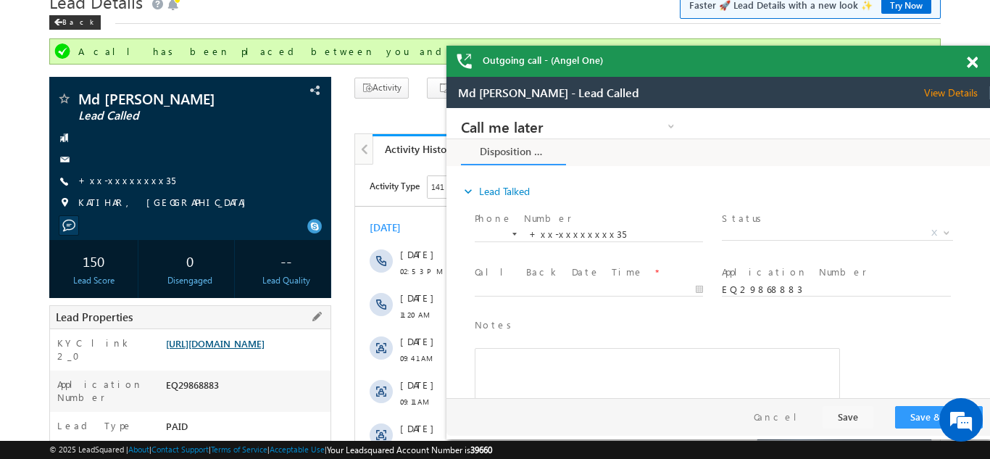
click at [237, 349] on link "https://angelbroking1-pk3em7sa.customui-test.leadsquared.com?leadId=e97fee67-d4…" at bounding box center [215, 343] width 99 height 12
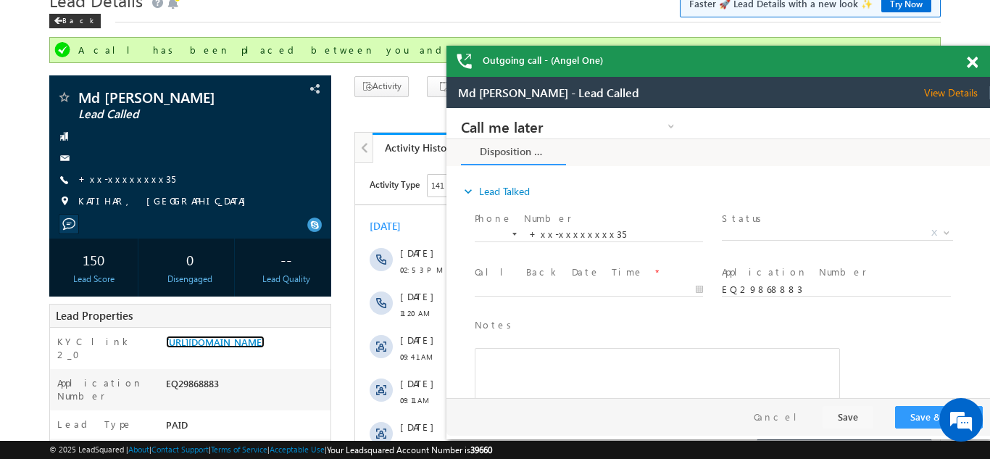
scroll to position [54, 0]
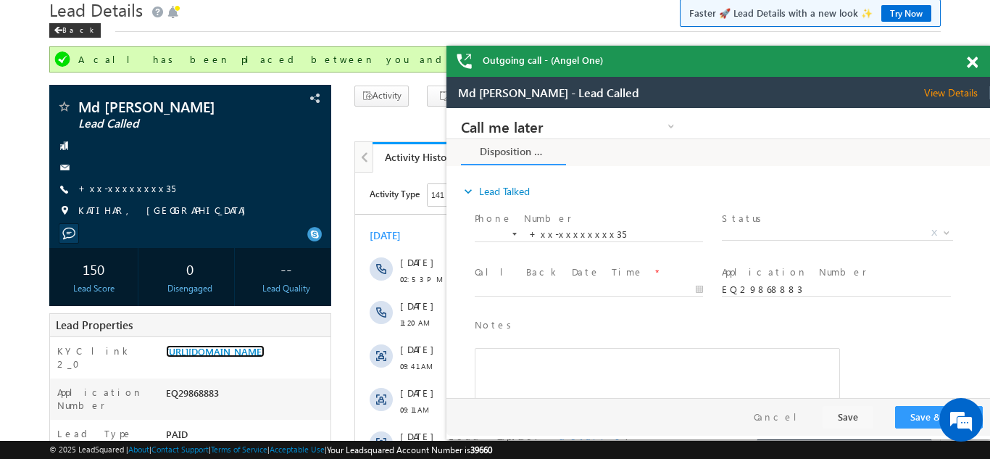
click at [973, 59] on span at bounding box center [972, 63] width 11 height 12
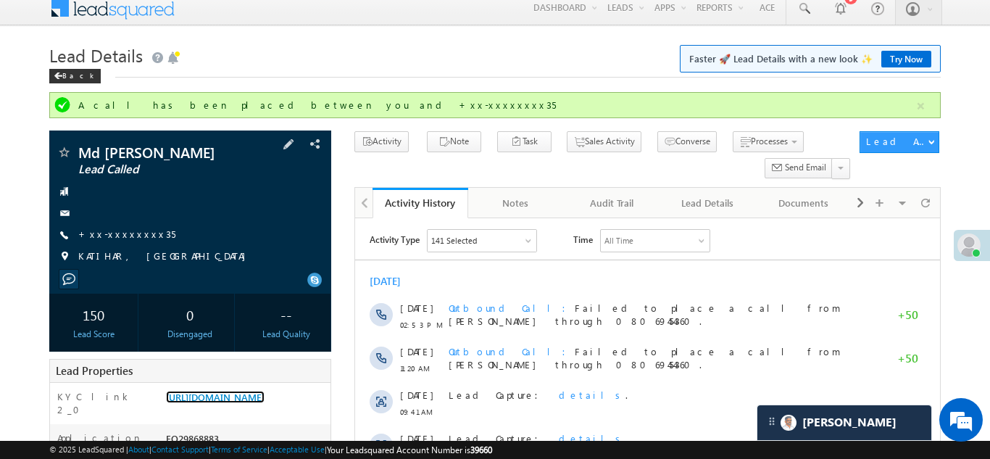
scroll to position [0, 0]
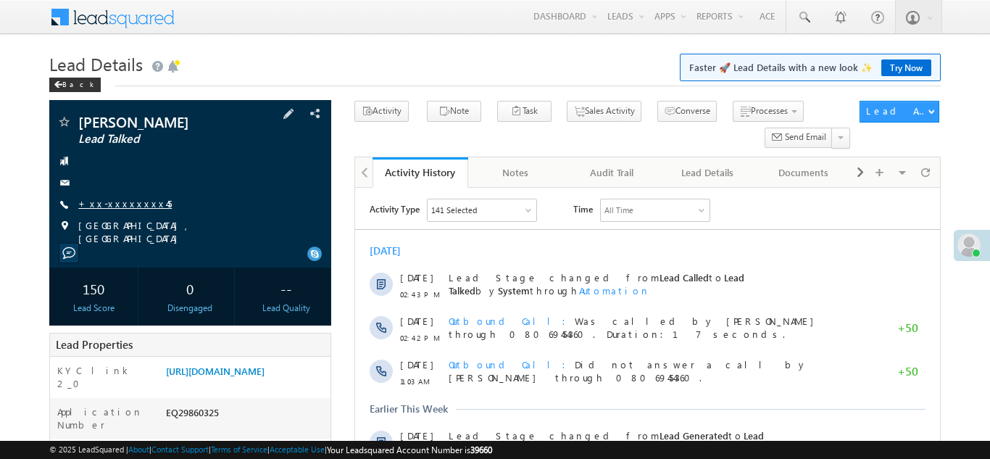
click at [117, 202] on link "+xx-xxxxxxxx45" at bounding box center [125, 203] width 94 height 12
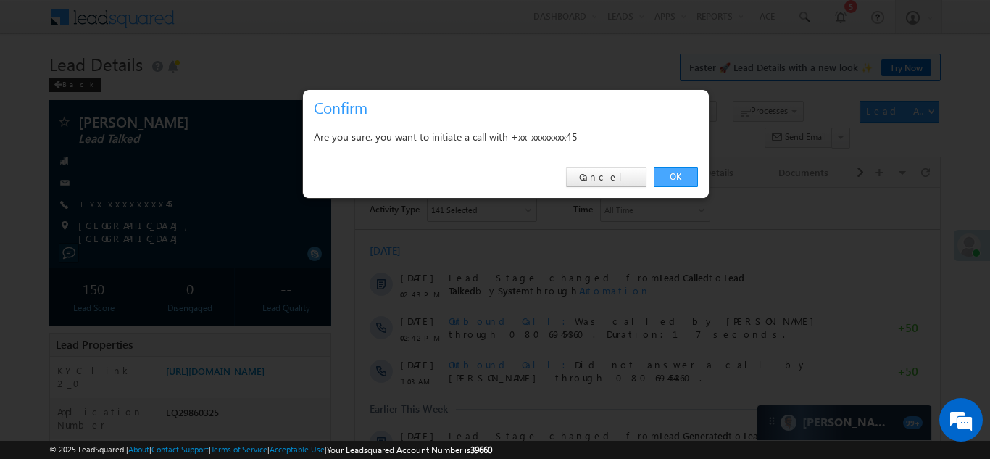
click at [670, 176] on link "OK" at bounding box center [676, 177] width 44 height 20
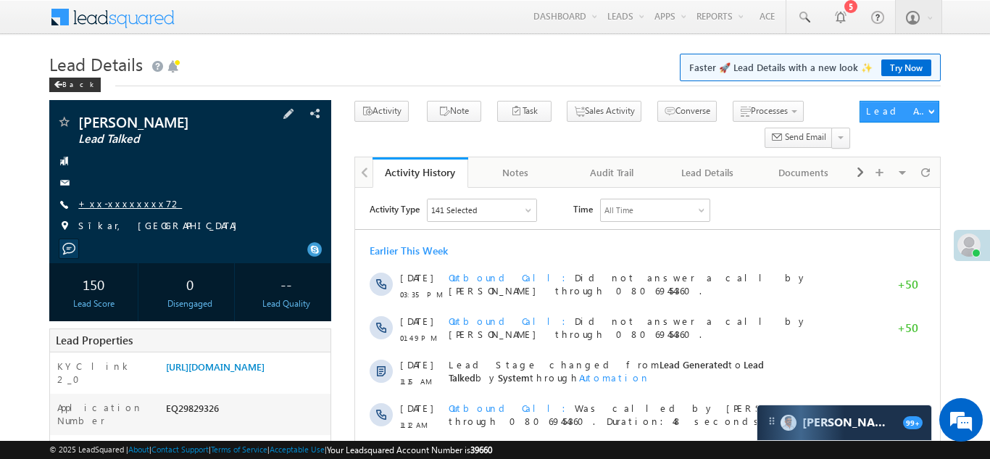
click at [117, 201] on link "+xx-xxxxxxxx72" at bounding box center [130, 203] width 104 height 12
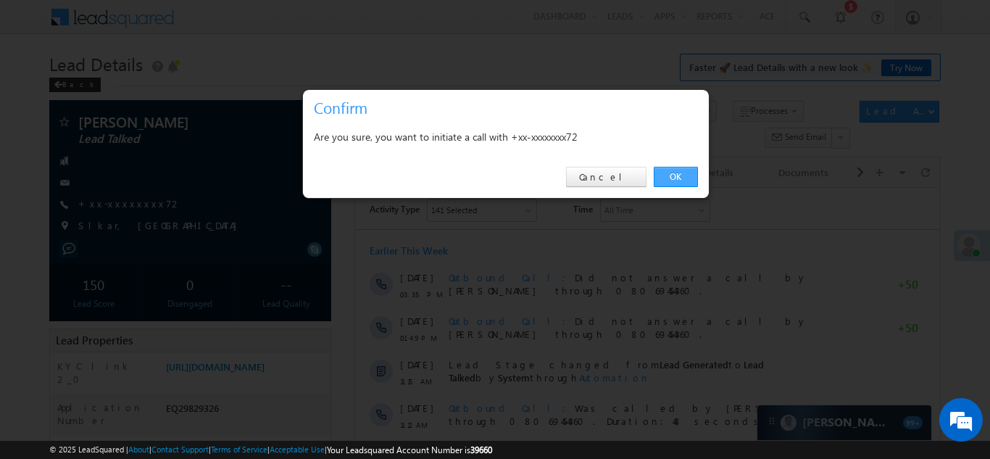
click at [677, 175] on link "OK" at bounding box center [676, 177] width 44 height 20
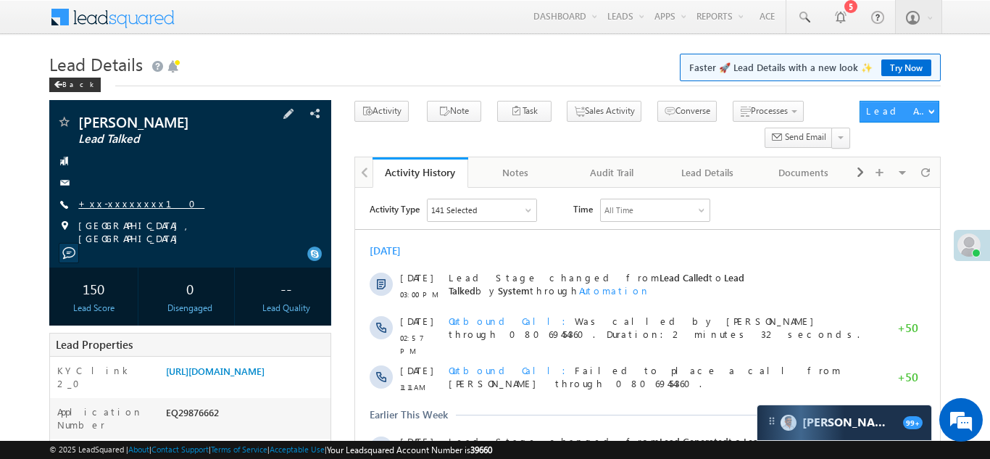
click at [133, 207] on link "+xx-xxxxxxxx10" at bounding box center [141, 203] width 126 height 12
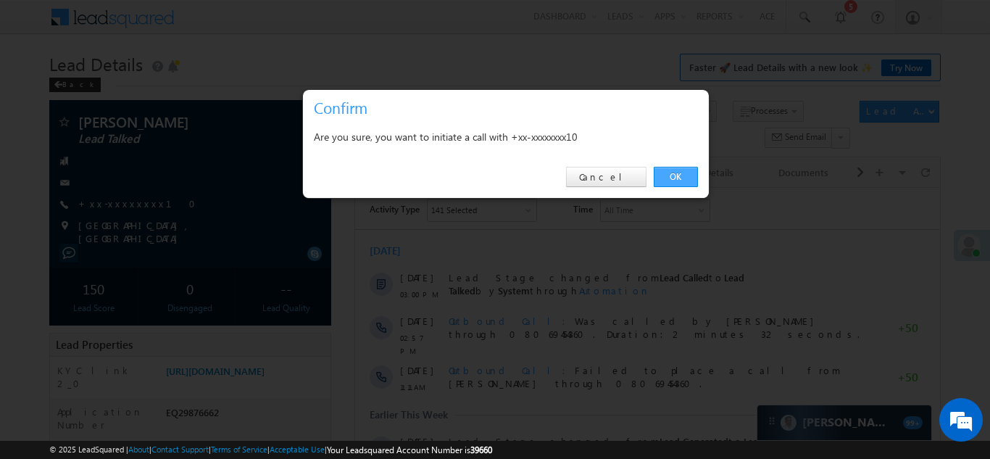
click at [670, 177] on link "OK" at bounding box center [676, 177] width 44 height 20
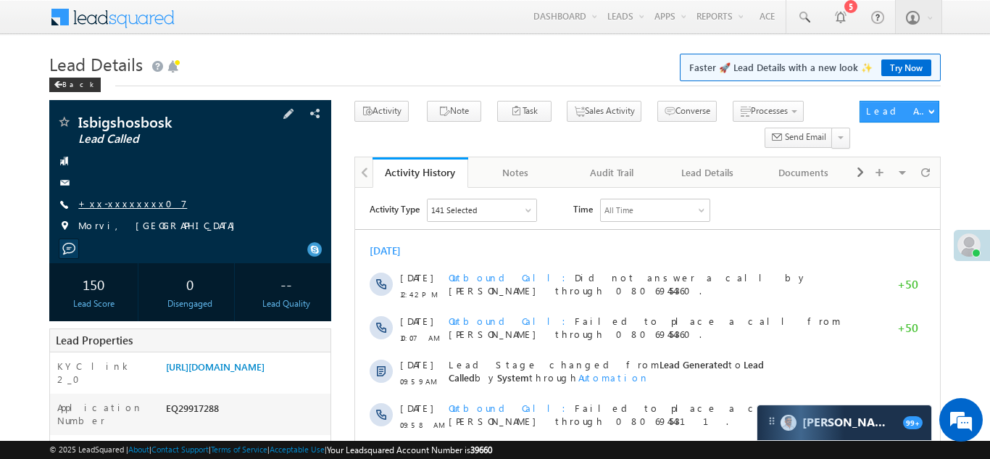
click at [121, 203] on link "+xx-xxxxxxxx07" at bounding box center [132, 203] width 109 height 12
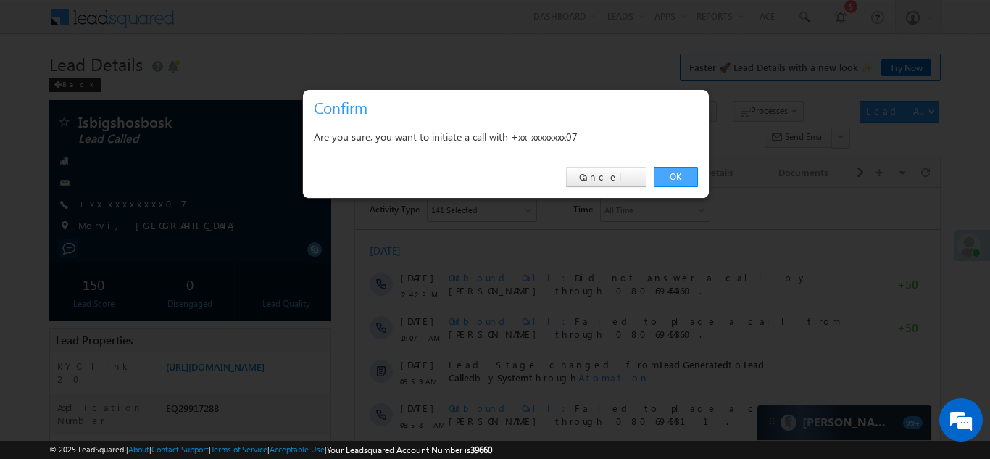
click at [670, 175] on link "OK" at bounding box center [676, 177] width 44 height 20
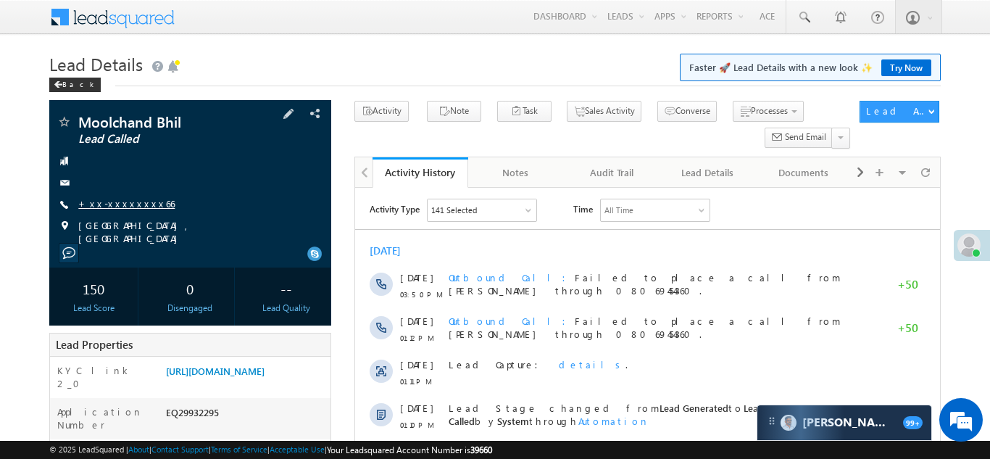
click at [123, 203] on link "+xx-xxxxxxxx66" at bounding box center [126, 203] width 96 height 12
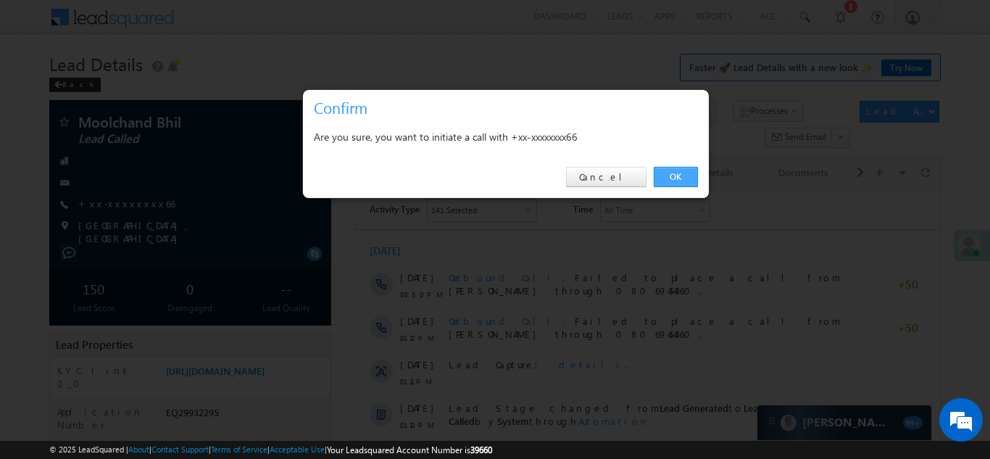
click at [673, 175] on link "OK" at bounding box center [676, 177] width 44 height 20
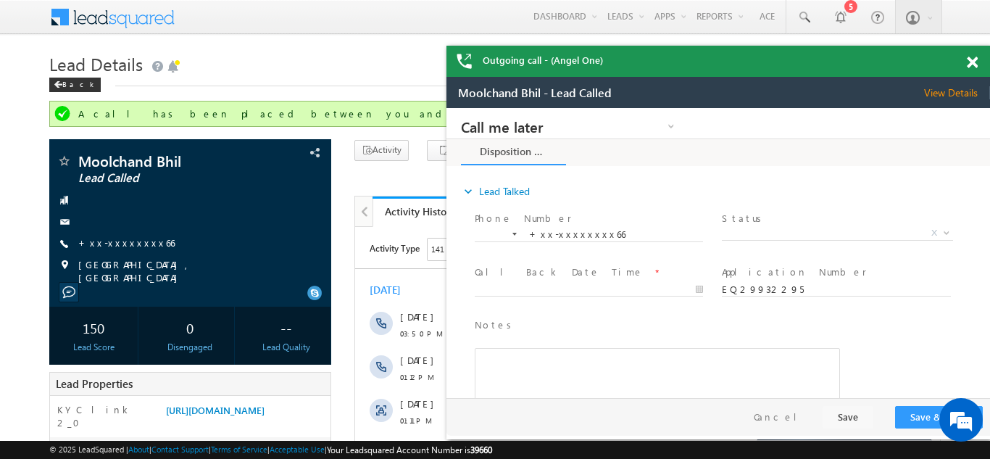
click at [974, 63] on span at bounding box center [972, 63] width 11 height 12
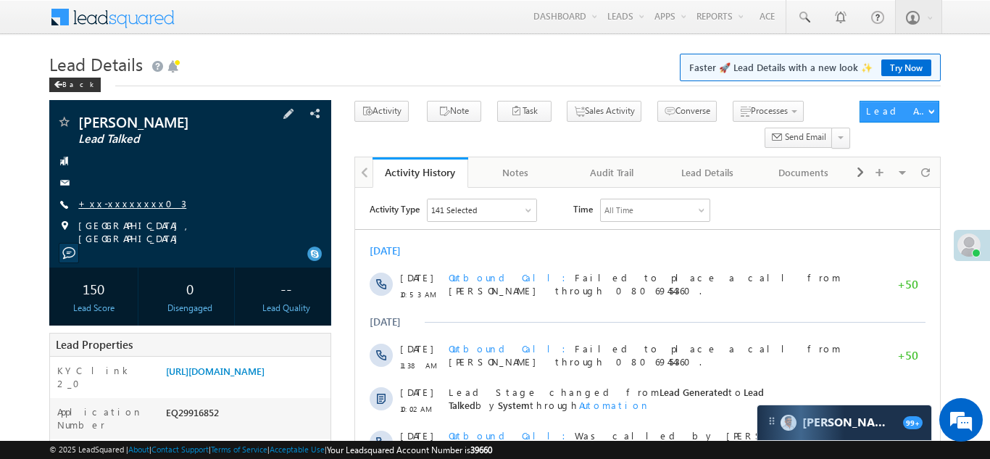
click at [120, 206] on link "+xx-xxxxxxxx03" at bounding box center [132, 203] width 108 height 12
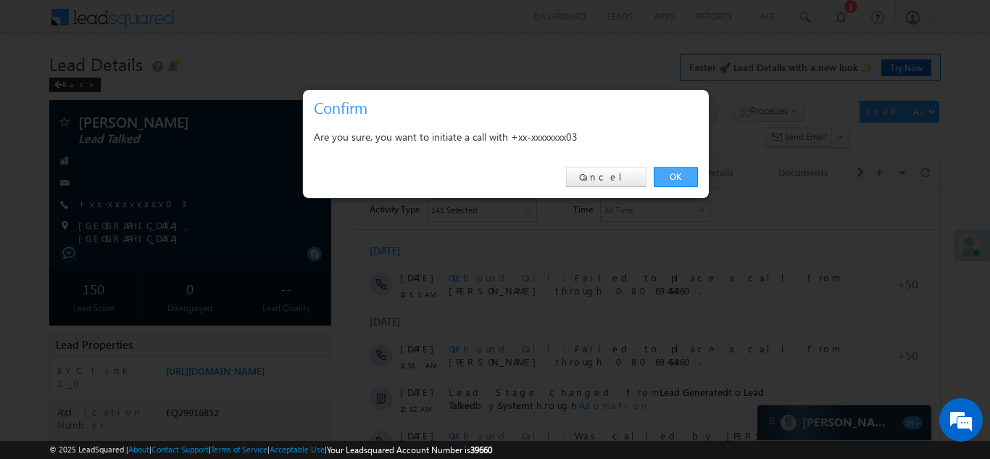
click at [674, 174] on link "OK" at bounding box center [676, 177] width 44 height 20
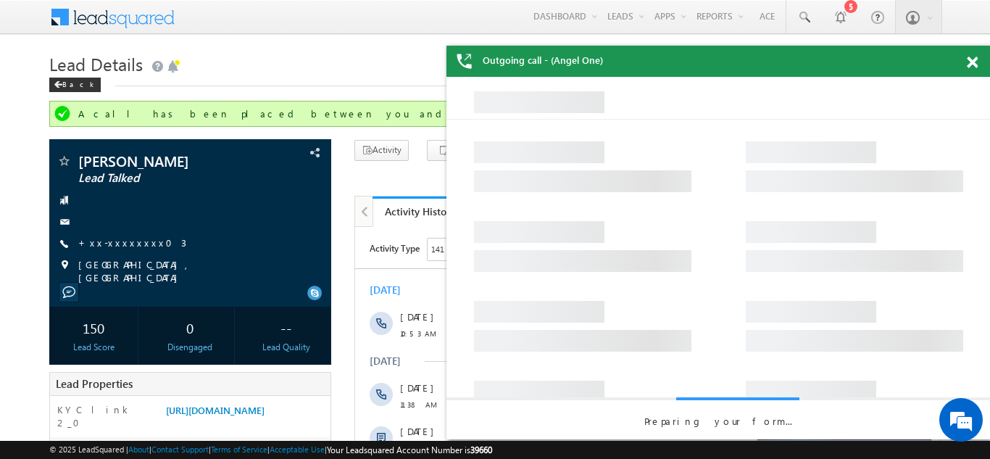
click at [971, 59] on span at bounding box center [972, 63] width 11 height 12
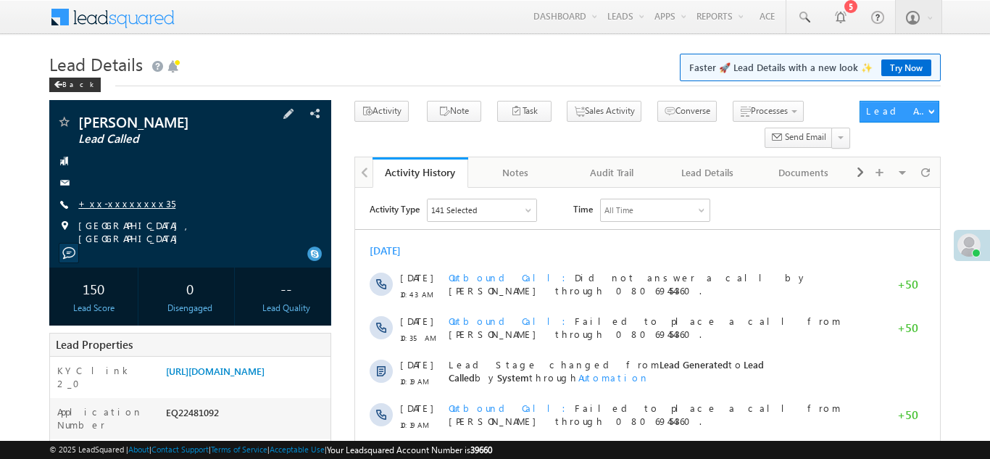
click at [112, 209] on link "+xx-xxxxxxxx35" at bounding box center [126, 203] width 97 height 12
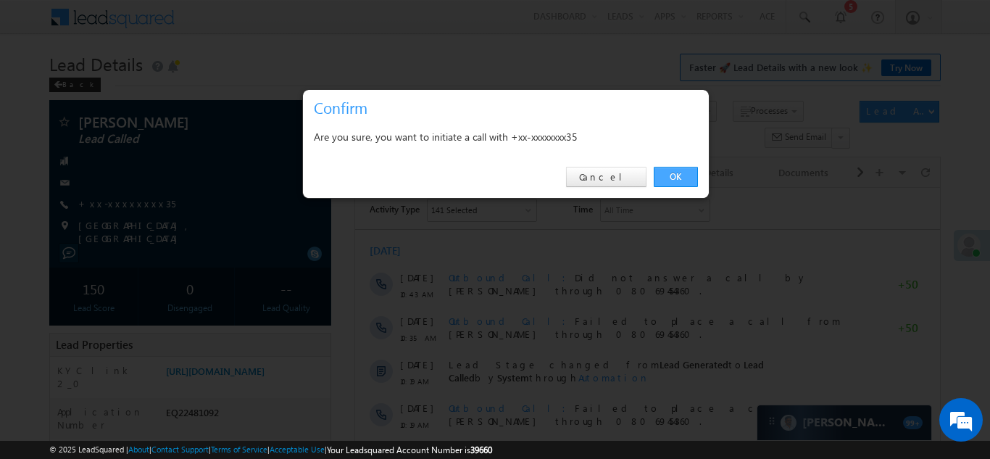
click at [673, 178] on link "OK" at bounding box center [676, 177] width 44 height 20
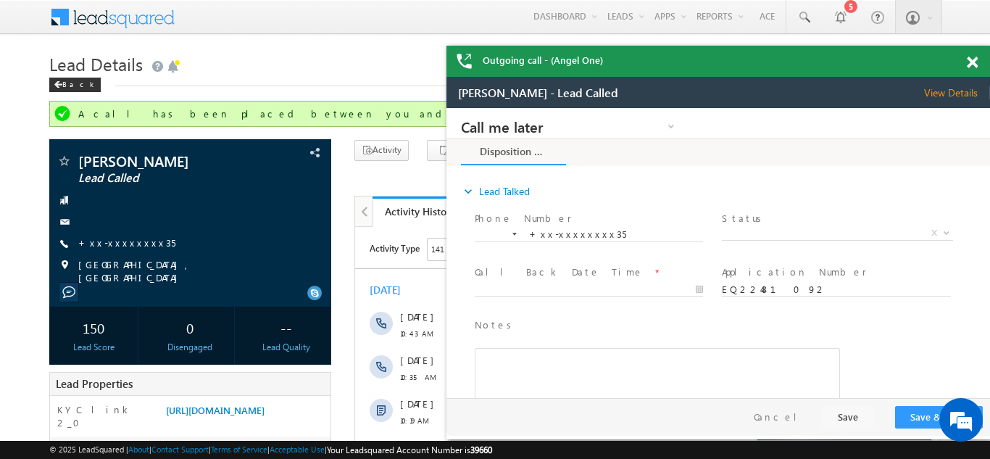
click at [971, 61] on div "Outgoing call - (Angel One)" at bounding box center [719, 61] width 544 height 31
